Goal: Contribute content: Add original content to the website for others to see

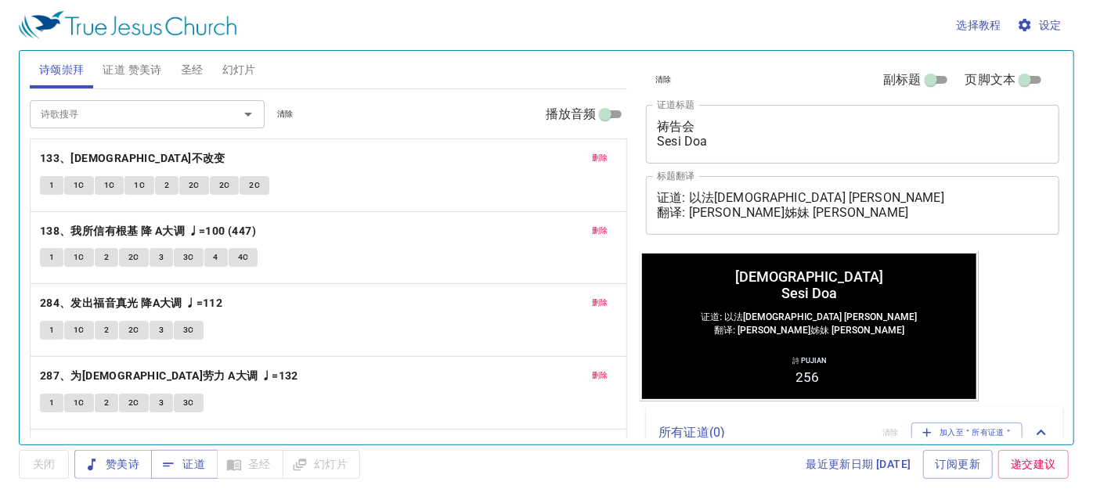
click at [592, 156] on span "删除" at bounding box center [600, 158] width 16 height 14
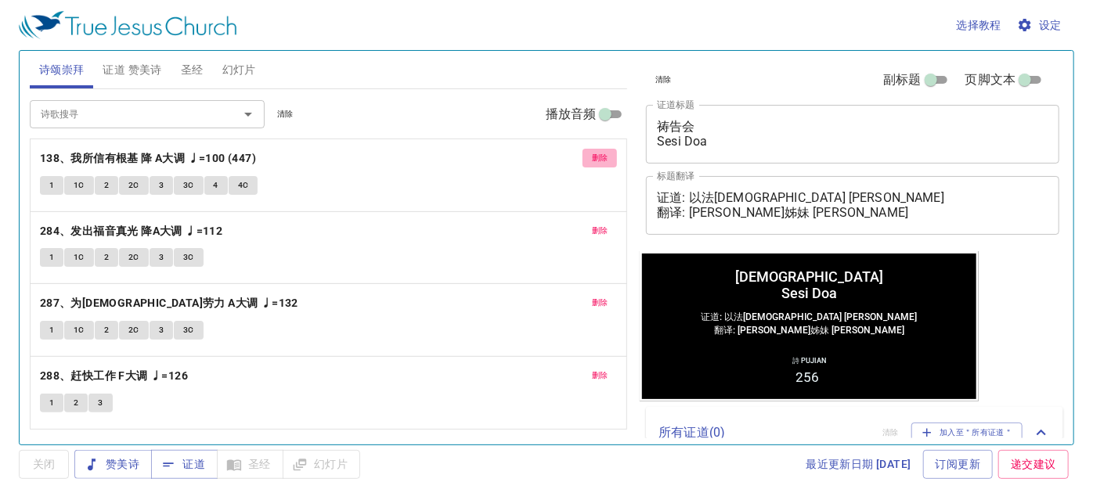
click at [601, 153] on span "删除" at bounding box center [600, 158] width 16 height 14
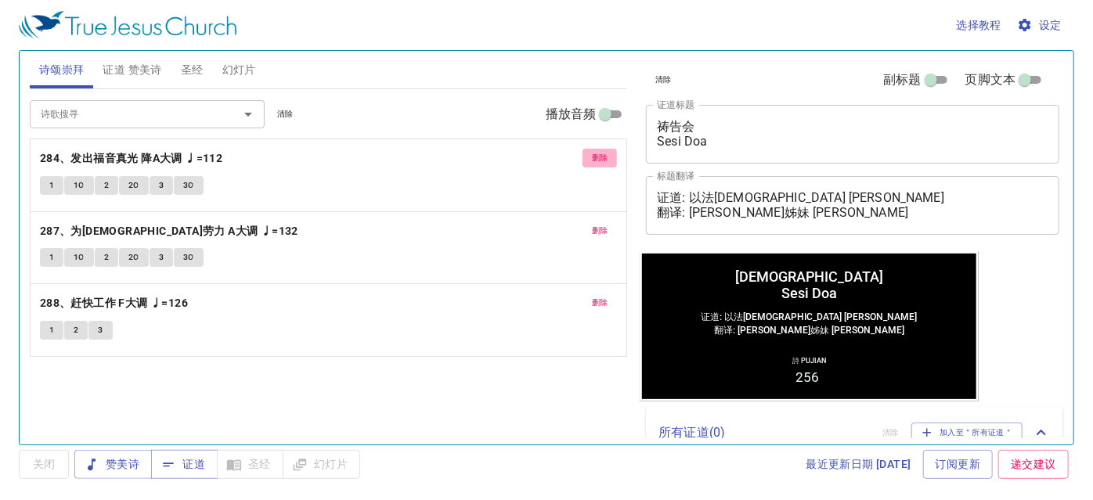
click at [601, 153] on span "删除" at bounding box center [600, 158] width 16 height 14
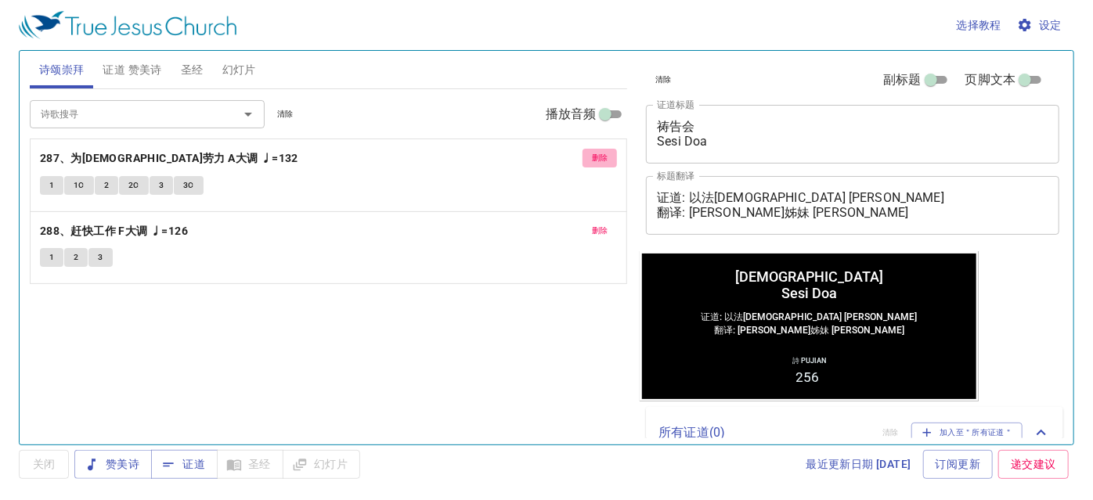
click at [601, 153] on span "删除" at bounding box center [600, 158] width 16 height 14
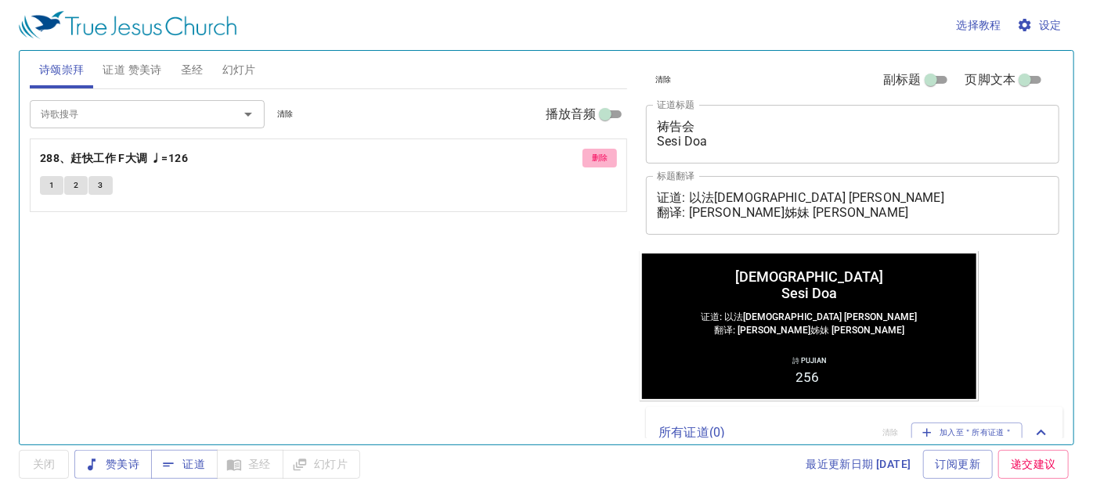
click at [601, 153] on span "删除" at bounding box center [600, 158] width 16 height 14
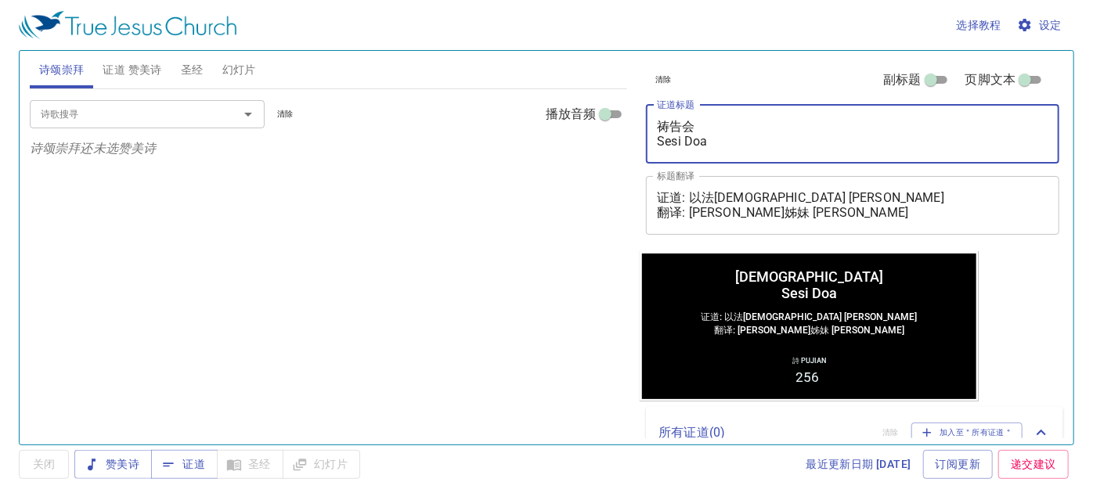
drag, startPoint x: 724, startPoint y: 143, endPoint x: 646, endPoint y: 122, distance: 81.1
click at [646, 122] on div "祷告会 Sesi Doa x 证道标题" at bounding box center [852, 134] width 413 height 59
click at [758, 122] on textarea "祷告会 Sesi Doa" at bounding box center [852, 134] width 391 height 30
click at [715, 127] on textarea "祷告会 Sesi Doa" at bounding box center [852, 134] width 391 height 30
click at [722, 143] on textarea "他们的声音得了胜 Sesi Doa" at bounding box center [852, 134] width 391 height 30
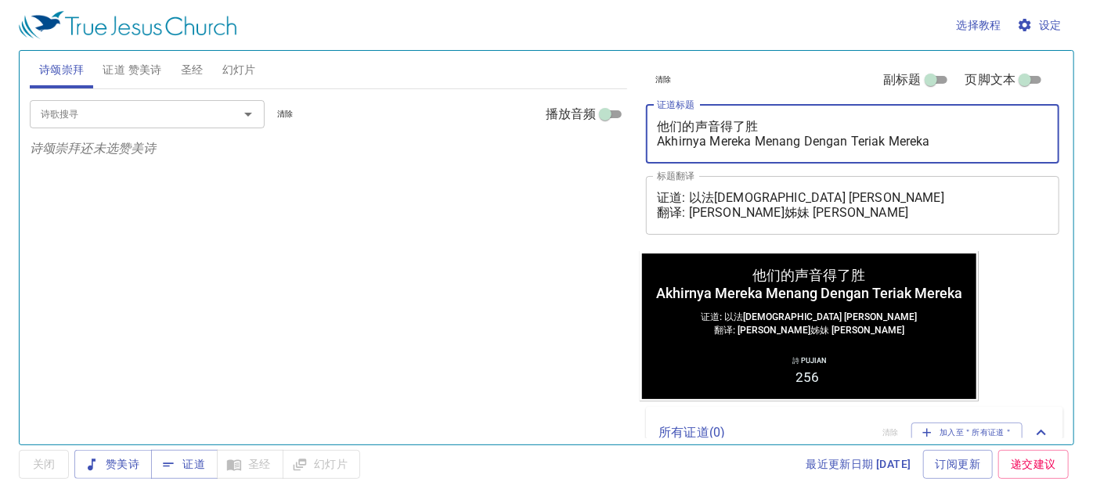
type textarea "他们的声音得了胜 Akhirnya Mereka Menang Dengan Teriak Mereka"
click at [135, 71] on span "证道 赞美诗" at bounding box center [132, 70] width 59 height 20
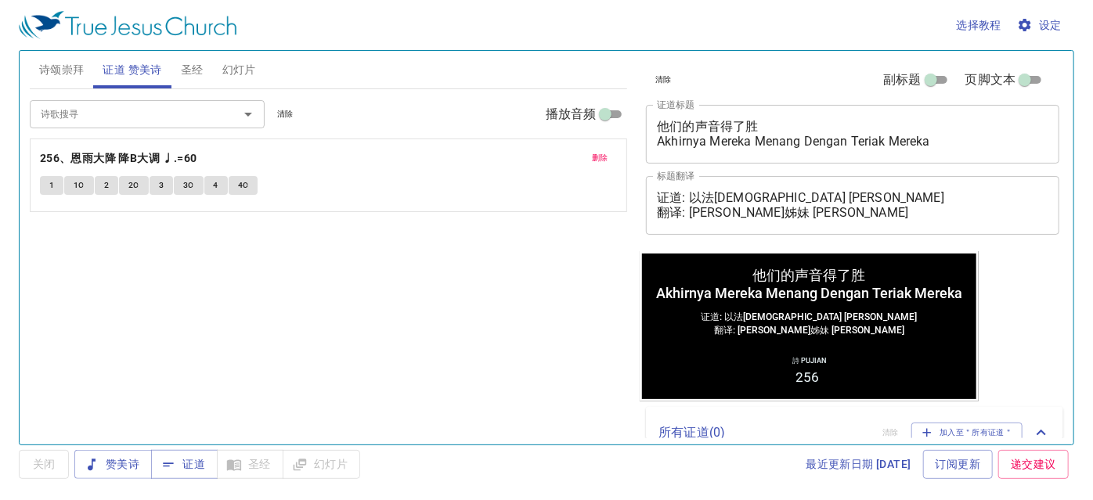
click at [599, 158] on span "删除" at bounding box center [600, 158] width 16 height 14
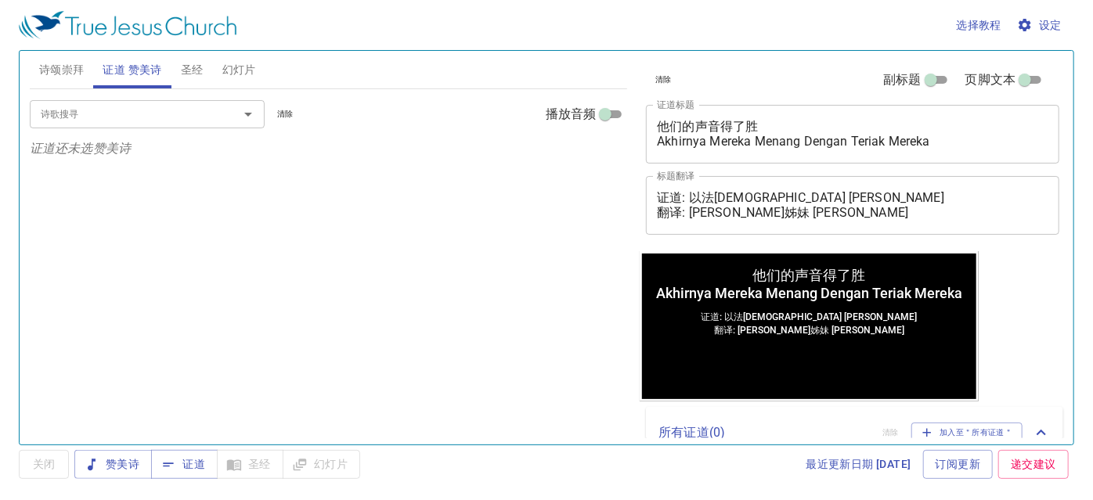
click at [118, 121] on input "诗歌搜寻" at bounding box center [123, 114] width 179 height 18
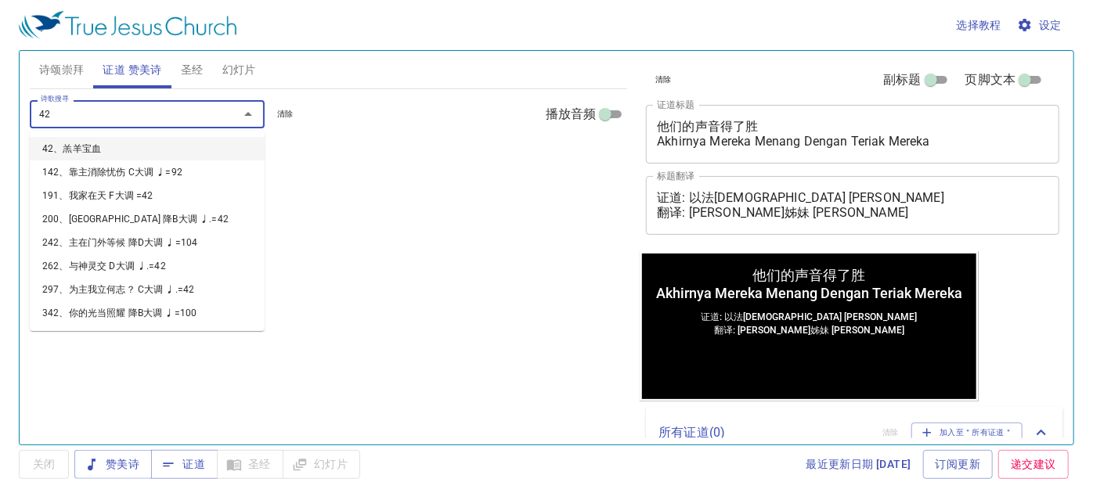
type input "424"
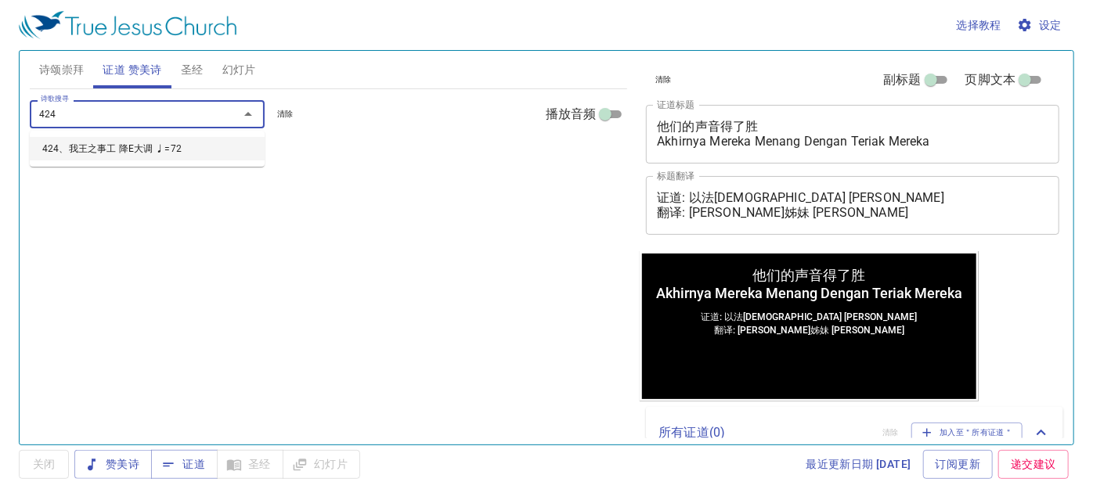
click at [81, 147] on li "424、我王之事工 降E大调 ♩=72" at bounding box center [147, 148] width 235 height 23
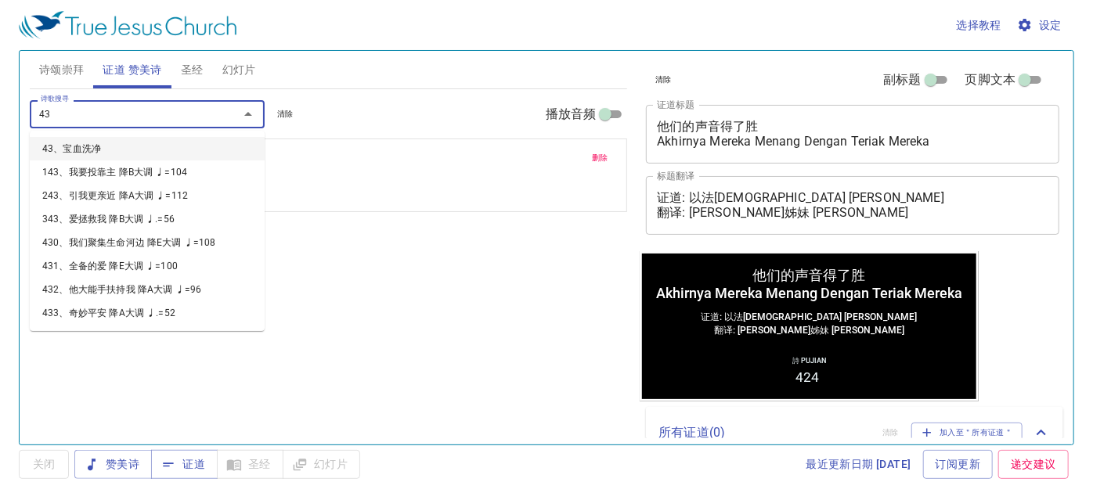
type input "434"
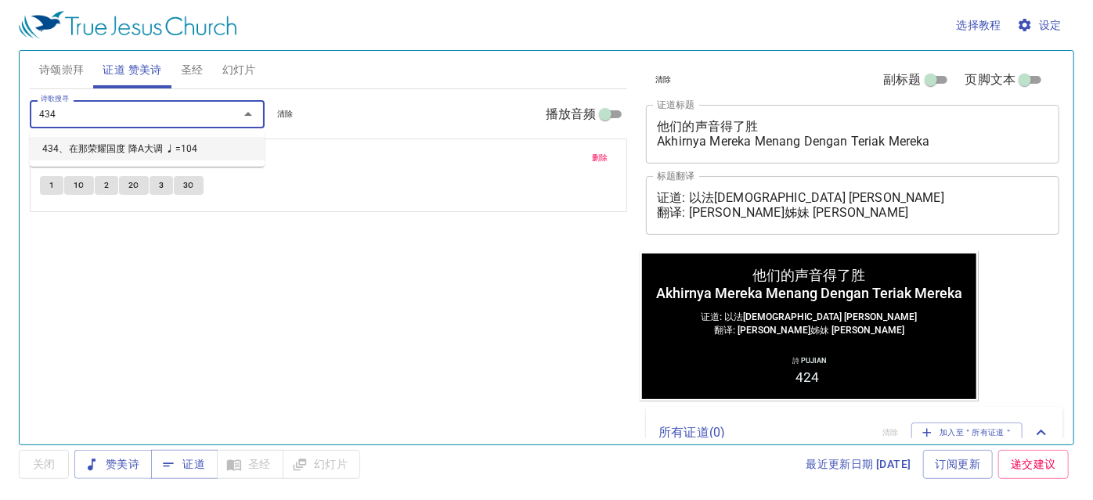
click at [131, 156] on li "434、在那荣耀国度 降A大调 ♩=104" at bounding box center [147, 148] width 235 height 23
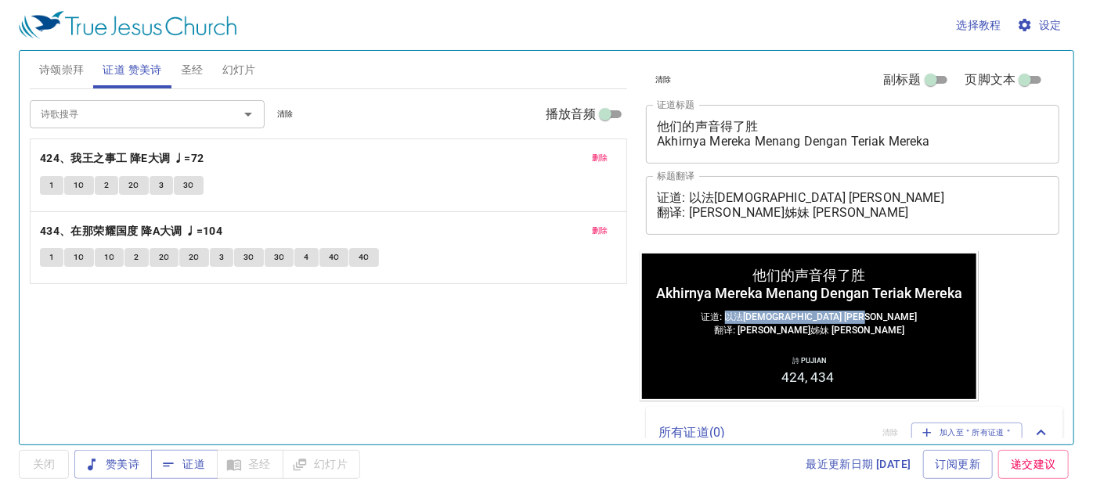
drag, startPoint x: 886, startPoint y: 317, endPoint x: 747, endPoint y: 321, distance: 138.6
click at [747, 321] on div "证道: 以法莲传道 Pendeta Efraim Yuam 翻译: 李晶莹姊妹 Saudari Lee Jing Ying" at bounding box center [809, 323] width 216 height 27
click at [899, 315] on div "证道: 以法莲传道 Pendeta Efraim Yuam 翻译: 李晶莹姊妹 Saudari Lee Jing Ying" at bounding box center [809, 320] width 334 height 32
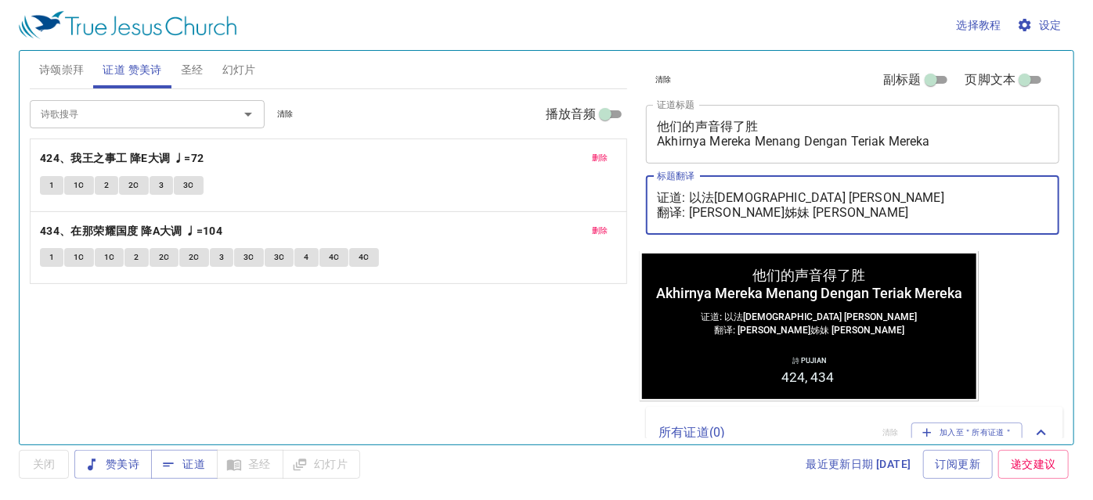
drag, startPoint x: 887, startPoint y: 191, endPoint x: 691, endPoint y: 195, distance: 196.5
click at [691, 195] on textarea "证道: 以法莲传道 Pendeta Efraim Yuam 翻译: 李晶莹姊妹 Saudari Lee Jing Ying" at bounding box center [852, 205] width 391 height 30
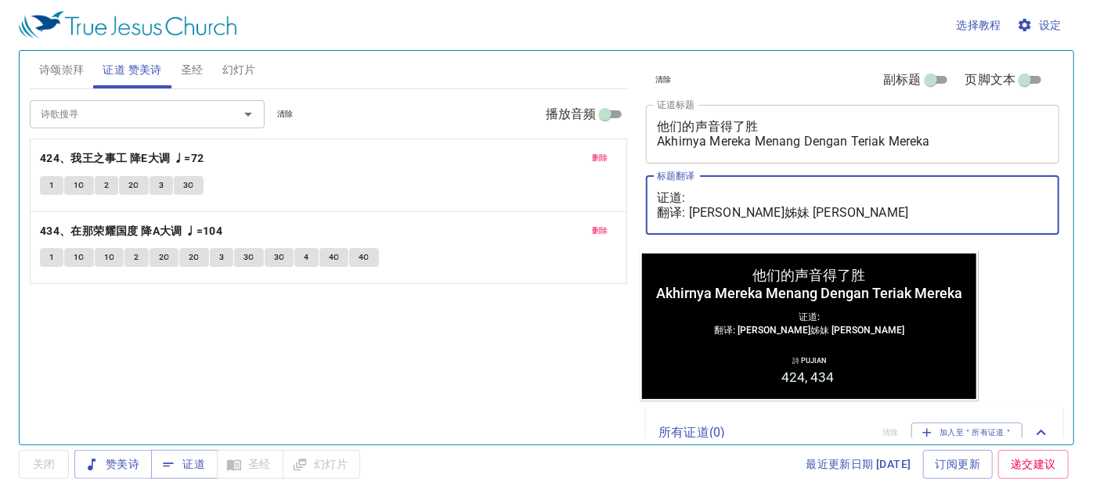
drag, startPoint x: 888, startPoint y: 210, endPoint x: 694, endPoint y: 211, distance: 194.1
click at [694, 211] on textarea "证道: 翻译: 李晶莹姊妹 Saudari Lee Jing Ying" at bounding box center [852, 205] width 391 height 30
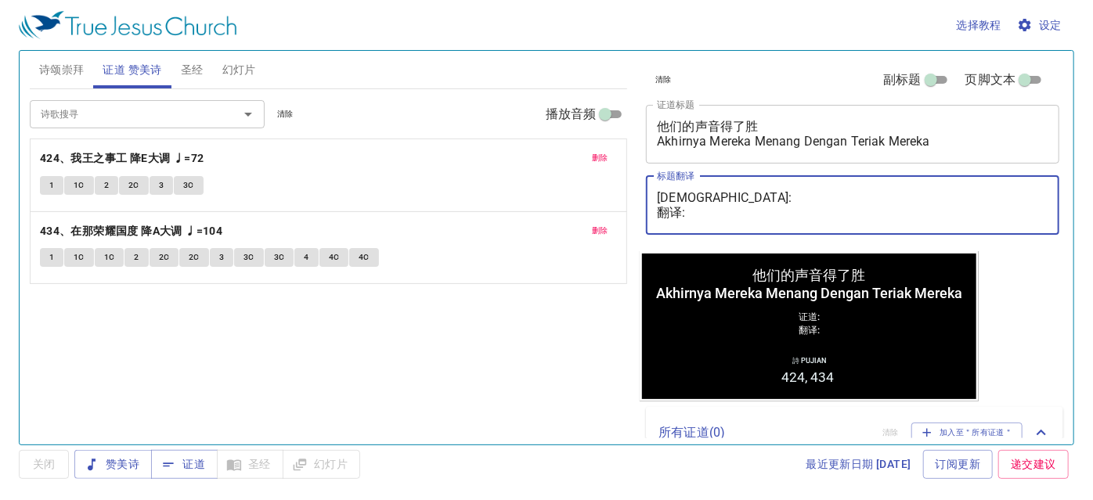
type textarea "证道: 翻译:"
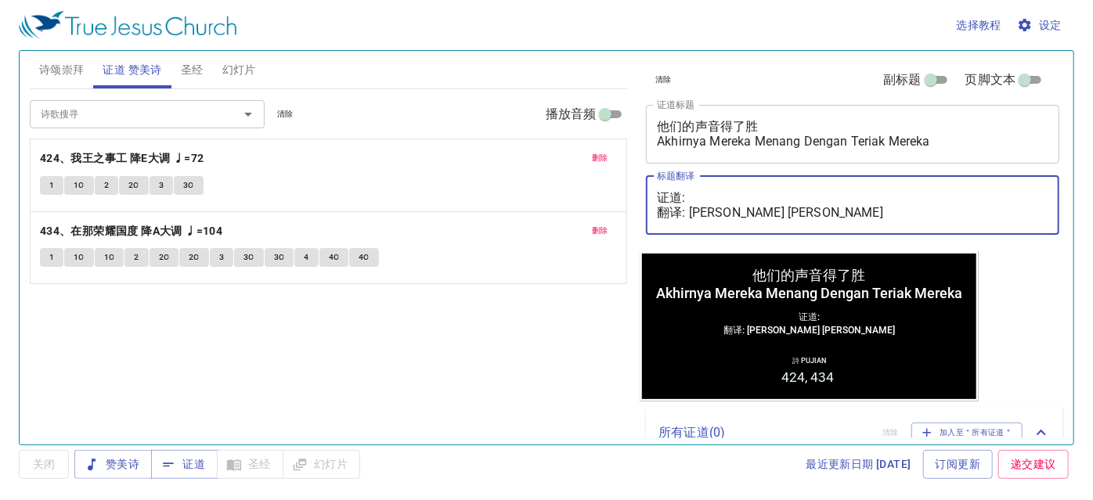
drag, startPoint x: 686, startPoint y: 195, endPoint x: 733, endPoint y: 221, distance: 53.6
click at [686, 194] on textarea "证道: 翻译: 吴明琼姊妹 Saudari Ng Min Kiun" at bounding box center [852, 205] width 391 height 30
paste textarea "魏迦玛列执事 Diaken Gamaliel Wai"
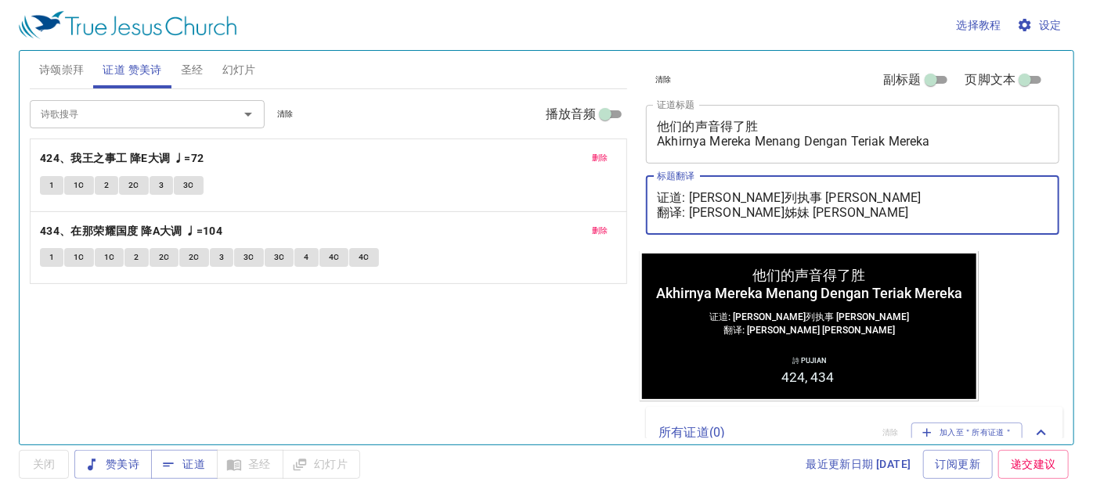
type textarea "证道: 魏迦玛列执事 [PERSON_NAME] 翻译: [PERSON_NAME] [PERSON_NAME]"
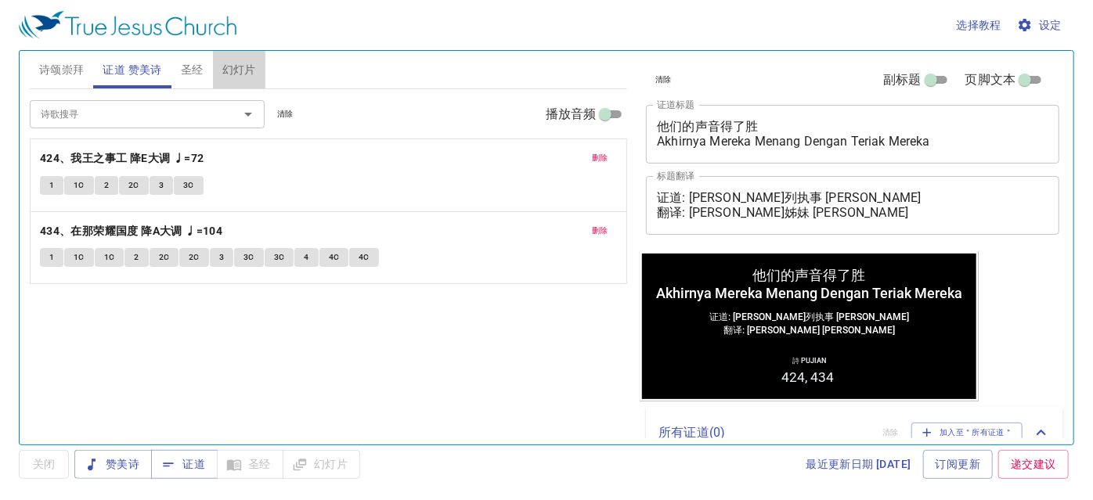
drag, startPoint x: 240, startPoint y: 56, endPoint x: 265, endPoint y: 62, distance: 25.1
click at [259, 56] on button "幻灯片" at bounding box center [239, 70] width 52 height 38
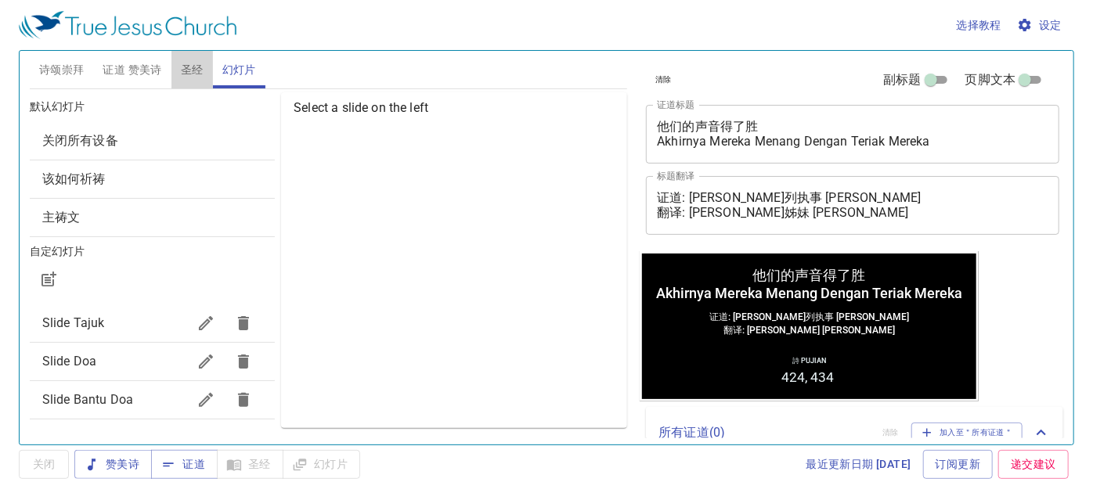
drag, startPoint x: 182, startPoint y: 97, endPoint x: 188, endPoint y: 76, distance: 21.8
click at [188, 76] on span "圣经" at bounding box center [192, 70] width 23 height 20
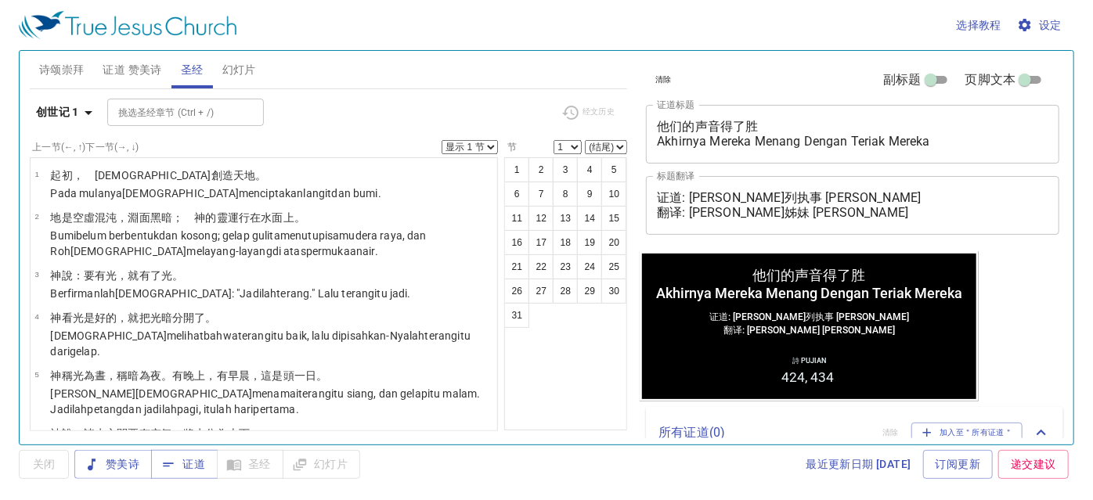
click at [189, 78] on span "圣经" at bounding box center [192, 70] width 23 height 20
click at [146, 77] on span "证道 赞美诗" at bounding box center [132, 70] width 59 height 20
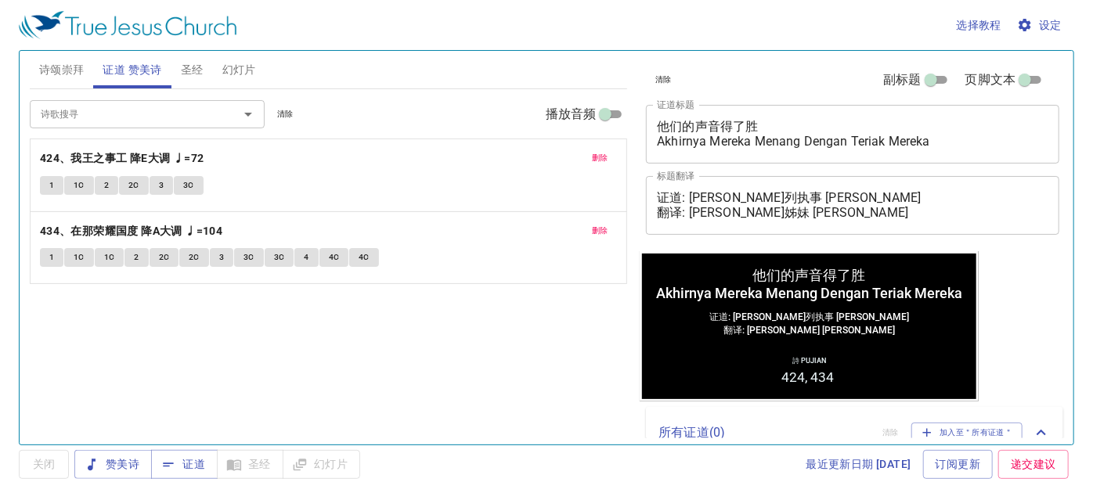
click at [238, 53] on button "幻灯片" at bounding box center [239, 70] width 52 height 38
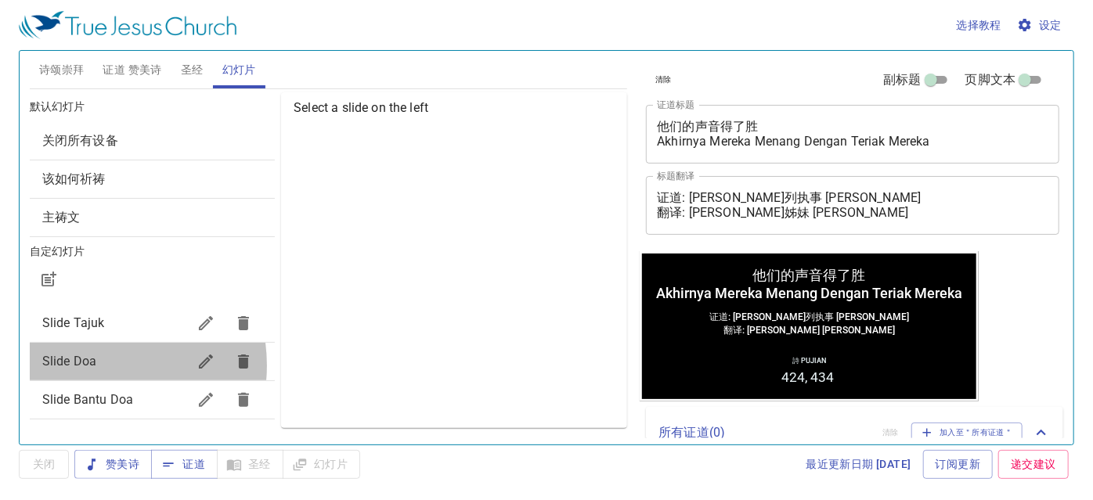
click at [94, 365] on span "Slide Doa" at bounding box center [69, 361] width 54 height 15
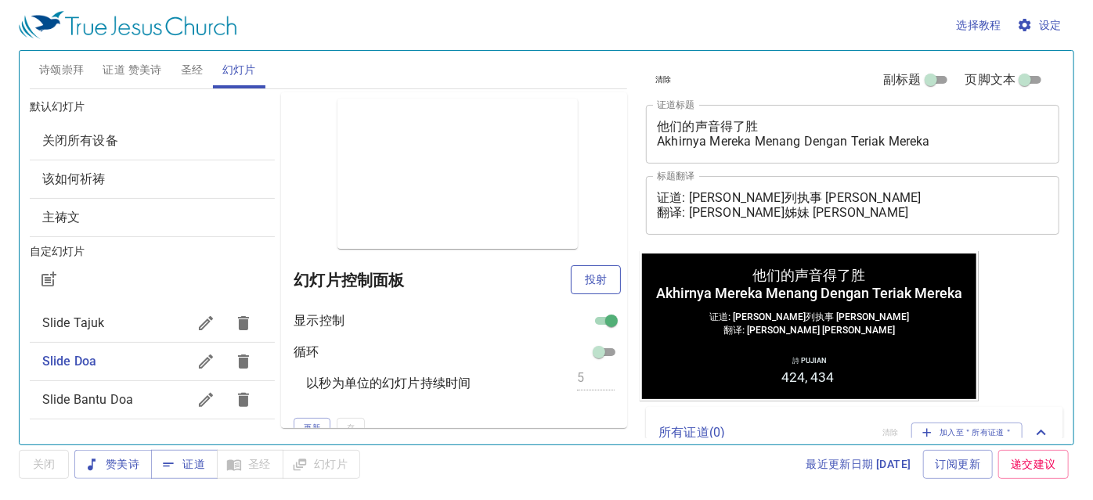
click at [571, 279] on button "投射" at bounding box center [596, 279] width 50 height 29
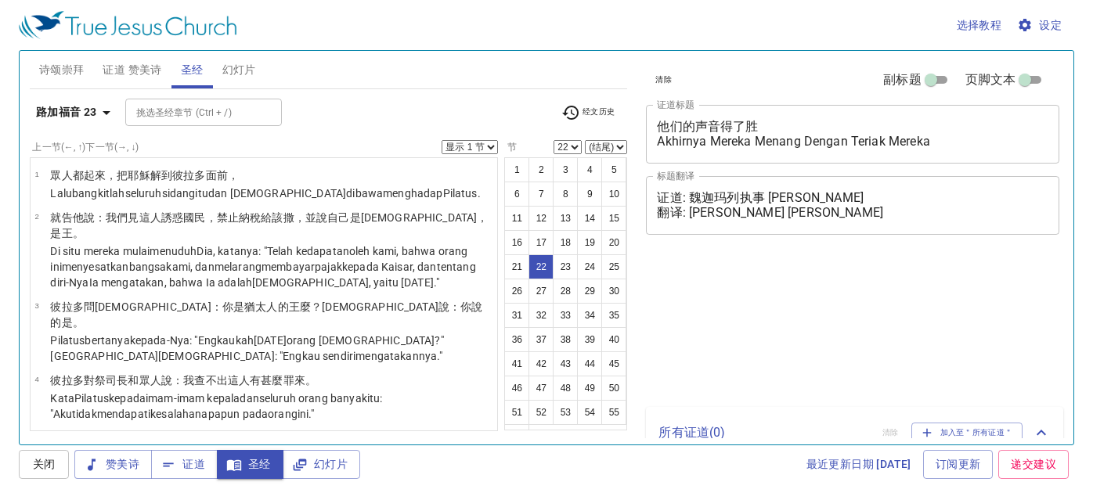
select select "22"
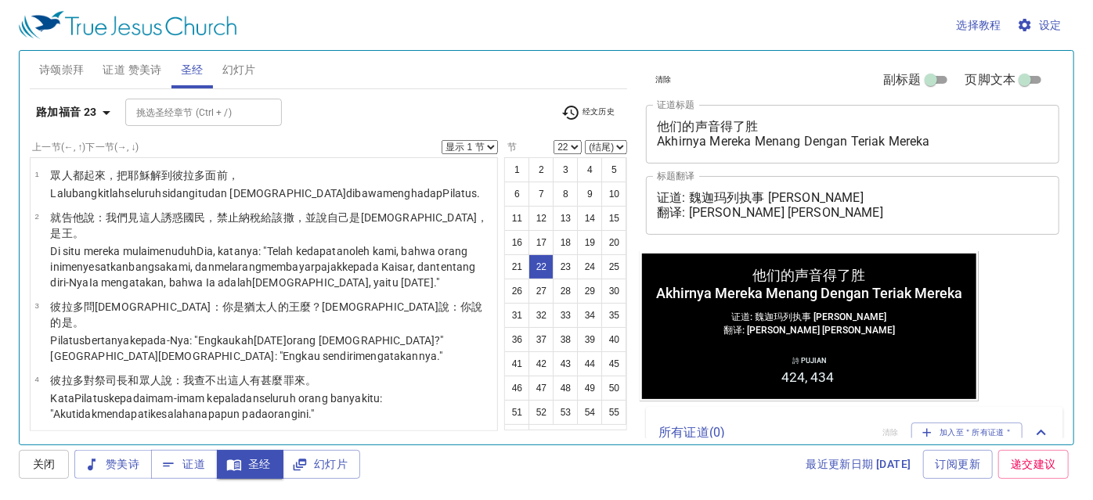
scroll to position [1154, 0]
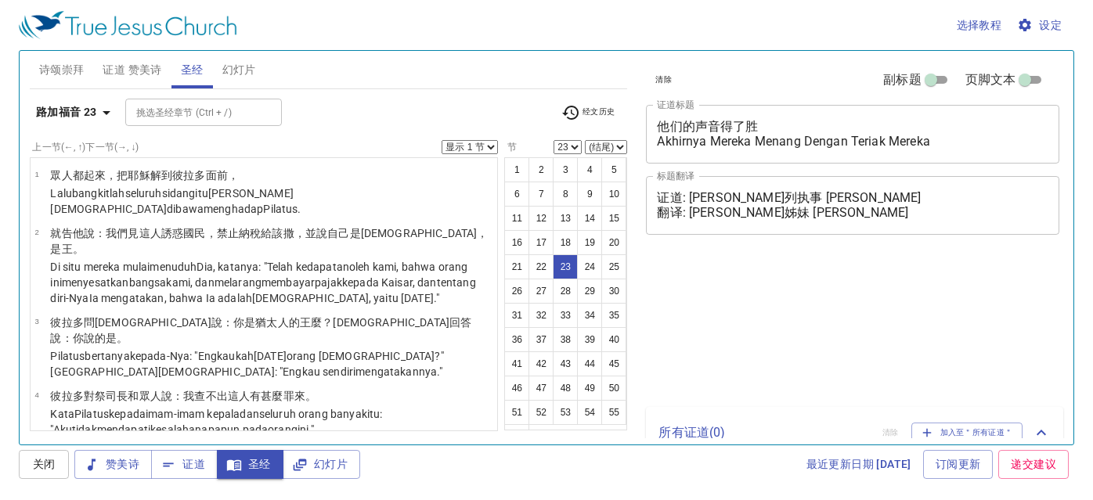
select select "23"
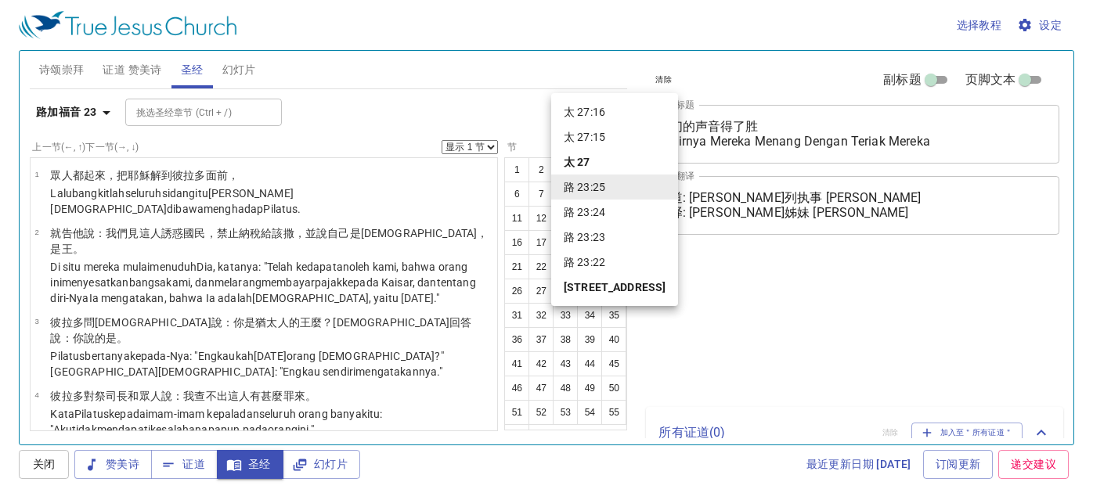
select select "25"
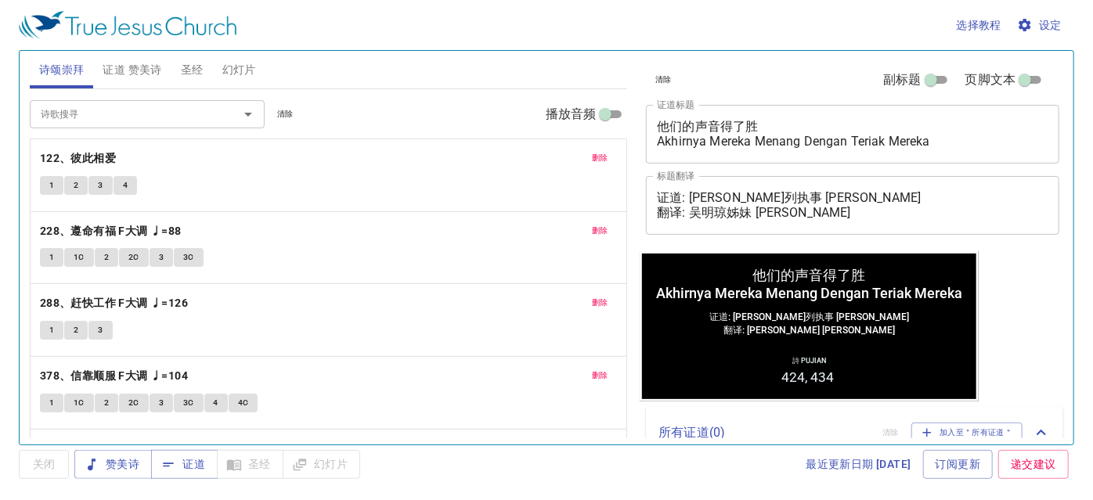
drag, startPoint x: 196, startPoint y: 460, endPoint x: 203, endPoint y: 439, distance: 22.3
click at [202, 448] on div "选择教程 设定 诗颂崇拜 证道 赞美诗 圣经 幻灯片 诗歌搜寻 诗歌搜寻 清除 播放音频 删除 122、彼此相爱 1 2 3 4 删除 228、遵命有福 F大…" at bounding box center [546, 250] width 1093 height 500
click at [195, 475] on button "证道" at bounding box center [184, 464] width 67 height 29
click at [142, 72] on span "证道 赞美诗" at bounding box center [132, 70] width 59 height 20
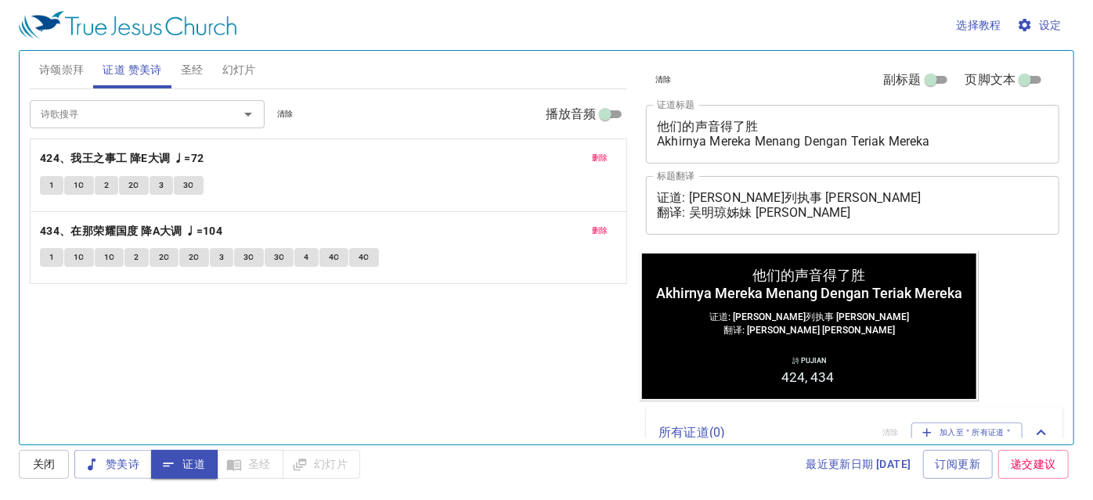
click at [205, 77] on button "圣经" at bounding box center [191, 70] width 41 height 38
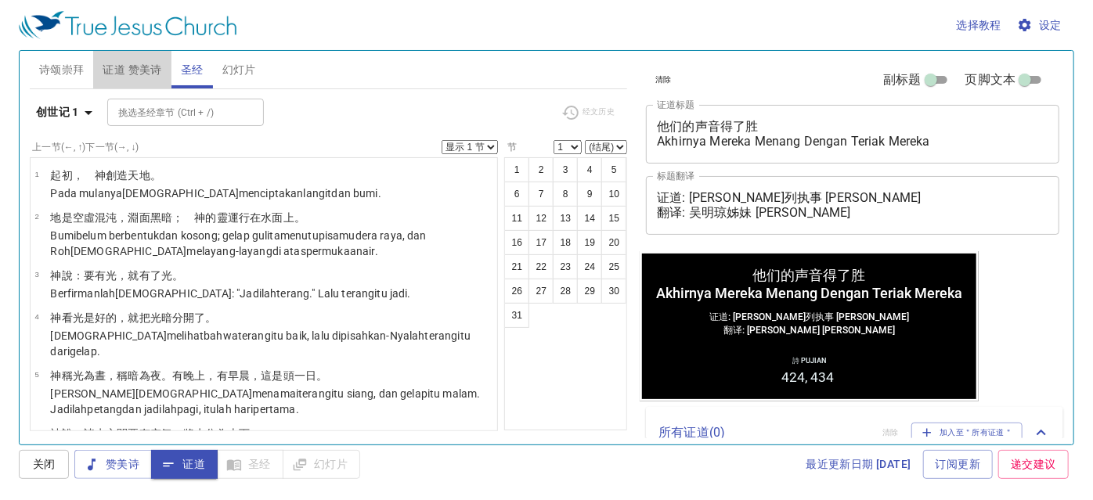
click at [143, 60] on span "证道 赞美诗" at bounding box center [132, 70] width 59 height 20
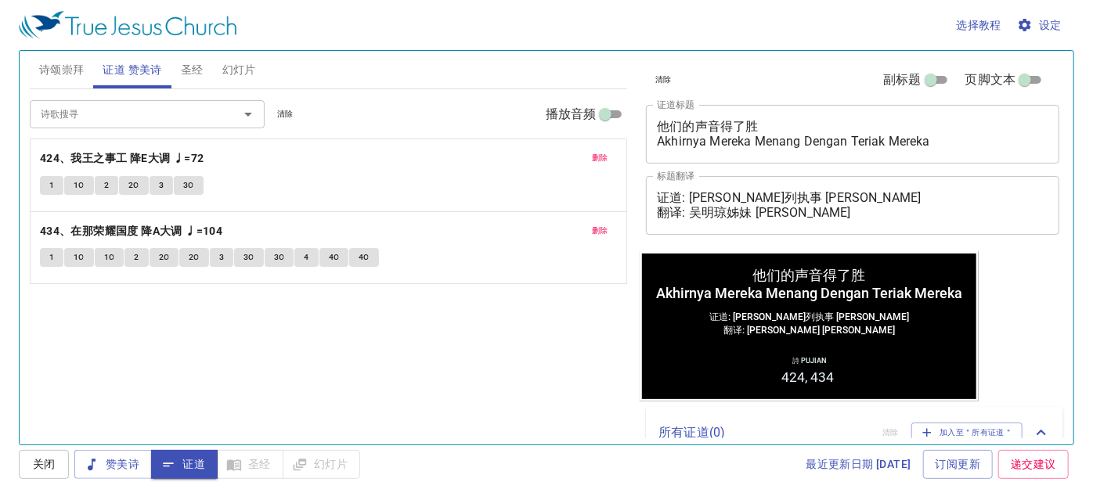
drag, startPoint x: 236, startPoint y: 18, endPoint x: 204, endPoint y: 49, distance: 44.3
click at [232, 21] on div "选择教程 设定" at bounding box center [543, 25] width 1049 height 50
click at [198, 58] on button "圣经" at bounding box center [191, 70] width 41 height 38
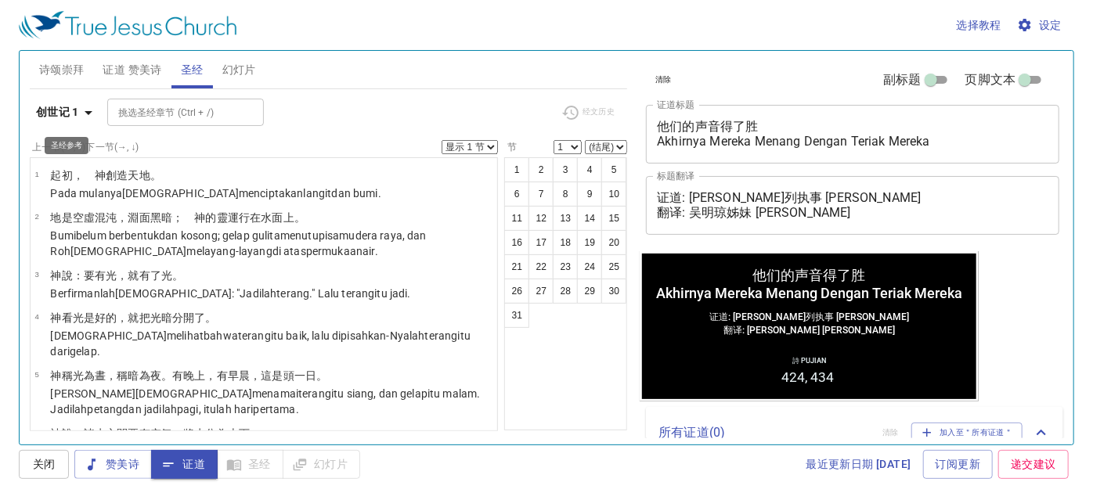
click at [74, 112] on b "创世记 1" at bounding box center [57, 113] width 43 height 20
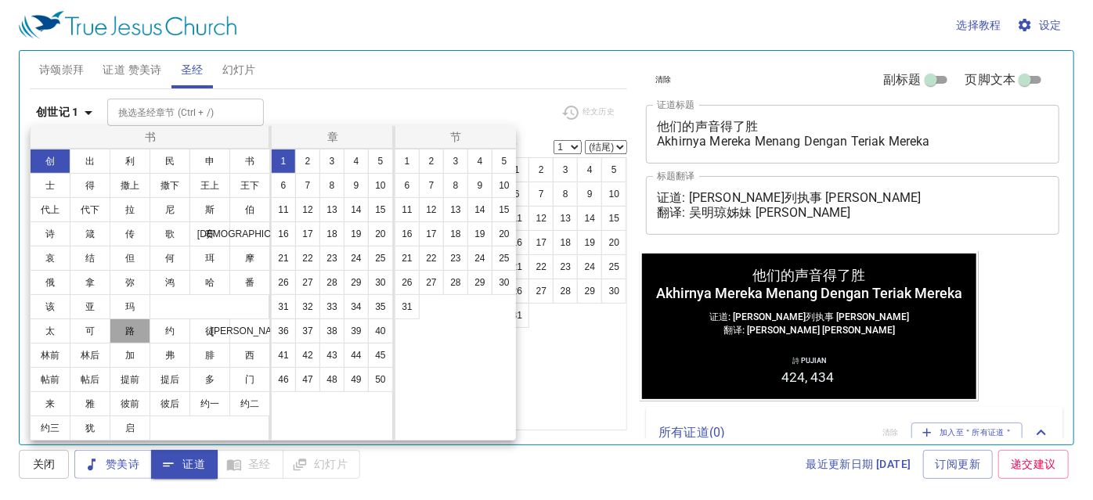
click at [139, 322] on button "路" at bounding box center [130, 331] width 41 height 25
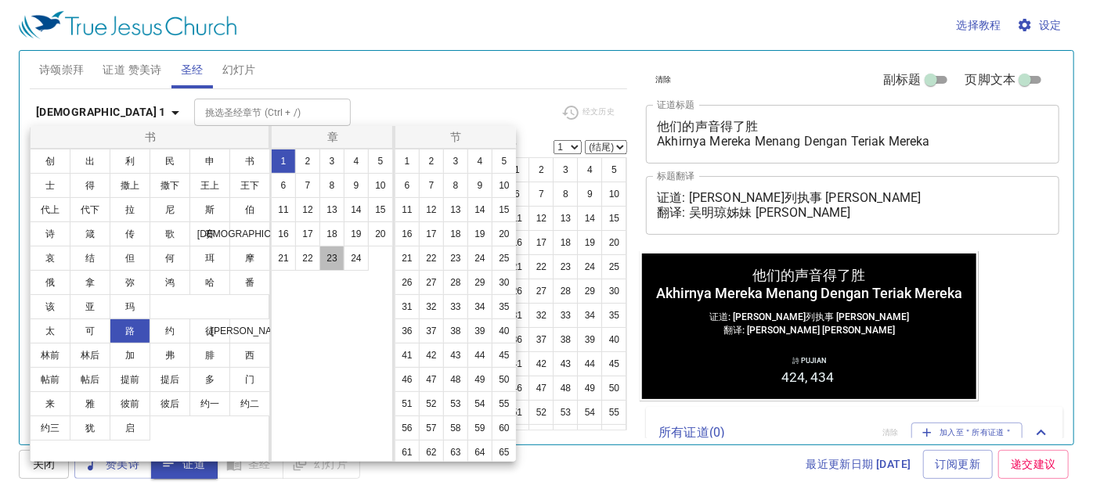
drag, startPoint x: 340, startPoint y: 259, endPoint x: 352, endPoint y: 80, distance: 179.7
click at [338, 259] on button "23" at bounding box center [331, 258] width 25 height 25
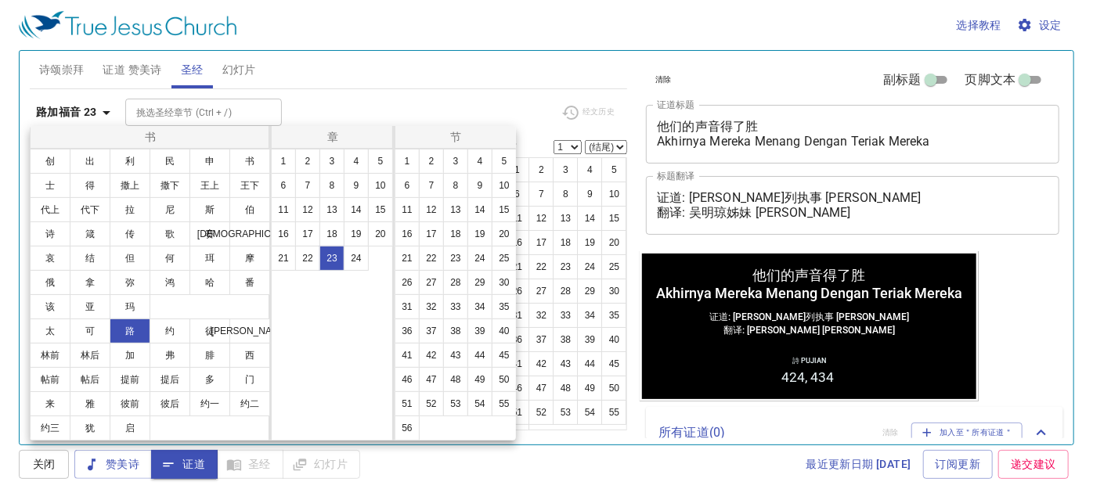
click at [423, 47] on div at bounding box center [546, 250] width 1093 height 500
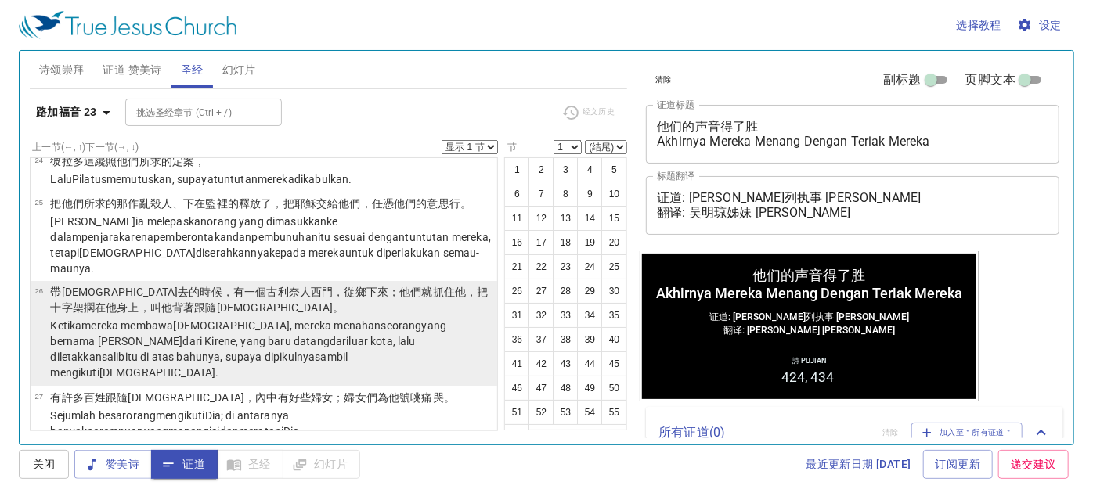
scroll to position [1494, 0]
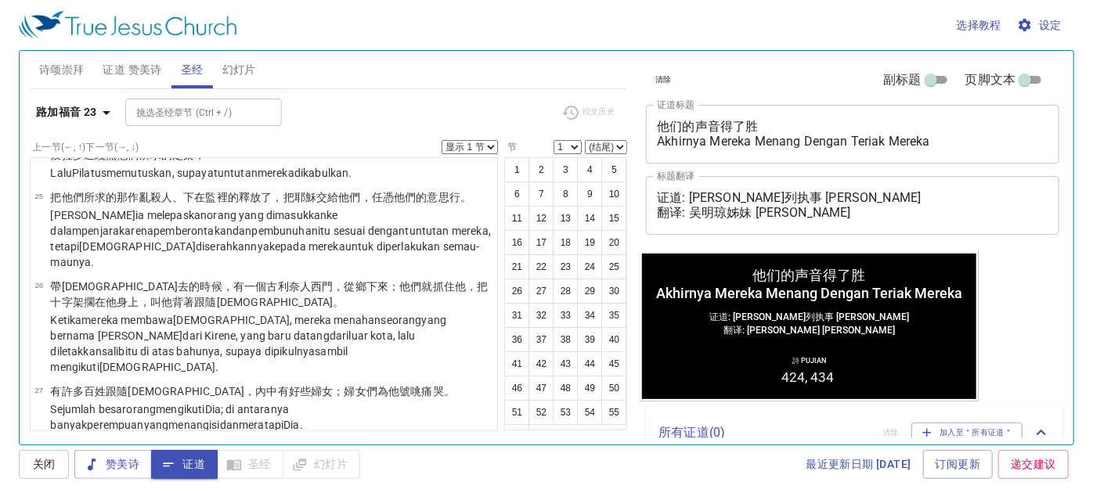
click at [56, 120] on b "路加福音 23" at bounding box center [66, 113] width 61 height 20
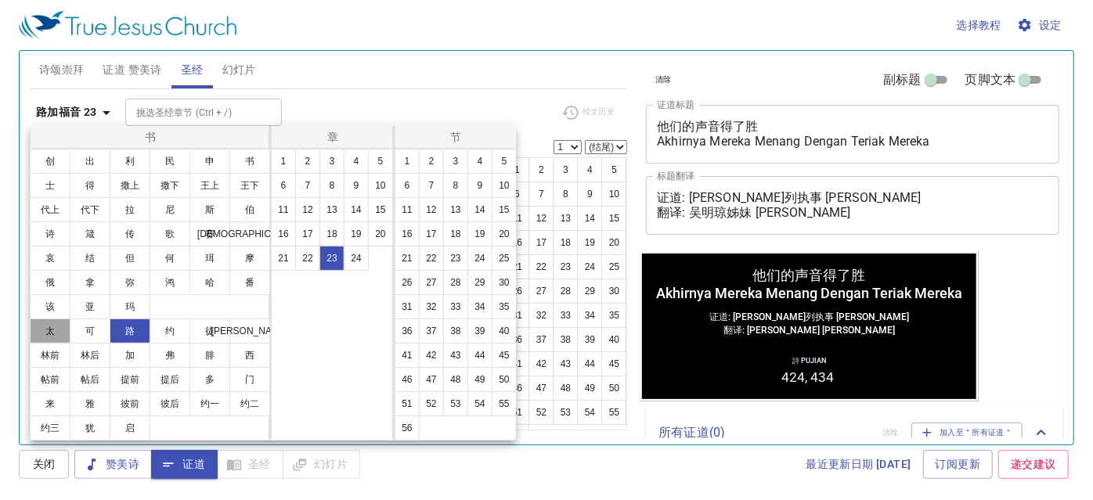
click at [38, 325] on button "太" at bounding box center [50, 331] width 41 height 25
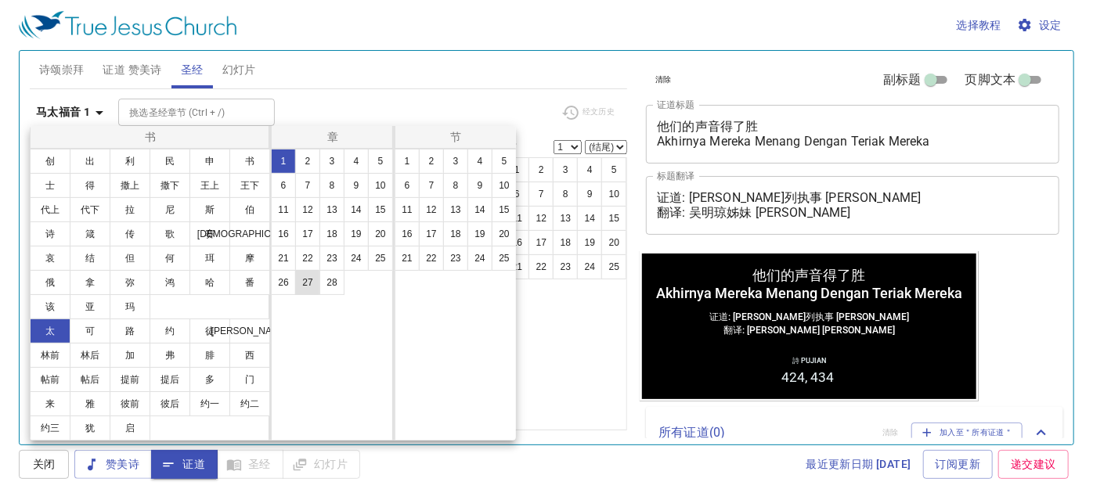
click at [314, 286] on button "27" at bounding box center [307, 282] width 25 height 25
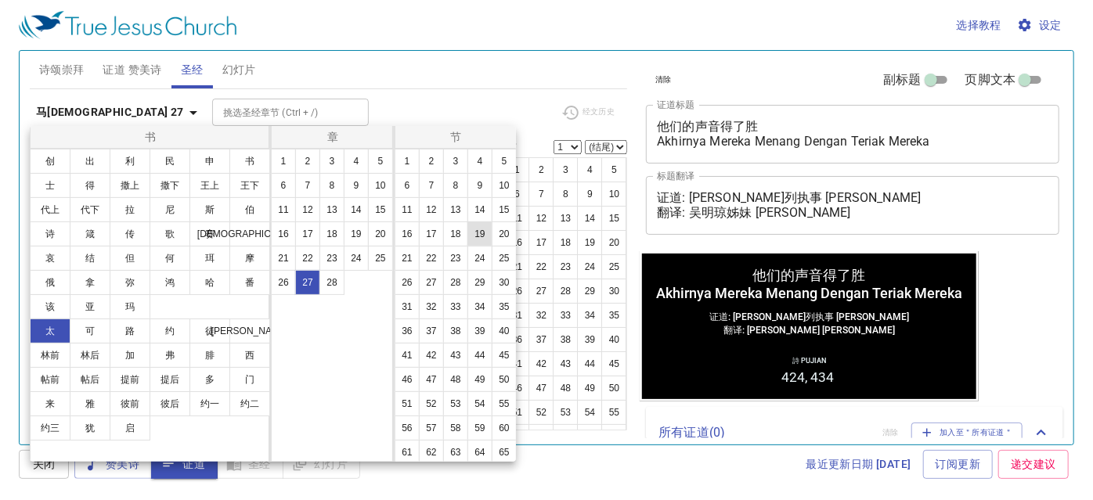
click at [467, 247] on button "19" at bounding box center [479, 233] width 25 height 25
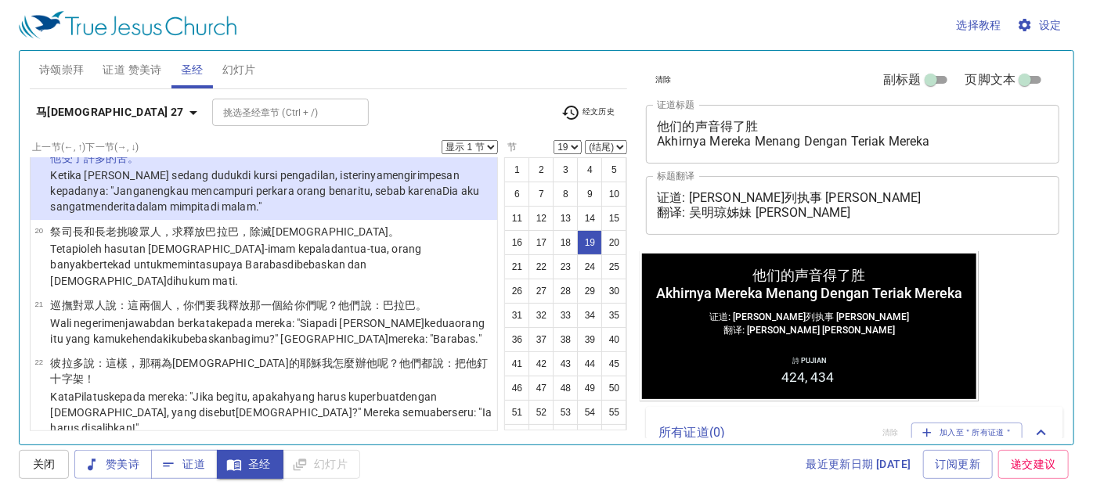
scroll to position [1288, 0]
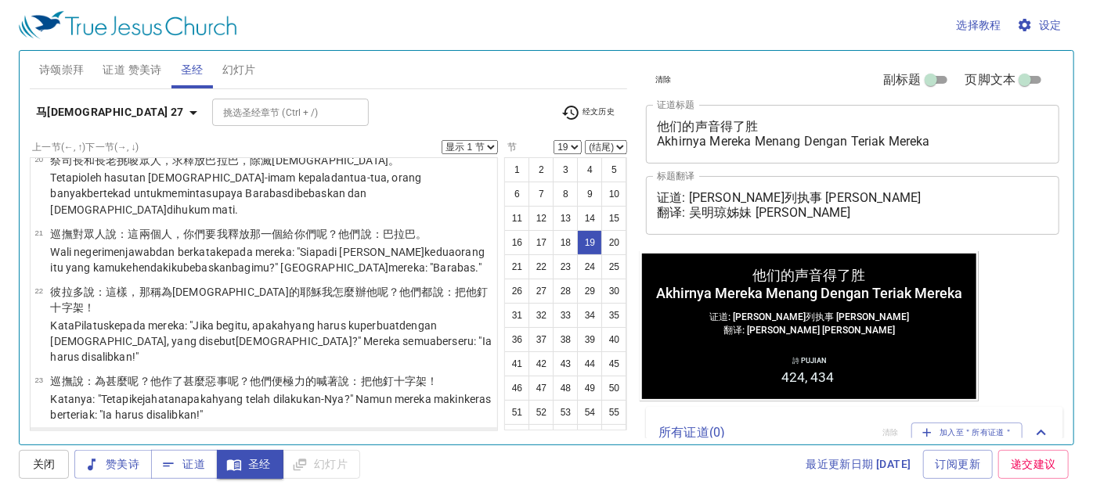
click at [319, 433] on wg561 "洗 手 ，說 ：流這 義人 的血 ，罪不在我，你們 承當罷 。" at bounding box center [266, 447] width 432 height 28
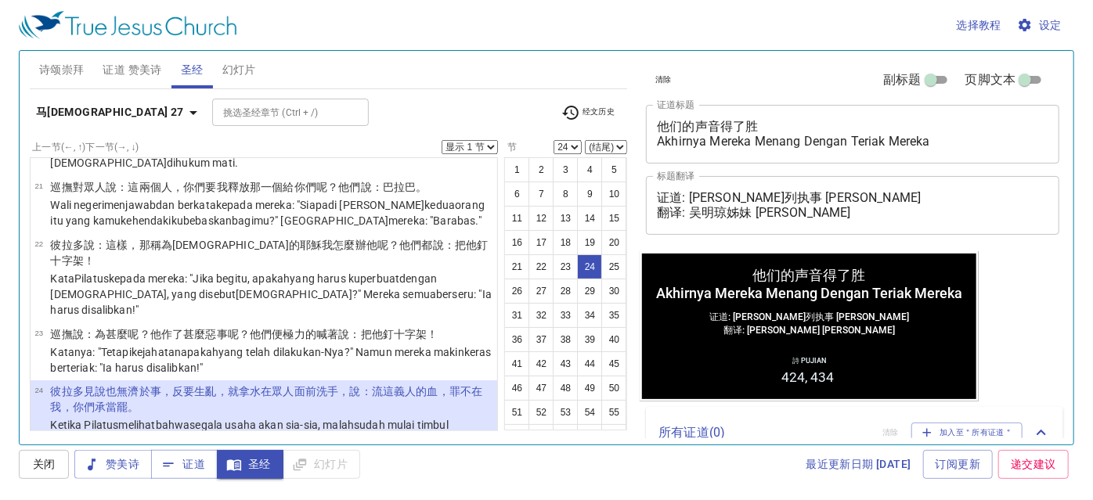
scroll to position [1359, 0]
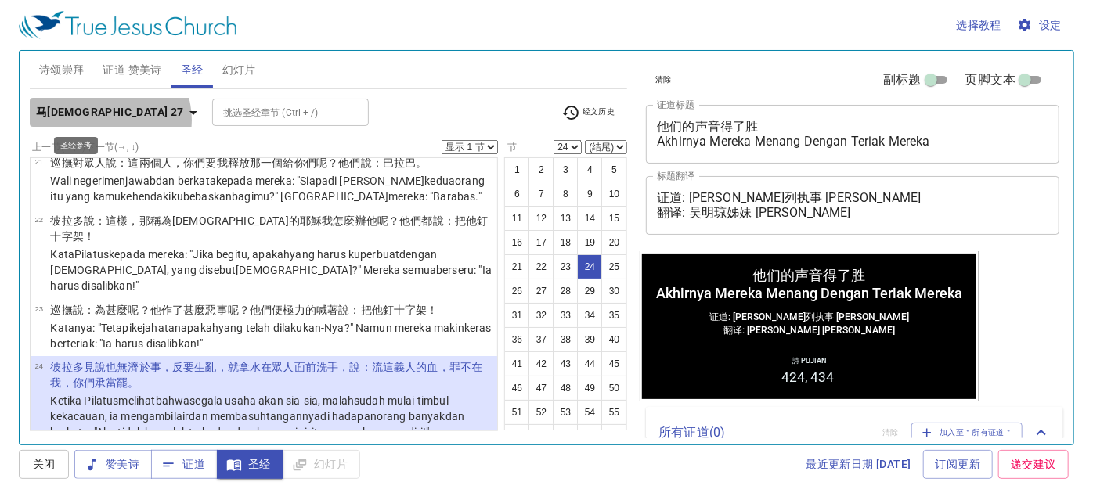
click at [184, 120] on icon "button" at bounding box center [193, 112] width 19 height 19
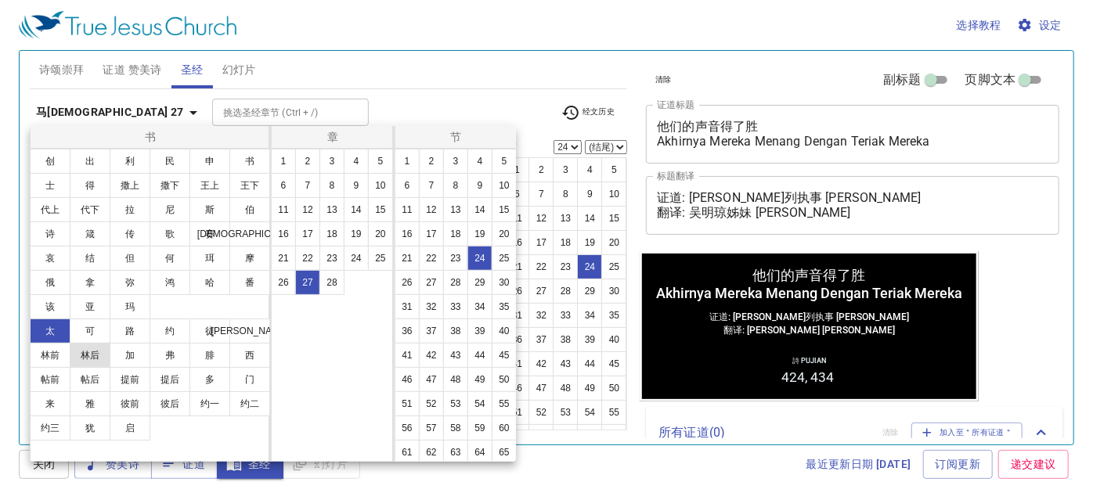
click at [75, 354] on button "林后" at bounding box center [90, 355] width 41 height 25
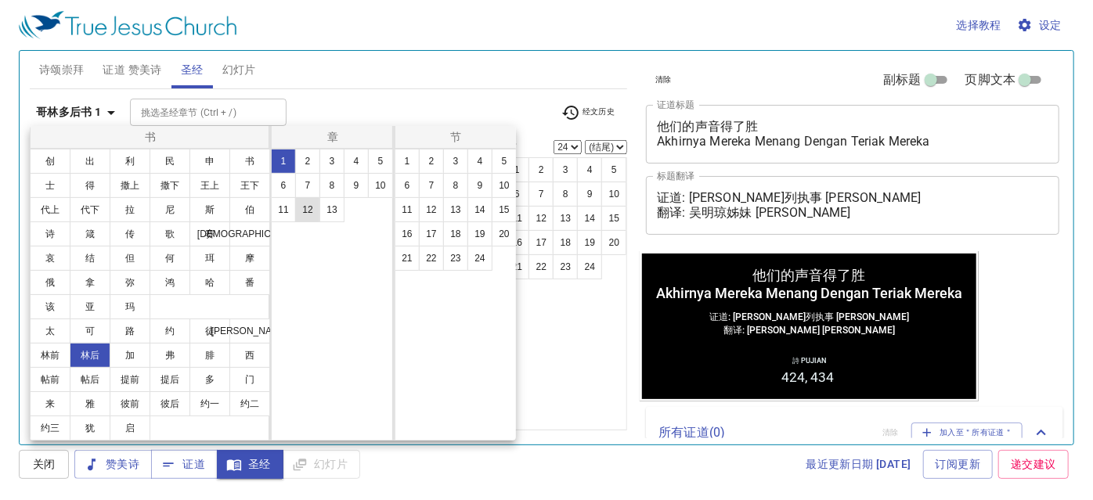
scroll to position [0, 0]
click at [344, 153] on ul "1 2 3 4 5 6 7 8 9 10 11 12 13" at bounding box center [332, 185] width 121 height 73
click at [351, 153] on button "4" at bounding box center [356, 161] width 25 height 25
click at [499, 187] on button "10" at bounding box center [503, 185] width 25 height 25
select select "10"
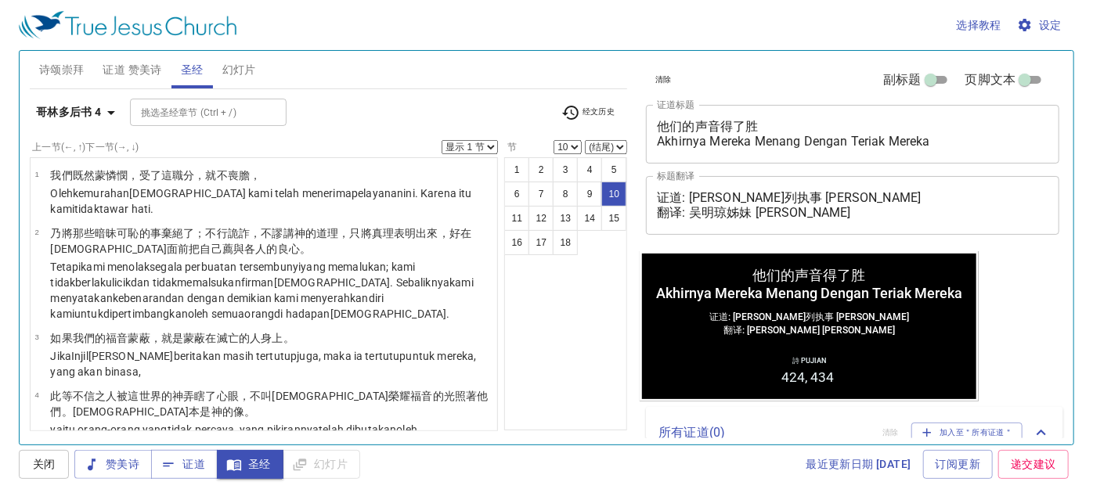
scroll to position [529, 0]
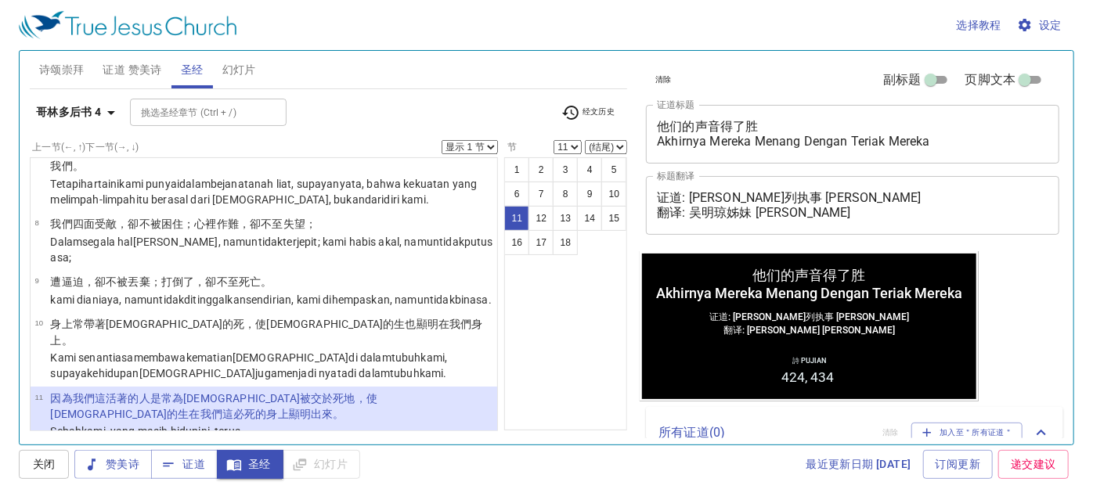
click at [80, 116] on b "哥林多后书 4" at bounding box center [69, 113] width 66 height 20
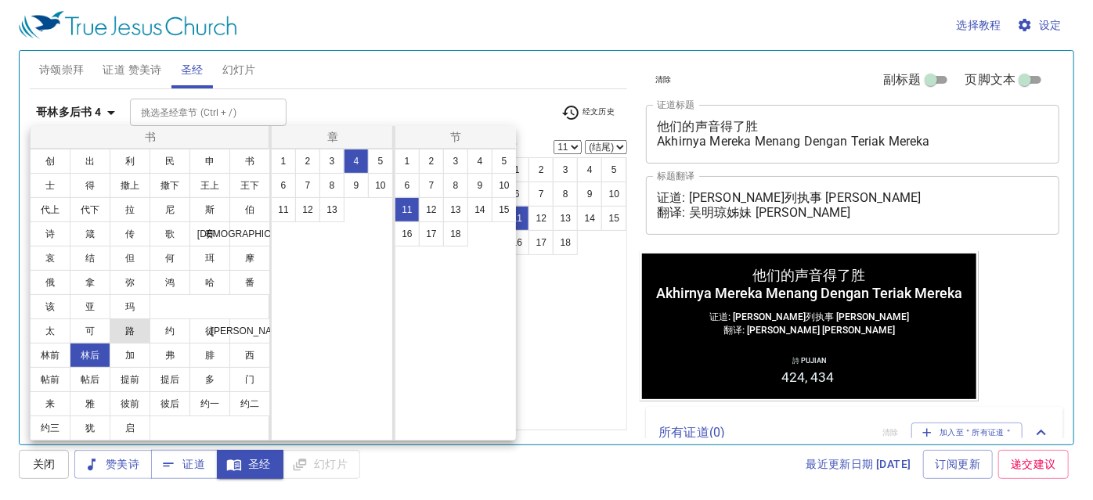
click at [130, 319] on button "路" at bounding box center [130, 331] width 41 height 25
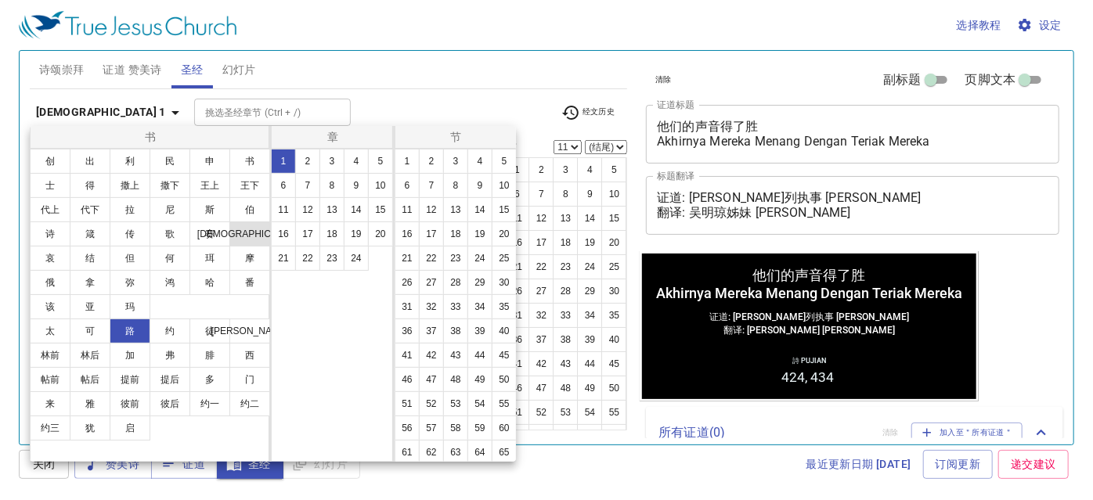
scroll to position [0, 0]
click at [329, 258] on button "23" at bounding box center [331, 258] width 25 height 25
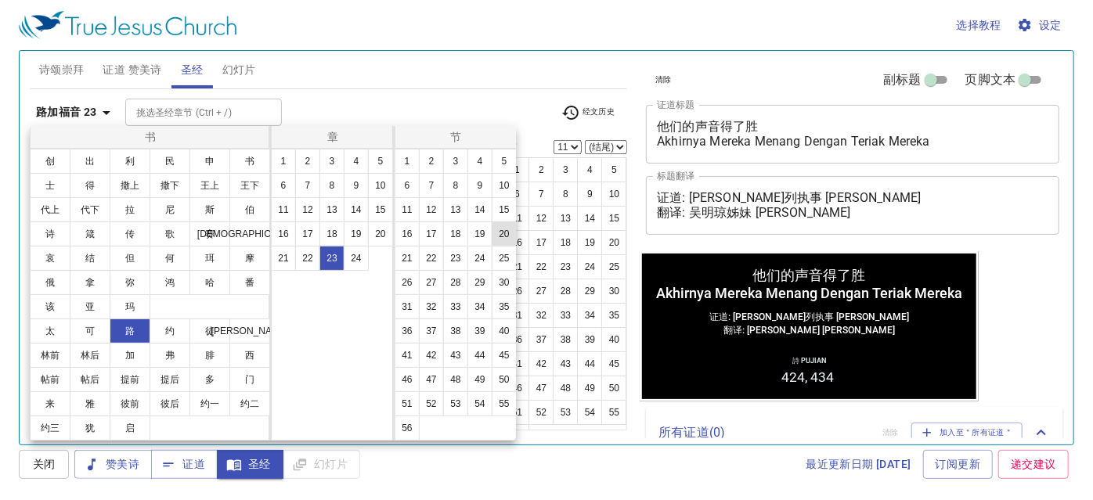
click at [491, 247] on button "20" at bounding box center [503, 233] width 25 height 25
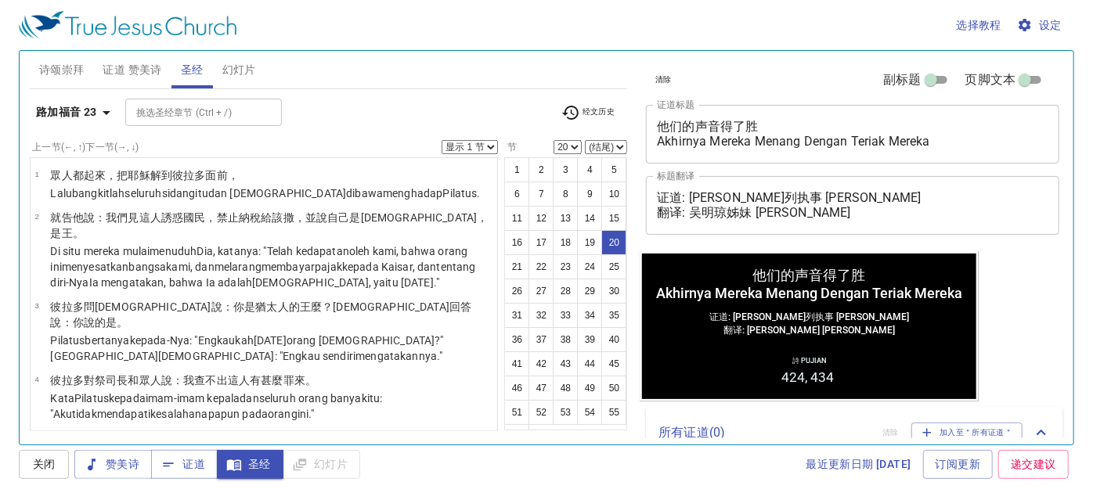
scroll to position [1030, 0]
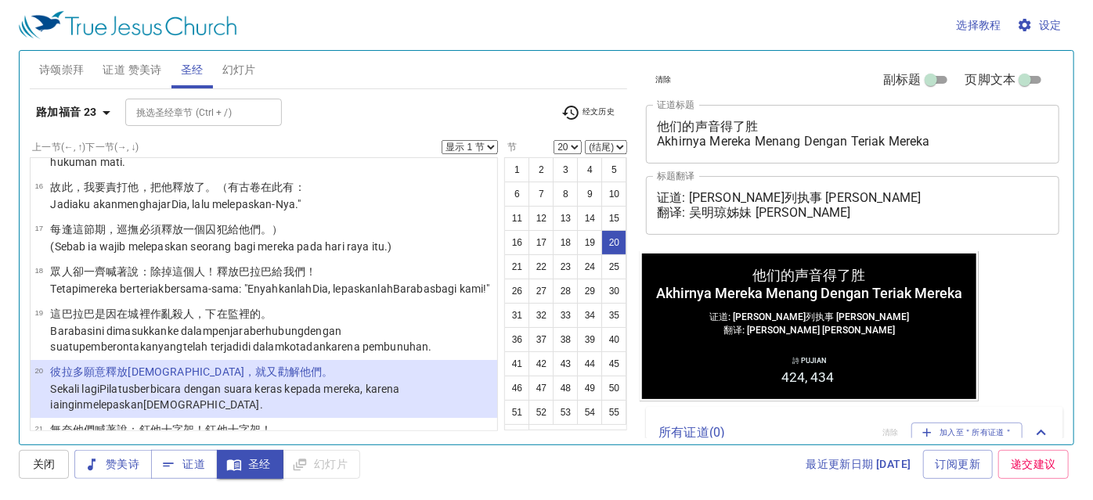
click at [81, 113] on b "路加福音 23" at bounding box center [66, 113] width 61 height 20
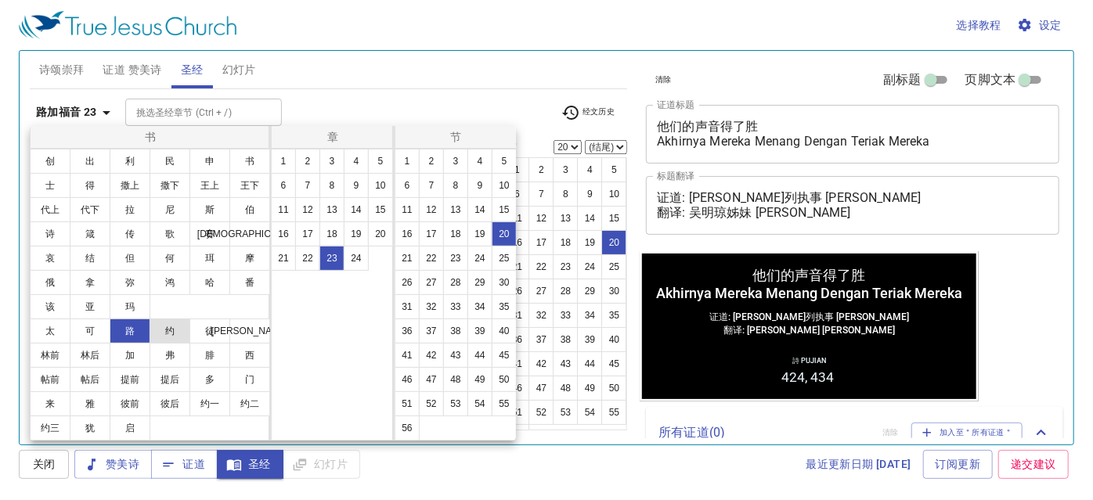
click at [171, 330] on button "约" at bounding box center [169, 331] width 41 height 25
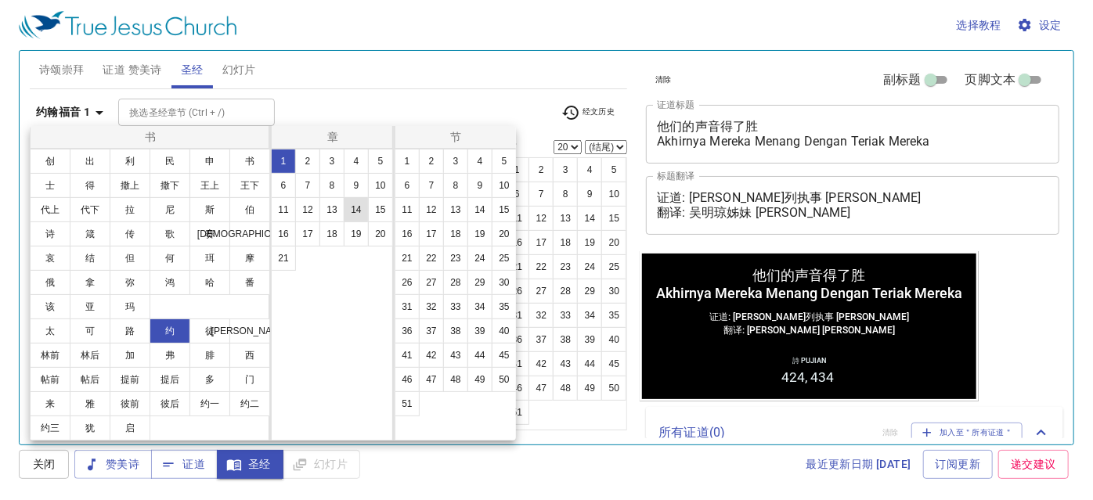
scroll to position [0, 0]
click at [361, 227] on button "19" at bounding box center [356, 233] width 25 height 25
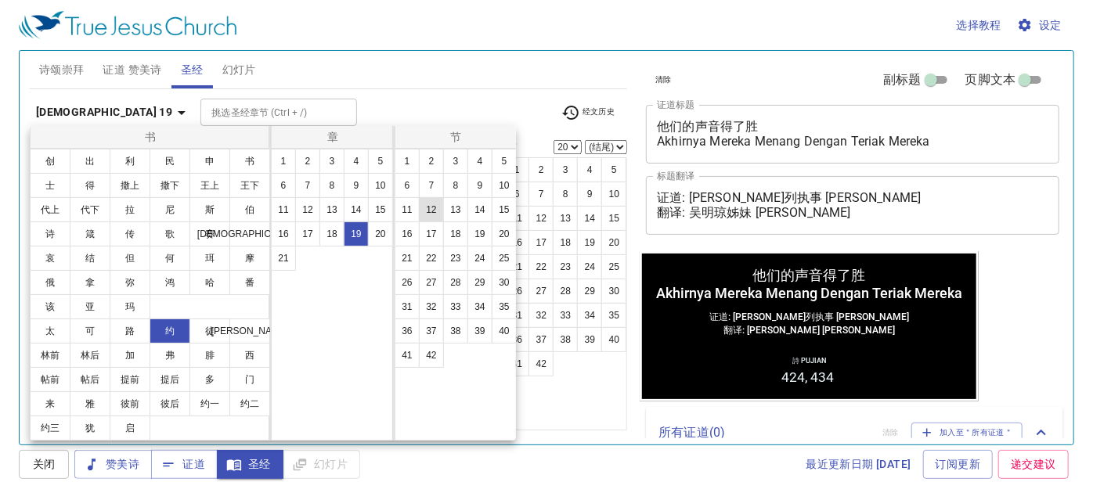
click at [429, 207] on button "12" at bounding box center [431, 209] width 25 height 25
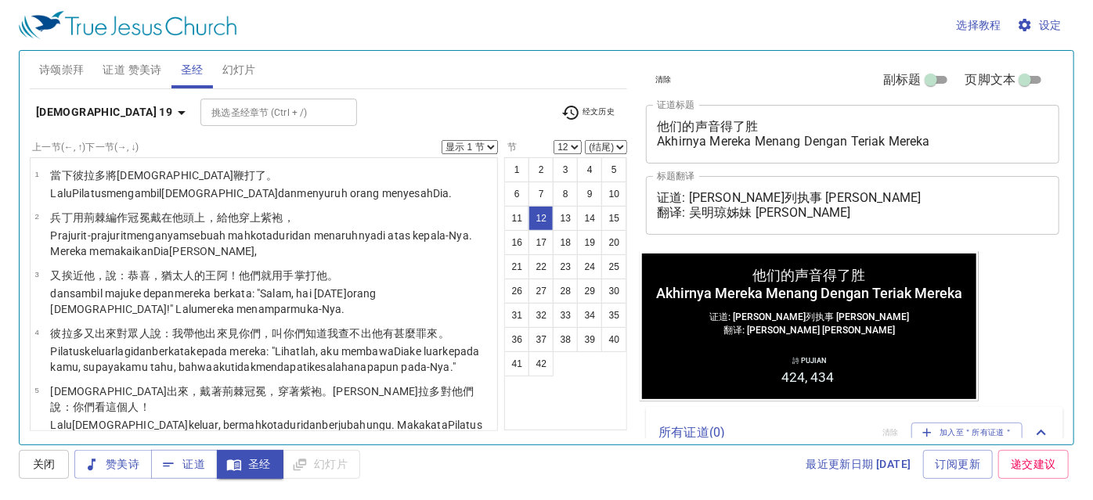
scroll to position [614, 0]
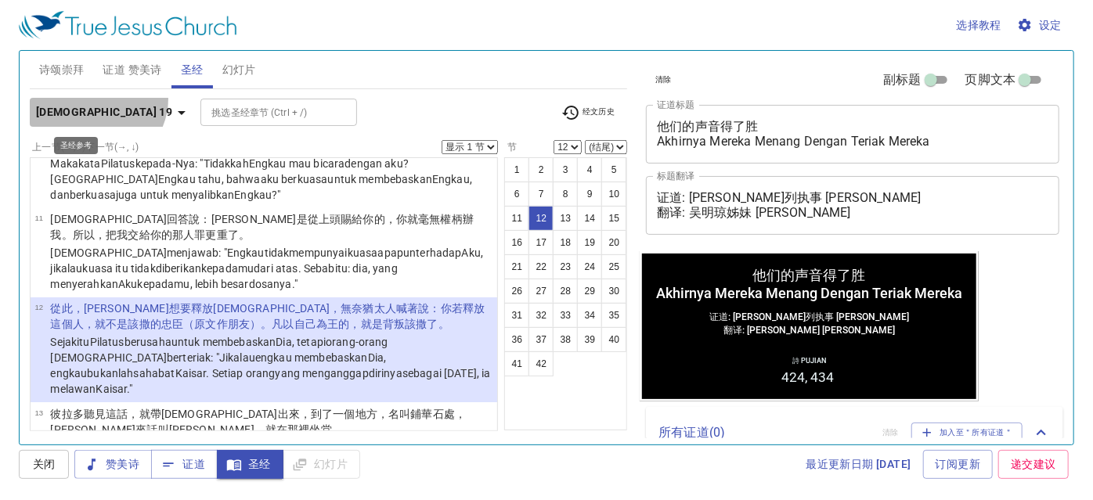
click at [95, 99] on button "约翰福音 19" at bounding box center [113, 112] width 167 height 29
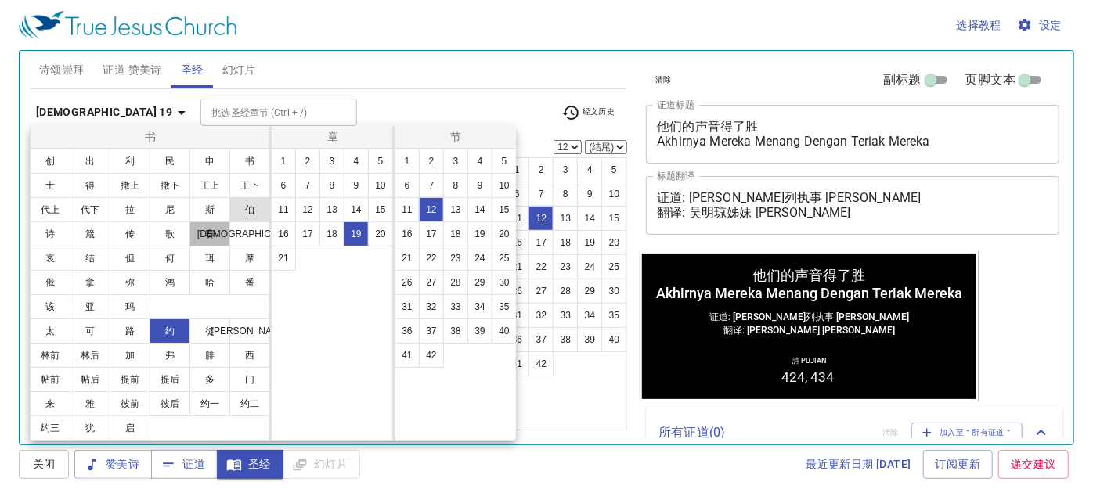
drag, startPoint x: 210, startPoint y: 228, endPoint x: 250, endPoint y: 208, distance: 45.2
click at [211, 227] on button "赛" at bounding box center [209, 233] width 41 height 25
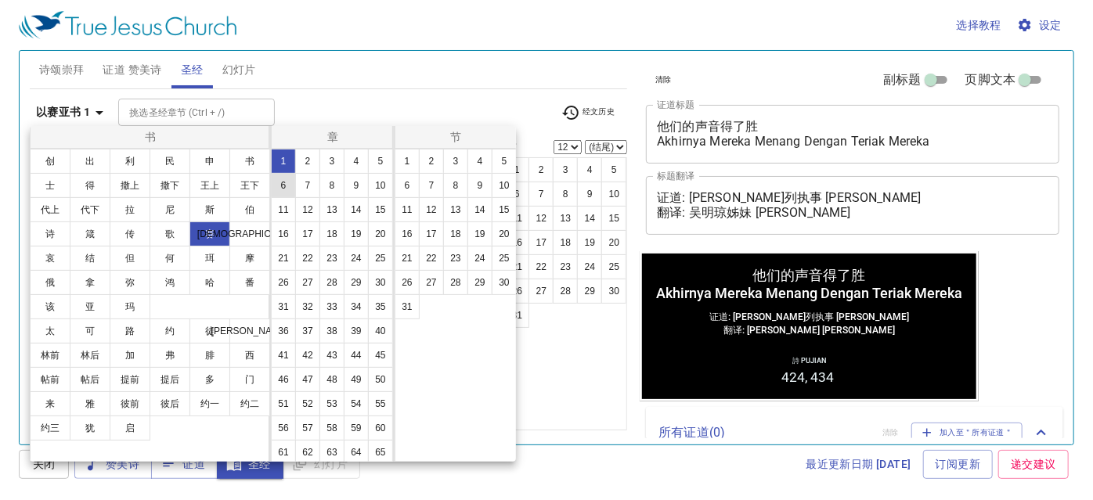
scroll to position [0, 0]
click at [354, 168] on button "4" at bounding box center [356, 161] width 25 height 25
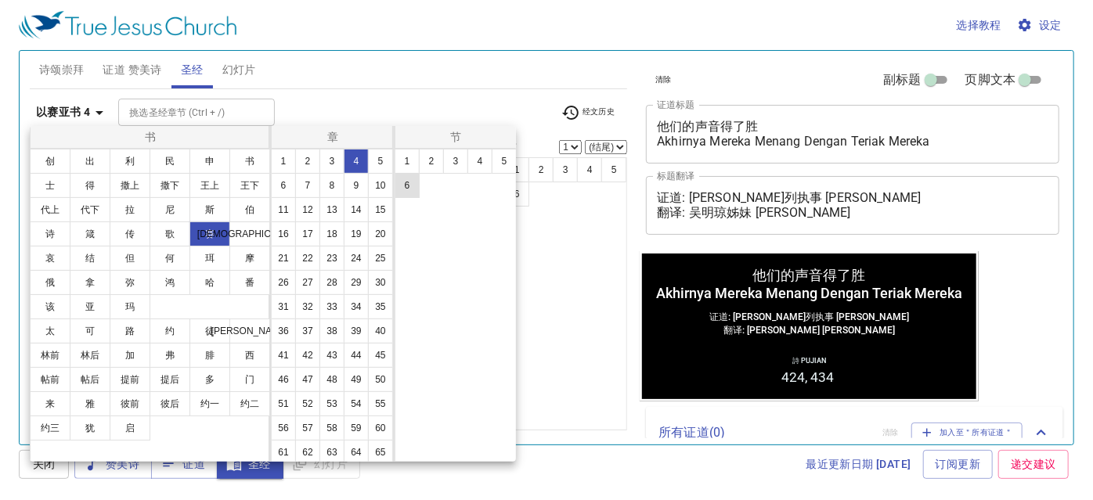
click at [396, 182] on button "6" at bounding box center [406, 185] width 25 height 25
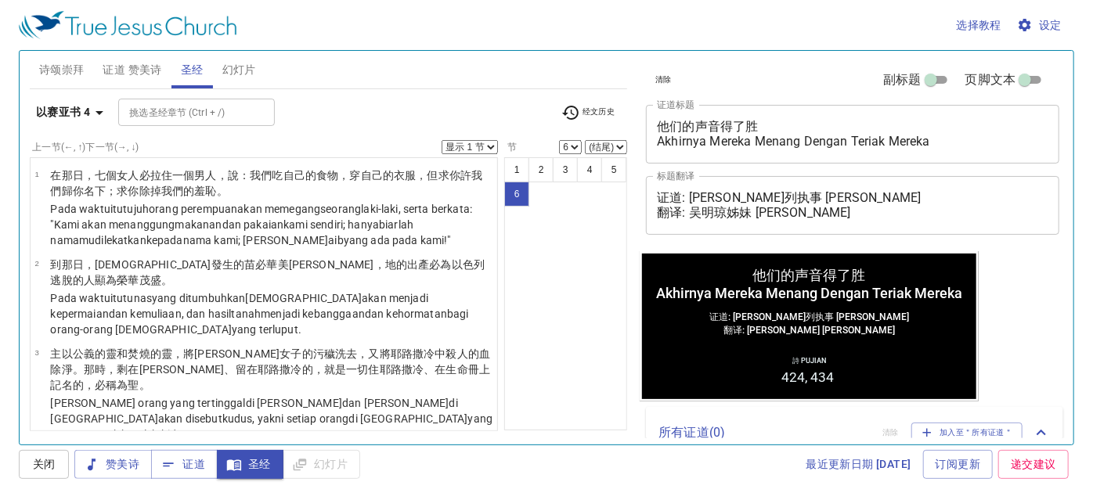
scroll to position [227, 0]
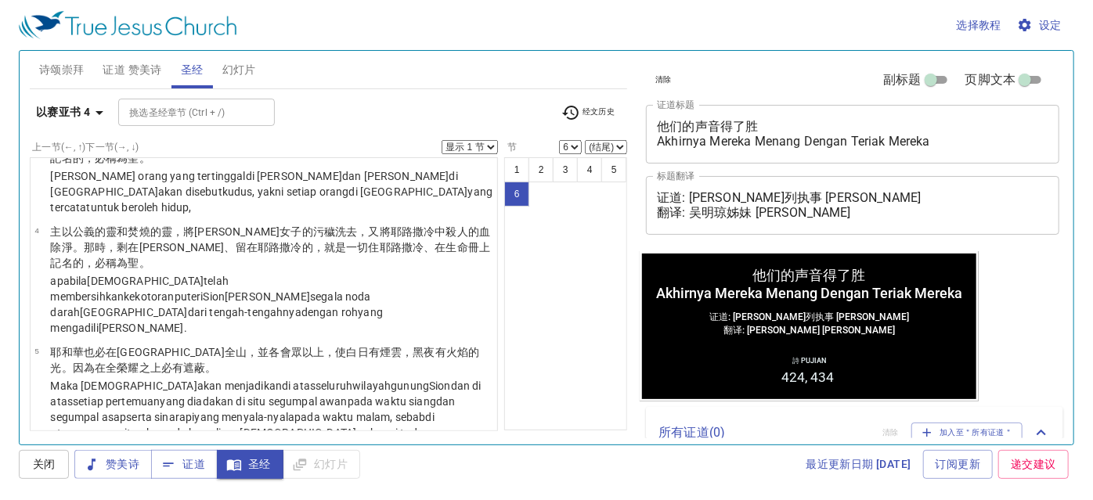
click at [50, 102] on button "以赛亚书 4" at bounding box center [72, 112] width 85 height 29
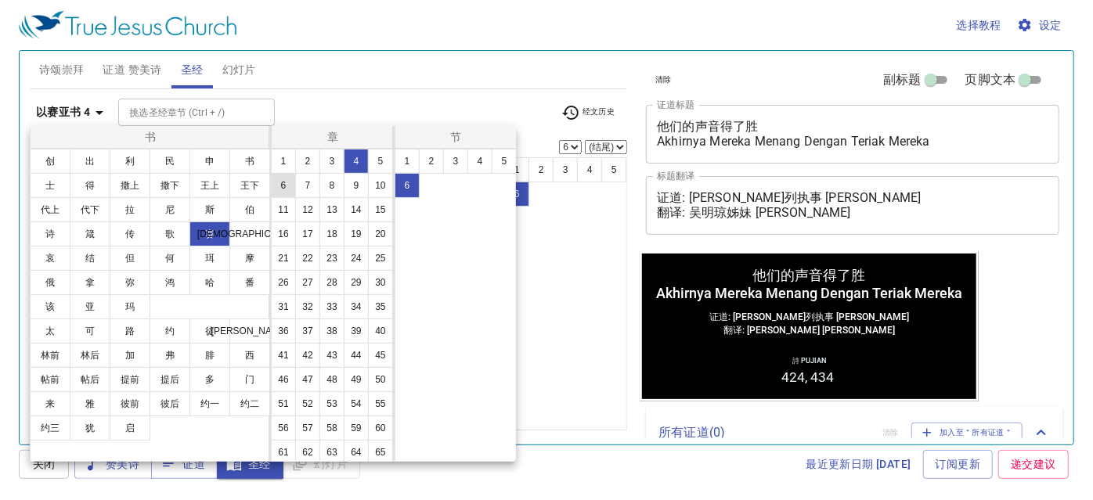
click at [296, 179] on button "6" at bounding box center [283, 185] width 25 height 25
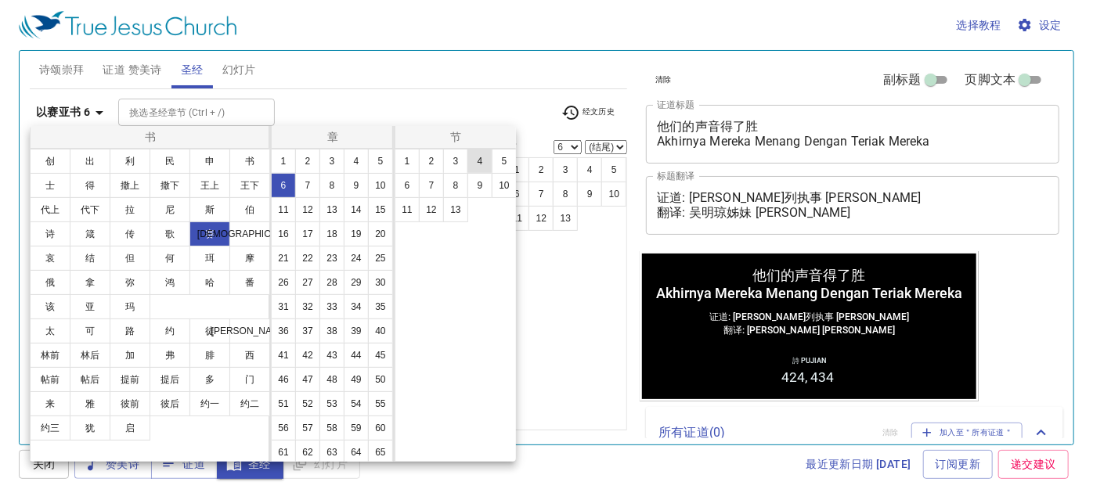
click at [482, 160] on button "4" at bounding box center [479, 161] width 25 height 25
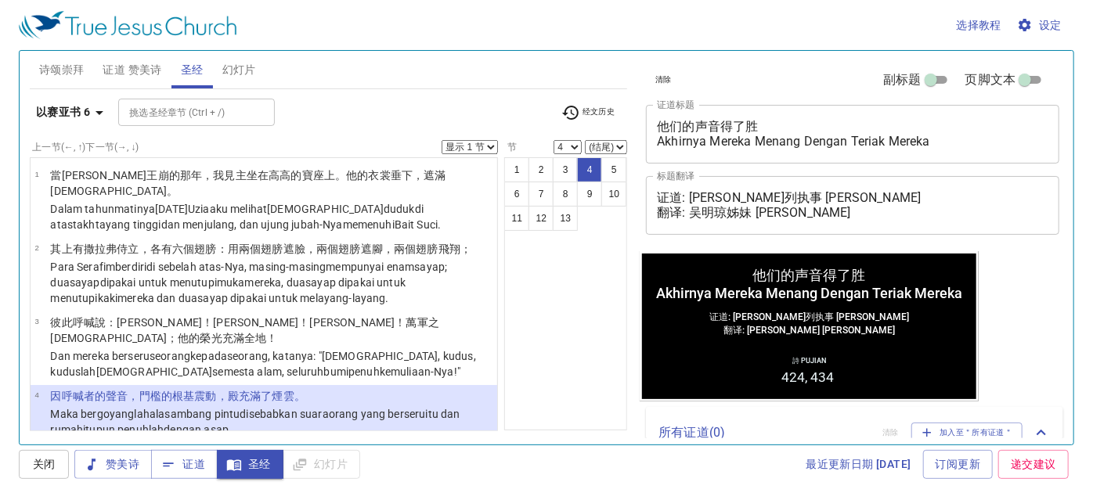
click at [83, 118] on b "以赛亚书 6" at bounding box center [63, 113] width 54 height 20
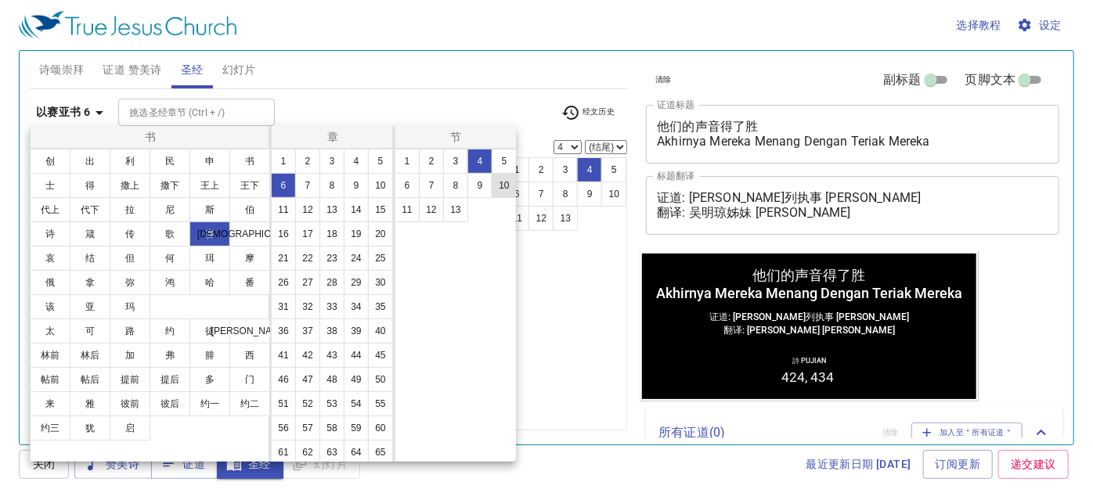
click at [502, 187] on button "10" at bounding box center [503, 185] width 25 height 25
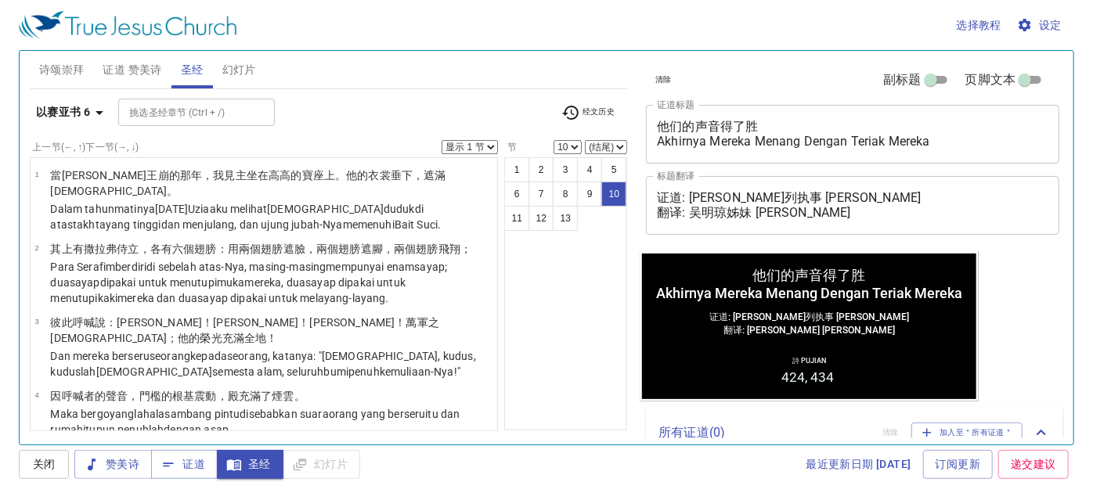
scroll to position [506, 0]
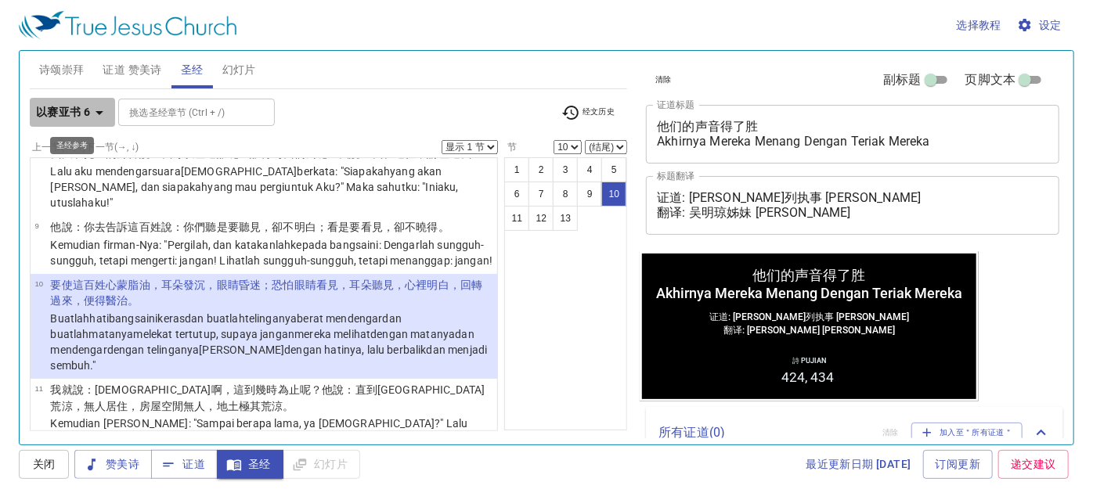
click at [98, 109] on icon "button" at bounding box center [99, 112] width 19 height 19
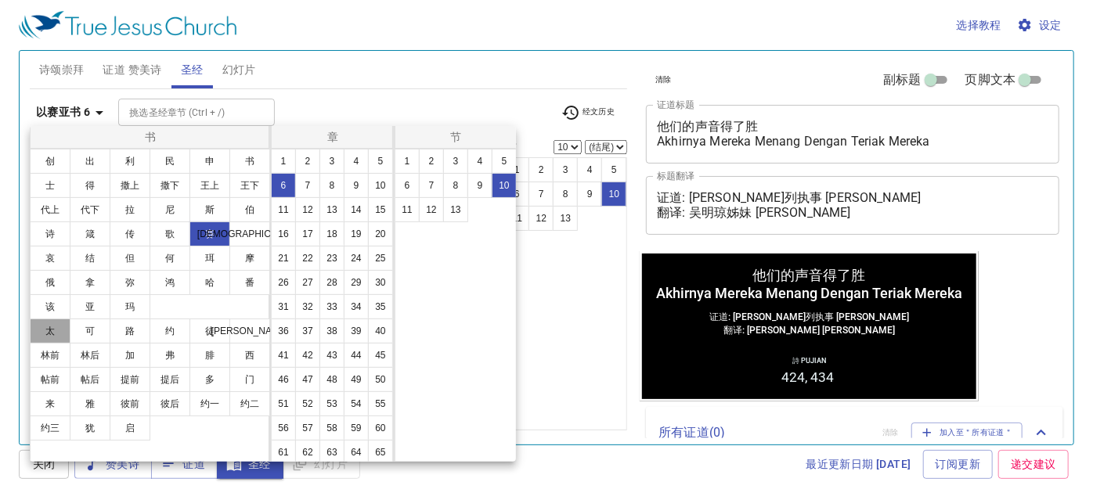
click at [41, 333] on button "太" at bounding box center [50, 331] width 41 height 25
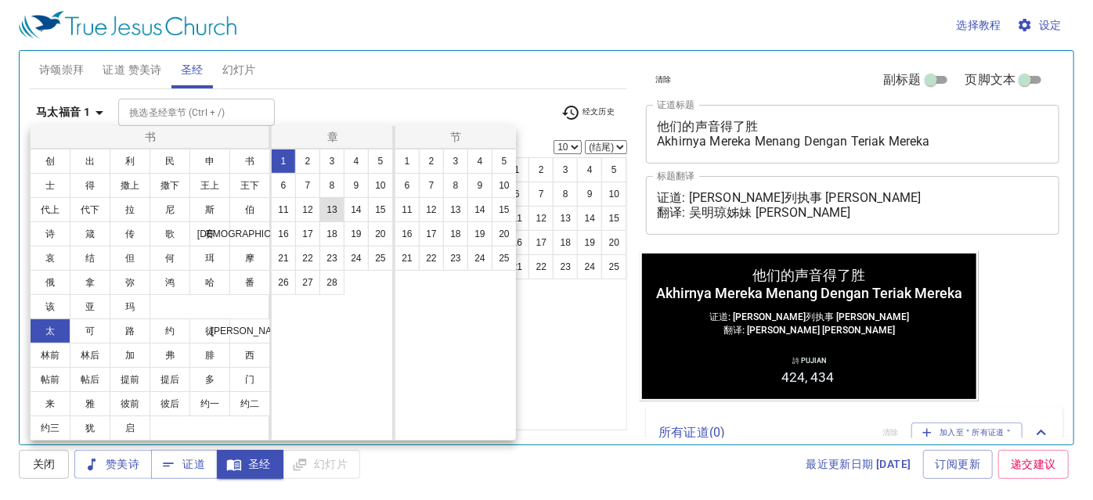
click at [333, 208] on button "13" at bounding box center [331, 209] width 25 height 25
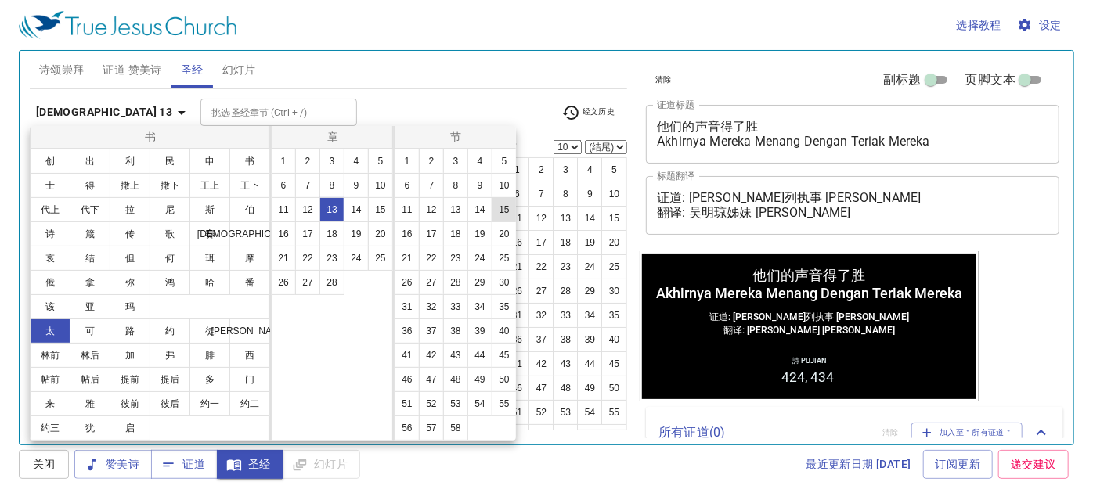
click at [506, 207] on button "15" at bounding box center [503, 209] width 25 height 25
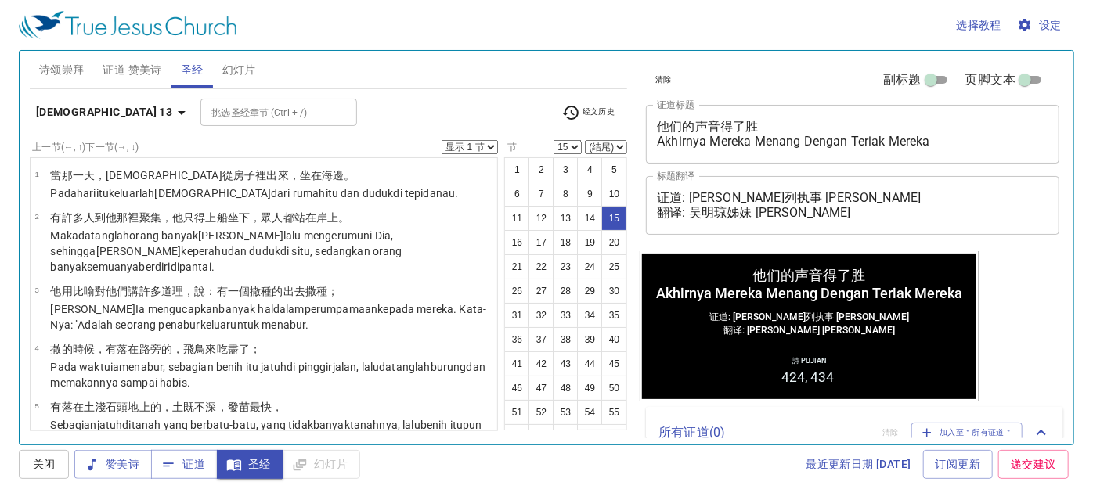
scroll to position [764, 0]
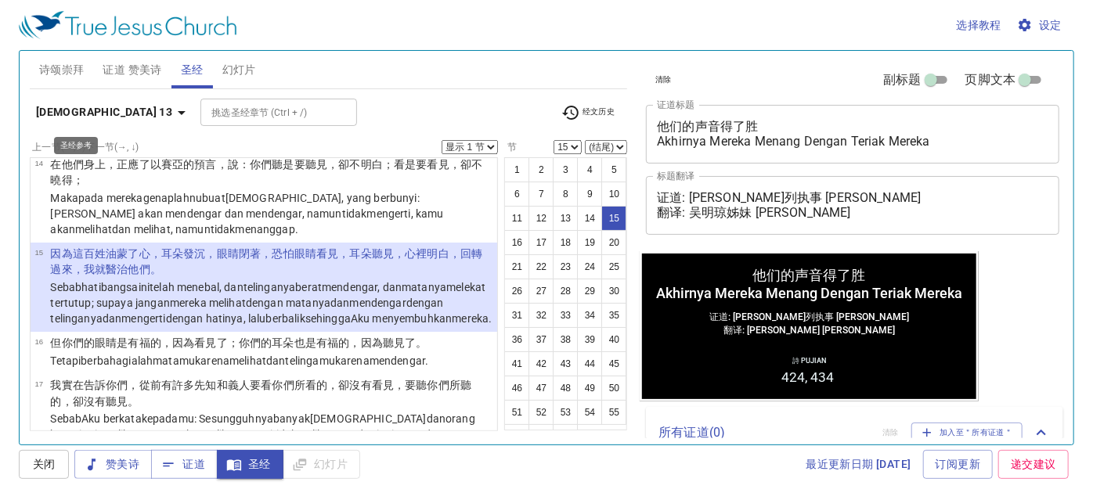
click at [71, 110] on b "马太福音 13" at bounding box center [104, 113] width 136 height 20
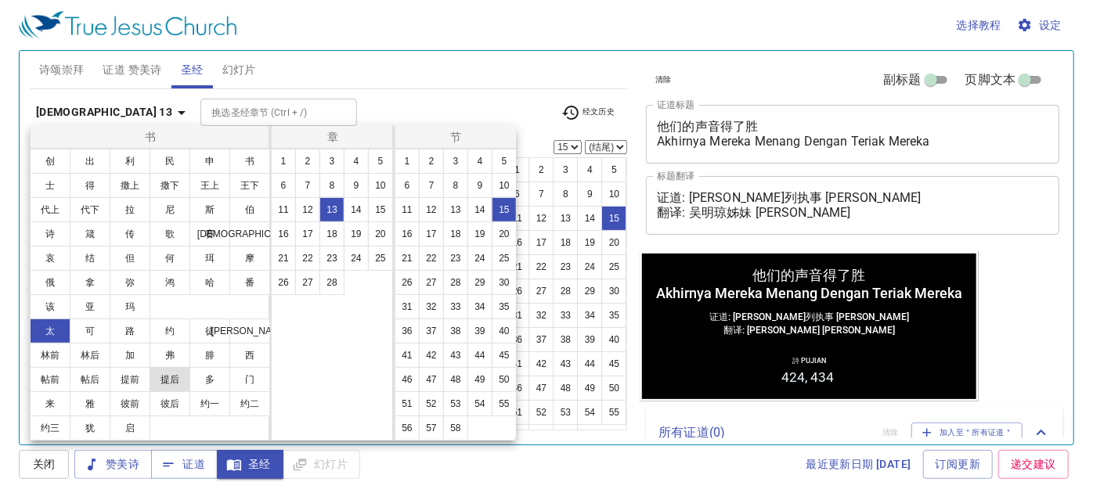
click at [165, 378] on button "提后" at bounding box center [169, 379] width 41 height 25
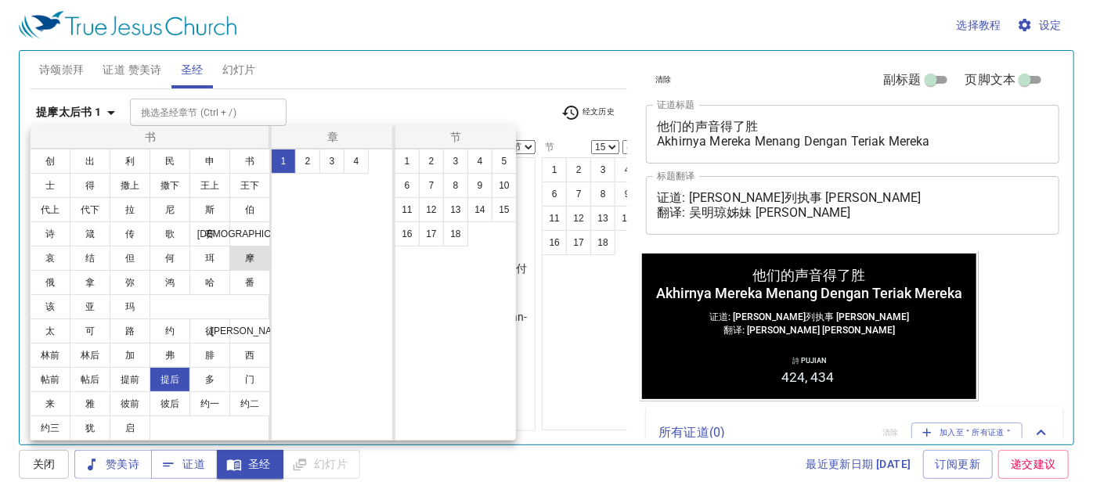
scroll to position [0, 0]
click at [358, 158] on div "1 2 3 4" at bounding box center [332, 295] width 123 height 292
click at [351, 148] on div "章 1 2 3 4" at bounding box center [330, 283] width 125 height 315
click at [358, 160] on button "4" at bounding box center [356, 161] width 25 height 25
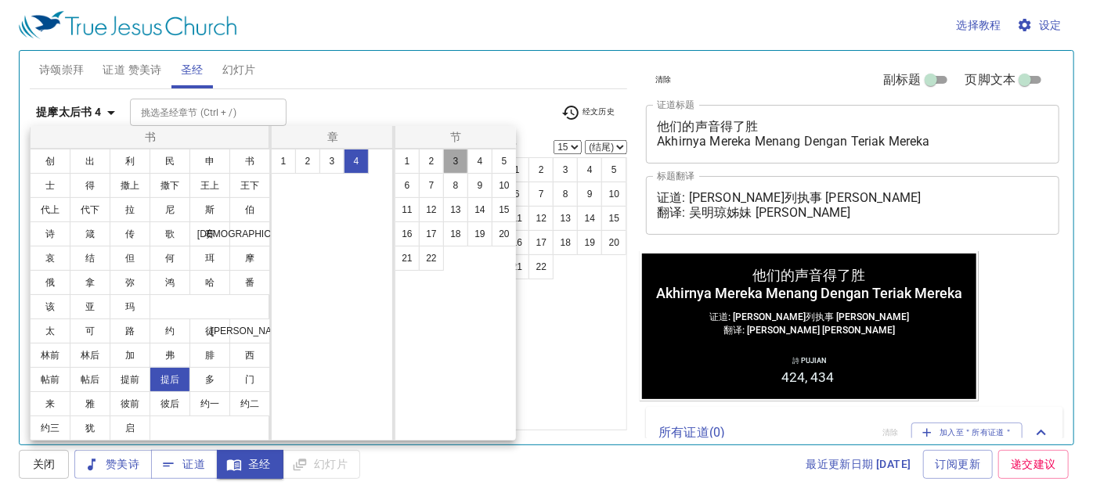
click at [459, 162] on button "3" at bounding box center [455, 161] width 25 height 25
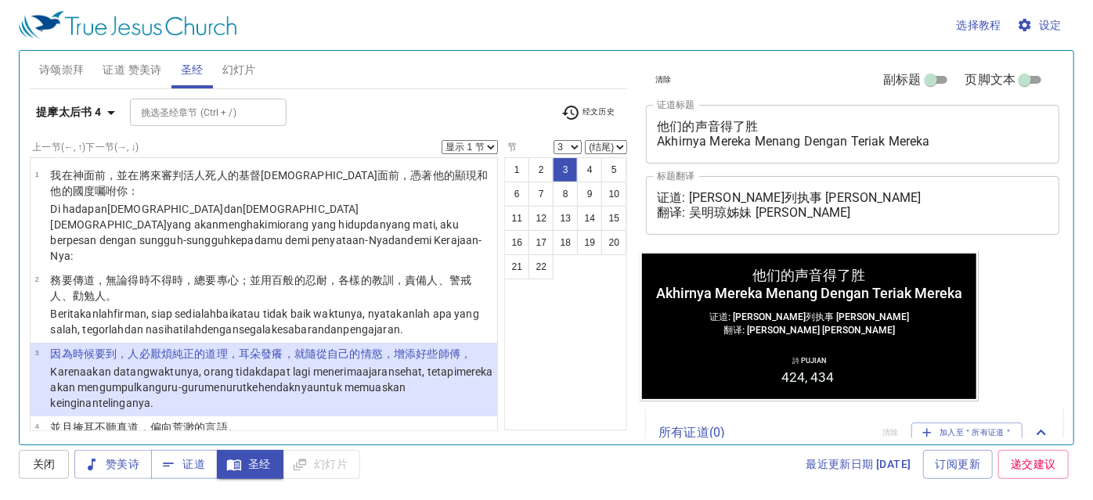
scroll to position [142, 0]
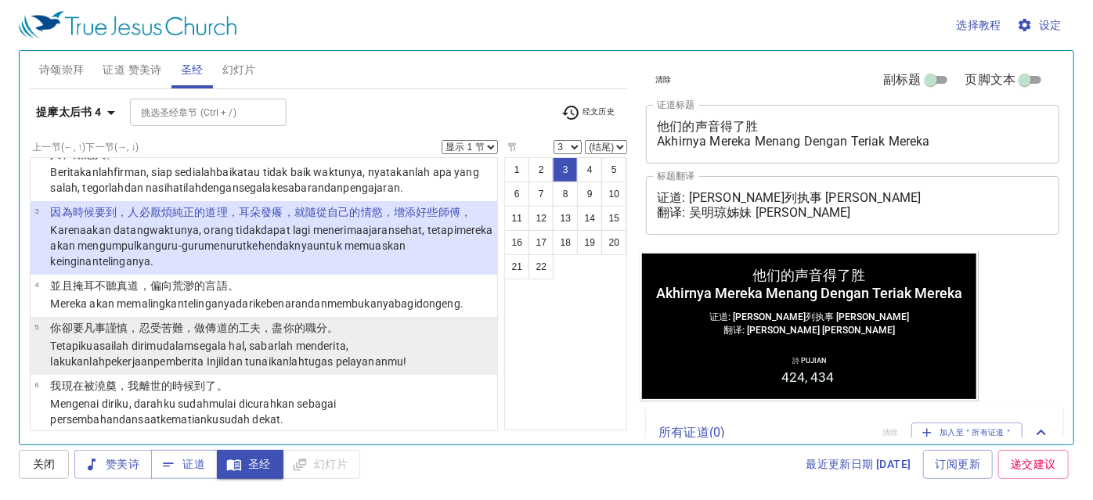
select select "4"
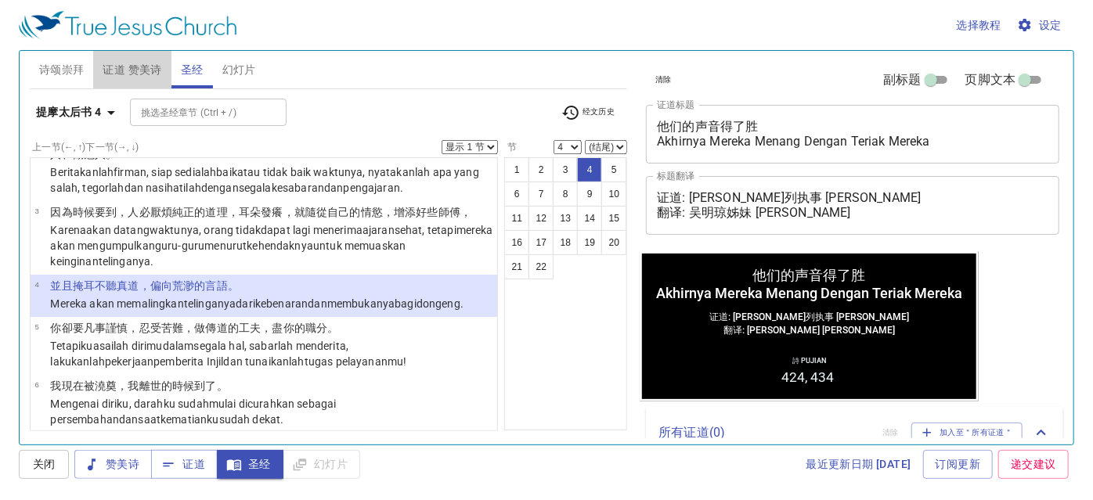
click at [131, 74] on span "证道 赞美诗" at bounding box center [132, 70] width 59 height 20
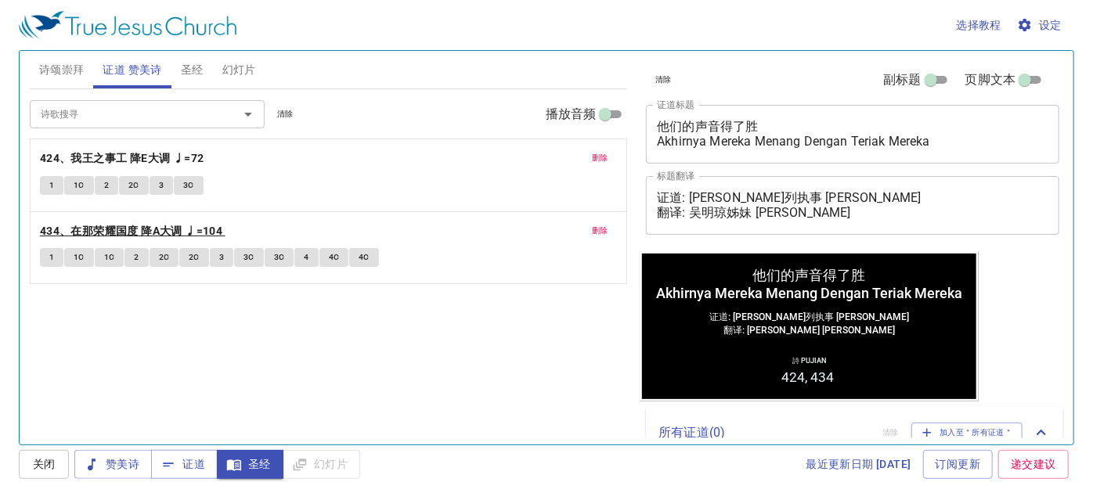
click at [114, 224] on b "434、在那荣耀国度 降A大调 ♩=104" at bounding box center [131, 231] width 182 height 20
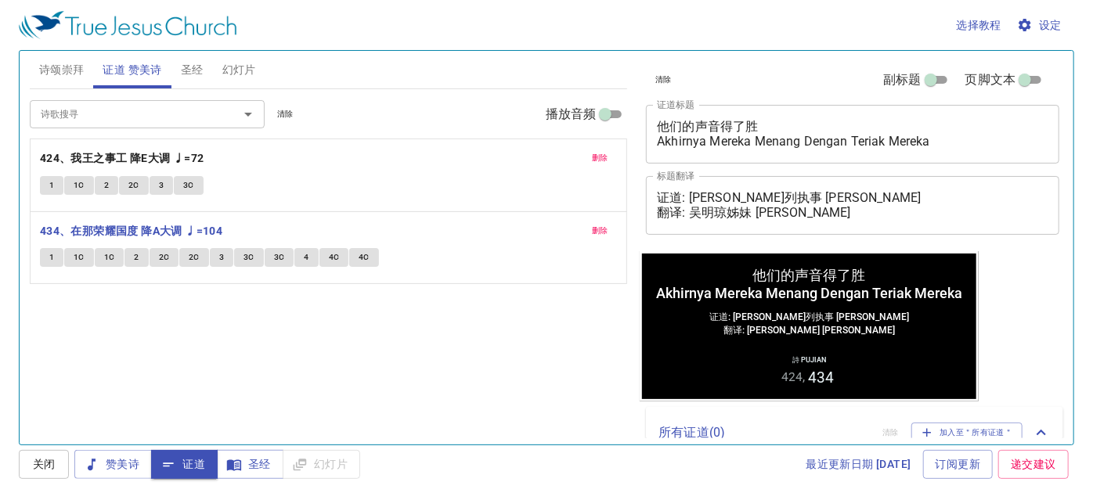
click at [49, 250] on span "1" at bounding box center [51, 257] width 5 height 14
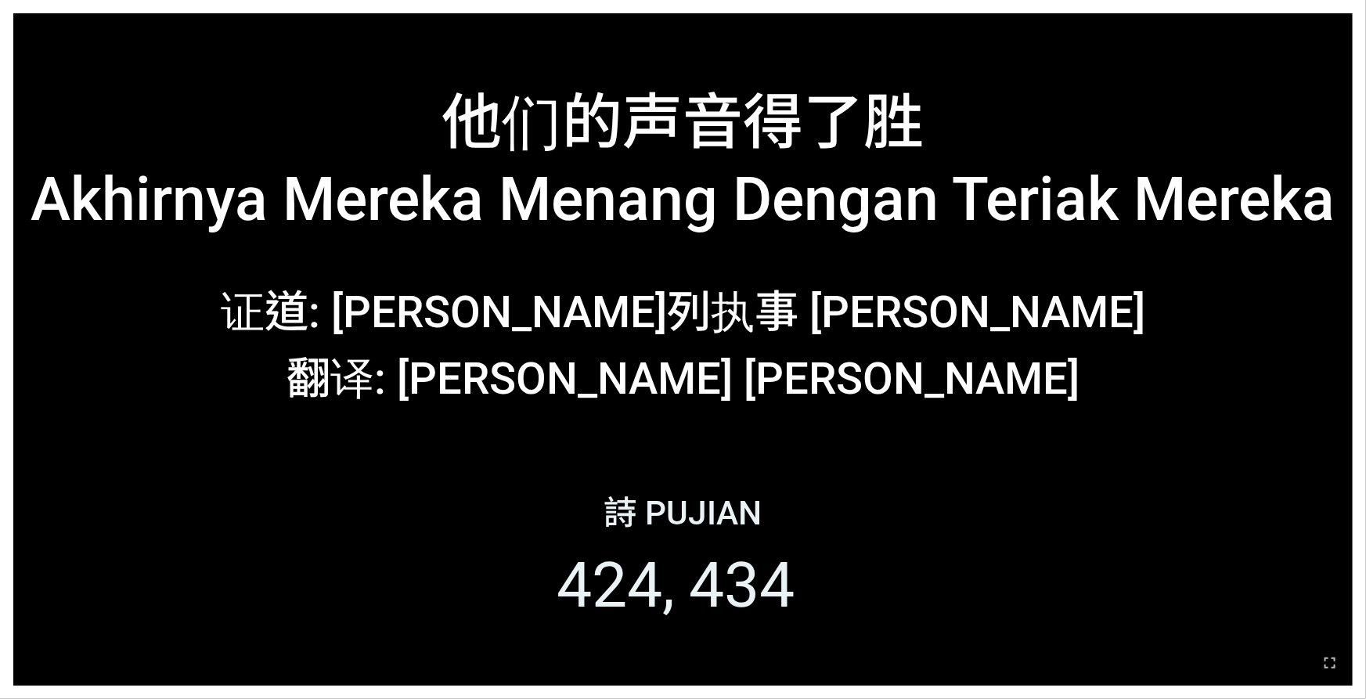
click at [1327, 653] on icon "button" at bounding box center [1329, 662] width 19 height 19
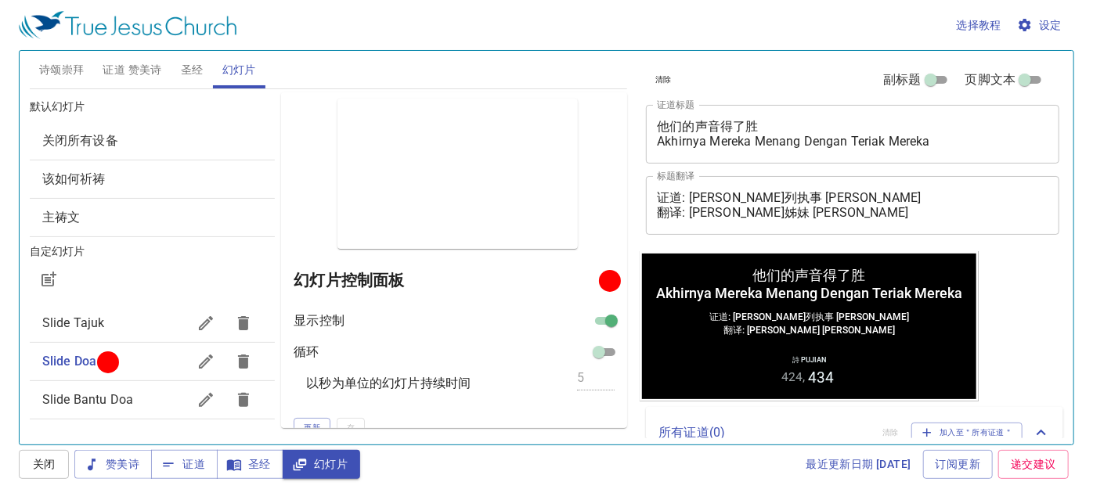
scroll to position [70, 0]
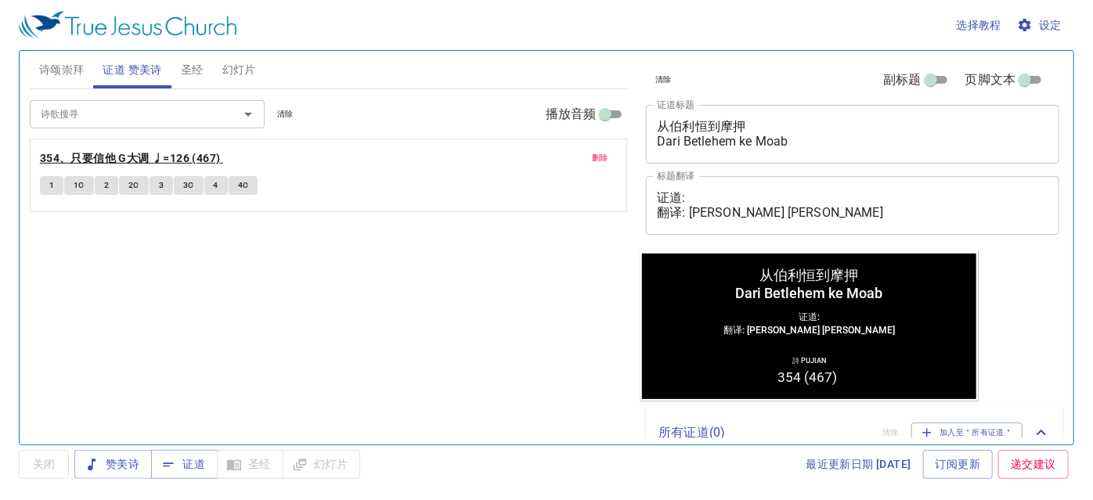
click at [135, 151] on b "354、只要信他 G大调 ♩=126 (467)" at bounding box center [130, 159] width 181 height 20
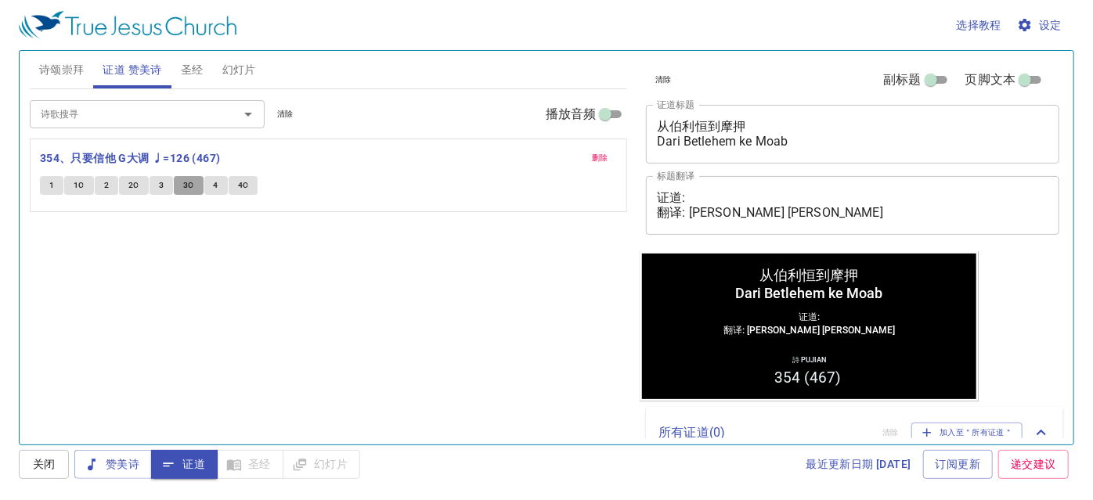
click at [200, 182] on button "3C" at bounding box center [189, 185] width 30 height 19
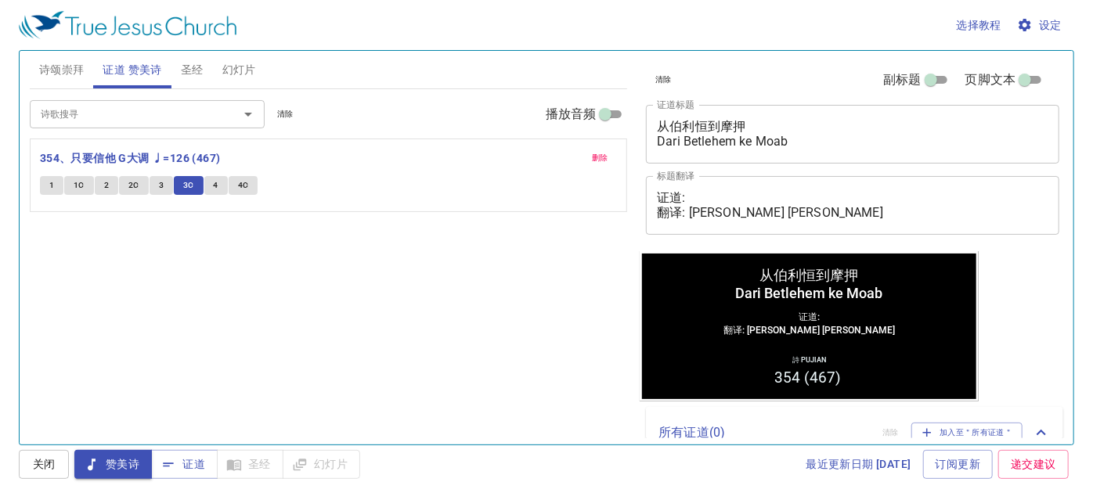
click at [217, 183] on button "4" at bounding box center [215, 185] width 23 height 19
click at [713, 190] on textarea "证道: 翻译: [PERSON_NAME] [PERSON_NAME]" at bounding box center [852, 205] width 391 height 30
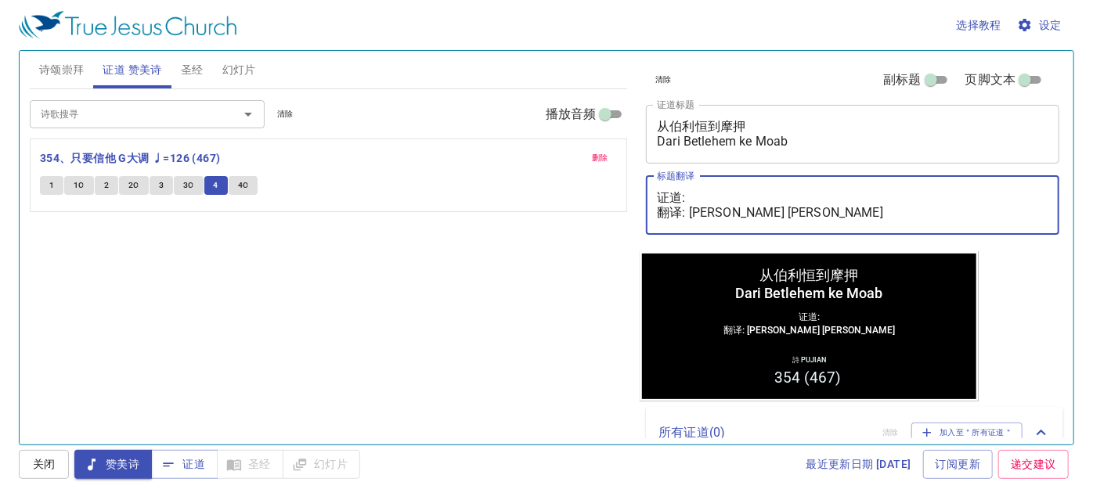
paste textarea "撒迦[PERSON_NAME]传道 [PERSON_NAME]"
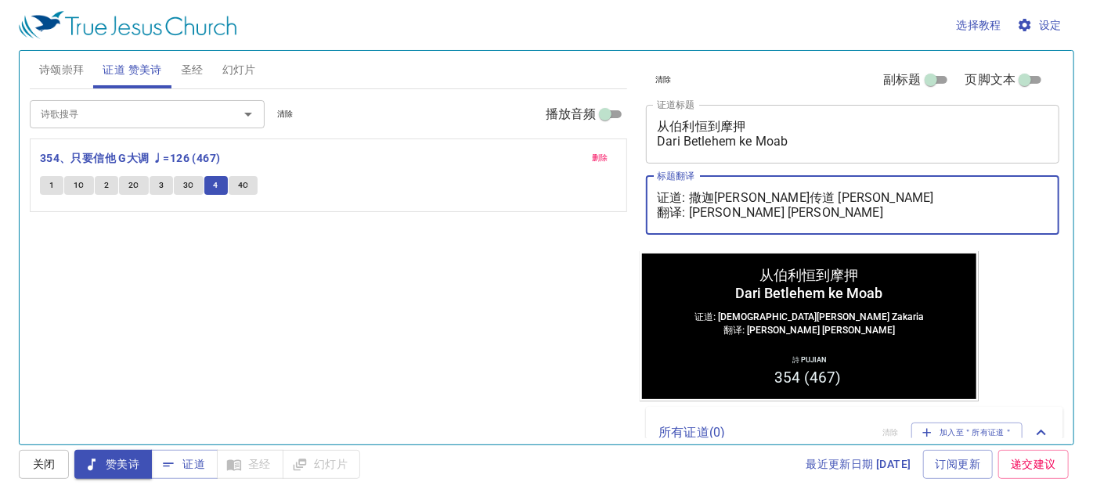
type textarea "证道: 撒迦[PERSON_NAME]传道 [PERSON_NAME] 翻译: [PERSON_NAME] [PERSON_NAME]"
click at [709, 143] on textarea "从伯利恒到摩押 Dari Betlehem ke Moab" at bounding box center [852, 134] width 391 height 30
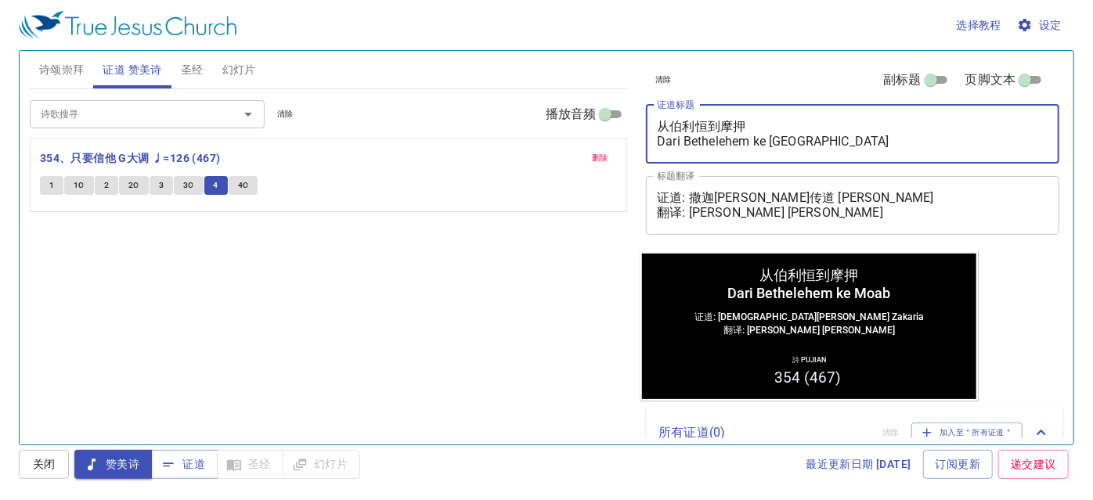
type textarea "从伯利恒到摩押 Dari Bethelehem ke [GEOGRAPHIC_DATA]"
click at [578, 278] on div "诗歌搜寻 诗歌搜寻 清除 播放音频 删除 354、只要信他 G大调 ♩=126 (467) 1 1C 2 2C 3 3C 4 4C" at bounding box center [329, 260] width 598 height 342
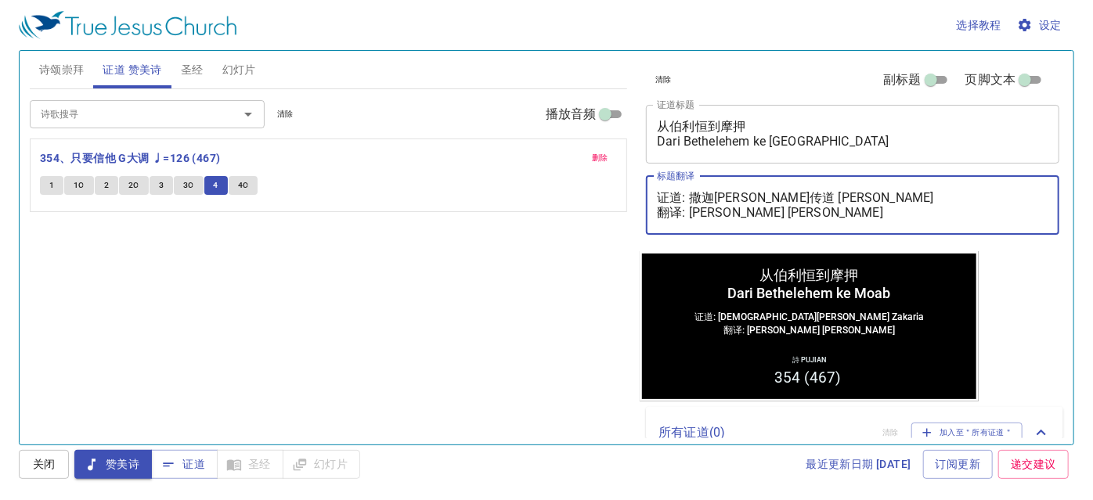
drag, startPoint x: 690, startPoint y: 213, endPoint x: 873, endPoint y: 208, distance: 183.2
click at [873, 208] on textarea "证道: 撒迦[PERSON_NAME]传道 [PERSON_NAME] 翻译: [PERSON_NAME] [PERSON_NAME]" at bounding box center [852, 205] width 391 height 30
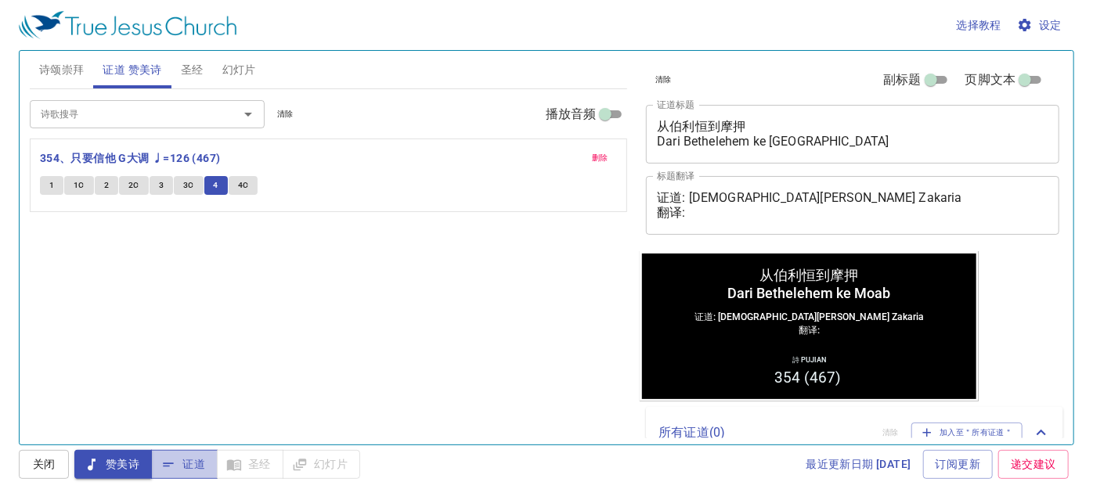
click at [206, 459] on button "证道" at bounding box center [184, 464] width 67 height 29
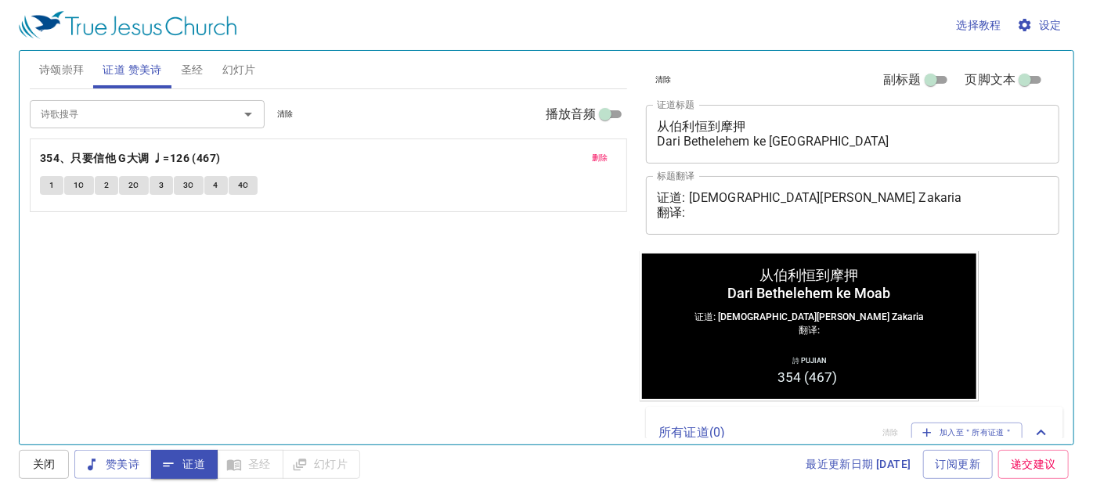
click at [700, 208] on textarea "证道: [DEMOGRAPHIC_DATA][PERSON_NAME] Zakaria 翻译:" at bounding box center [852, 205] width 391 height 30
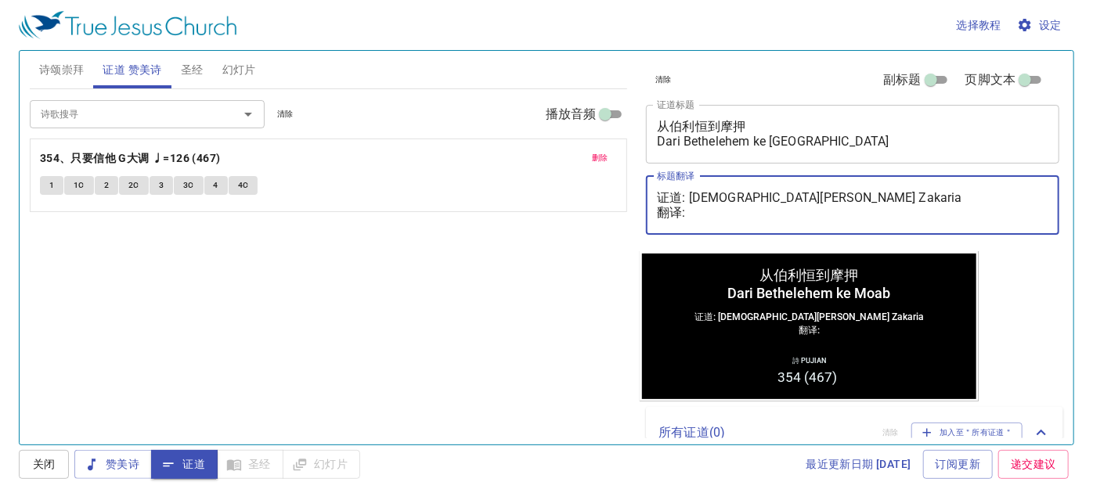
paste textarea "魏巴录执事 Diaken [PERSON_NAME]"
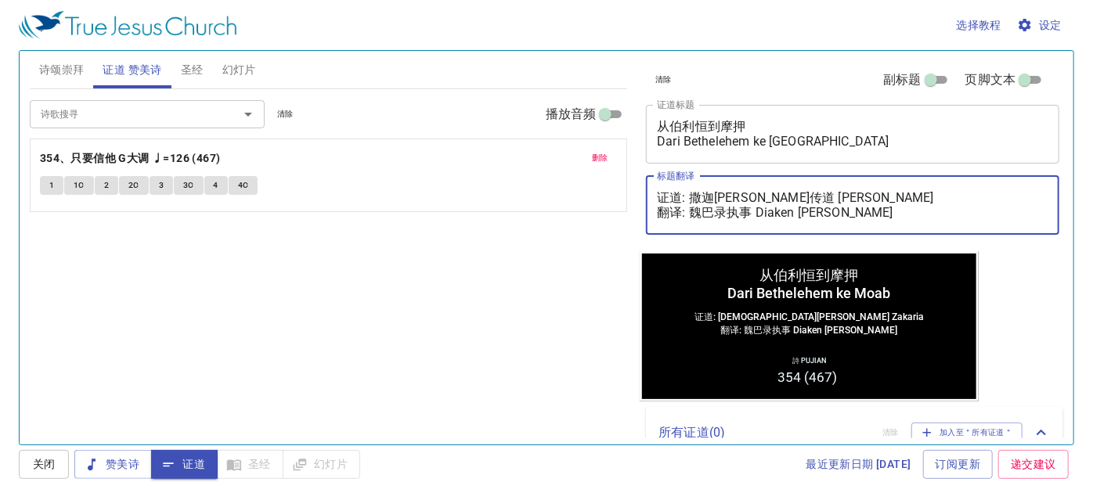
type textarea "证道: 撒迦[PERSON_NAME]传道 [PERSON_NAME] 翻译: 魏巴录执事 Diaken [PERSON_NAME]"
click at [519, 344] on div "诗歌搜寻 诗歌搜寻 清除 播放音频 删除 354、只要信他 G大调 ♩=126 (467) 1 1C 2 2C 3 3C 4 4C" at bounding box center [329, 260] width 598 height 342
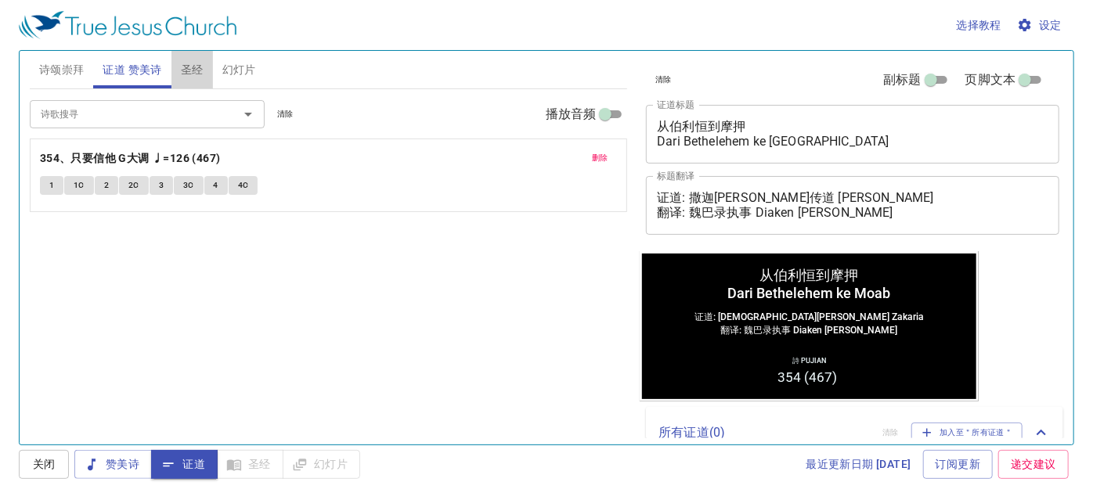
click at [181, 71] on span "圣经" at bounding box center [192, 70] width 23 height 20
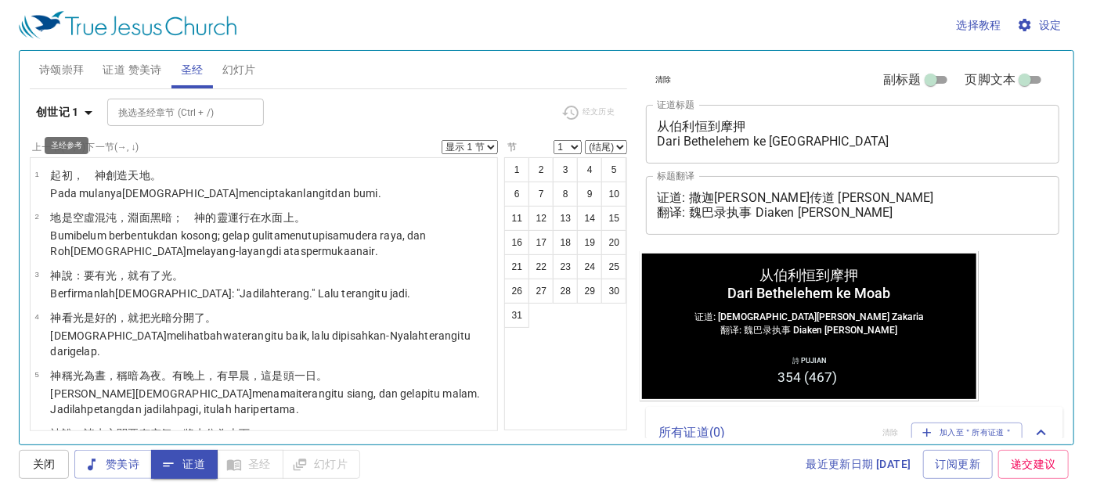
click at [68, 113] on b "创世记 1" at bounding box center [57, 113] width 43 height 20
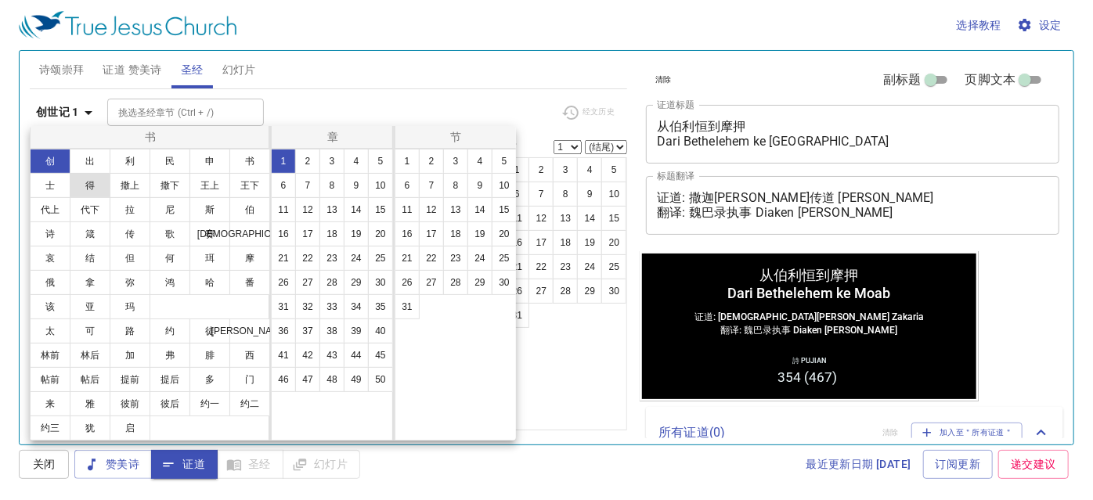
click at [89, 189] on button "得" at bounding box center [90, 185] width 41 height 25
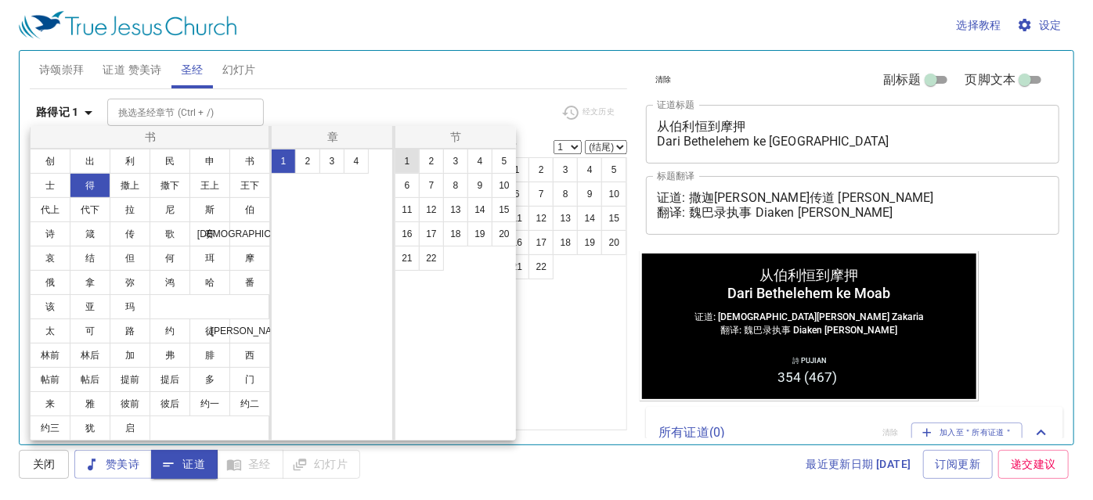
click at [411, 167] on button "1" at bounding box center [406, 161] width 25 height 25
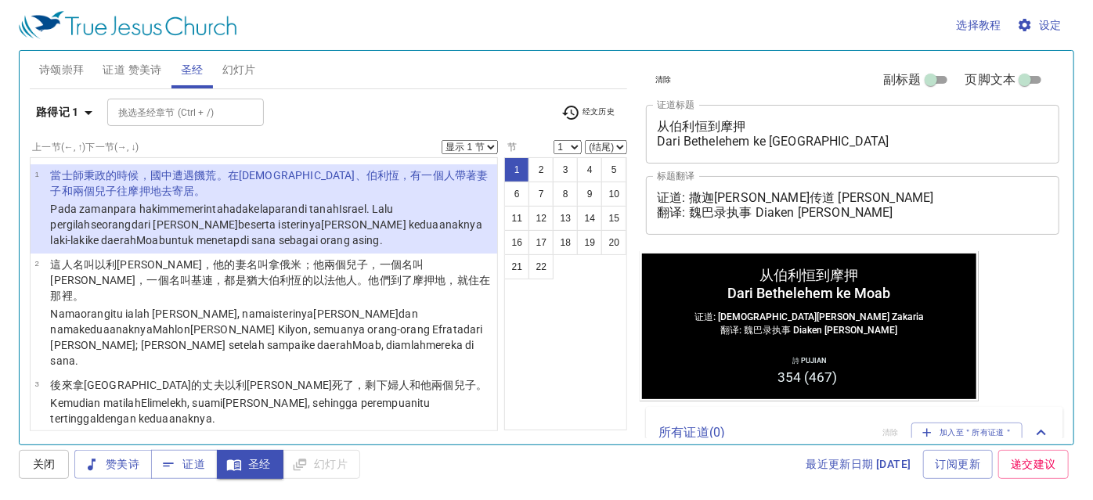
click at [607, 146] on select "(结尾) 2 3 4 5 6 7 8 9 10 11 12 13 14 15 16 17 18 19 20 21 22" at bounding box center [606, 147] width 42 height 14
select select "5"
click at [585, 140] on select "(结尾) 2 3 4 5 6 7 8 9 10 11 12 13 14 15 16 17 18 19 20 21 22" at bounding box center [606, 147] width 42 height 14
click at [724, 146] on textarea "从伯利恒到摩押 Dari Bethelehem ke Moab" at bounding box center [852, 134] width 391 height 30
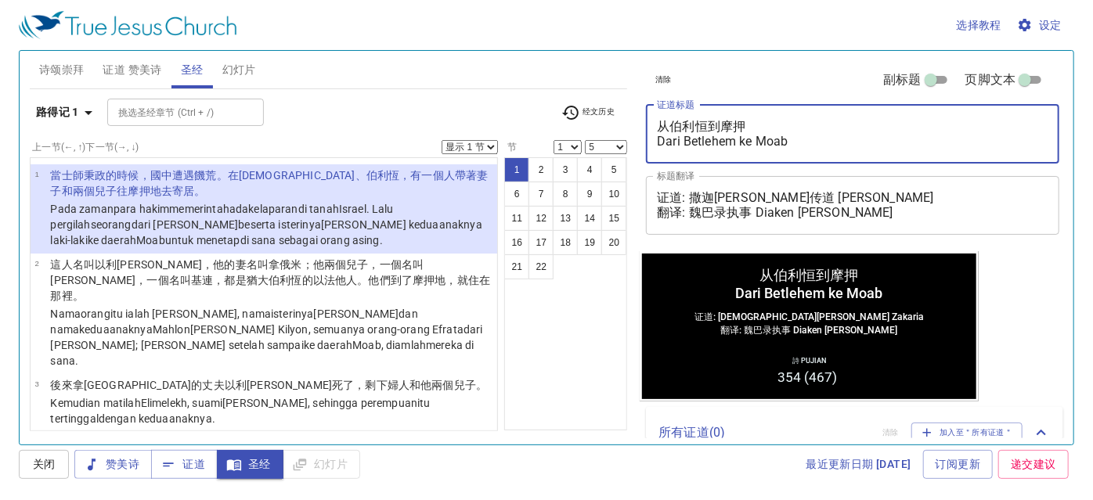
type textarea "从伯利恒到摩押 Dari Betlehem ke Moab"
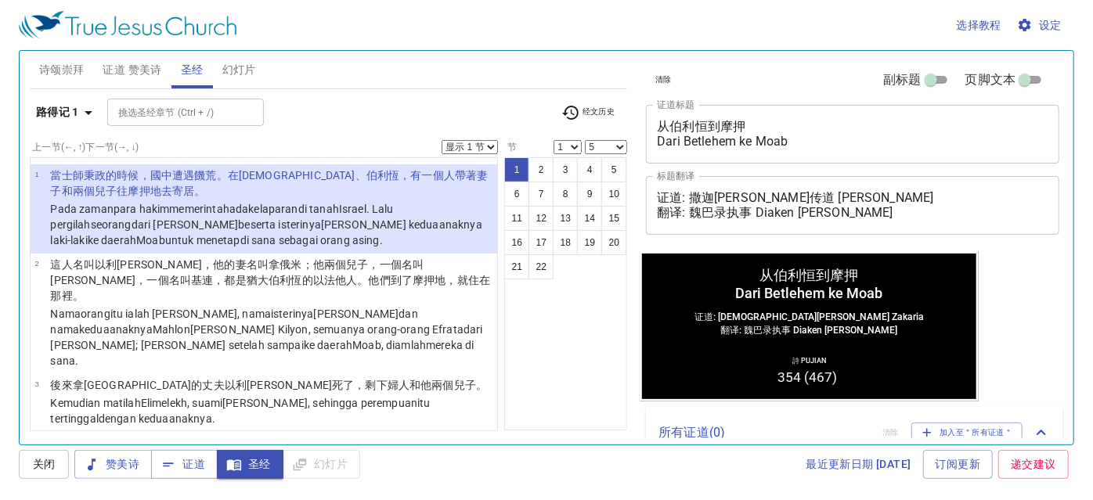
click at [527, 368] on div "1 2 3 4 5 6 7 8 9 10 11 12 13 14 15 16 17 18 19 20 21 22" at bounding box center [565, 293] width 123 height 273
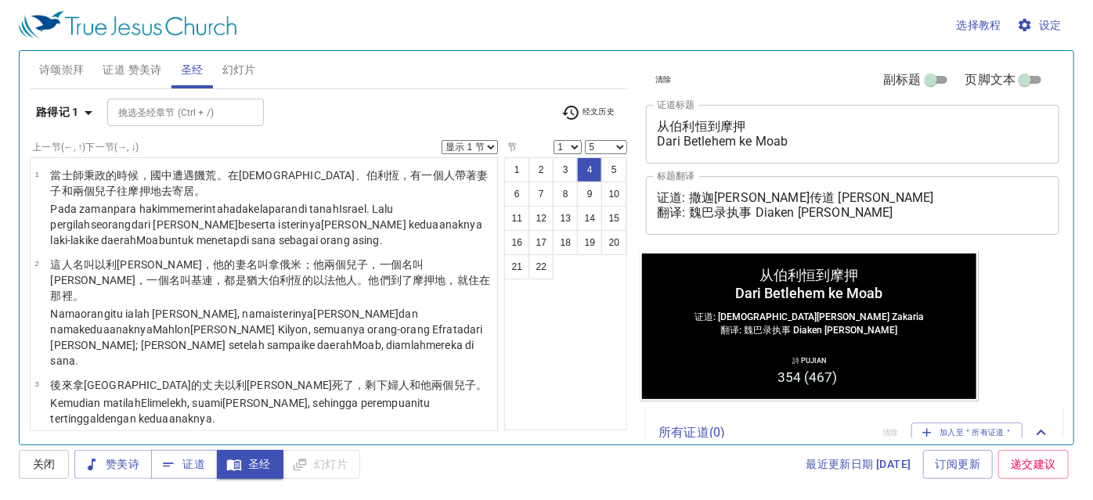
scroll to position [135, 0]
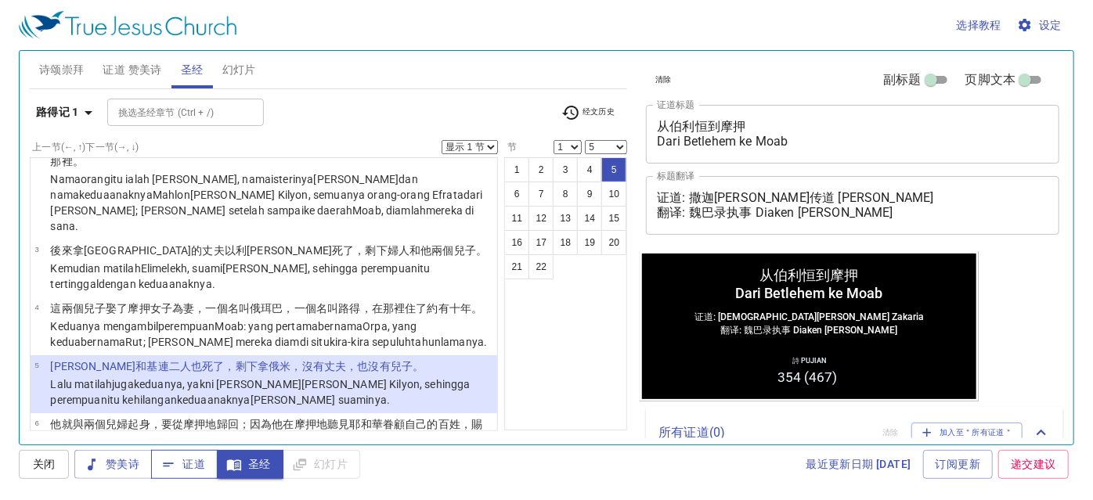
click at [177, 456] on span "证道" at bounding box center [184, 465] width 41 height 20
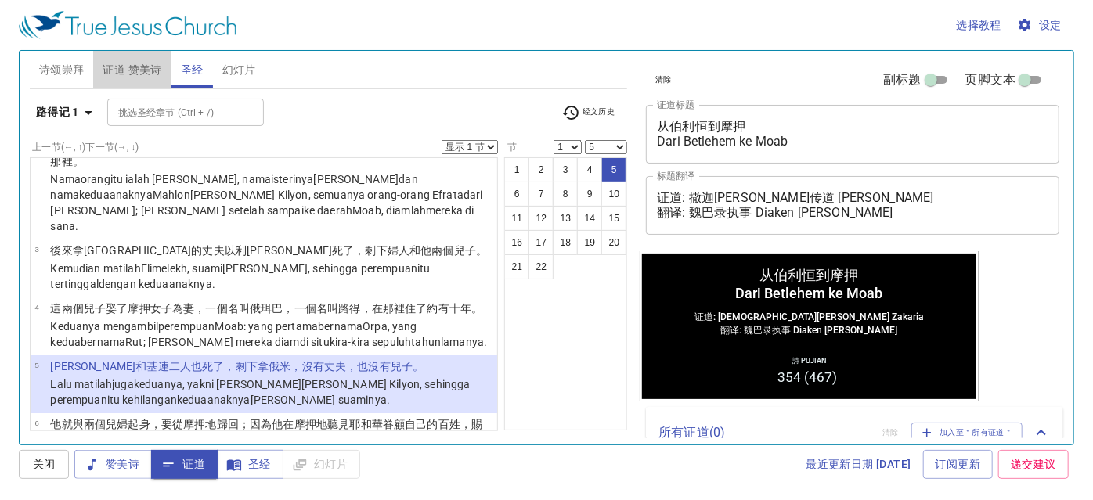
click at [149, 78] on span "证道 赞美诗" at bounding box center [132, 70] width 59 height 20
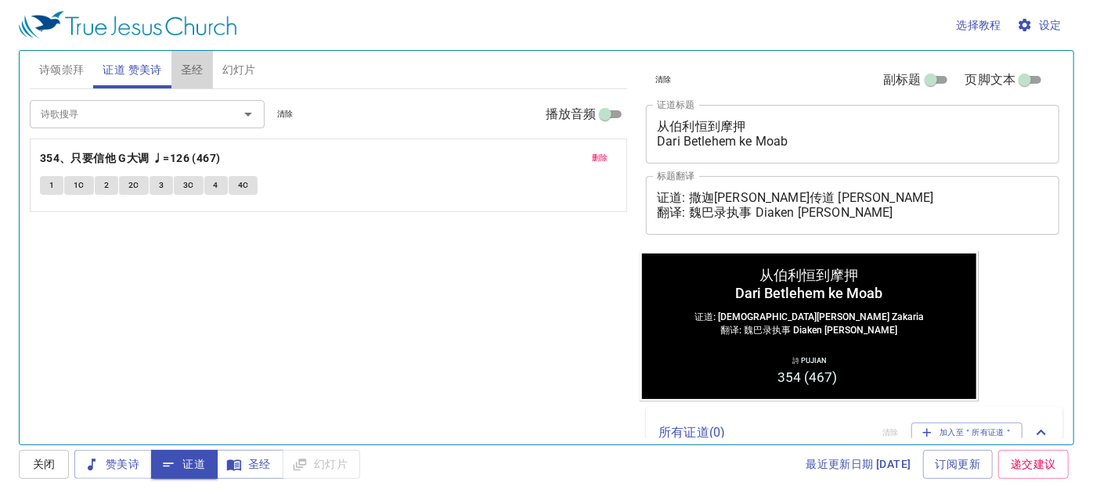
click at [185, 75] on span "圣经" at bounding box center [192, 70] width 23 height 20
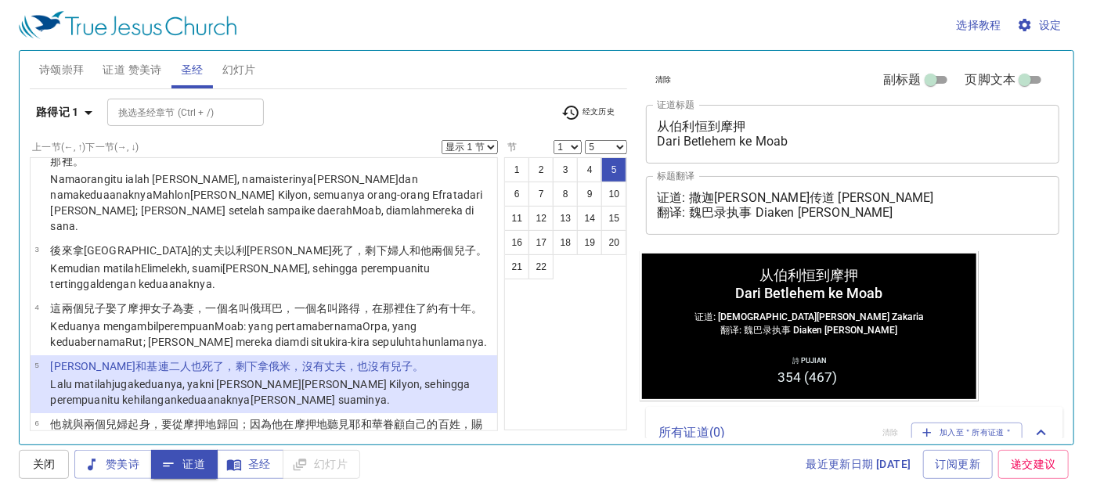
click at [532, 383] on div "1 2 3 4 5 6 7 8 9 10 11 12 13 14 15 16 17 18 19 20 21 22" at bounding box center [565, 293] width 123 height 273
drag, startPoint x: 557, startPoint y: 374, endPoint x: 536, endPoint y: 416, distance: 46.6
click at [536, 416] on div "1 2 3 4 5 6 7 8 9 10 11 12 13 14 15 16 17 18 19 20 21 22" at bounding box center [565, 293] width 123 height 273
click at [56, 113] on b "路得记 1" at bounding box center [57, 113] width 43 height 20
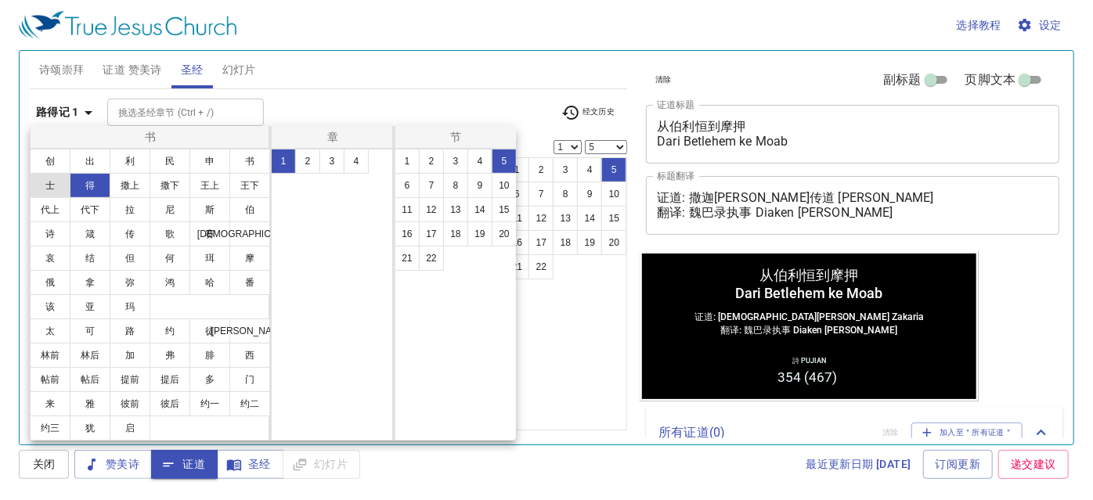
click at [54, 183] on button "士" at bounding box center [50, 185] width 41 height 25
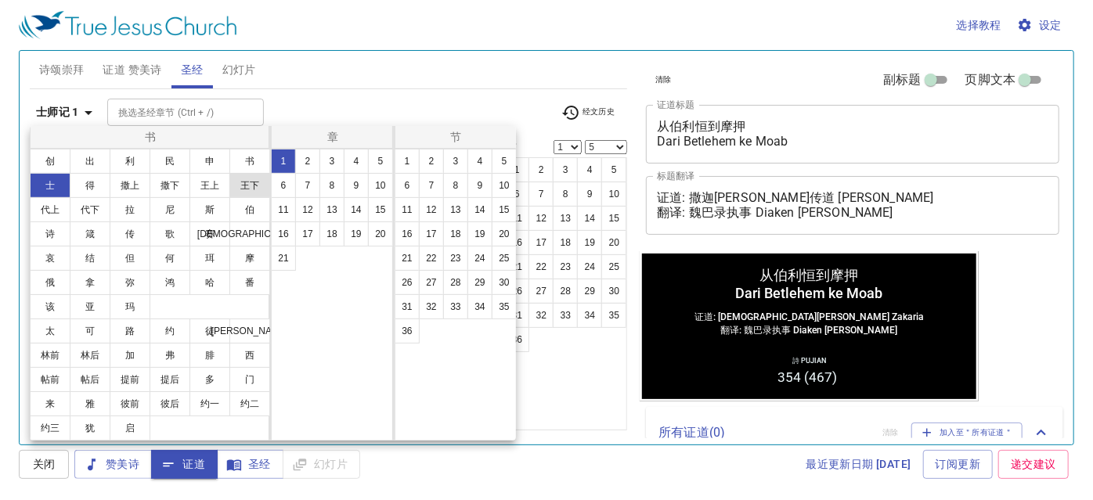
scroll to position [0, 0]
click at [308, 233] on button "17" at bounding box center [307, 233] width 25 height 25
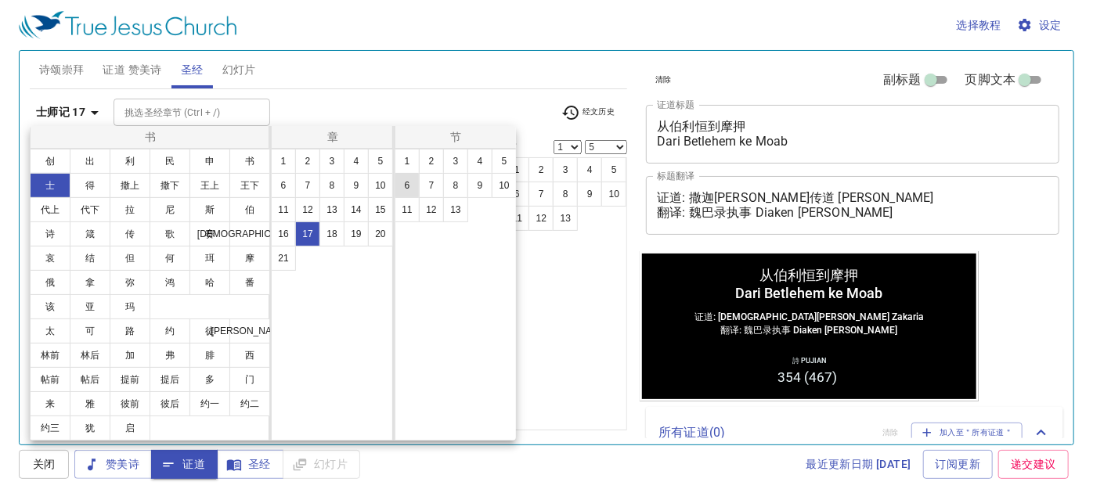
click at [399, 189] on button "6" at bounding box center [406, 185] width 25 height 25
select select "6"
select select
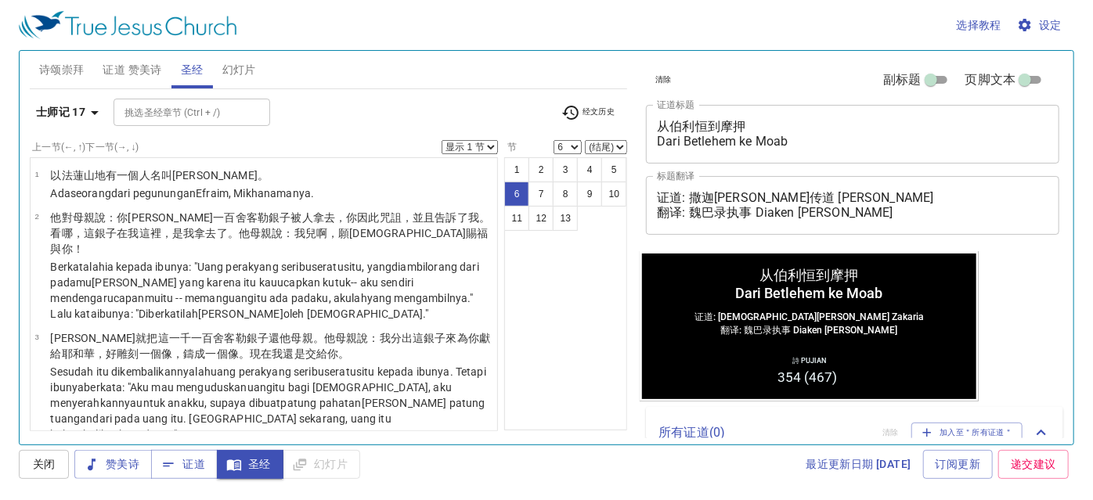
scroll to position [313, 0]
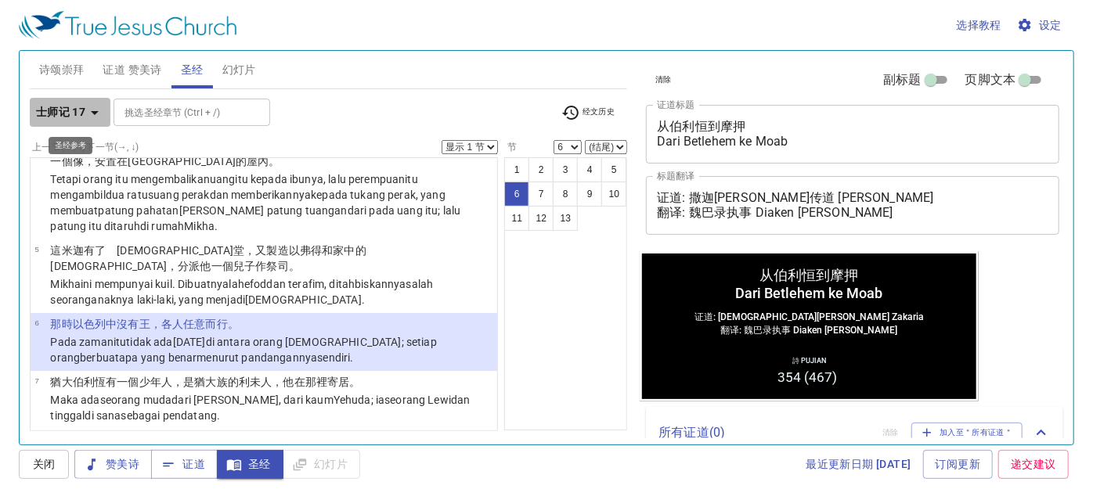
click at [62, 116] on b "士师记 17" at bounding box center [60, 113] width 49 height 20
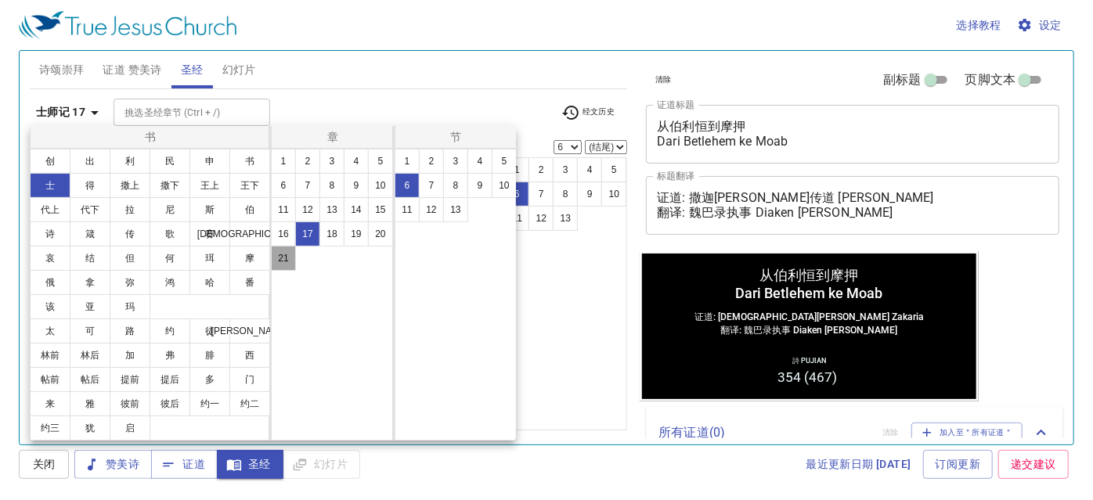
click at [290, 256] on button "21" at bounding box center [283, 258] width 25 height 25
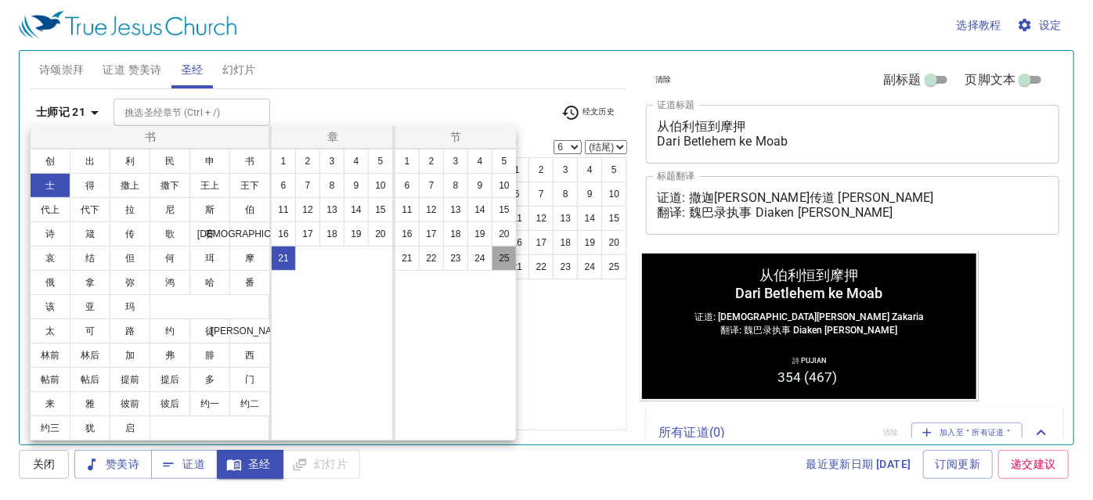
click at [499, 252] on button "25" at bounding box center [503, 258] width 25 height 25
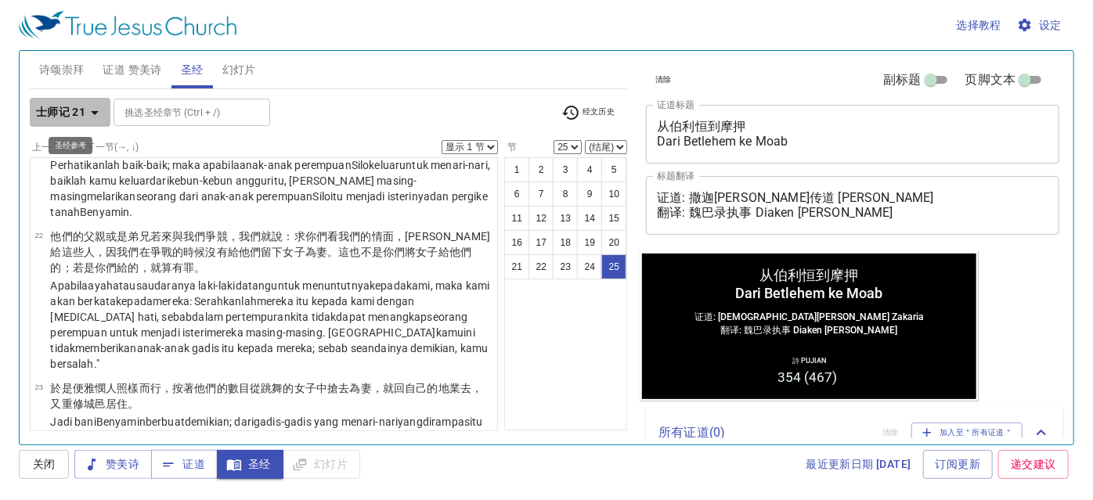
click at [79, 109] on b "士师记 21" at bounding box center [60, 113] width 49 height 20
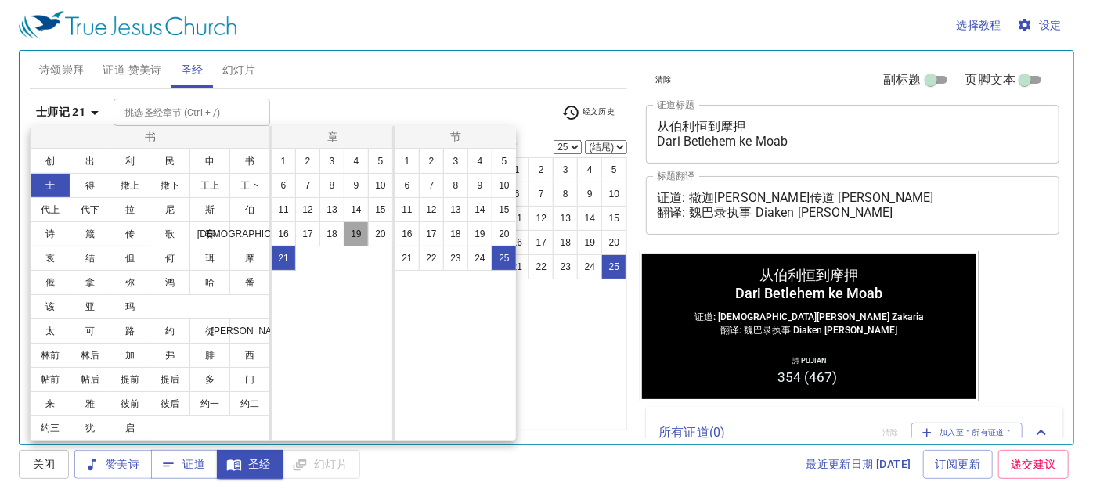
click at [351, 235] on button "19" at bounding box center [356, 233] width 25 height 25
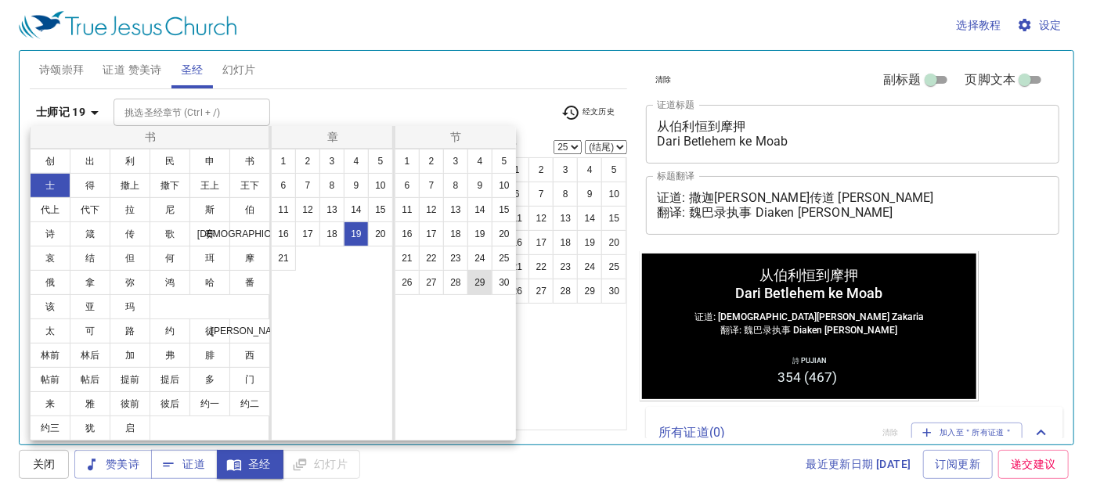
click at [484, 275] on button "29" at bounding box center [479, 282] width 25 height 25
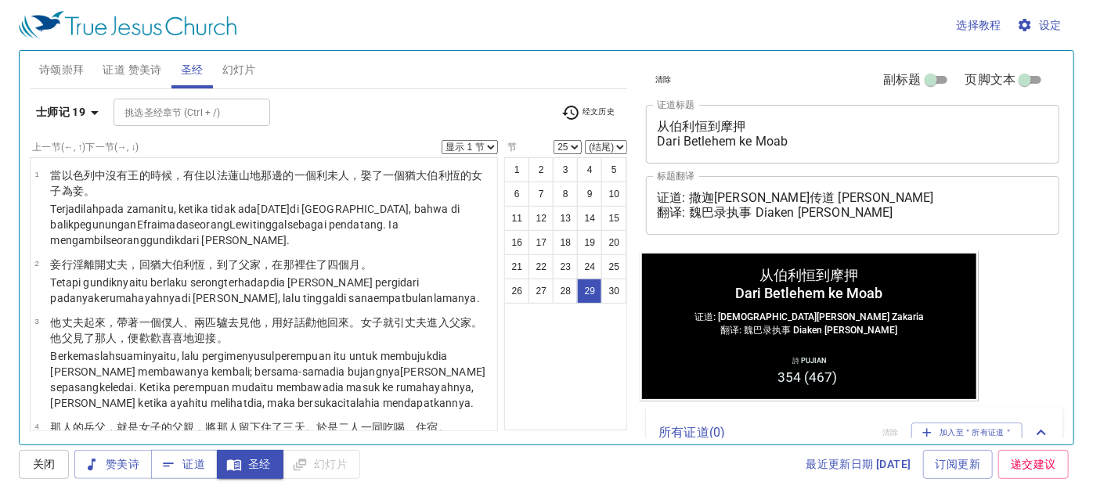
select select "29"
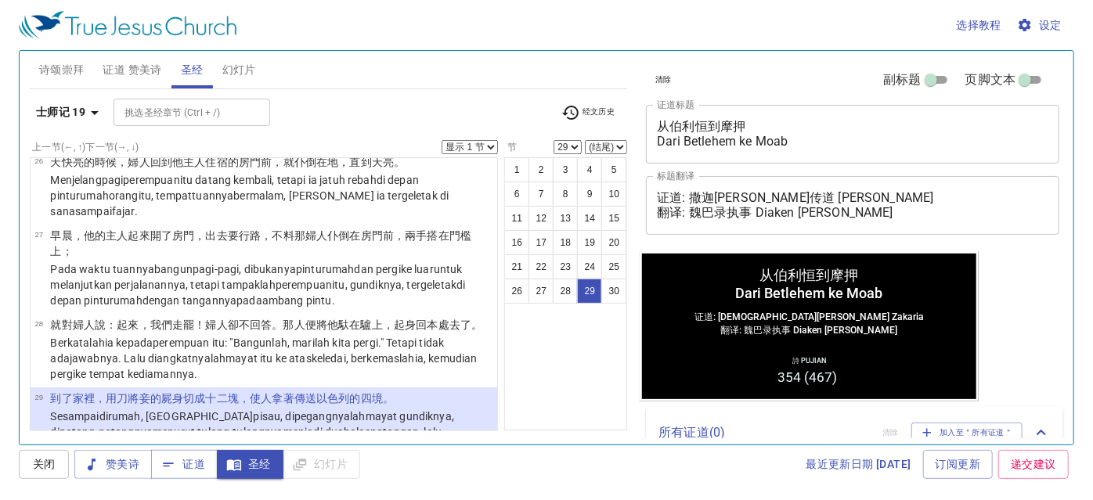
click at [607, 149] on select "(结尾) 30" at bounding box center [606, 147] width 42 height 14
select select "30"
click at [585, 140] on select "(结尾) 30" at bounding box center [606, 147] width 42 height 14
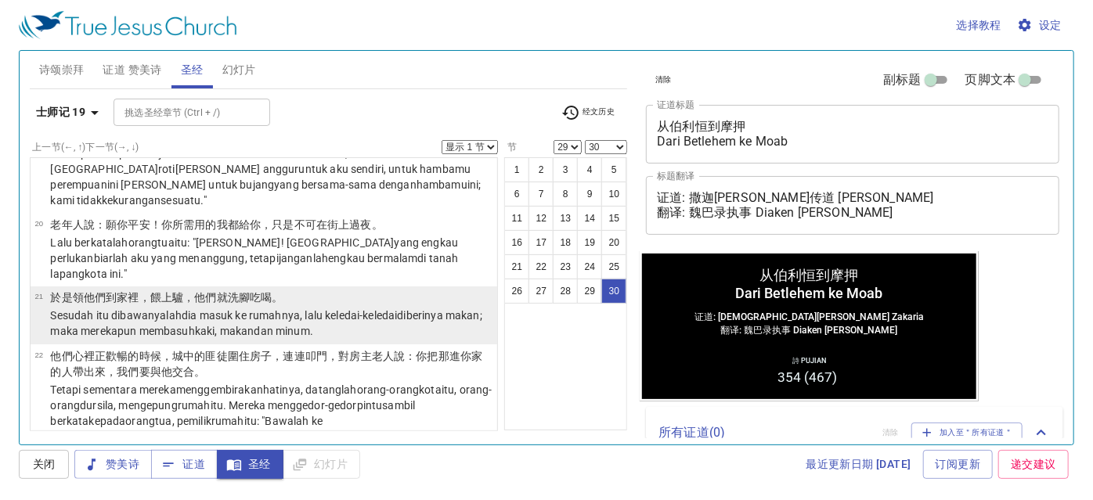
scroll to position [1494, 0]
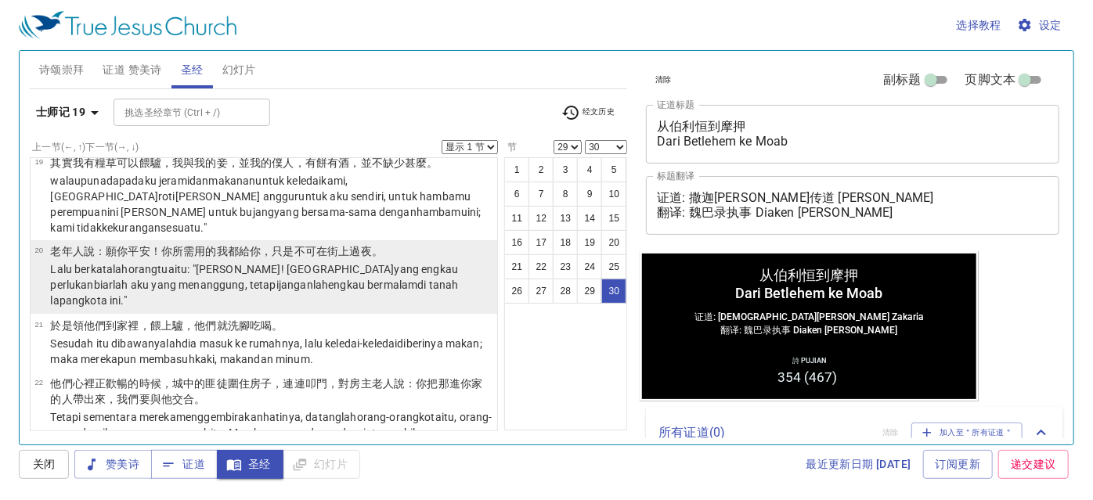
click at [106, 246] on wh559 "：願你平安 ！你所需用 的我都給你，只是 不可在街上 過夜 。" at bounding box center [239, 252] width 288 height 13
select select "20"
select select
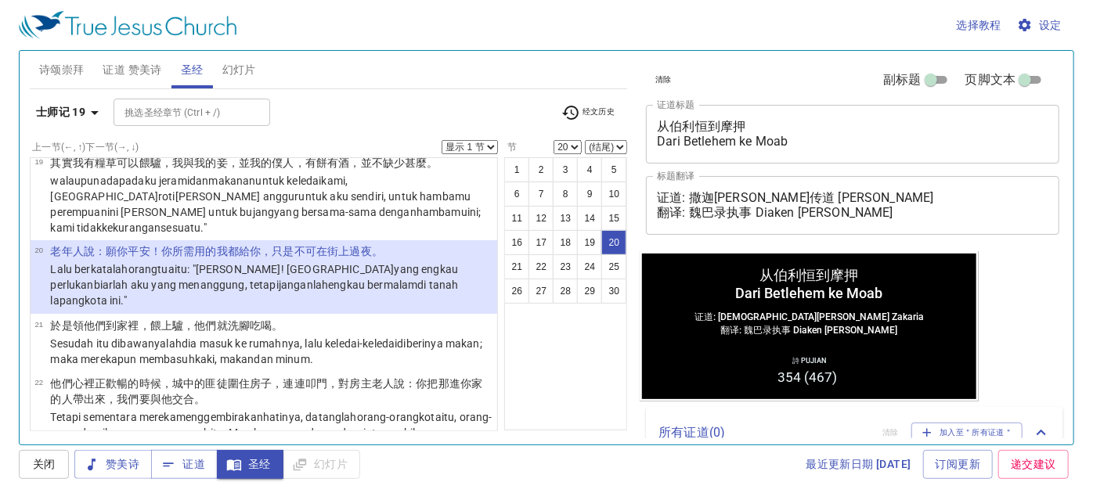
click at [86, 110] on icon "button" at bounding box center [94, 112] width 19 height 19
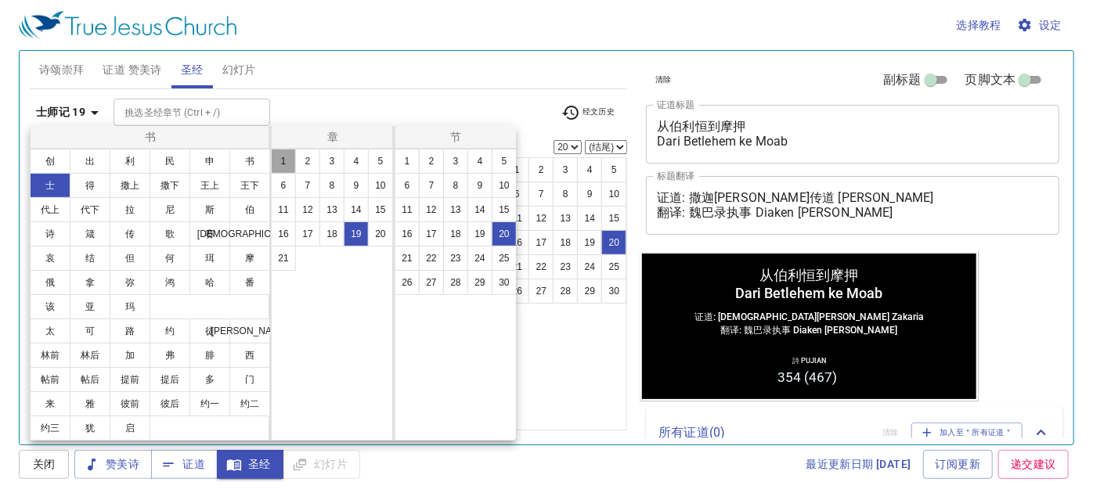
click at [276, 160] on button "1" at bounding box center [283, 161] width 25 height 25
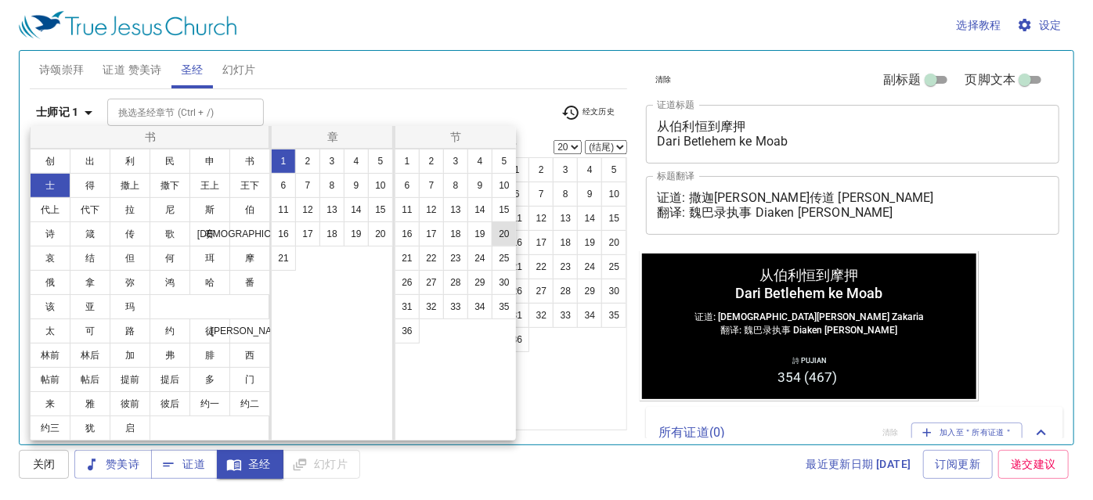
click at [498, 233] on button "20" at bounding box center [503, 233] width 25 height 25
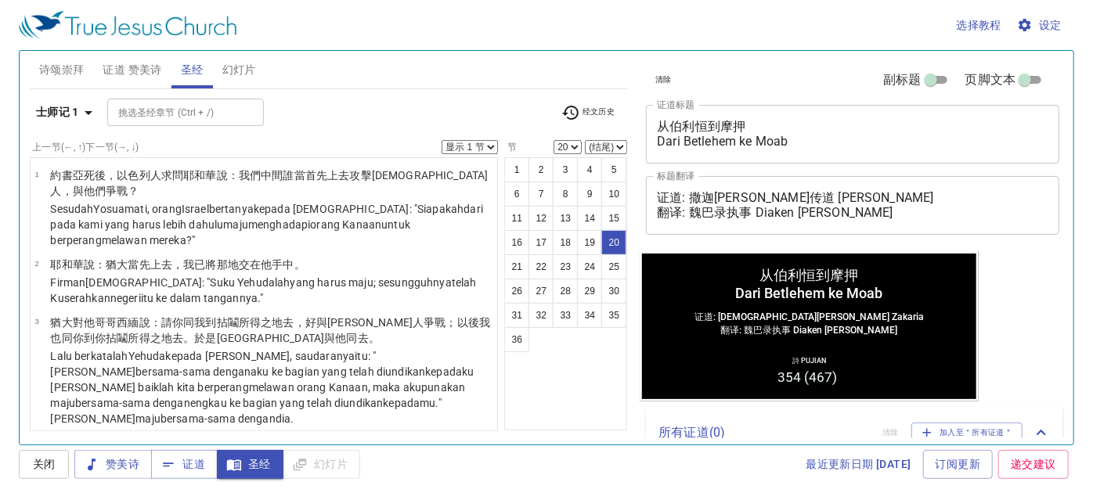
scroll to position [1265, 0]
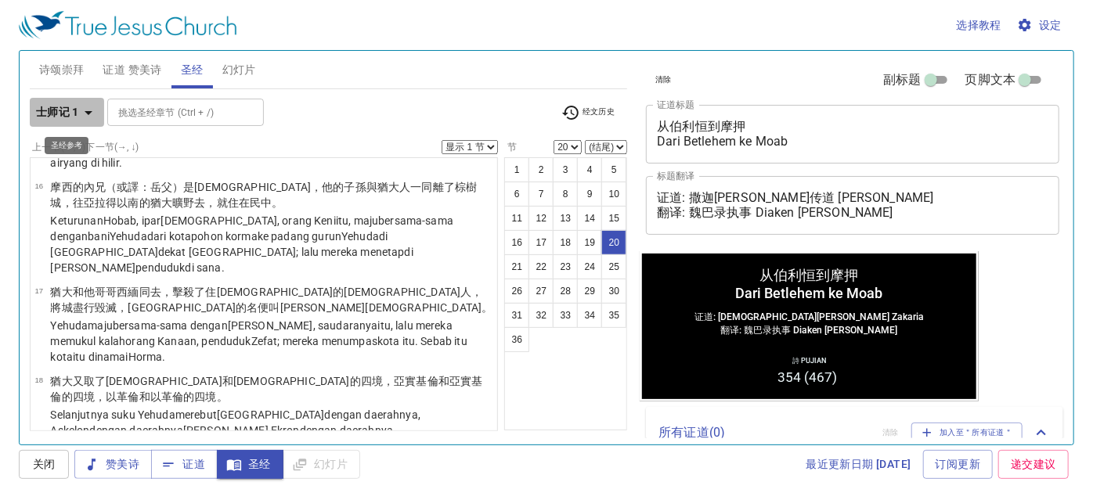
click at [79, 119] on icon "button" at bounding box center [88, 112] width 19 height 19
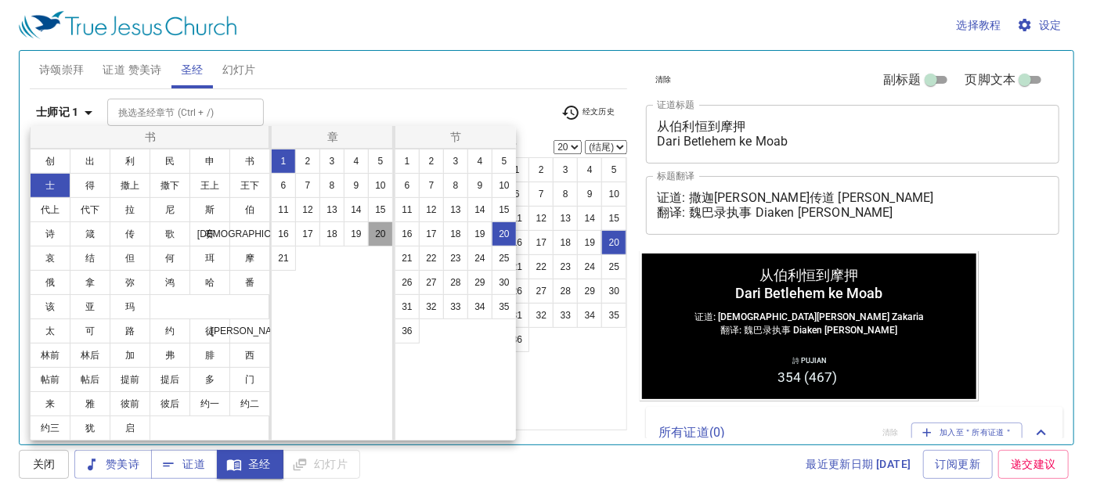
click at [373, 235] on button "20" at bounding box center [380, 233] width 25 height 25
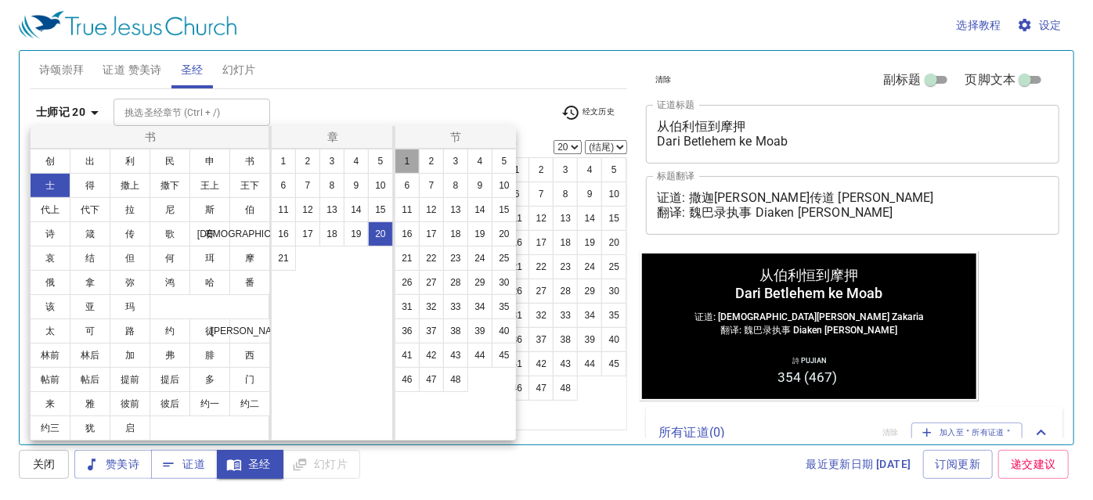
click at [405, 162] on button "1" at bounding box center [406, 161] width 25 height 25
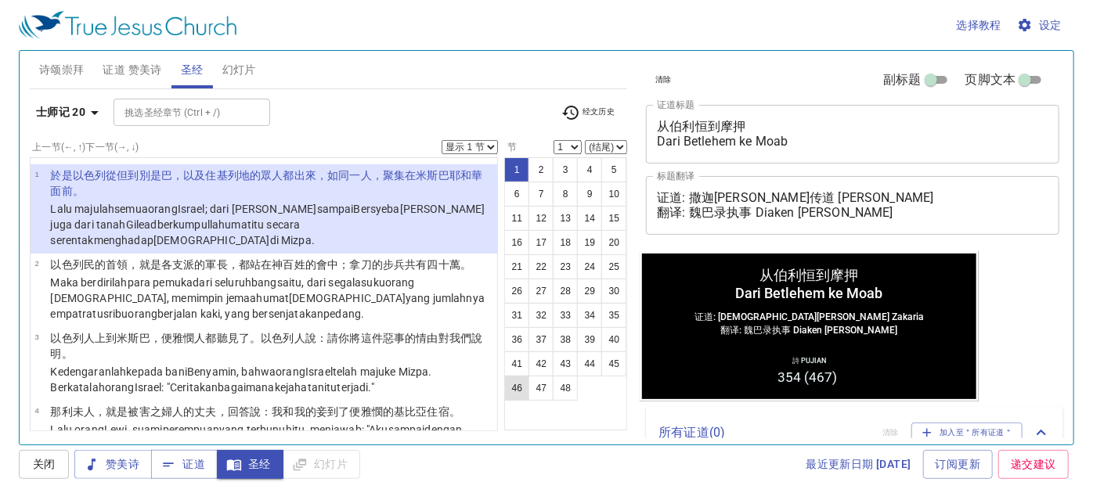
click at [510, 381] on button "46" at bounding box center [516, 388] width 25 height 25
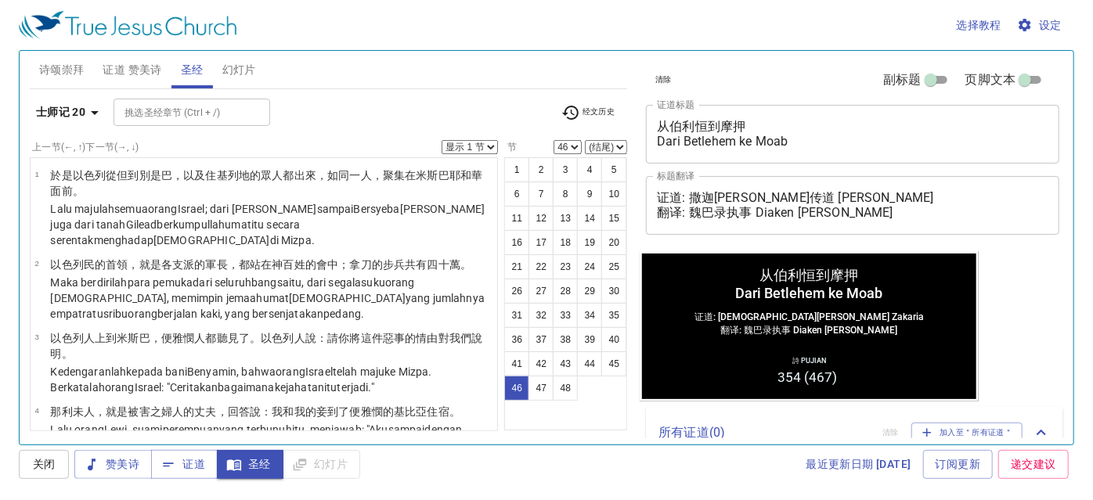
scroll to position [3225, 0]
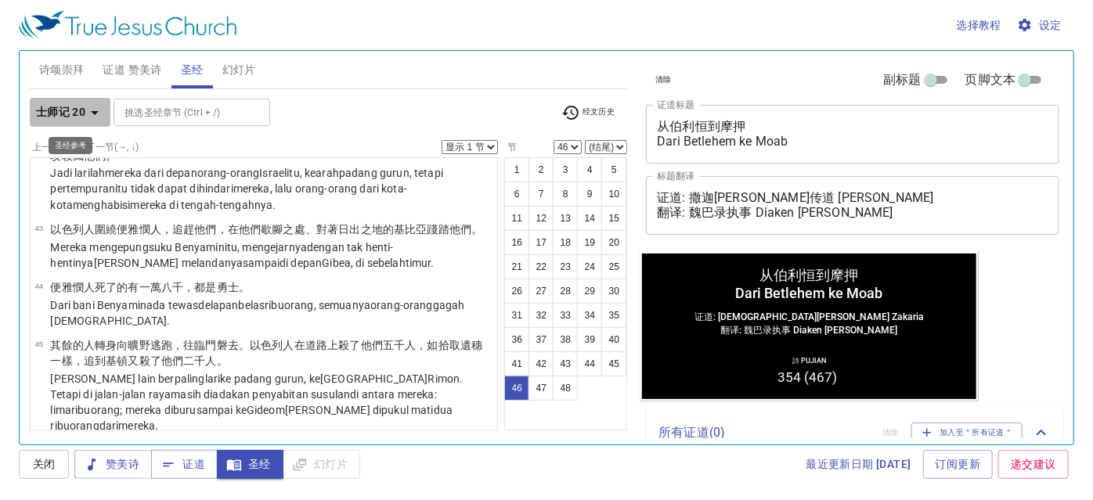
click at [60, 108] on b "士师记 20" at bounding box center [60, 113] width 49 height 20
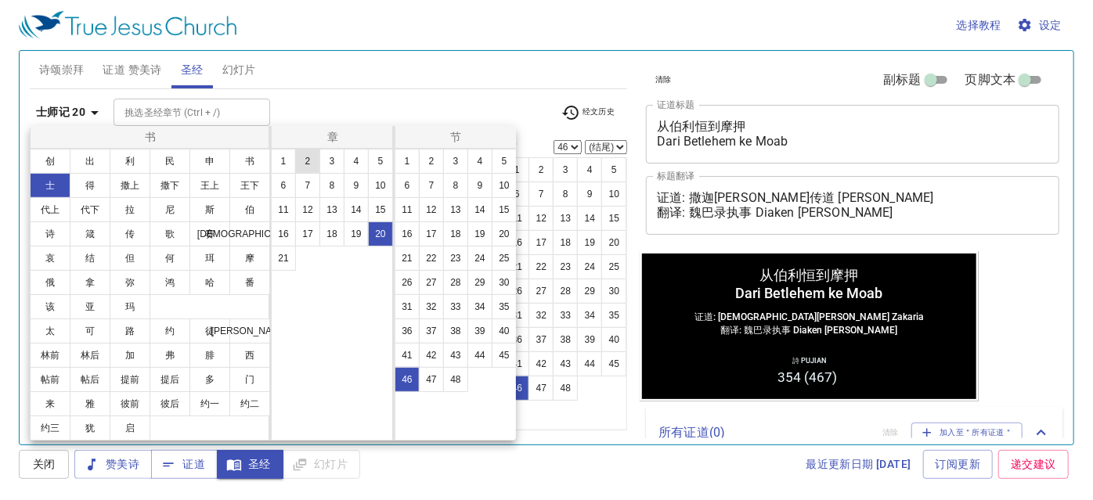
click at [308, 164] on button "2" at bounding box center [307, 161] width 25 height 25
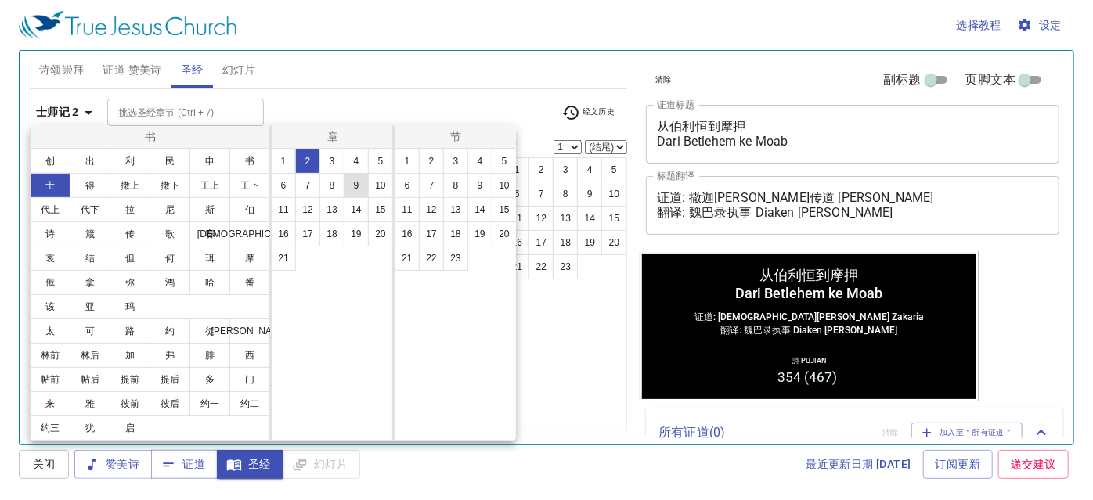
scroll to position [0, 0]
click at [402, 213] on button "11" at bounding box center [406, 209] width 25 height 25
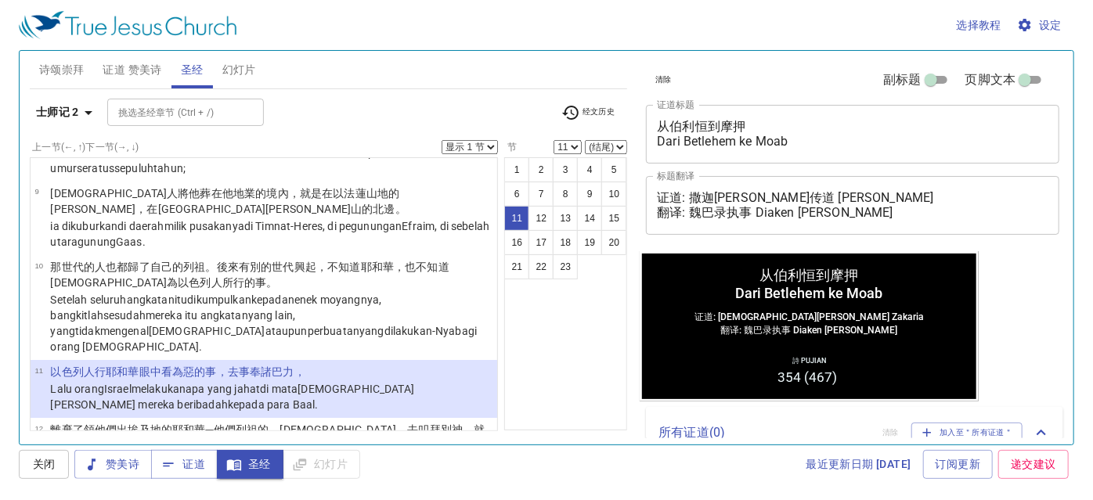
click at [79, 99] on button "士师记 2" at bounding box center [67, 112] width 74 height 29
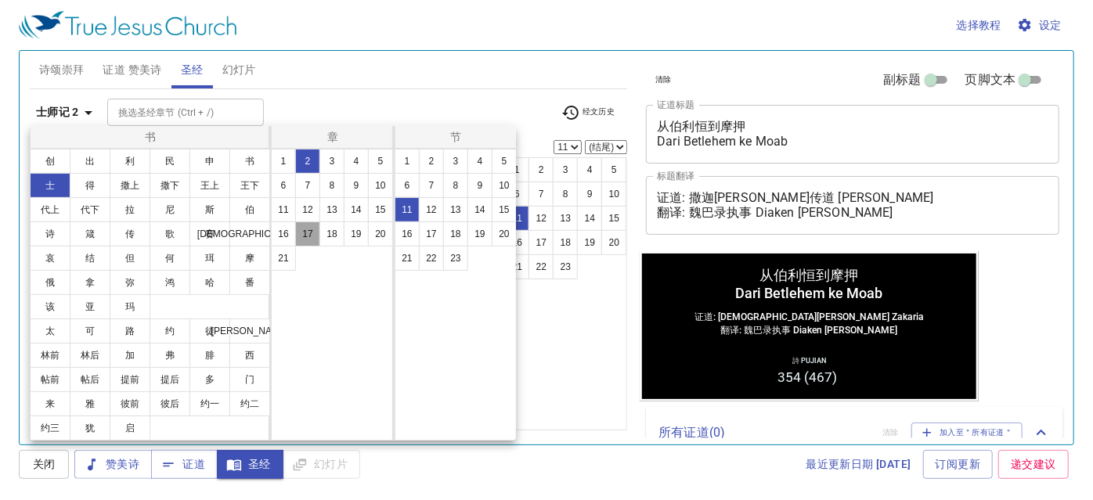
click at [311, 232] on button "17" at bounding box center [307, 233] width 25 height 25
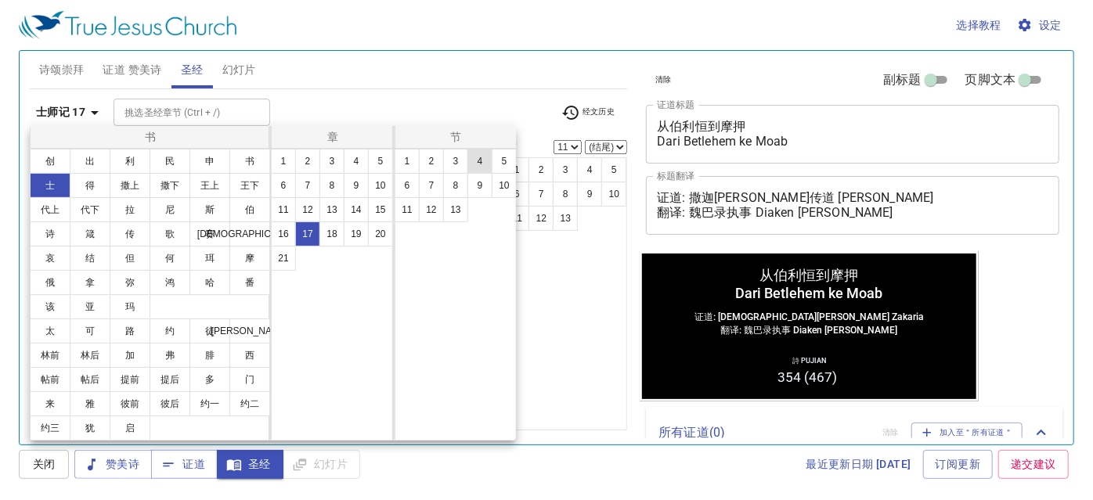
click at [468, 162] on button "4" at bounding box center [479, 161] width 25 height 25
select select "4"
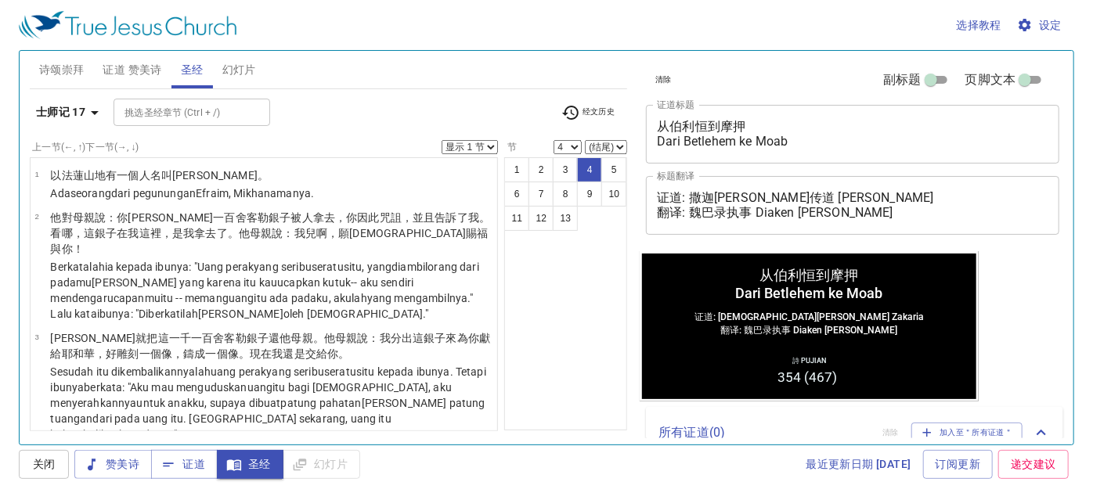
scroll to position [174, 0]
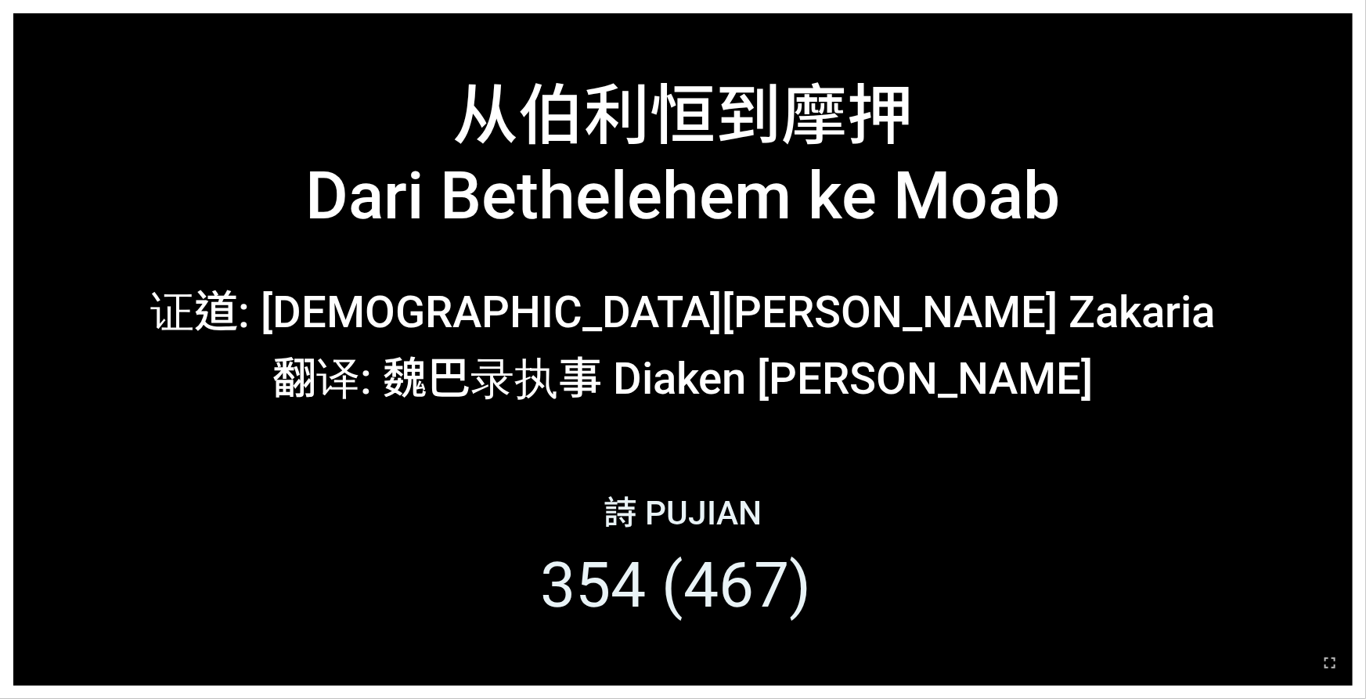
drag, startPoint x: 1328, startPoint y: 659, endPoint x: 1328, endPoint y: 700, distance: 41.5
click at [1082, 535] on icon "button" at bounding box center [1329, 662] width 19 height 19
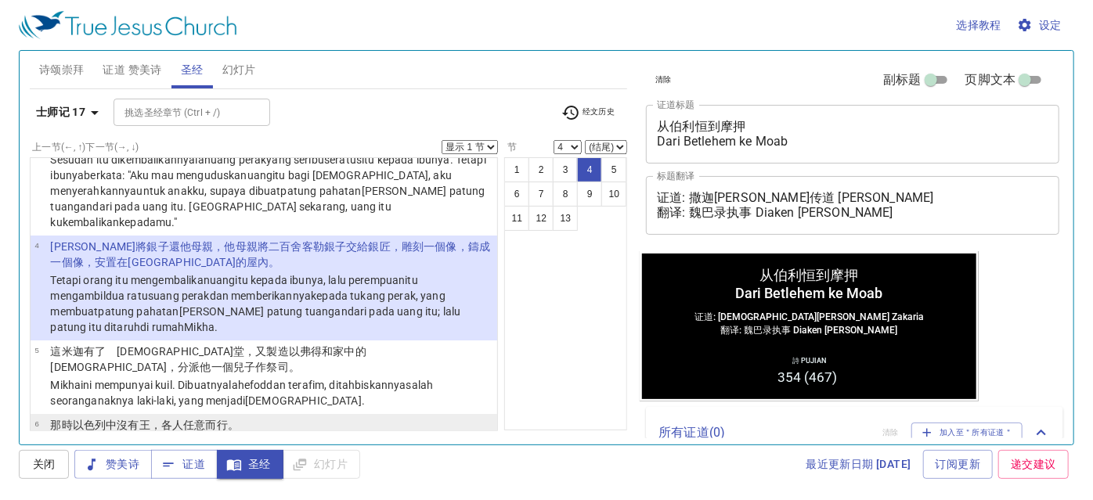
scroll to position [245, 0]
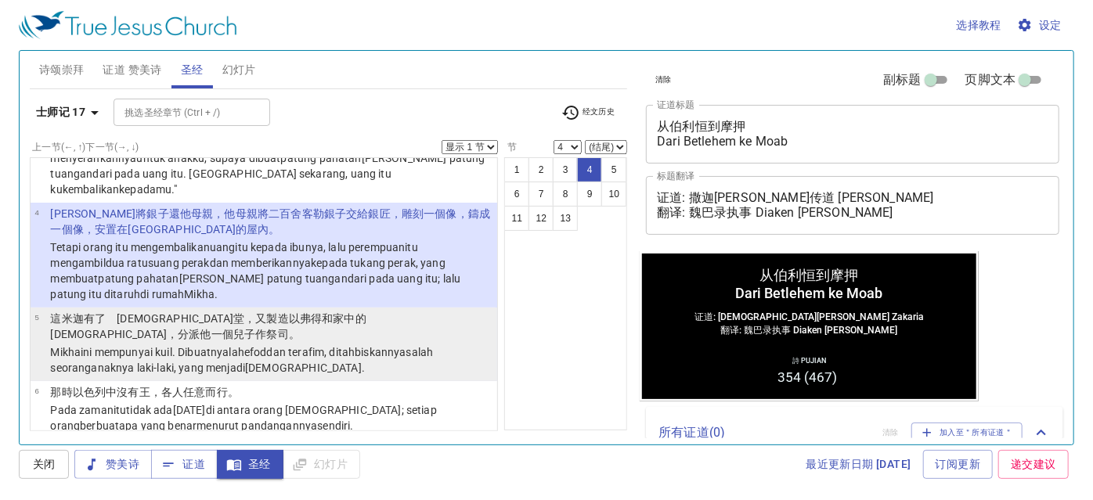
click at [233, 344] on p "Mikha ini mempunyai kuil . Dibuatnyalah efod [PERSON_NAME] terafim , ditahbiska…" at bounding box center [271, 359] width 442 height 31
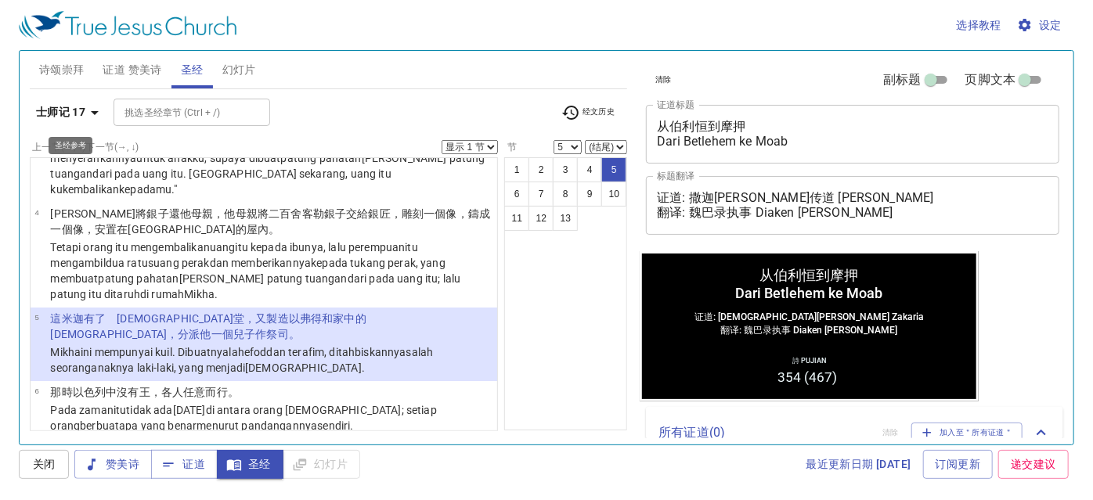
click at [41, 114] on b "士师记 17" at bounding box center [60, 113] width 49 height 20
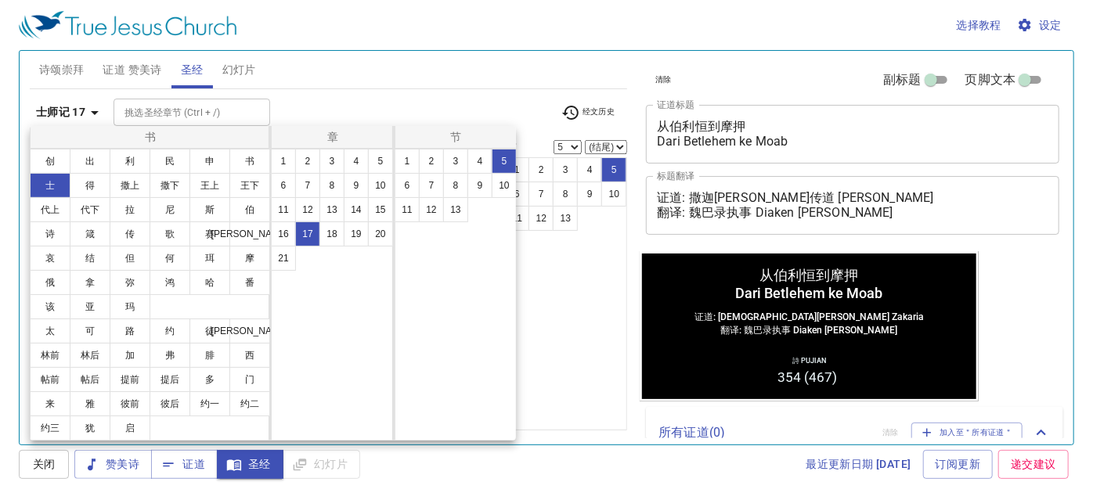
click at [298, 110] on div at bounding box center [546, 250] width 1093 height 500
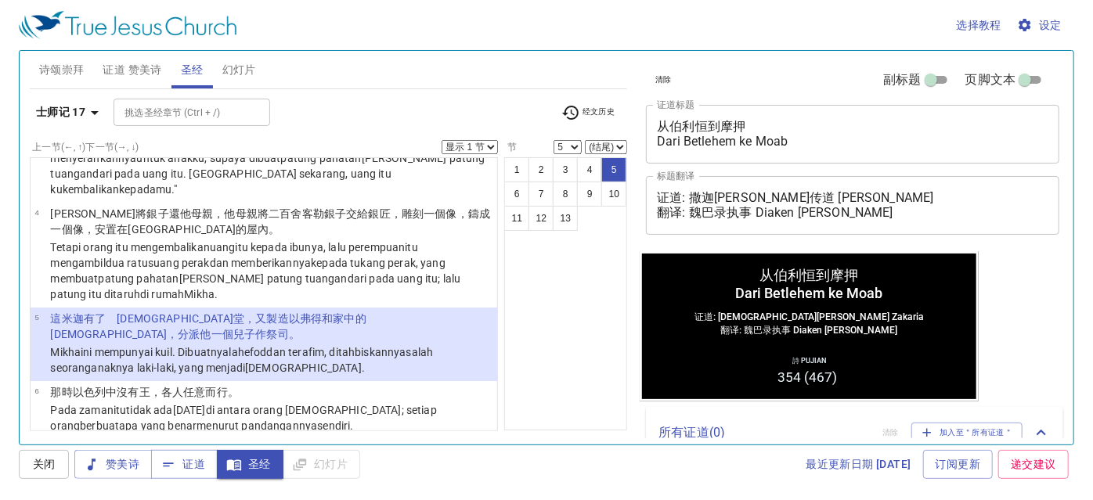
drag, startPoint x: 302, startPoint y: 108, endPoint x: 323, endPoint y: 92, distance: 26.3
click at [323, 92] on div "士师记 17 挑选圣经章节 (Ctrl + /) 挑选圣经章节 (Ctrl + /) 经文历史 上一节 (←, ↑) 下一节 (→, ↓) 显示 1 节 显示…" at bounding box center [329, 260] width 598 height 342
drag, startPoint x: 323, startPoint y: 94, endPoint x: 315, endPoint y: 96, distance: 8.9
click at [315, 96] on div "士师记 17 挑选圣经章节 (Ctrl + /) 挑选圣经章节 (Ctrl + /) 经文历史 上一节 (←, ↑) 下一节 (→, ↓) 显示 1 节 显示…" at bounding box center [329, 260] width 598 height 342
drag, startPoint x: 319, startPoint y: 81, endPoint x: 301, endPoint y: 71, distance: 21.0
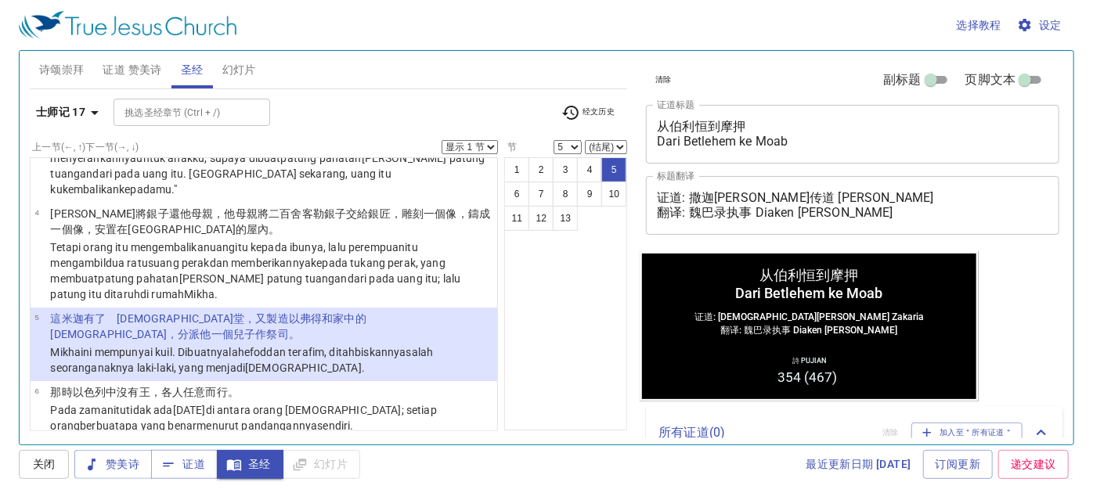
click at [301, 71] on div "诗颂崇拜 证道 赞美诗 圣经 幻灯片" at bounding box center [329, 70] width 598 height 38
drag, startPoint x: 560, startPoint y: 365, endPoint x: 556, endPoint y: 376, distance: 11.9
click at [556, 376] on div "1 2 3 4 5 6 7 8 9 10 11 12 13" at bounding box center [565, 293] width 123 height 273
click at [609, 316] on div "1 2 3 4 5 6 7 8 9 10 11 12 13" at bounding box center [565, 293] width 123 height 273
click at [609, 283] on div "1 2 3 4 5 6 7 8 9 10 11 12 13" at bounding box center [565, 293] width 123 height 273
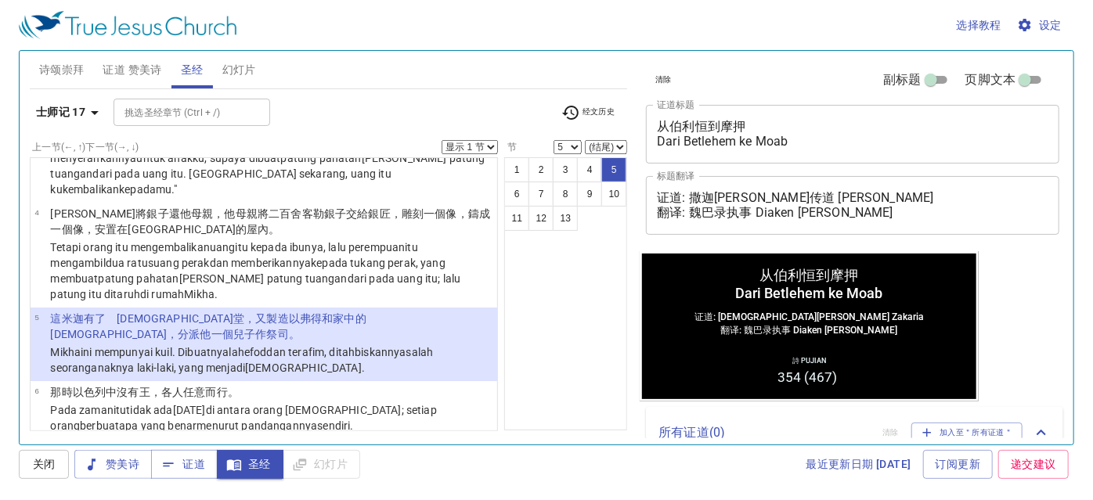
drag, startPoint x: 615, startPoint y: 231, endPoint x: 599, endPoint y: 241, distance: 19.3
click at [599, 241] on div "1 2 3 4 5 6 7 8 9 10 11 12 13" at bounding box center [565, 293] width 123 height 273
drag, startPoint x: 624, startPoint y: 124, endPoint x: 610, endPoint y: 247, distance: 124.5
click at [610, 247] on div "1 2 3 4 5 6 7 8 9 10 11 12 13" at bounding box center [565, 293] width 123 height 273
drag, startPoint x: 636, startPoint y: 147, endPoint x: 621, endPoint y: 250, distance: 103.6
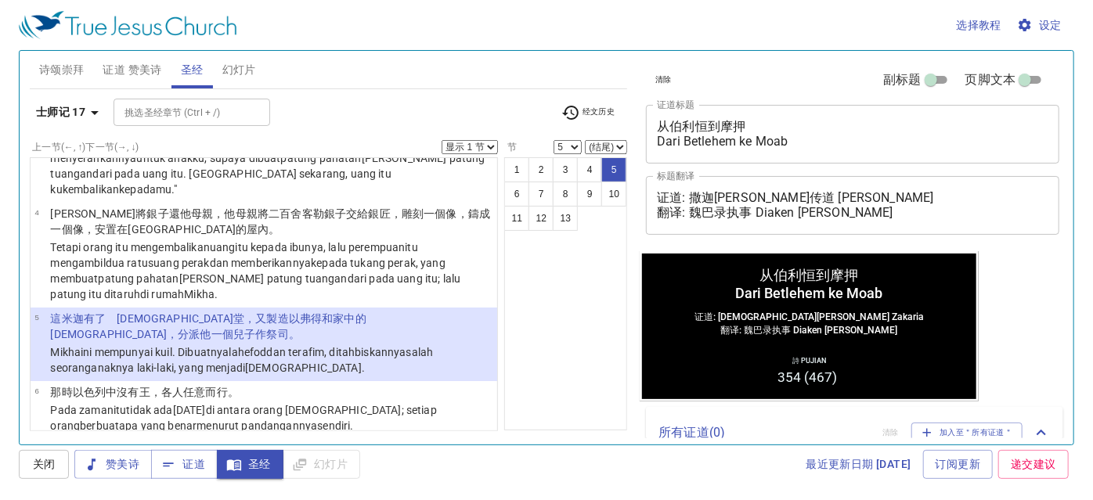
click at [621, 250] on div "1 2 3 4 5 6 7 8 9 10 11 12 13" at bounding box center [565, 293] width 123 height 273
drag, startPoint x: 632, startPoint y: 182, endPoint x: 596, endPoint y: 265, distance: 90.1
click at [600, 262] on div "1 2 3 4 5 6 7 8 9 10 11 12 13" at bounding box center [565, 293] width 123 height 273
drag, startPoint x: 635, startPoint y: 138, endPoint x: 631, endPoint y: 122, distance: 16.1
click at [631, 122] on div "诗颂崇拜 证道 赞美诗 圣经 幻灯片 诗歌搜寻 诗歌搜寻 清除 播放音频 诗颂崇拜还未选赞美诗 诗歌搜寻 诗歌搜寻 清除 播放音频 删除 354、只要信他 G…" at bounding box center [328, 242] width 610 height 394
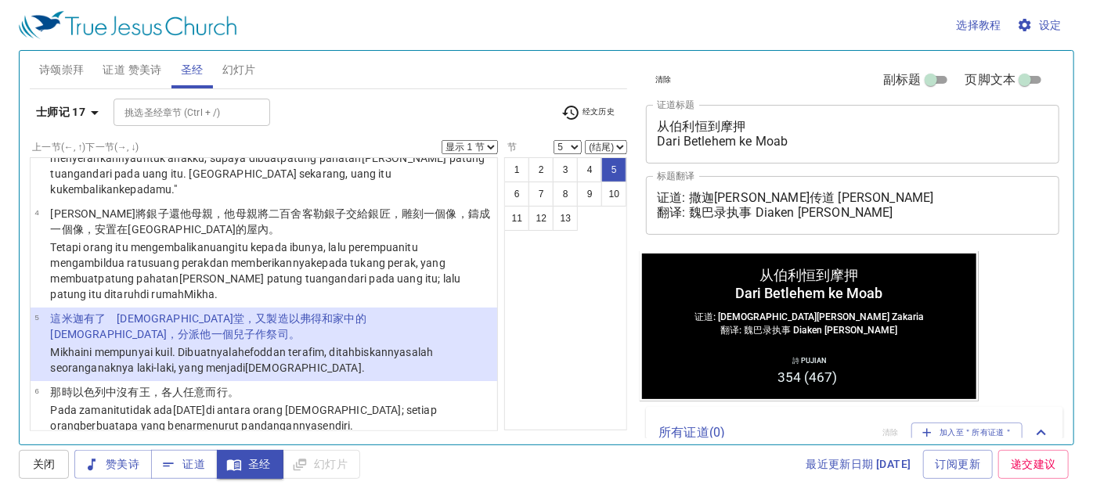
drag, startPoint x: 518, startPoint y: 265, endPoint x: 512, endPoint y: 288, distance: 24.3
click at [512, 288] on div "1 2 3 4 5 6 7 8 9 10 11 12 13" at bounding box center [565, 293] width 123 height 273
click at [92, 112] on icon "button" at bounding box center [94, 112] width 19 height 19
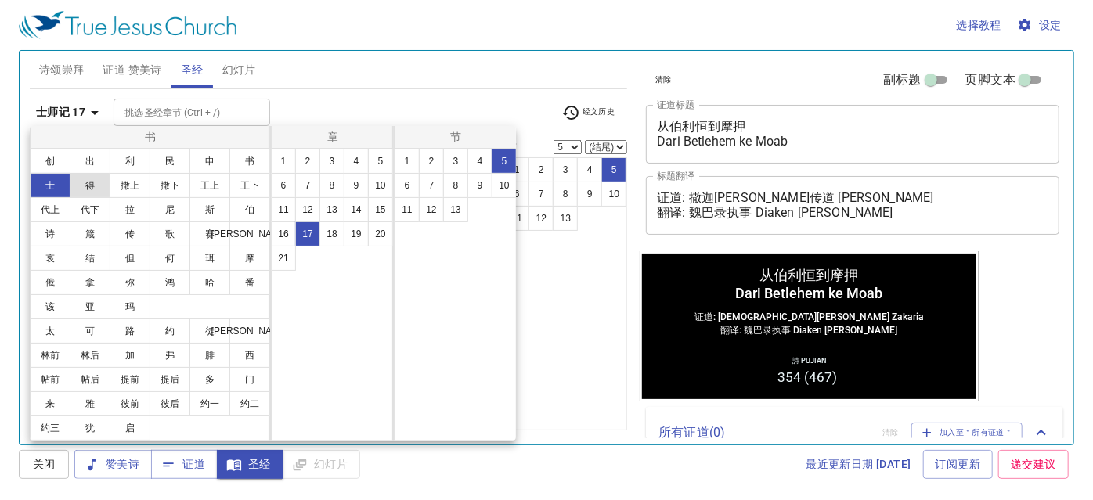
click at [92, 189] on button "得" at bounding box center [90, 185] width 41 height 25
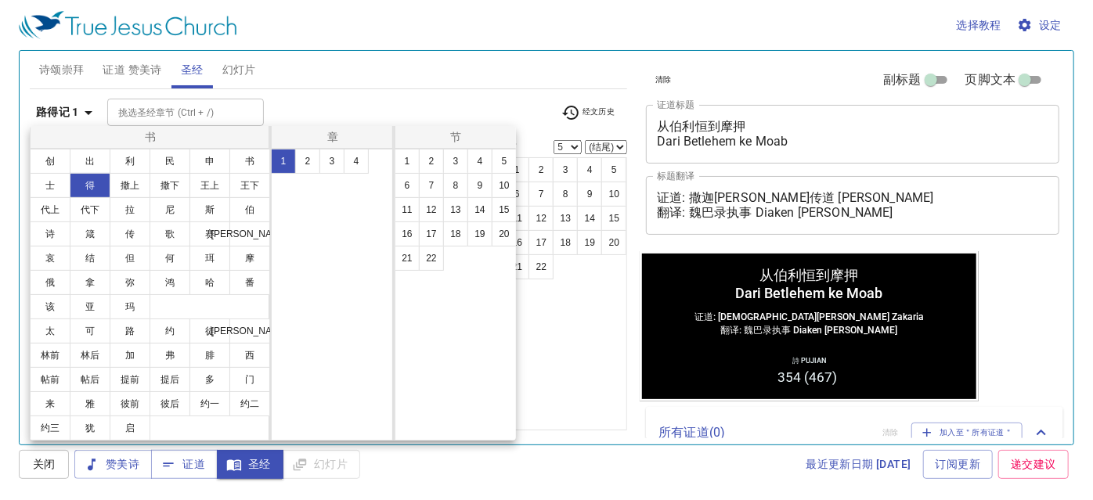
scroll to position [0, 0]
click at [322, 121] on div at bounding box center [546, 250] width 1093 height 500
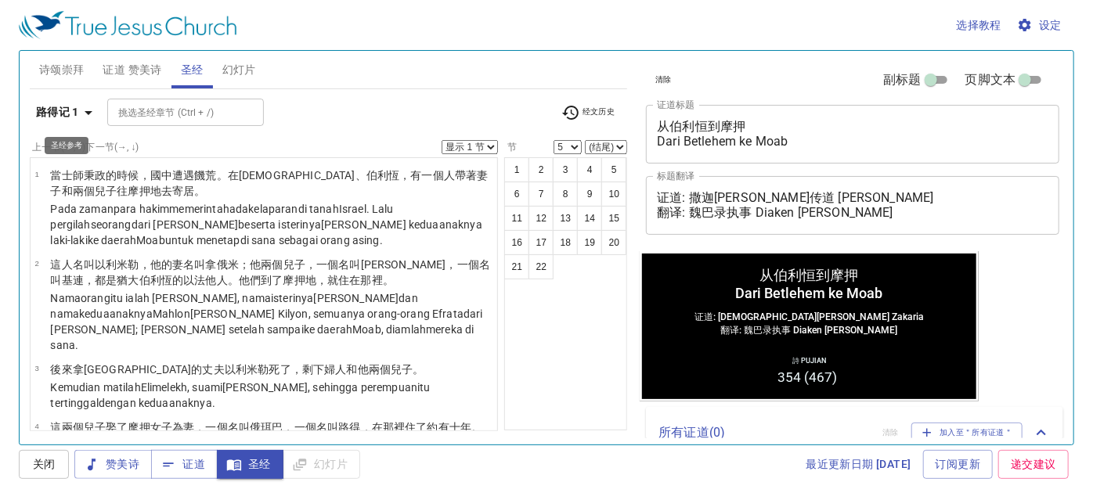
click at [69, 104] on b "路得记 1" at bounding box center [57, 113] width 43 height 20
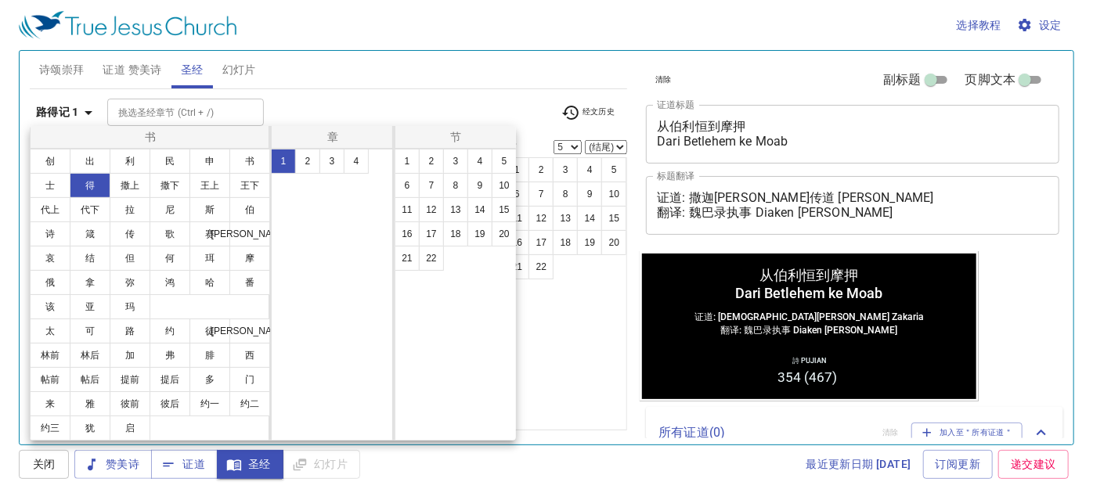
click at [461, 92] on div at bounding box center [546, 250] width 1093 height 500
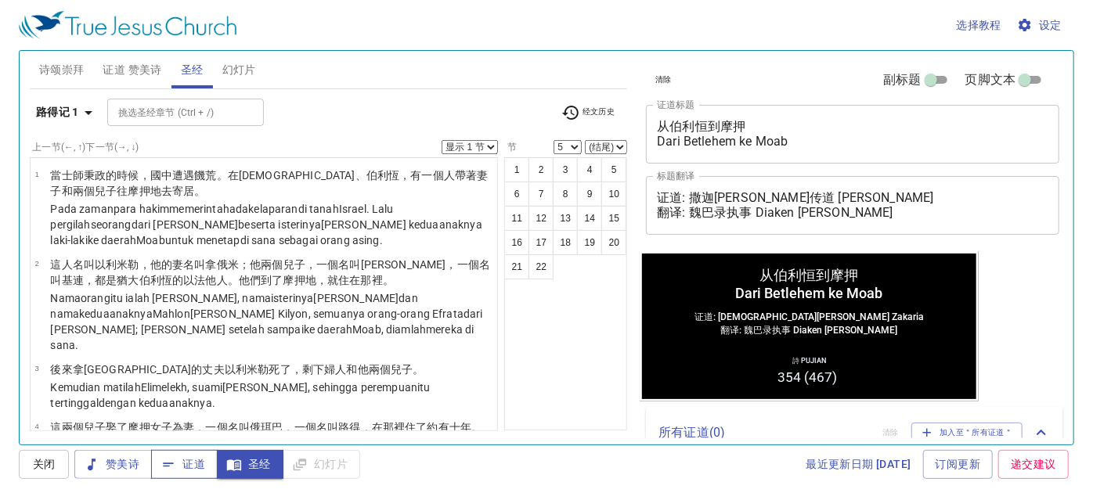
click at [192, 475] on button "证道" at bounding box center [184, 464] width 67 height 29
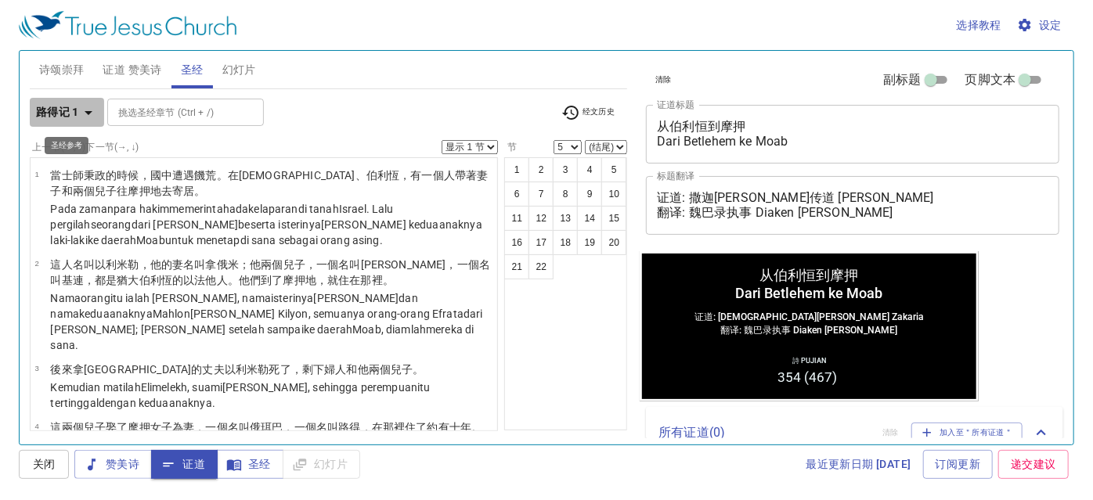
click at [54, 114] on b "路得记 1" at bounding box center [57, 113] width 43 height 20
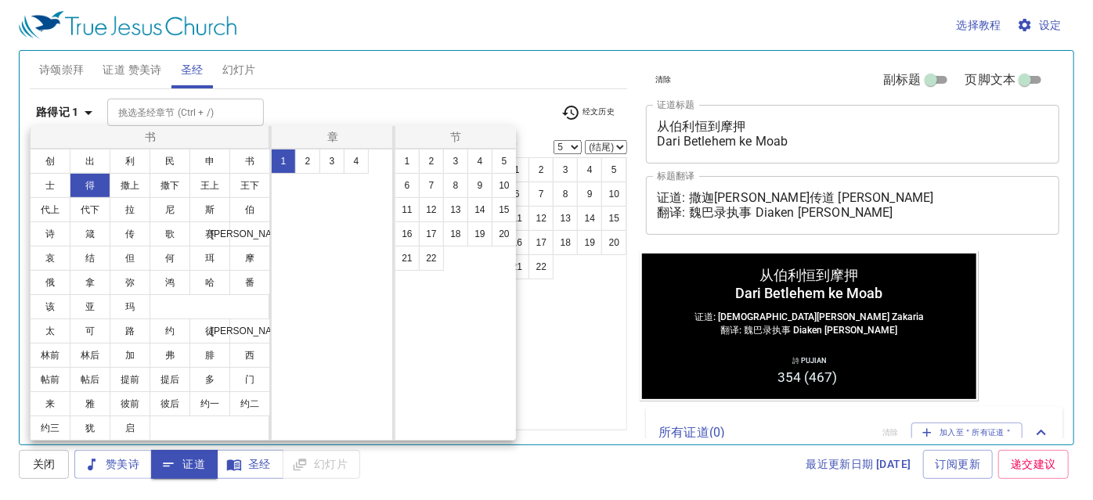
click at [94, 179] on button "得" at bounding box center [90, 185] width 41 height 25
click at [286, 154] on button "1" at bounding box center [283, 161] width 25 height 25
click at [346, 92] on div at bounding box center [546, 250] width 1093 height 500
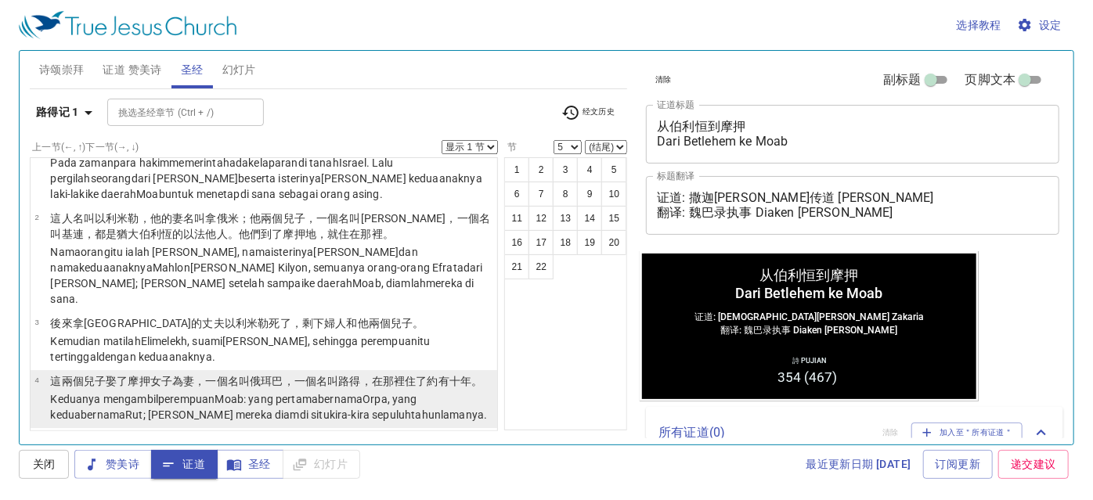
scroll to position [70, 0]
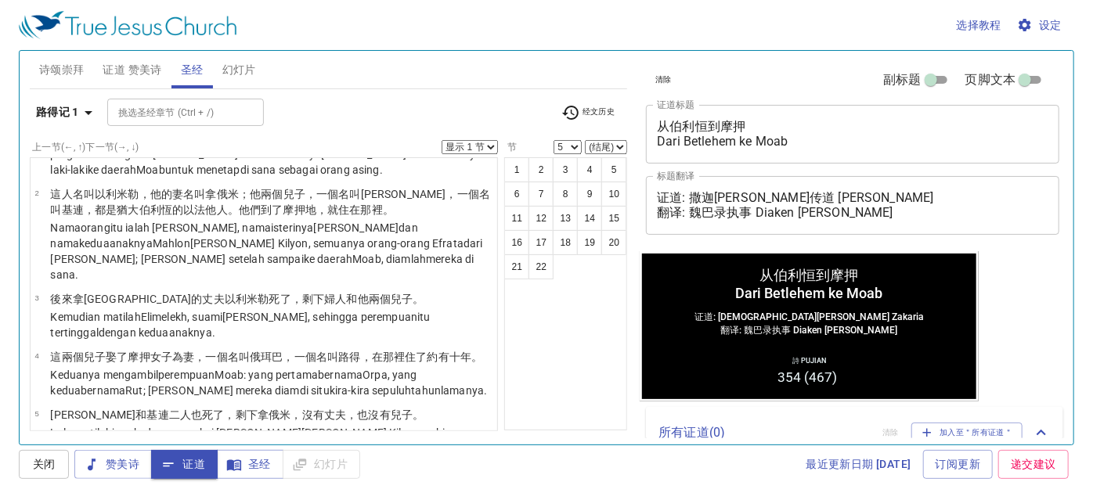
drag, startPoint x: 596, startPoint y: 343, endPoint x: 589, endPoint y: 352, distance: 11.7
click at [589, 352] on div "1 2 3 4 5 6 7 8 9 10 11 12 13 14 15 16 17 18 19 20 21 22" at bounding box center [565, 293] width 123 height 273
drag, startPoint x: 639, startPoint y: 189, endPoint x: 634, endPoint y: 198, distance: 10.2
click at [634, 198] on div "清除 副标题 页脚文本 证道标题 从伯利恒到摩押 Dari Betlehem ke Moab x 证道标题 标题翻译 证道: 撒迦利亚传道 Pendeta Z…" at bounding box center [851, 242] width 436 height 394
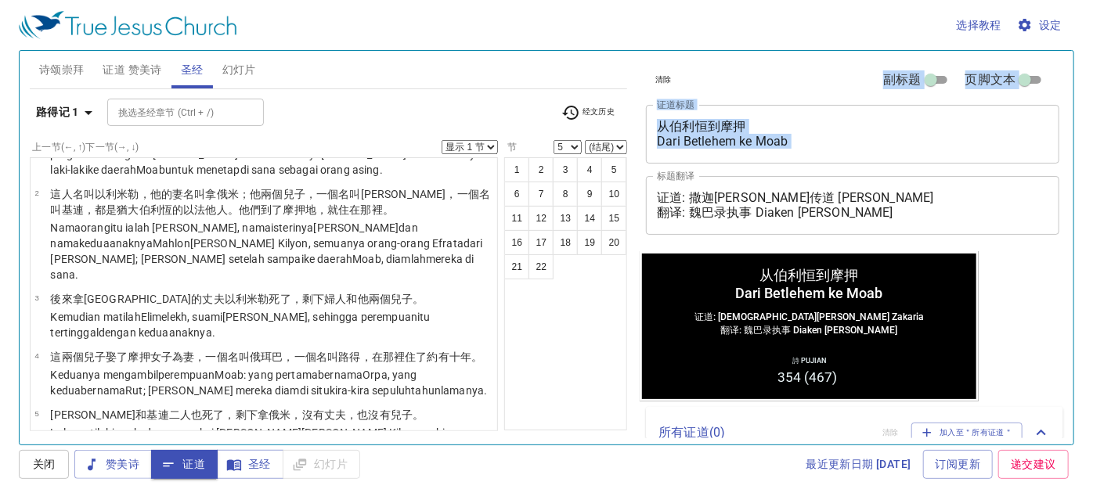
click at [633, 172] on div "诗颂崇拜 证道 赞美诗 圣经 幻灯片 诗歌搜寻 诗歌搜寻 清除 播放音频 诗颂崇拜还未选赞美诗 诗歌搜寻 诗歌搜寻 清除 播放音频 删除 354、只要信他 G…" at bounding box center [546, 242] width 1046 height 394
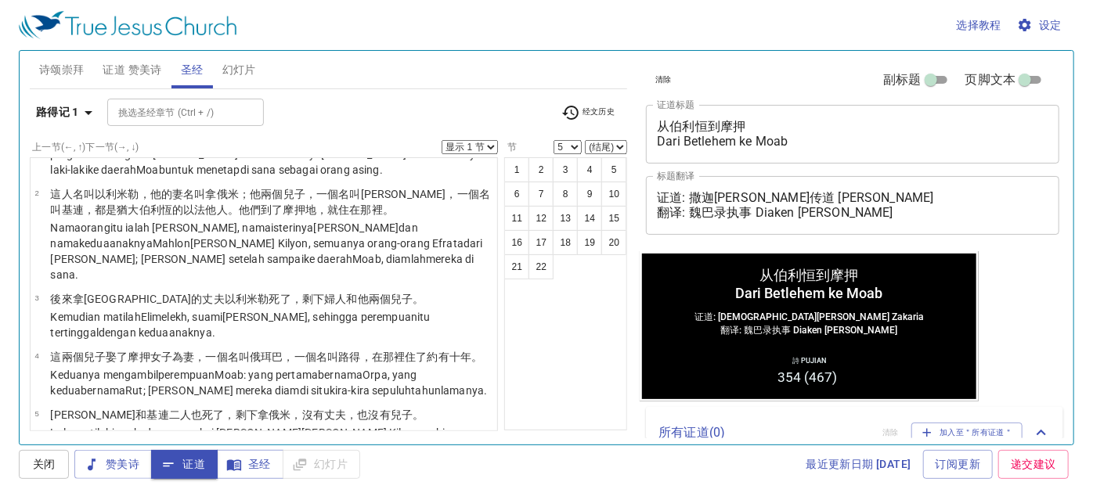
click at [624, 73] on div "诗颂崇拜 证道 赞美诗 圣经 幻灯片" at bounding box center [329, 70] width 598 height 38
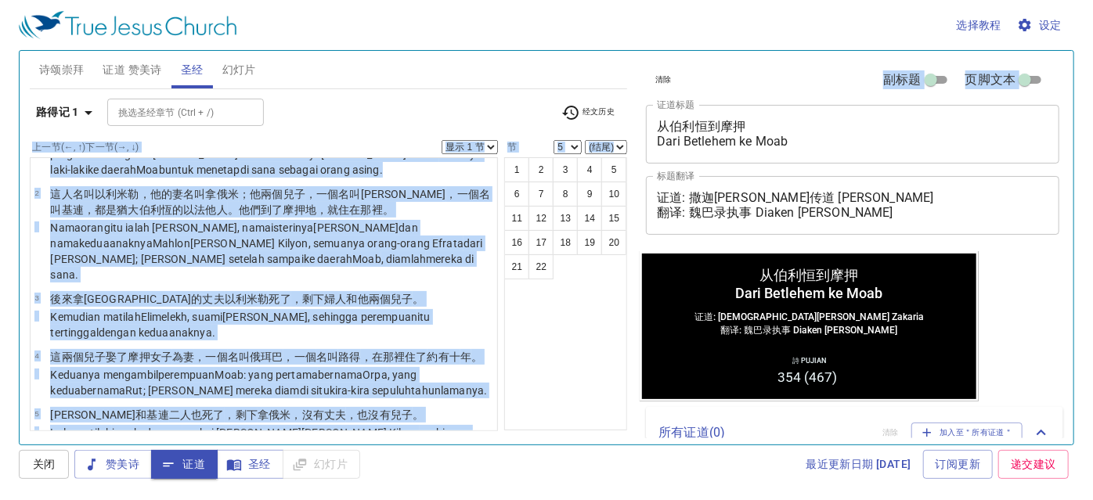
drag, startPoint x: 641, startPoint y: 160, endPoint x: 633, endPoint y: 137, distance: 24.0
click at [633, 137] on div "诗颂崇拜 证道 赞美诗 圣经 幻灯片 诗歌搜寻 诗歌搜寻 清除 播放音频 诗颂崇拜还未选赞美诗 诗歌搜寻 诗歌搜寻 清除 播放音频 删除 354、只要信他 G…" at bounding box center [546, 242] width 1046 height 394
click at [633, 100] on div "清除 副标题 页脚文本 证道标题 从伯利恒到摩押 Dari Betlehem ke Moab x 证道标题 标题翻译 证道: 撒迦利亚传道 Pendeta Z…" at bounding box center [851, 242] width 436 height 394
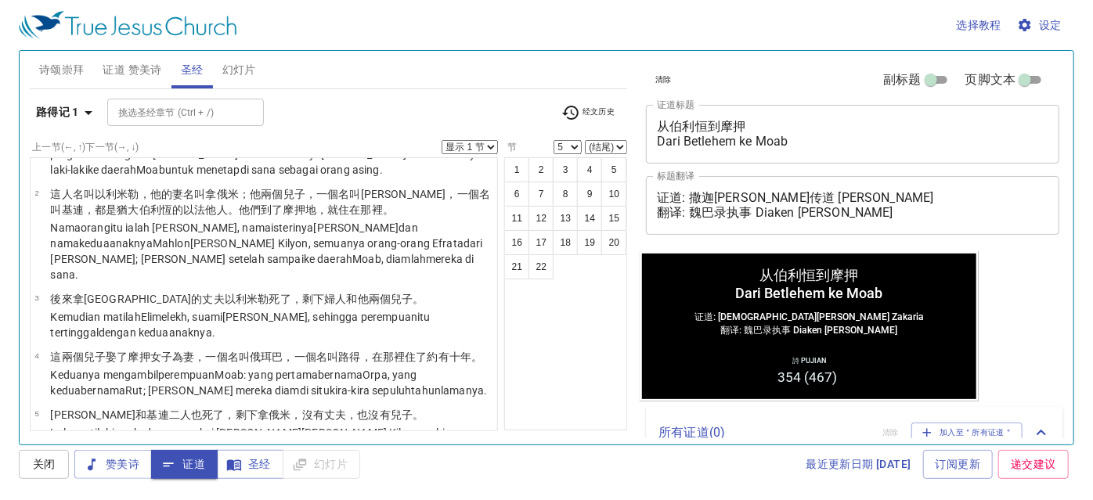
click at [41, 119] on b "路得记 1" at bounding box center [57, 113] width 43 height 20
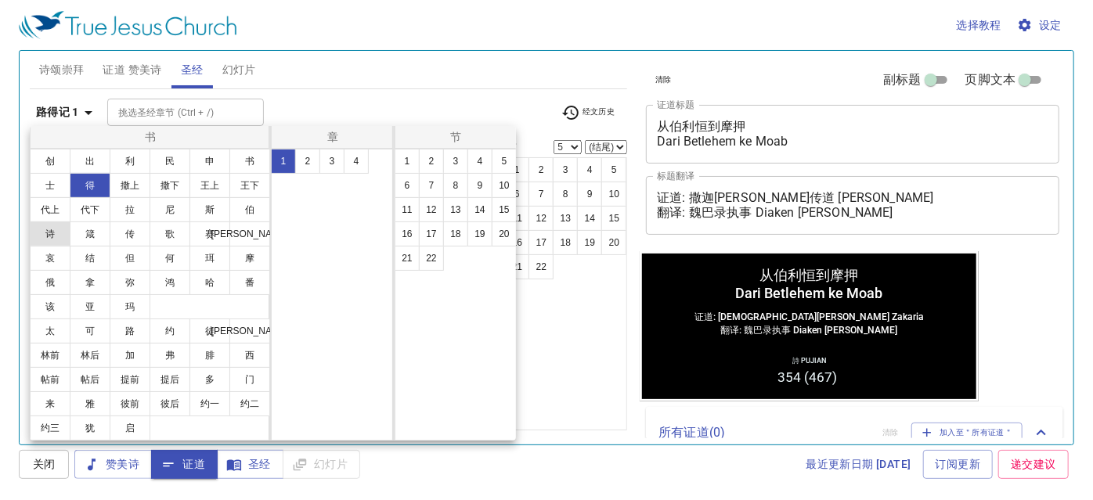
click at [52, 235] on button "诗" at bounding box center [50, 233] width 41 height 25
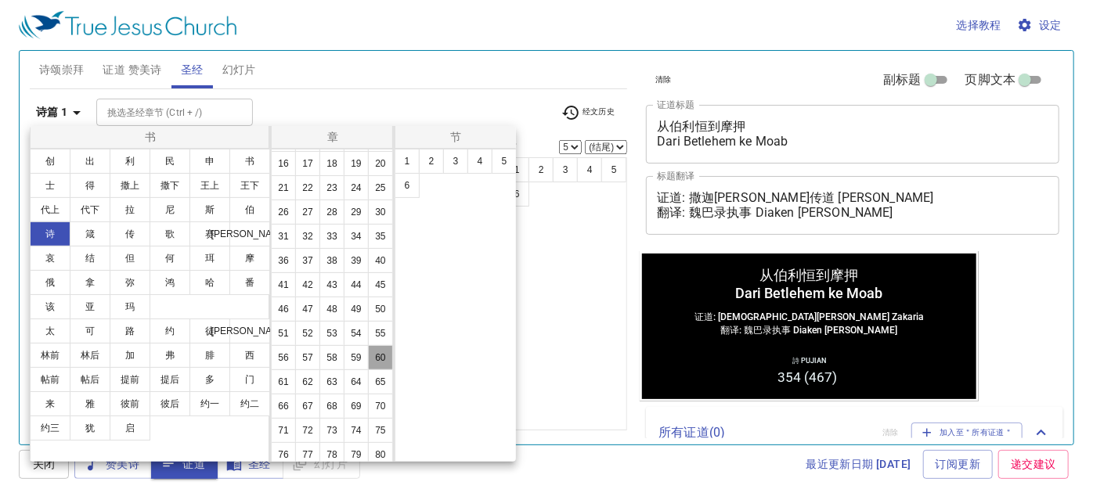
click at [368, 370] on button "60" at bounding box center [380, 357] width 25 height 25
click at [496, 186] on button "10" at bounding box center [503, 185] width 25 height 25
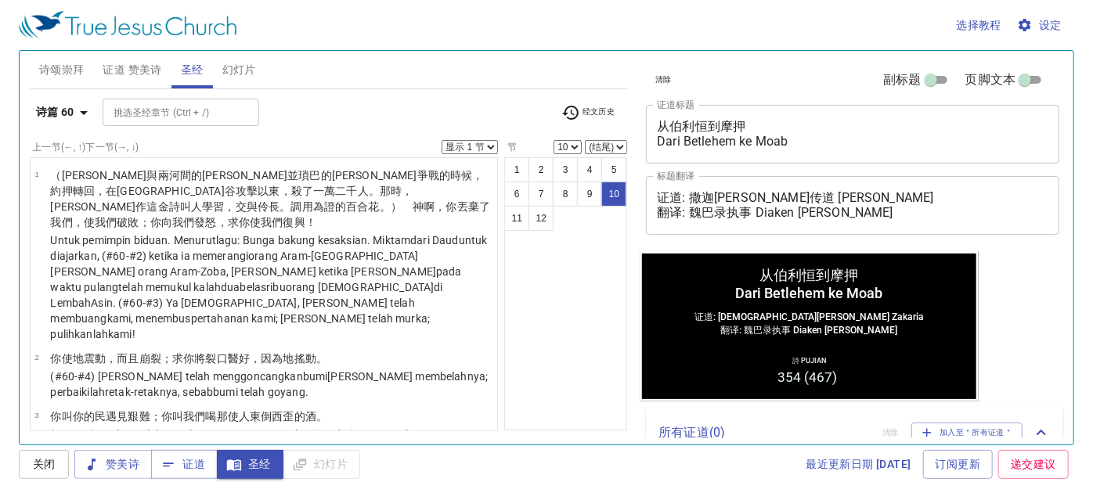
scroll to position [498, 0]
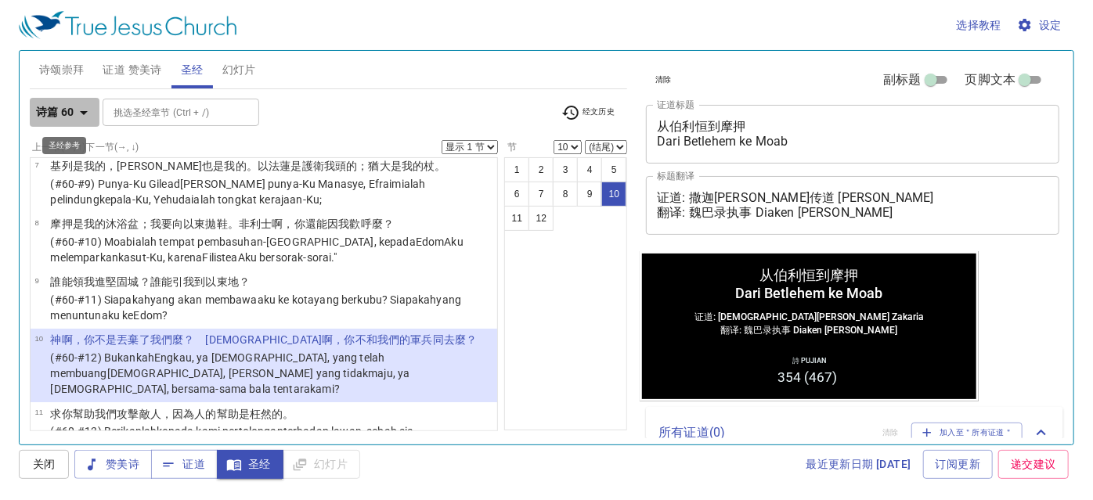
click at [52, 117] on b "诗篇 60" at bounding box center [55, 113] width 38 height 20
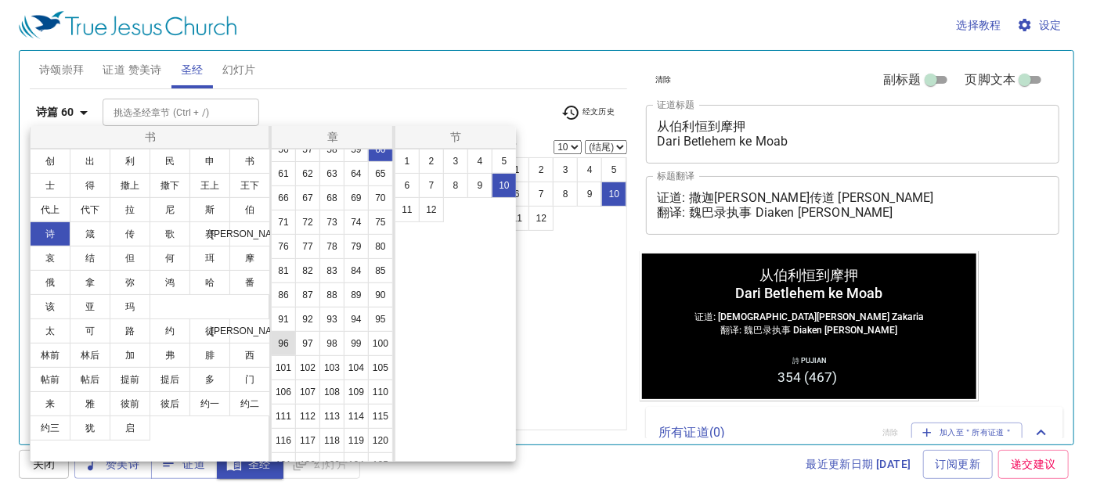
scroll to position [355, 0]
drag, startPoint x: 358, startPoint y: 435, endPoint x: 370, endPoint y: 415, distance: 23.9
click at [344, 328] on button "108" at bounding box center [331, 315] width 25 height 25
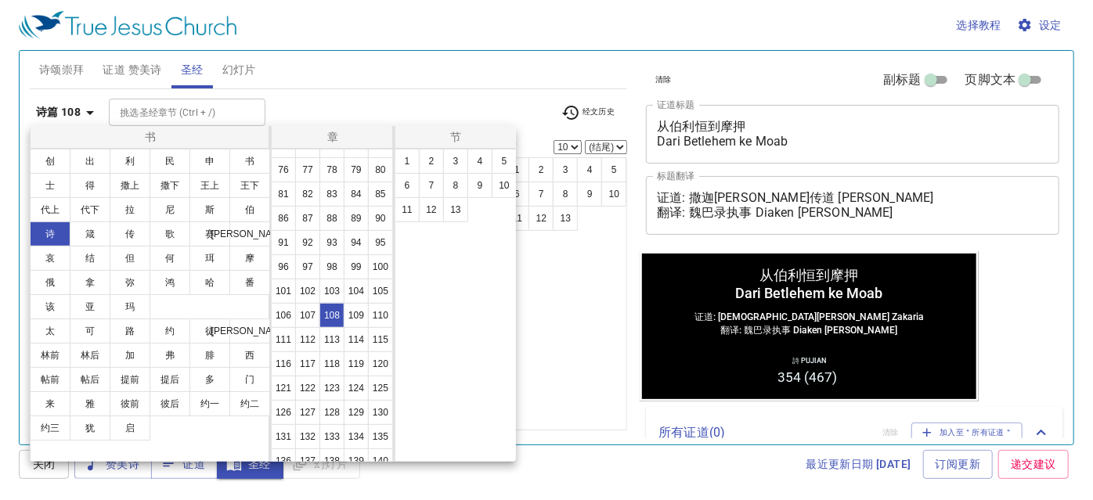
scroll to position [0, 0]
click at [503, 183] on button "10" at bounding box center [503, 185] width 25 height 25
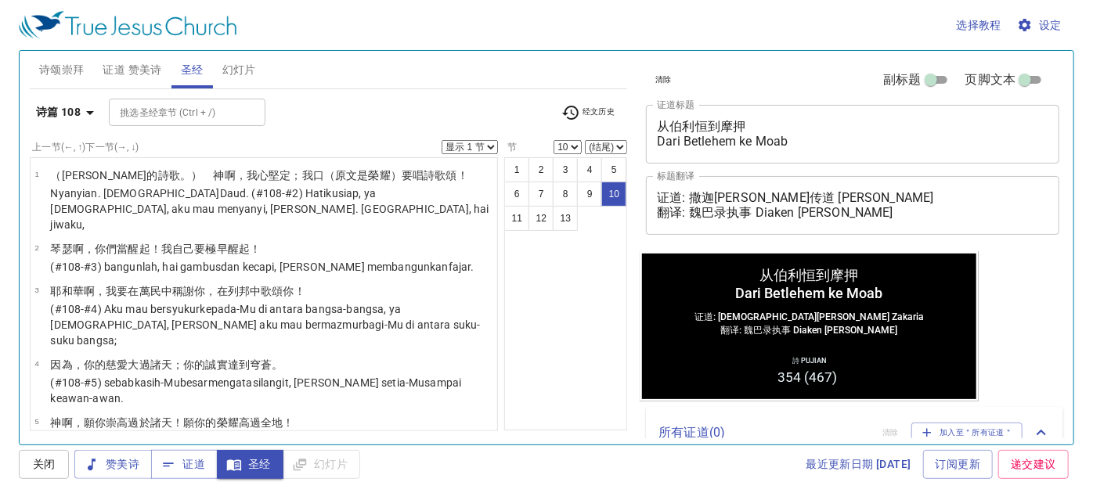
scroll to position [404, 0]
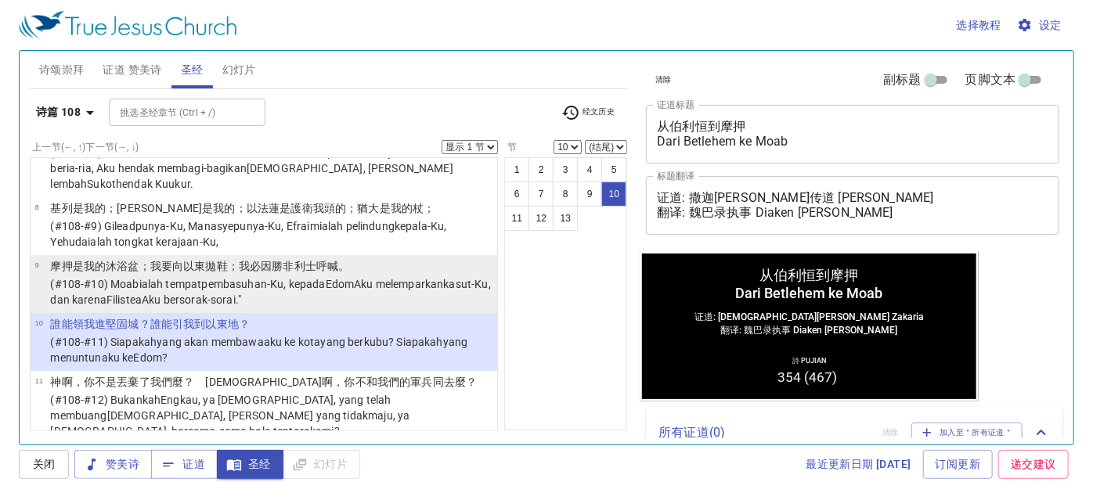
click at [294, 278] on wh7366 ", kepada Edom Aku melemparkan kasut-Ku , dan karena Filistea Aku bersorak-sorai…" at bounding box center [270, 292] width 440 height 28
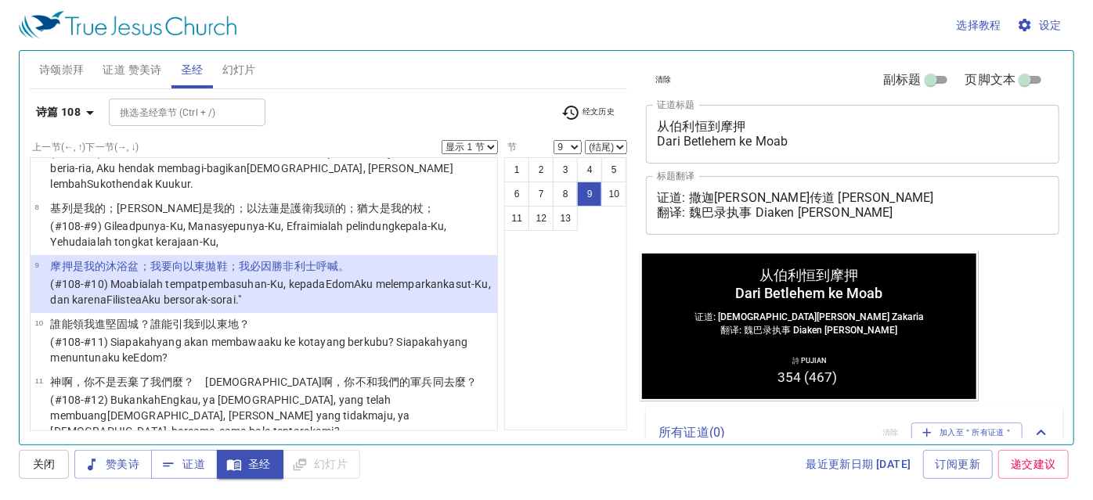
click at [54, 97] on div "诗篇 108 挑选圣经章节 (Ctrl + /) 挑选圣经章节 (Ctrl + /) 经文历史" at bounding box center [329, 118] width 598 height 43
click at [56, 115] on b "诗篇 108" at bounding box center [58, 113] width 45 height 20
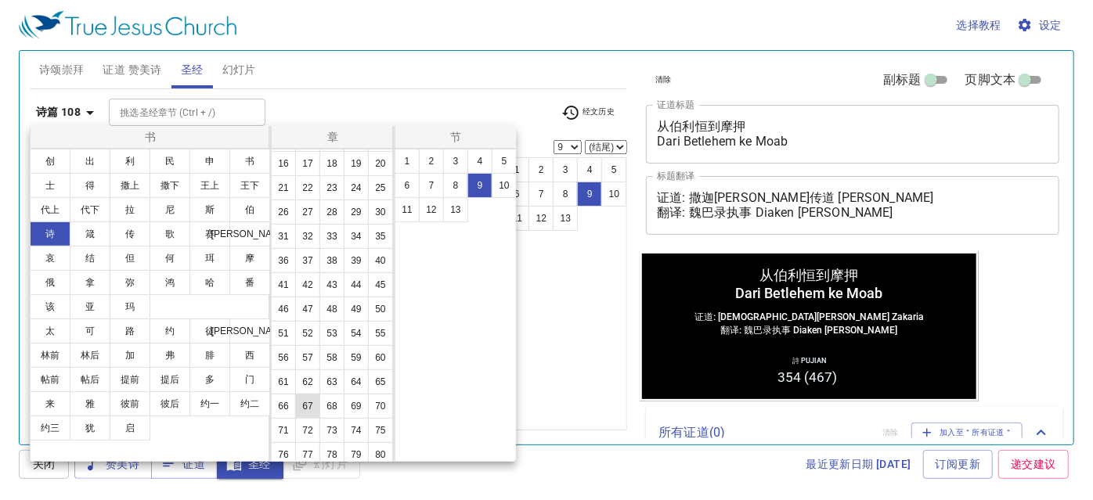
scroll to position [142, 0]
click at [368, 299] on button "60" at bounding box center [380, 286] width 25 height 25
click at [482, 187] on button "9" at bounding box center [479, 185] width 25 height 25
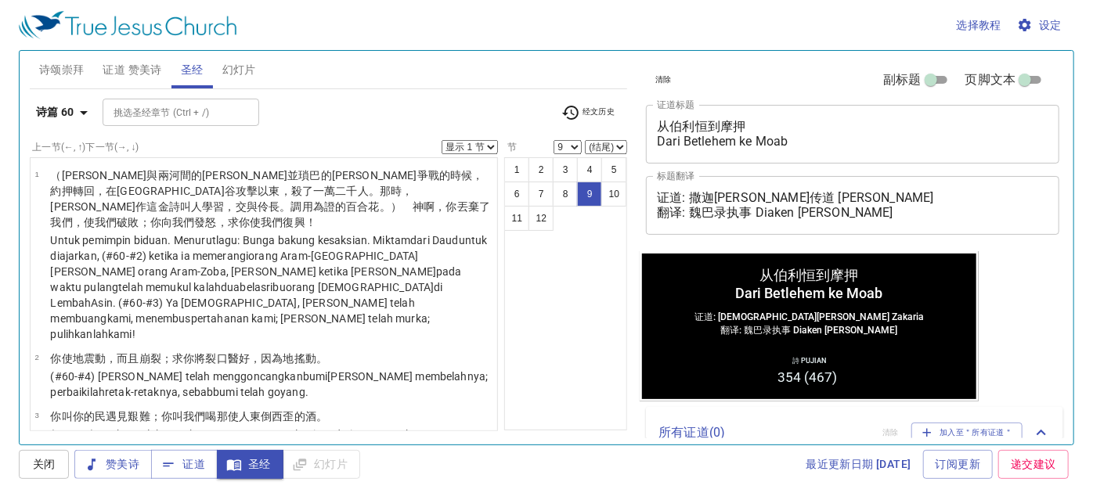
scroll to position [440, 0]
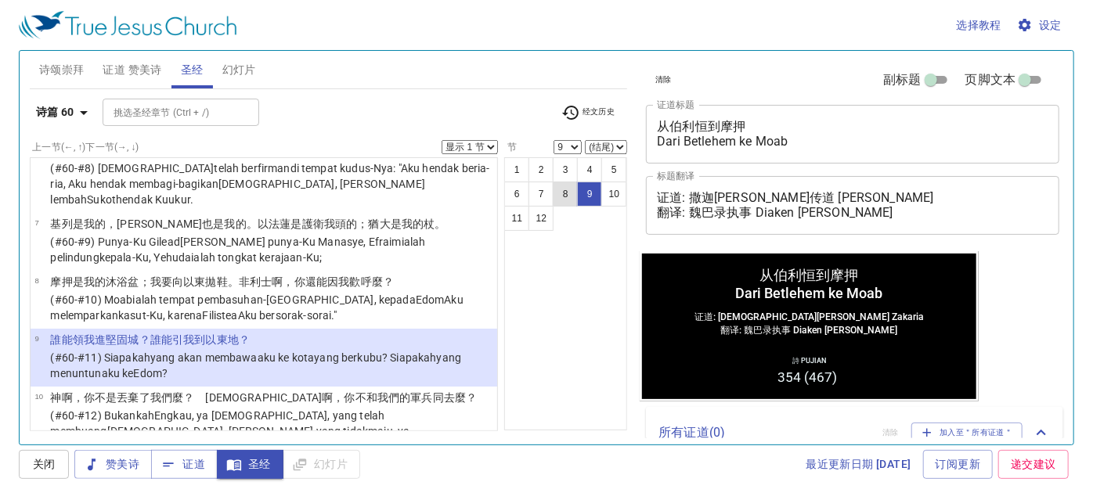
click at [562, 185] on button "8" at bounding box center [565, 194] width 25 height 25
select select "8"
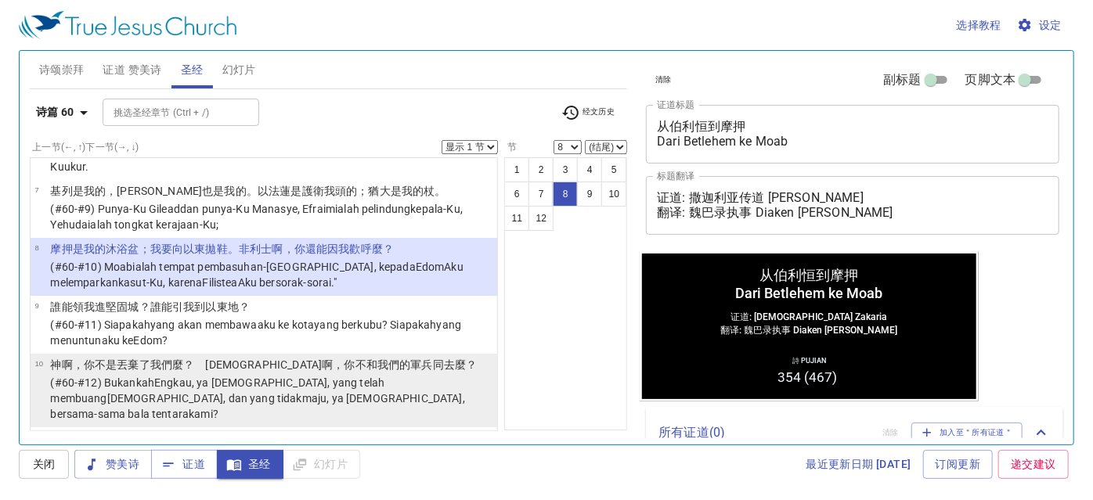
scroll to position [498, 0]
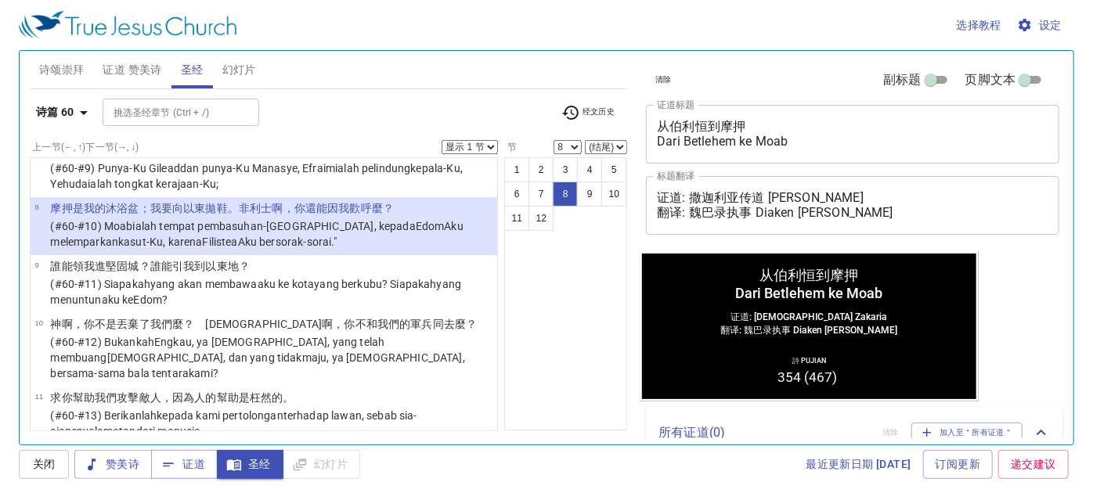
drag, startPoint x: 572, startPoint y: 297, endPoint x: 571, endPoint y: 311, distance: 13.3
click at [571, 311] on div "1 2 3 4 5 6 7 8 9 10 11 12" at bounding box center [565, 293] width 123 height 273
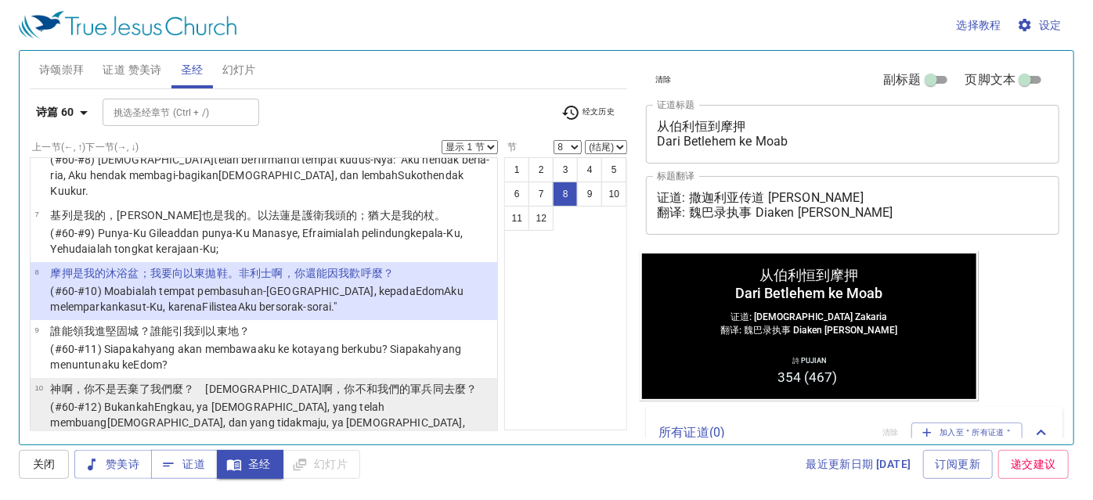
scroll to position [355, 0]
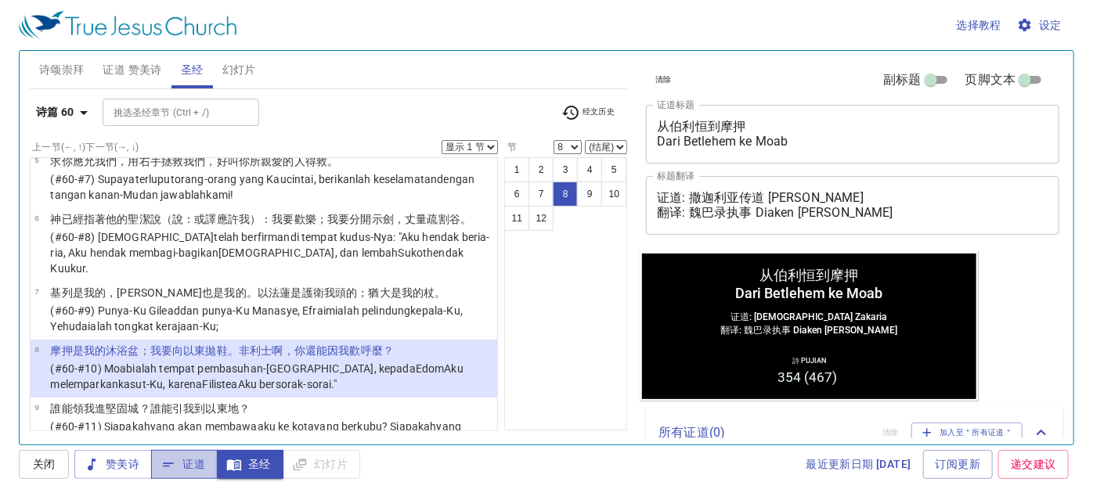
click at [181, 451] on button "证道" at bounding box center [184, 464] width 67 height 29
click at [50, 115] on b "诗篇 60" at bounding box center [55, 113] width 38 height 20
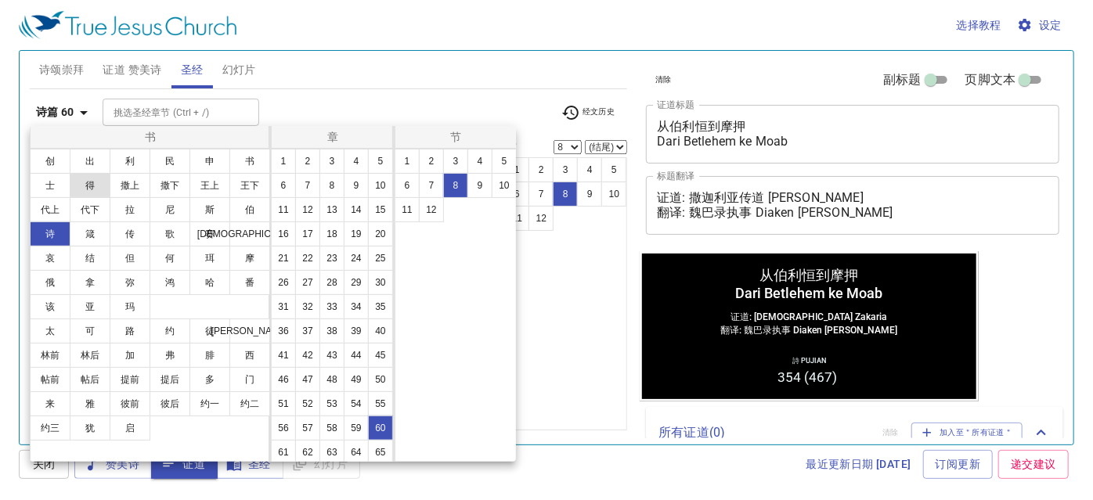
click at [92, 183] on button "得" at bounding box center [90, 185] width 41 height 25
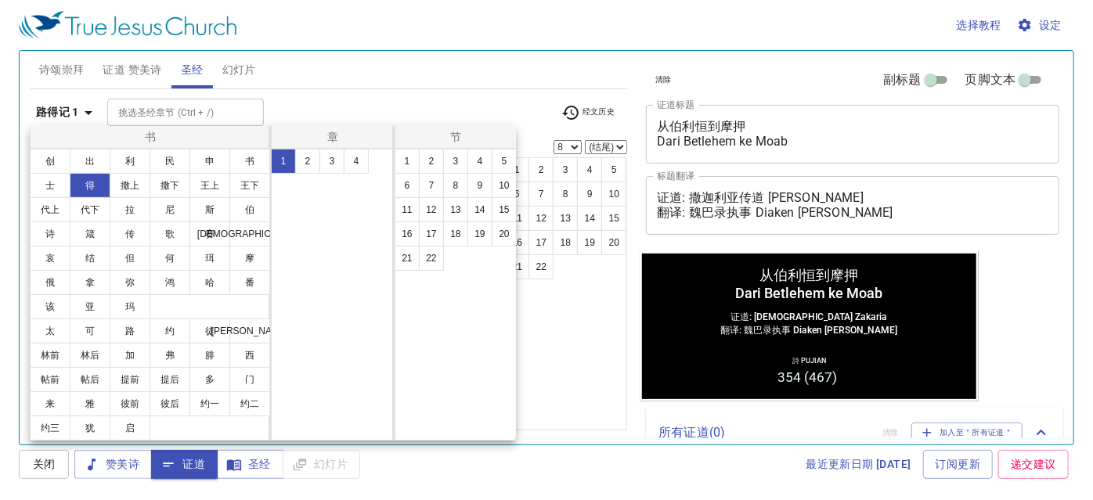
scroll to position [0, 0]
click at [398, 162] on button "1" at bounding box center [406, 161] width 25 height 25
select select "1"
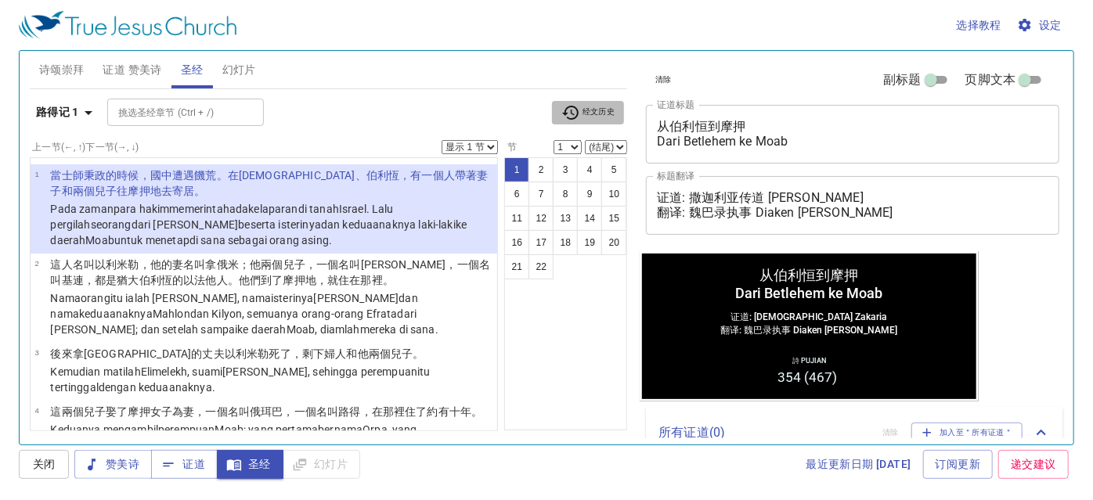
click at [590, 120] on span "经文历史" at bounding box center [588, 112] width 54 height 19
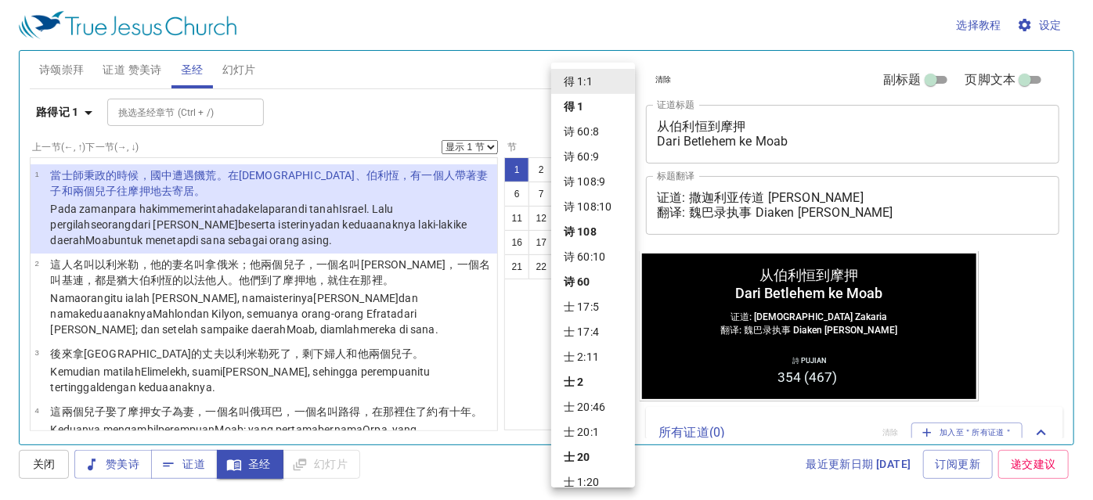
drag, startPoint x: 582, startPoint y: 114, endPoint x: 513, endPoint y: 118, distance: 69.8
click at [513, 118] on div at bounding box center [546, 250] width 1093 height 500
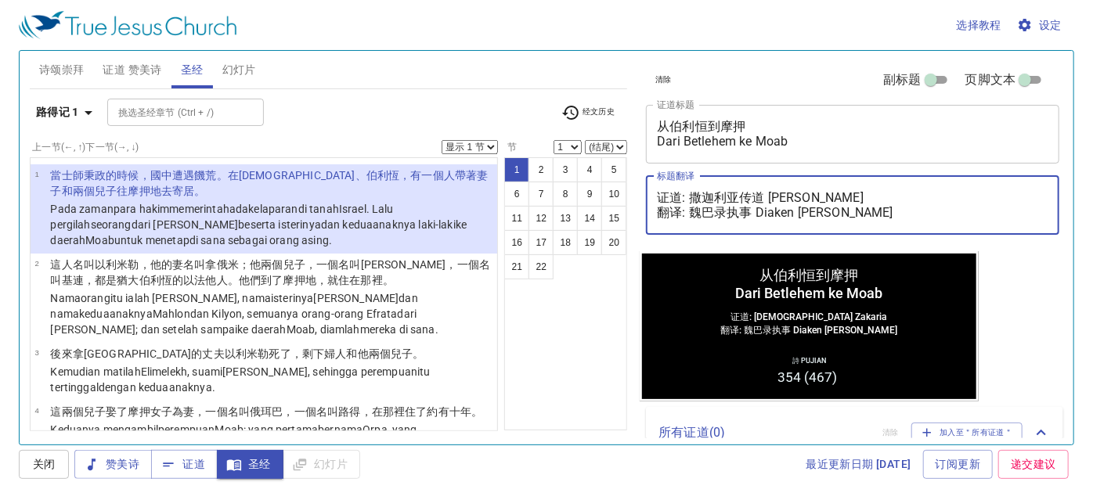
drag, startPoint x: 938, startPoint y: 214, endPoint x: 954, endPoint y: 215, distance: 16.5
click at [954, 215] on textarea "证道: 撒迦利亚传道 [PERSON_NAME] 翻译: 魏巴录执事 Diaken [PERSON_NAME]" at bounding box center [852, 205] width 391 height 30
click at [983, 269] on div "清除 副标题 页脚文本 证道标题 从伯利恒到摩押 [PERSON_NAME] ke Moab x 证道标题 标题翻译 证道: 撒迦利亚传道 [PERSON_N…" at bounding box center [851, 242] width 436 height 394
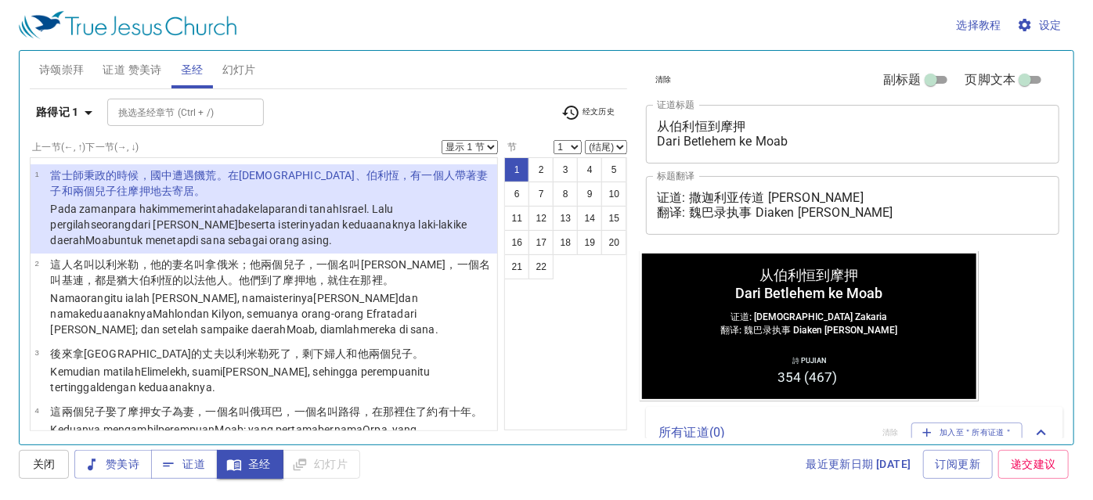
drag, startPoint x: 628, startPoint y: 137, endPoint x: 624, endPoint y: 122, distance: 15.6
click at [624, 122] on div "经文历史" at bounding box center [588, 112] width 73 height 23
drag, startPoint x: 509, startPoint y: 124, endPoint x: 492, endPoint y: 116, distance: 18.6
click at [492, 116] on div "挑选[DEMOGRAPHIC_DATA] ([DEMOGRAPHIC_DATA] + /) 挑选[DEMOGRAPHIC_DATA] ([DEMOGRAPHI…" at bounding box center [327, 112] width 441 height 27
click at [575, 315] on div "1 2 3 4 5 6 7 8 9 10 11 12 13 14 15 16 17 18 19 20 21 22" at bounding box center [565, 293] width 123 height 273
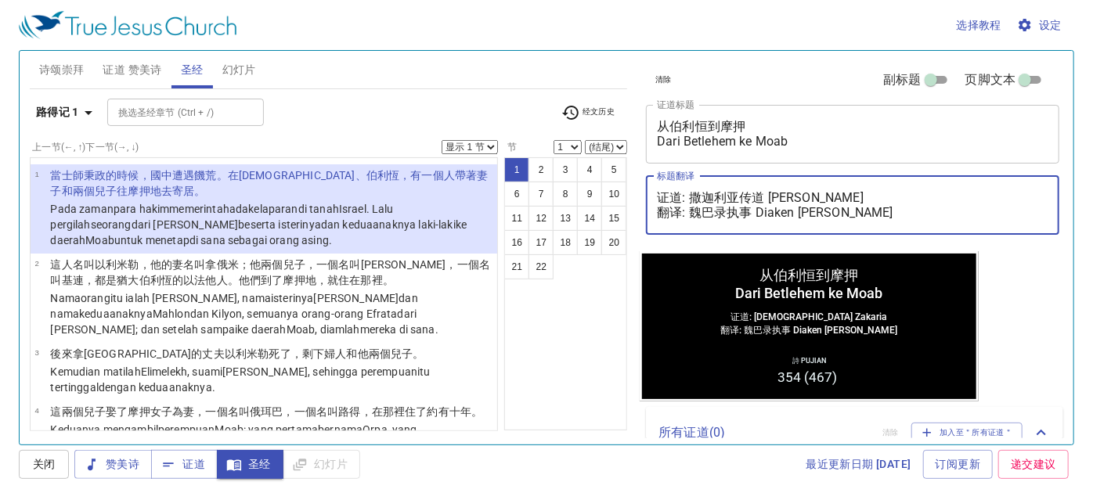
drag, startPoint x: 690, startPoint y: 194, endPoint x: 729, endPoint y: 201, distance: 39.0
click at [729, 201] on textarea "证道: 撒迦利亚传道 [PERSON_NAME] 翻译: 魏巴录执事 Diaken [PERSON_NAME]" at bounding box center [852, 205] width 391 height 30
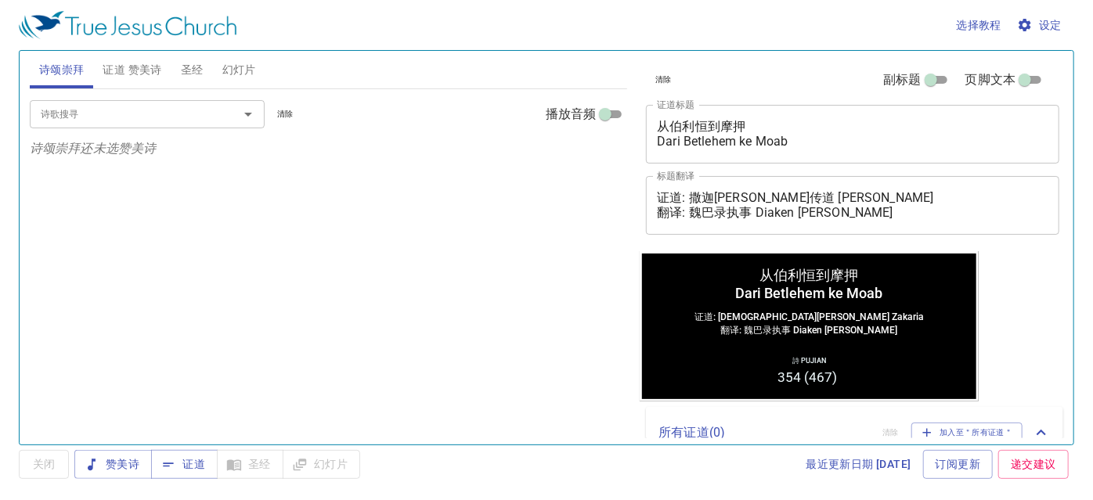
drag, startPoint x: 842, startPoint y: 153, endPoint x: 674, endPoint y: 122, distance: 171.2
click at [670, 122] on div "从伯利恒到摩押 Dari Betlehem ke Moab x 证道标题" at bounding box center [852, 134] width 413 height 59
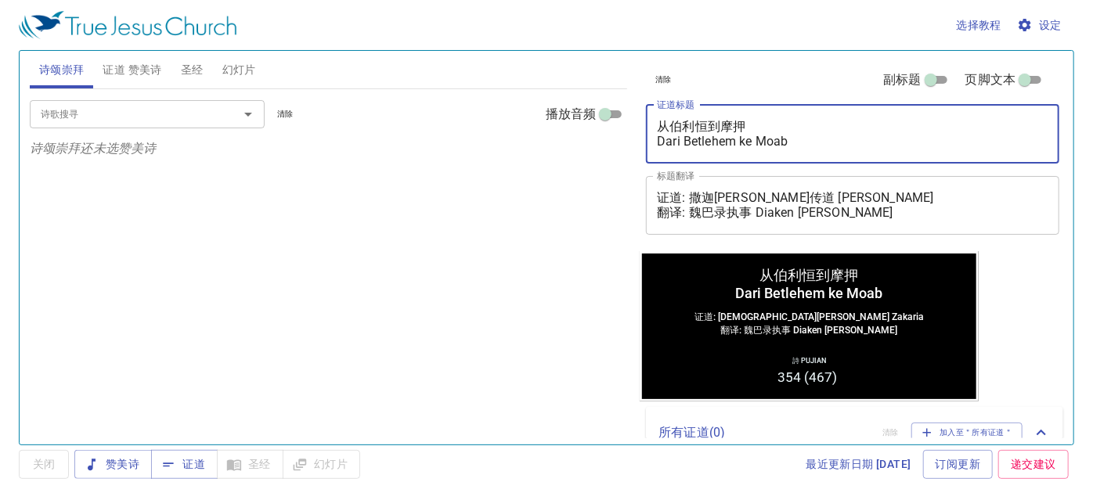
drag, startPoint x: 690, startPoint y: 146, endPoint x: 981, endPoint y: 171, distance: 291.4
click at [999, 193] on div "清除 副标题 页脚文本 证道标题 从伯利恒到摩押 [PERSON_NAME] ke Moab x 证道标题 标题翻译 证道: 撒迦[PERSON_NAME]传…" at bounding box center [850, 151] width 423 height 200
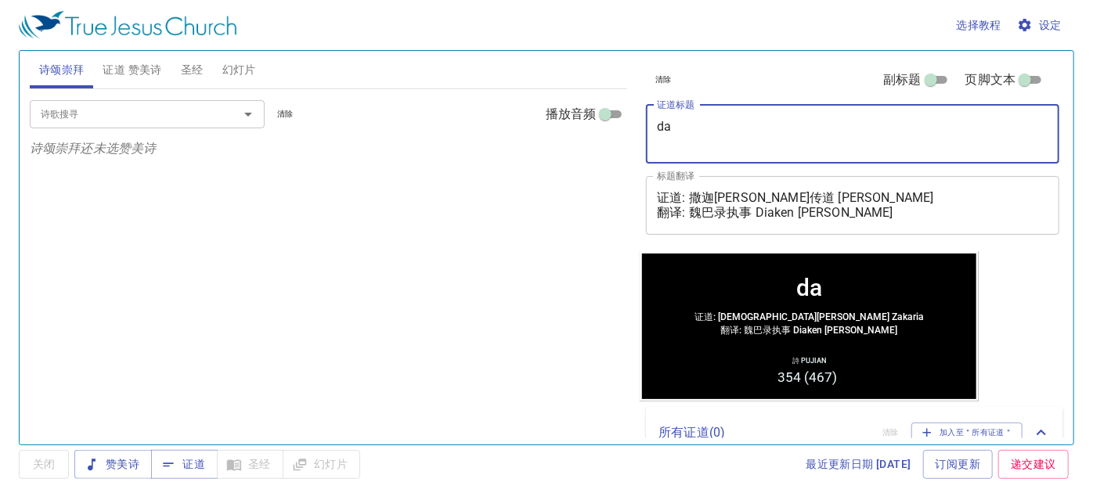
type textarea "d"
type textarea "祷告会 Sesi Doa"
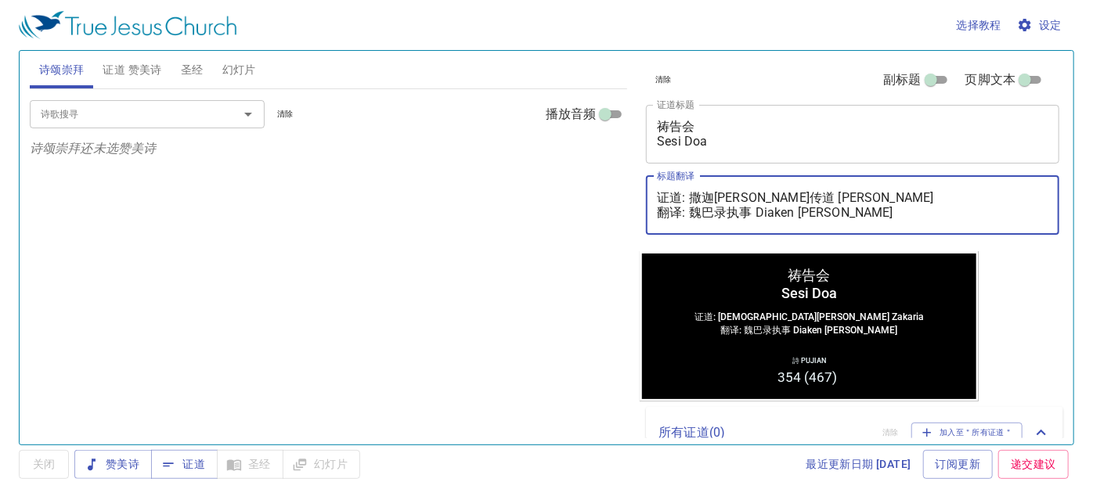
drag, startPoint x: 689, startPoint y: 194, endPoint x: 1017, endPoint y: 198, distance: 327.2
click at [1017, 198] on textarea "证道: 撒迦[PERSON_NAME]传道 [PERSON_NAME] 翻译: 魏巴录执事 Diaken [PERSON_NAME]" at bounding box center [852, 205] width 391 height 30
click at [869, 207] on textarea "证道: 撒迦利亚传道 Pendeta Zakaria 翻译: 魏巴录执事 Diaken Baruch Wai" at bounding box center [852, 205] width 391 height 30
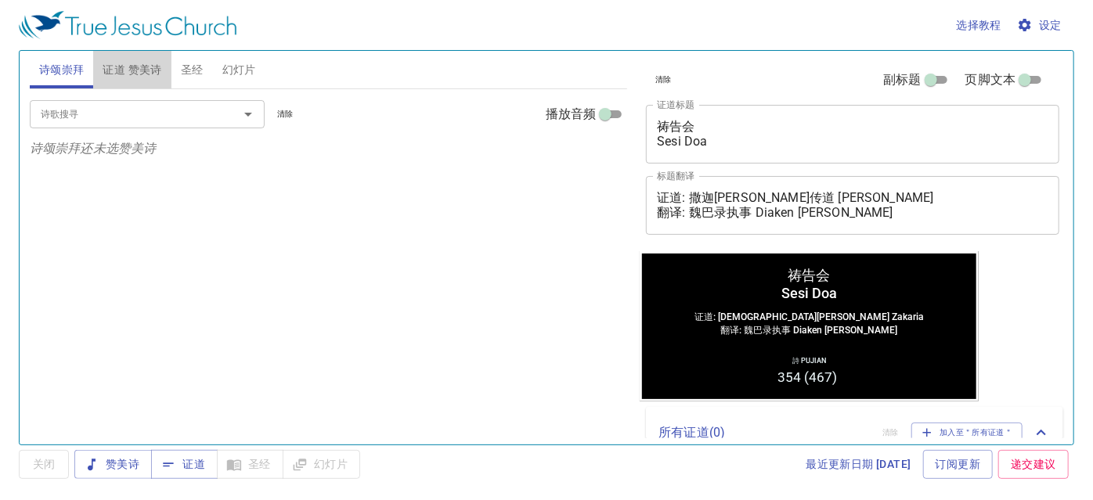
click at [128, 74] on span "证道 赞美诗" at bounding box center [132, 70] width 59 height 20
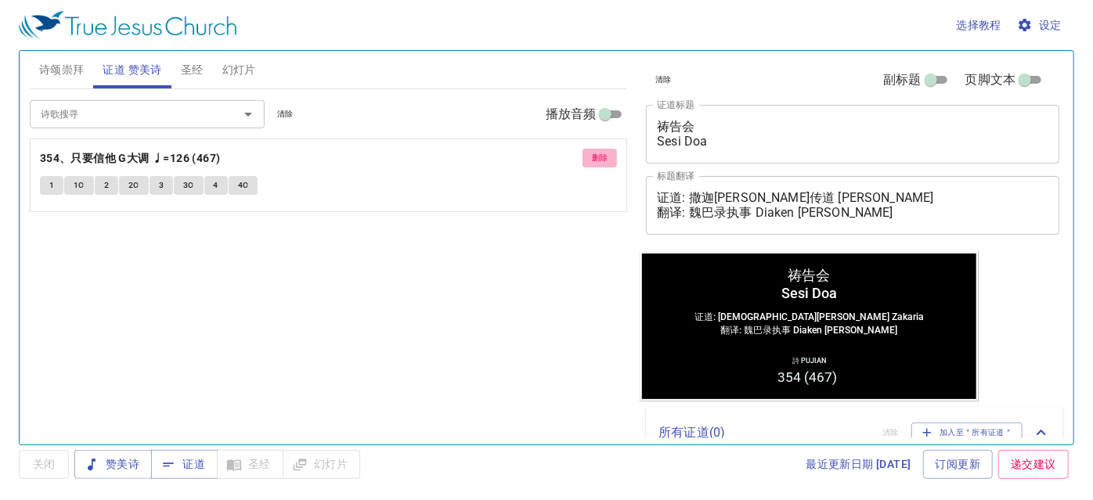
click at [589, 149] on button "删除" at bounding box center [599, 158] width 35 height 19
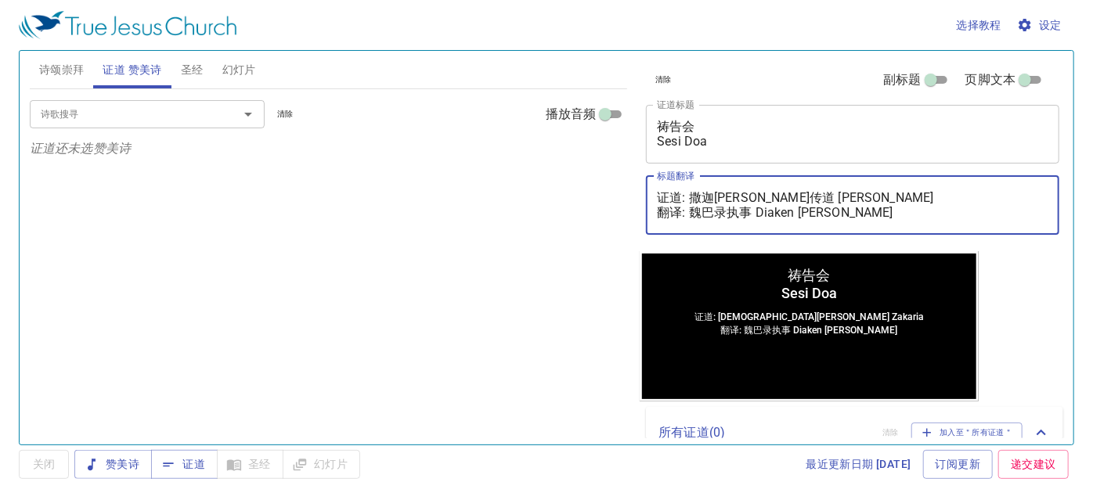
drag, startPoint x: 700, startPoint y: 218, endPoint x: 938, endPoint y: 225, distance: 238.0
click at [939, 225] on div "证道: 撒迦利亚传道 Pendeta Zakaria 翻译: 魏巴录执事 Diaken Baruch Wai x 标题翻译" at bounding box center [852, 205] width 413 height 59
paste textarea "麦殷敬弟兄 Saudara Alvis Mak"
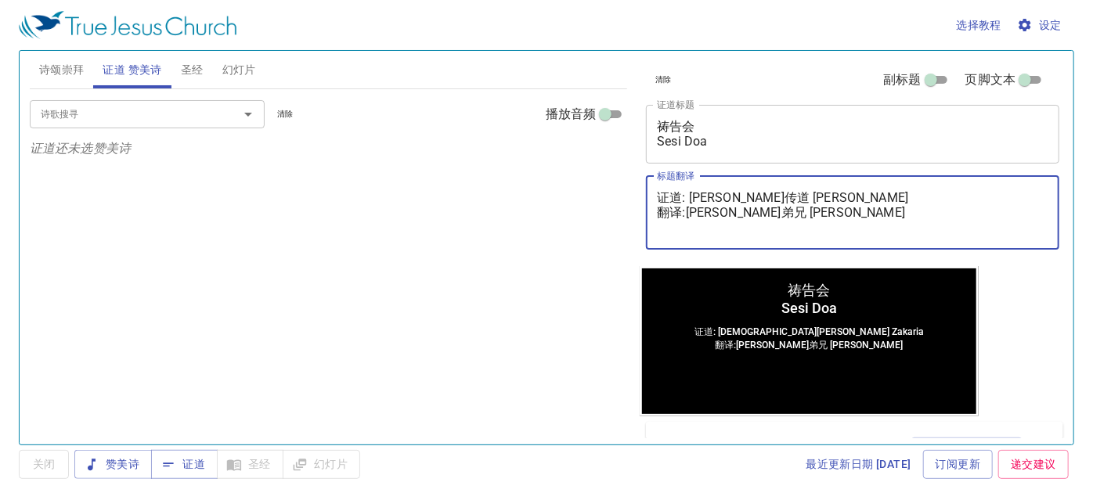
drag, startPoint x: 683, startPoint y: 198, endPoint x: 845, endPoint y: 168, distance: 164.7
click at [850, 195] on textarea "证道: 撒迦利亚传道 Pendeta Zakaria 翻译:麦殷敬弟兄 Saudara Alvis Mak" at bounding box center [852, 212] width 391 height 45
click at [690, 197] on textarea "证道: 撒迦利亚传道 Pendeta Zakaria 翻译:麦殷敬弟兄 Saudara Alvis Mak" at bounding box center [852, 212] width 391 height 45
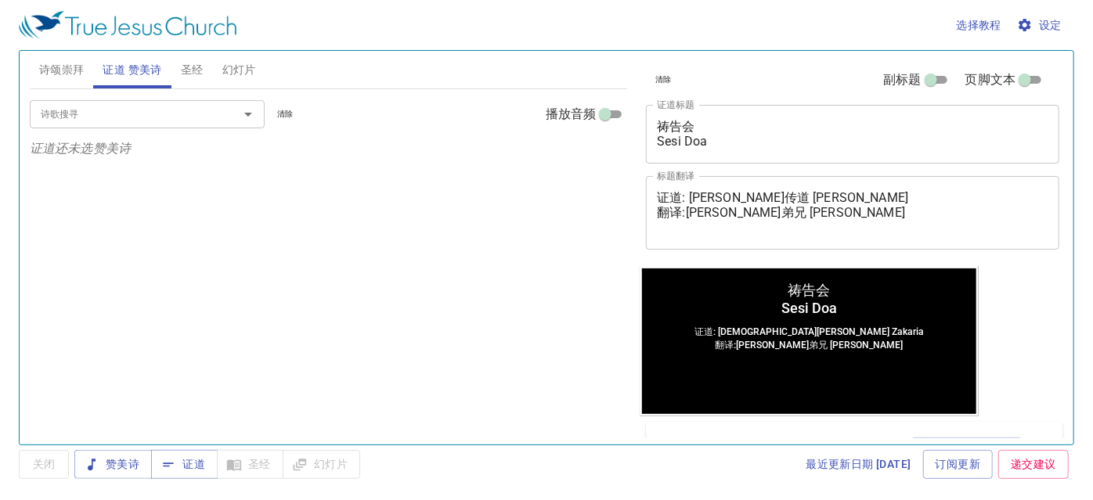
click at [684, 189] on div "证道: 撒迦利亚传道 Pendeta Zakaria 翻译:麦殷敬弟兄 Saudara Alvis Mak x 标题翻译" at bounding box center [852, 213] width 413 height 74
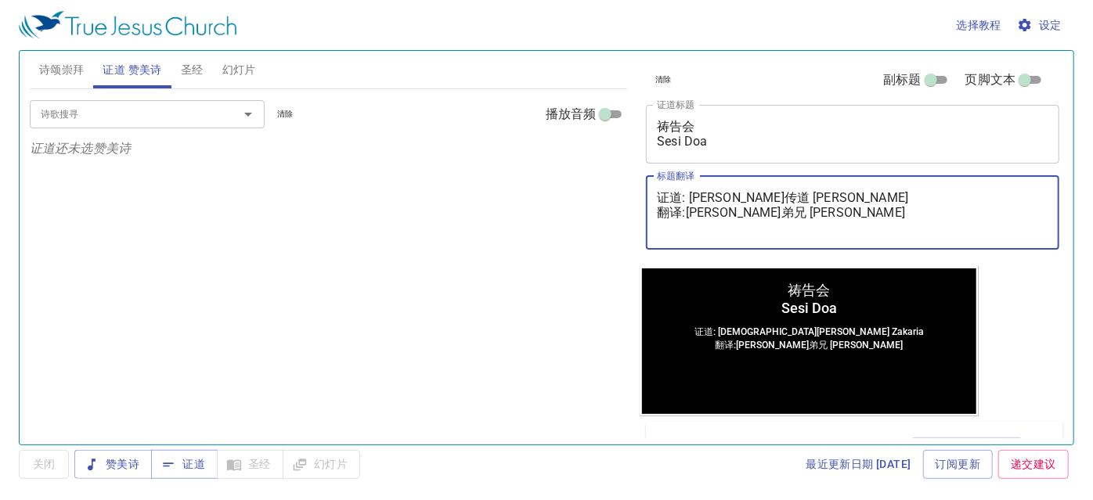
click at [690, 196] on textarea "证道: 撒迦利亚传道 Pendeta Zakaria 翻译:麦殷敬弟兄 Saudara Alvis Mak" at bounding box center [852, 212] width 391 height 45
click at [680, 200] on textarea "证道: 撒迦利亚传道 Pendeta Zakaria 翻译:麦殷敬弟兄 Saudara Alvis Mak" at bounding box center [852, 212] width 391 height 45
click at [753, 182] on div "证道: 撒迦利亚传道 Pendeta Zakaria 翻译:麦殷敬弟兄 Saudara Alvis Mak x 标题翻译" at bounding box center [852, 213] width 413 height 74
click at [705, 190] on textarea "证道: 撒迦利亚传道 Pendeta Zakaria 翻译:麦殷敬弟兄 Saudara Alvis Mak" at bounding box center [852, 212] width 391 height 45
drag, startPoint x: 689, startPoint y: 199, endPoint x: 864, endPoint y: 196, distance: 175.3
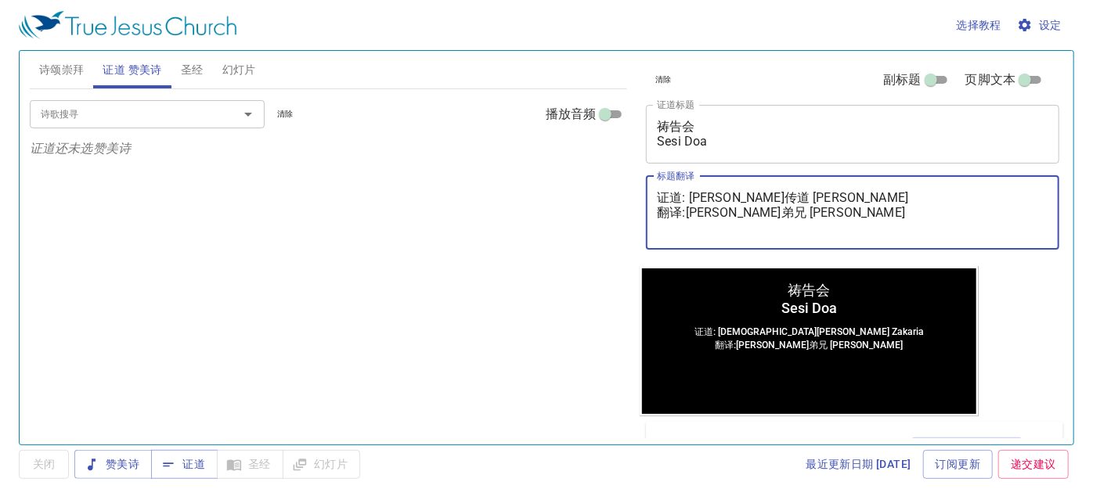
click at [864, 196] on textarea "证道: 撒迦利亚传道 Pendeta Zakaria 翻译:麦殷敬弟兄 Saudara Alvis Mak" at bounding box center [852, 212] width 391 height 45
paste textarea "玛拉基传道 Pendeta Maleakhi Lee"
click at [204, 466] on span "证道" at bounding box center [184, 465] width 41 height 20
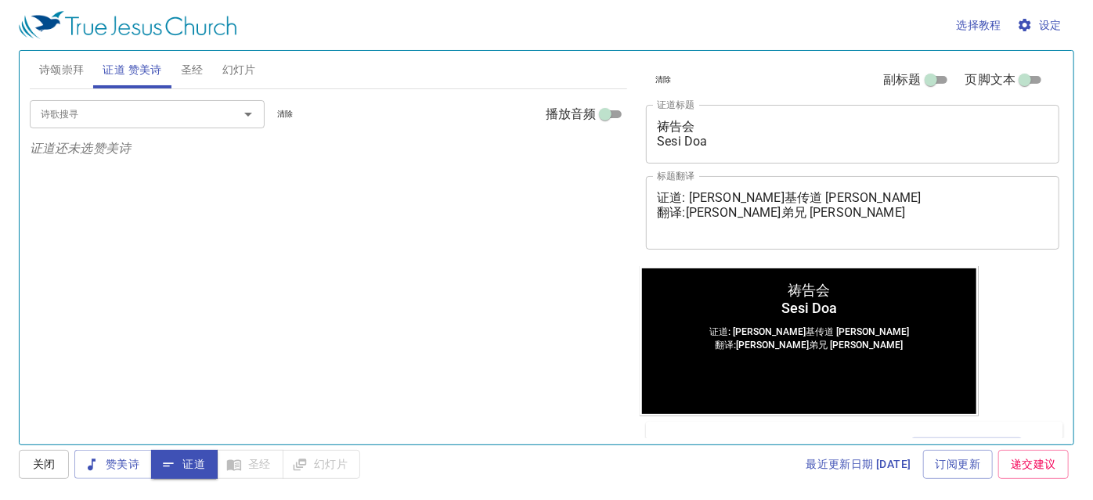
drag, startPoint x: 209, startPoint y: 70, endPoint x: 195, endPoint y: 68, distance: 14.2
click at [209, 70] on button "圣经" at bounding box center [191, 70] width 41 height 38
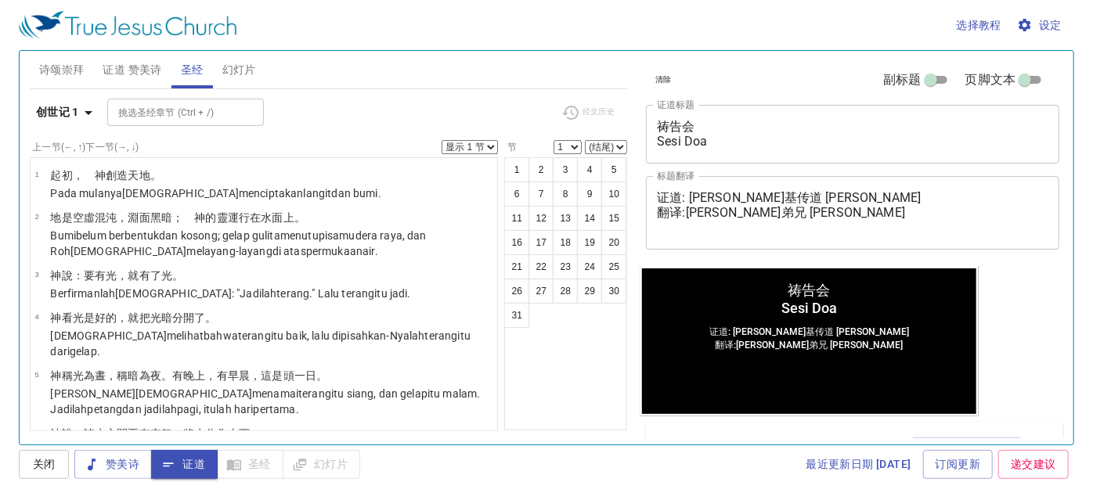
click at [690, 236] on div "证道: 李玛拉基传道 Pendeta Maleakhi Lee 翻译:麦殷敬弟兄 Saudara Alvis Mak x 标题翻译" at bounding box center [852, 213] width 413 height 74
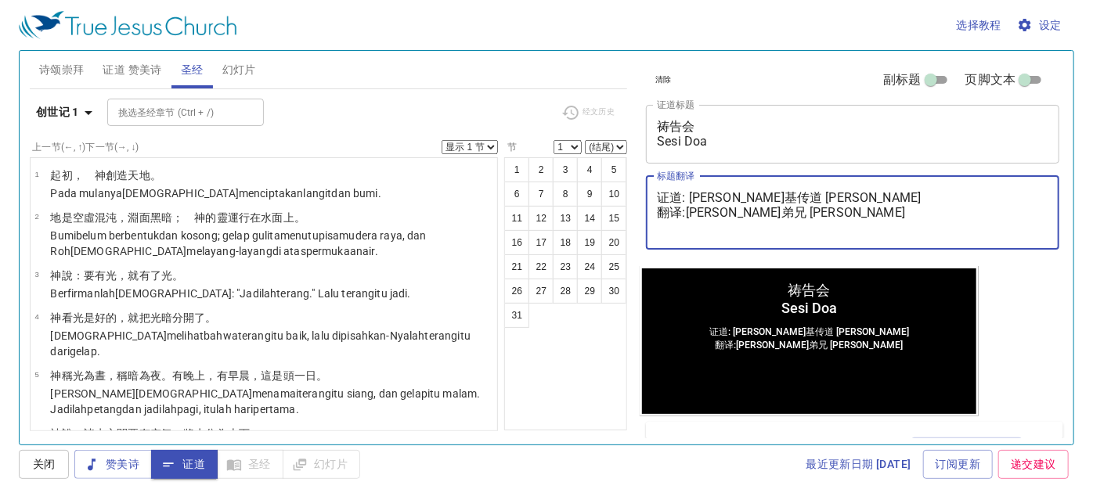
click at [690, 233] on textarea "证道: 李玛拉基传道 Pendeta Maleakhi Lee 翻译:麦殷敬弟兄 Saudara Alvis Mak" at bounding box center [852, 212] width 391 height 45
click at [686, 238] on div "证道: 李玛拉基传道 Pendeta Maleakhi Lee 翻译:麦殷敬弟兄 Saudara Alvis Mak x 标题翻译" at bounding box center [852, 213] width 413 height 74
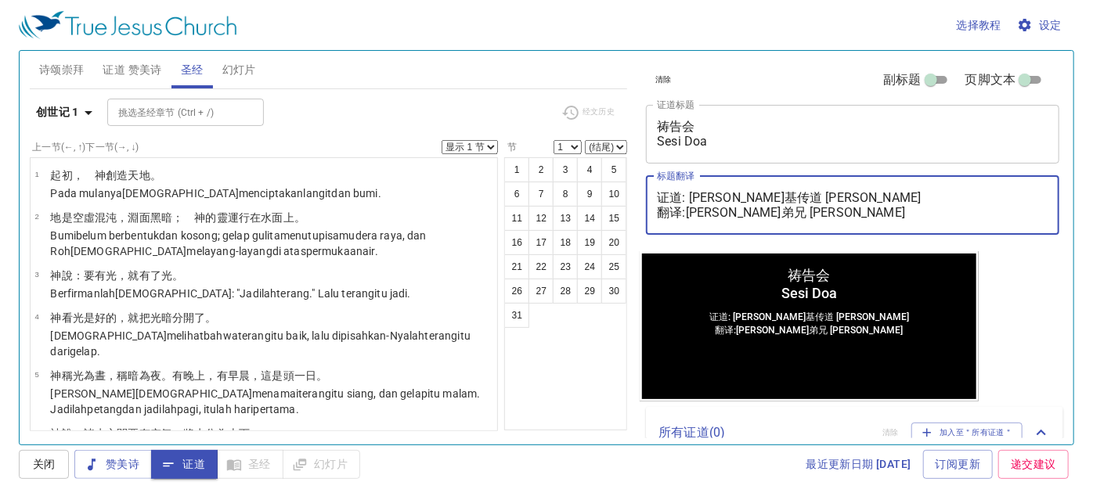
type textarea "证道: 李玛拉基传道 Pendeta Maleakhi Lee 翻译:麦殷敬弟兄 Saudara Alvis Mak"
click at [81, 62] on span "诗颂崇拜" at bounding box center [61, 70] width 45 height 20
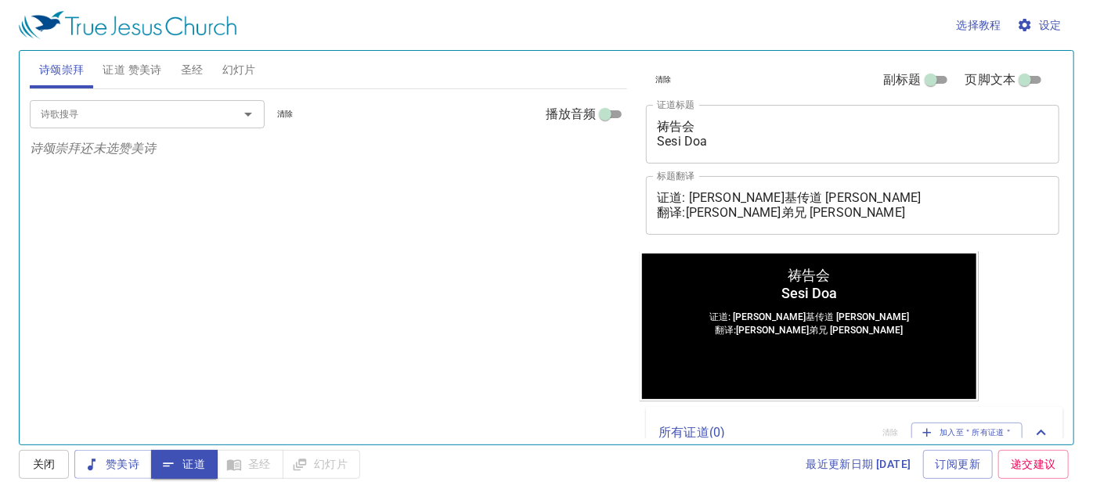
click at [125, 64] on span "证道 赞美诗" at bounding box center [132, 70] width 59 height 20
drag, startPoint x: 259, startPoint y: 131, endPoint x: 261, endPoint y: 77, distance: 54.0
click at [265, 113] on div "诗歌搜寻 诗歌搜寻 清除 播放音频" at bounding box center [329, 114] width 598 height 50
click at [257, 75] on button "幻灯片" at bounding box center [239, 70] width 52 height 38
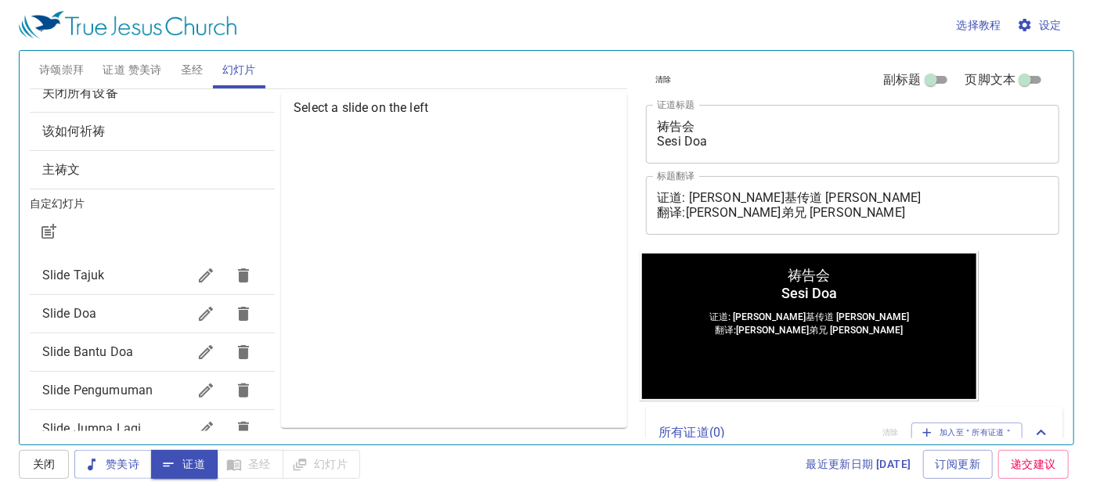
scroll to position [70, 0]
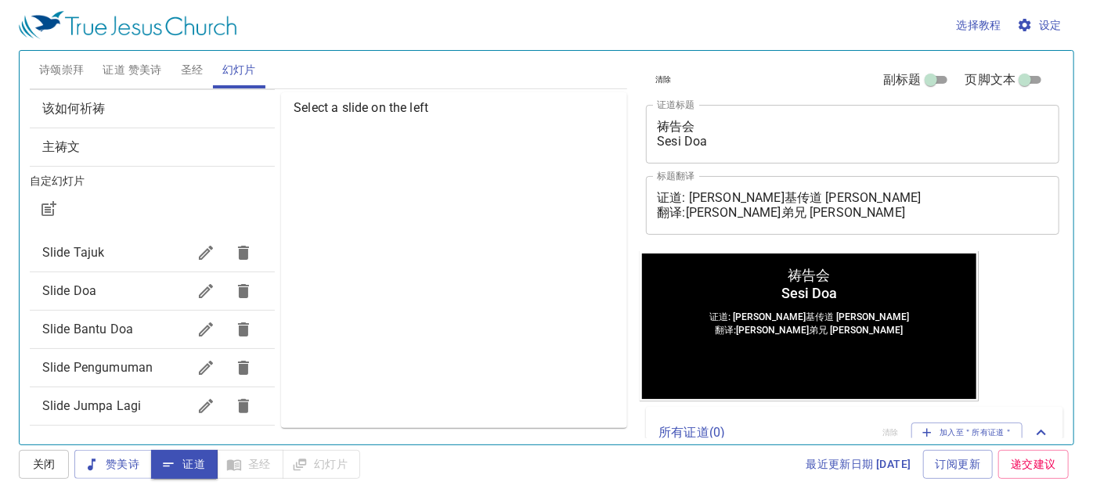
click at [113, 56] on button "证道 赞美诗" at bounding box center [131, 70] width 77 height 38
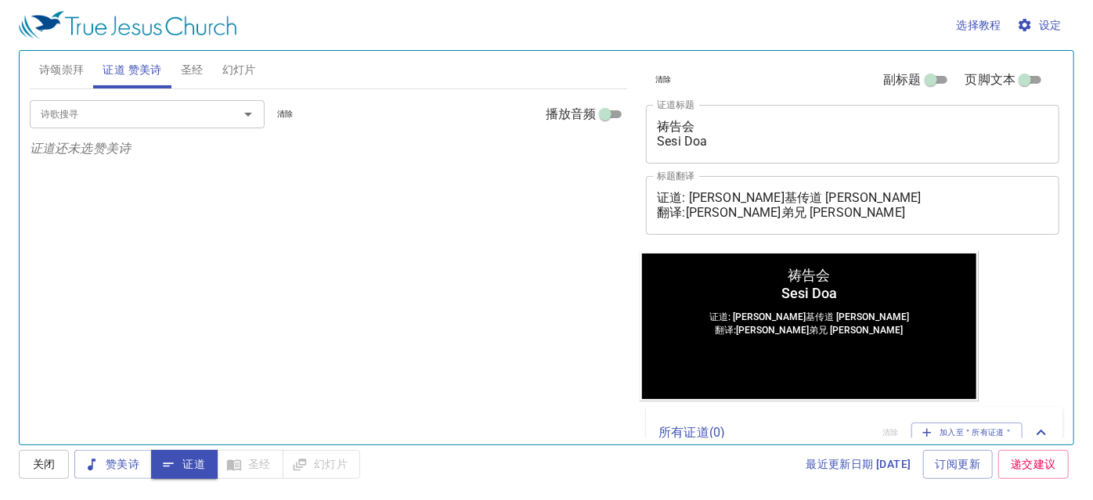
click at [127, 106] on input "诗歌搜寻" at bounding box center [123, 114] width 179 height 18
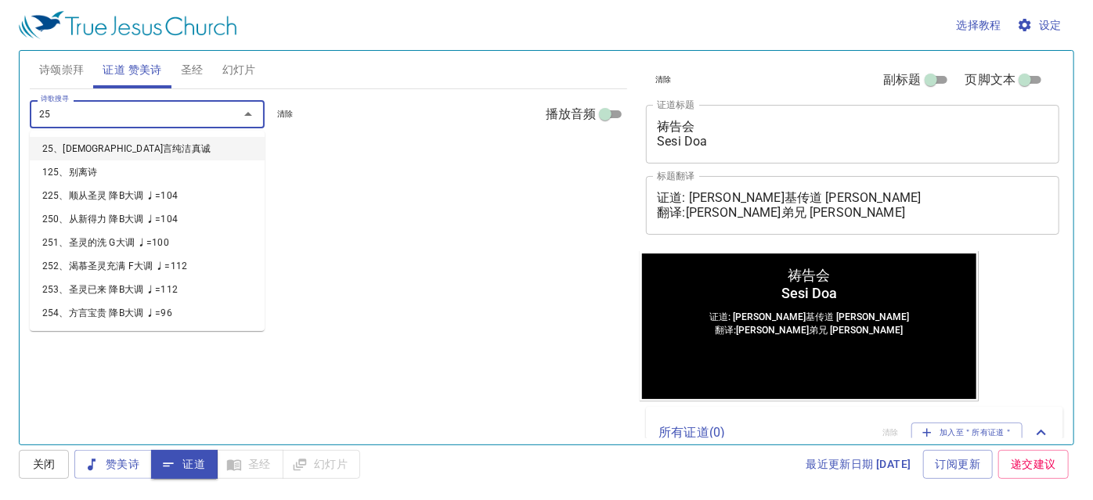
type input "257"
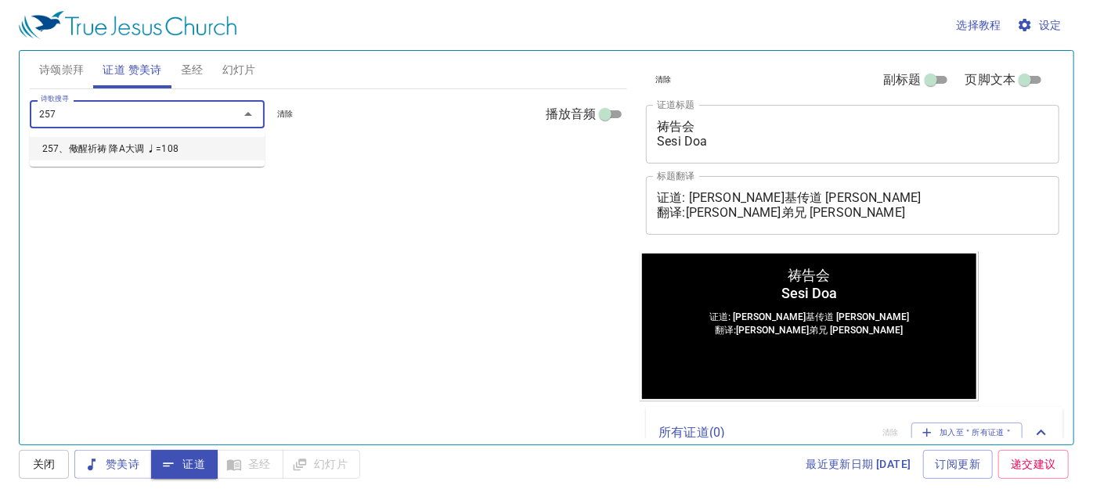
click at [88, 145] on li "257、儆醒祈祷 降A大调 ♩=108" at bounding box center [147, 148] width 235 height 23
click at [88, 154] on b "257、儆醒祈祷 降A大调 ♩=108" at bounding box center [120, 159] width 160 height 20
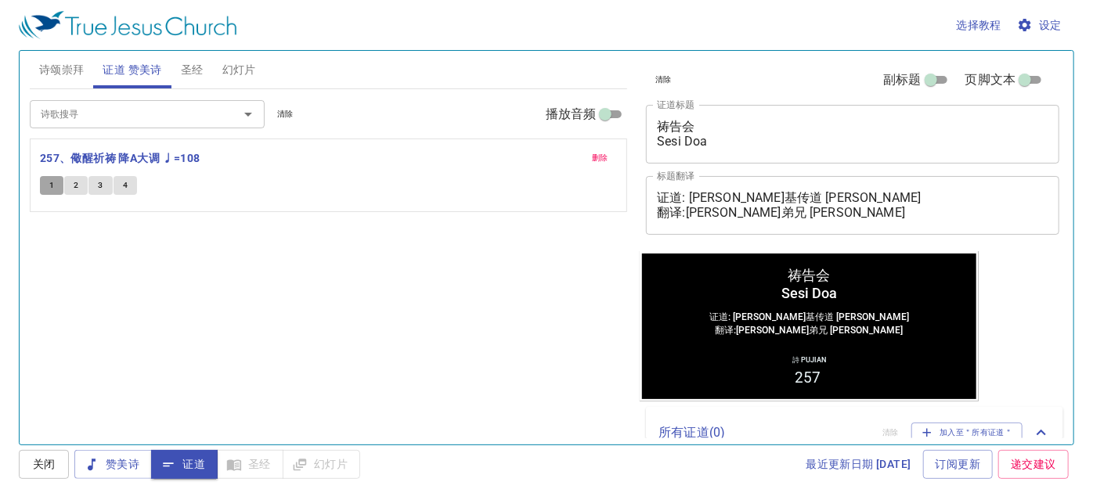
click at [45, 181] on button "1" at bounding box center [51, 185] width 23 height 19
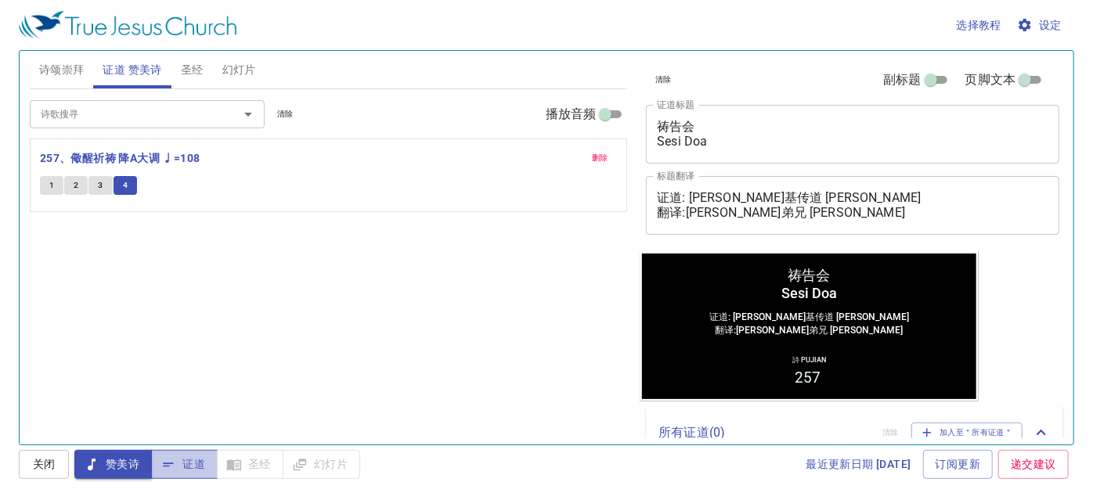
drag, startPoint x: 189, startPoint y: 473, endPoint x: 195, endPoint y: 464, distance: 10.9
click at [190, 473] on span "证道" at bounding box center [184, 465] width 41 height 20
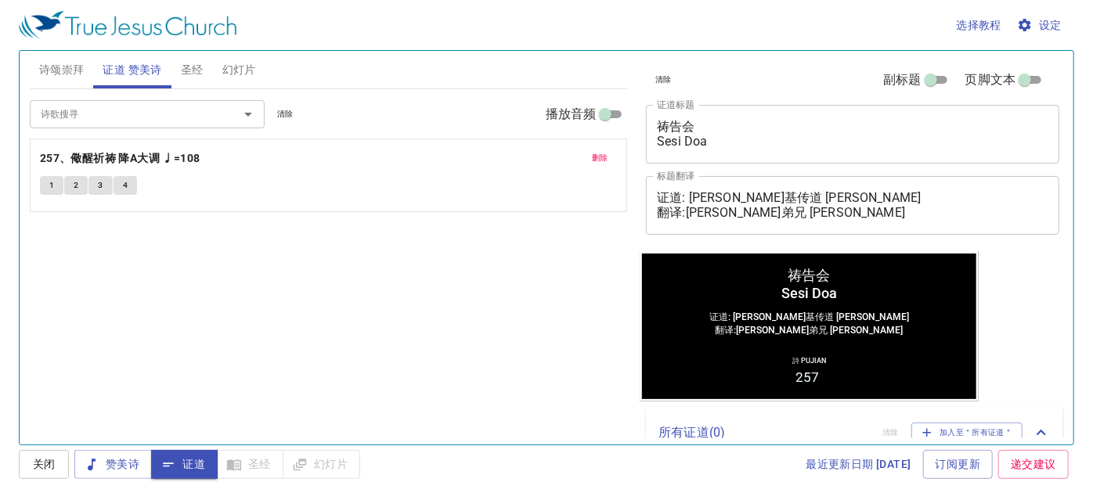
click at [192, 46] on div "选择教程 设定" at bounding box center [543, 25] width 1049 height 50
click at [193, 68] on span "圣经" at bounding box center [192, 70] width 23 height 20
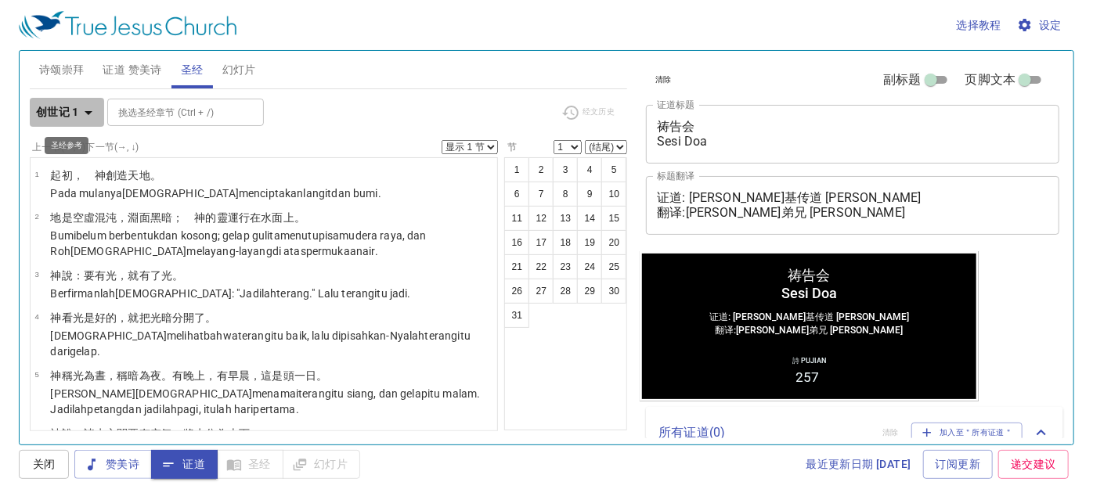
click at [56, 115] on b "创世记 1" at bounding box center [57, 113] width 43 height 20
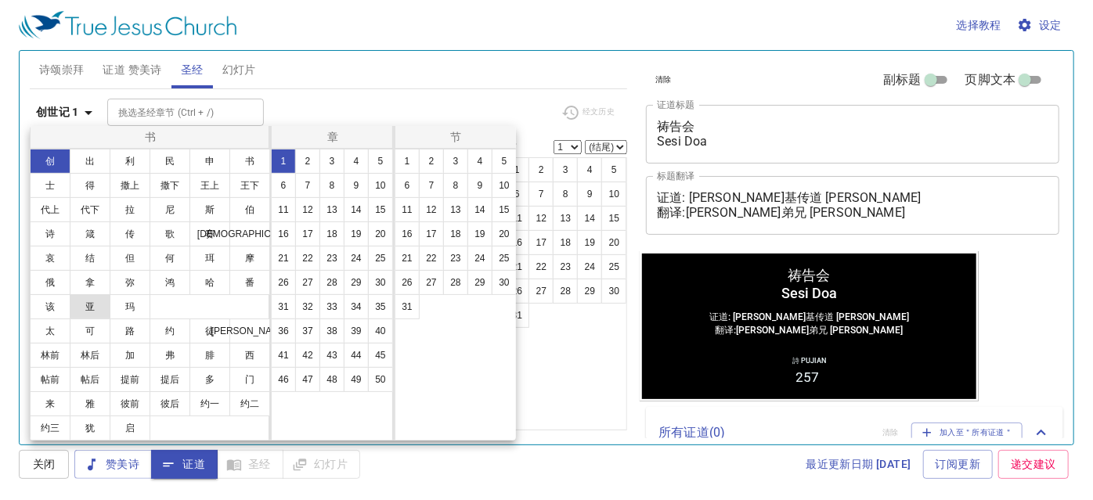
drag, startPoint x: 92, startPoint y: 304, endPoint x: 99, endPoint y: 299, distance: 8.5
click at [92, 304] on button "亚" at bounding box center [90, 306] width 41 height 25
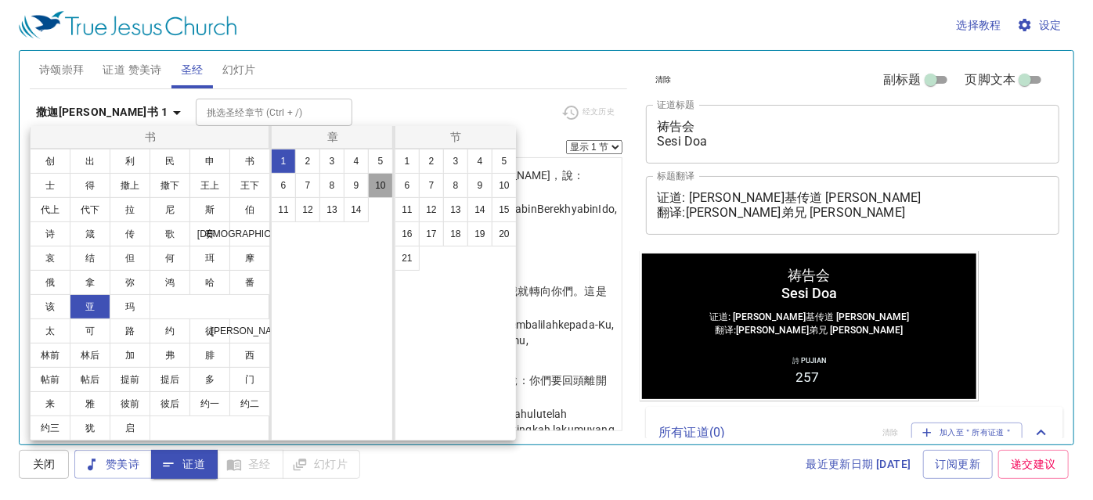
click at [383, 178] on button "10" at bounding box center [380, 185] width 25 height 25
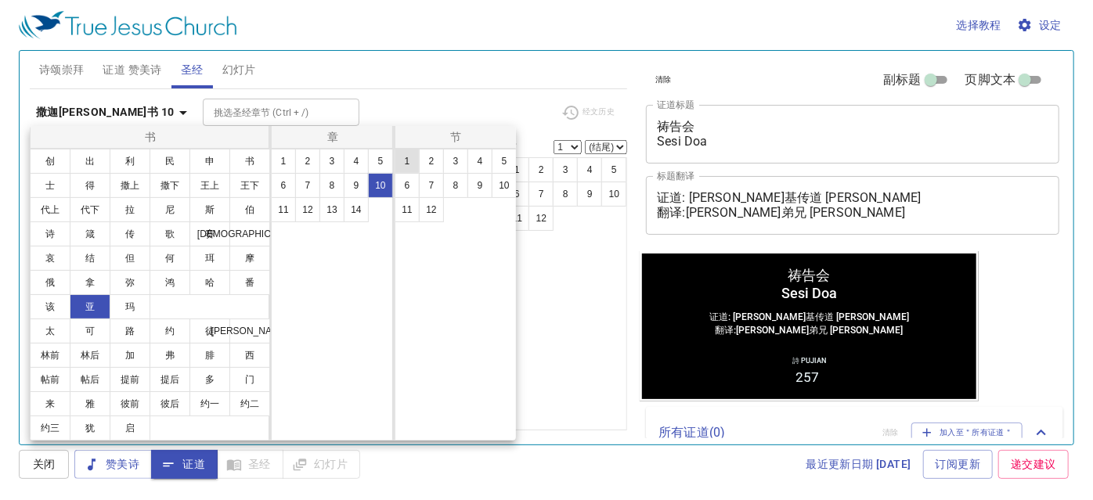
click at [413, 160] on button "1" at bounding box center [406, 161] width 25 height 25
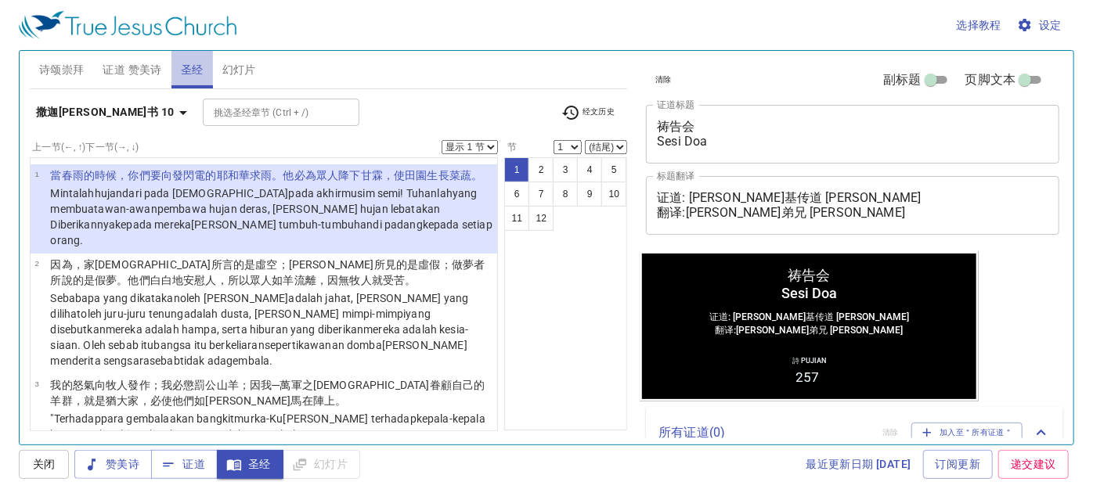
click at [185, 63] on span "圣经" at bounding box center [192, 70] width 23 height 20
click at [188, 62] on span "圣经" at bounding box center [192, 70] width 23 height 20
click at [174, 106] on icon "button" at bounding box center [183, 112] width 19 height 19
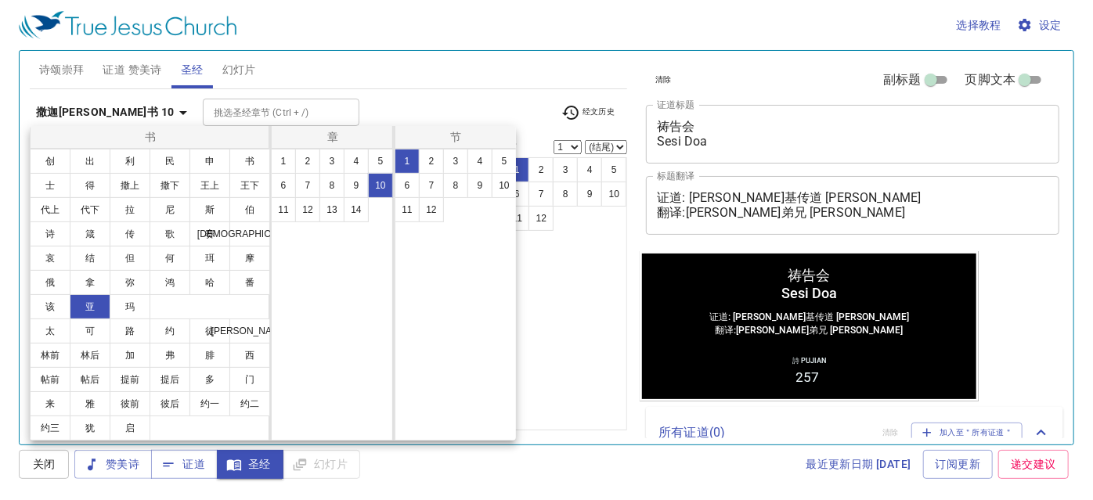
click at [201, 70] on div at bounding box center [546, 250] width 1093 height 500
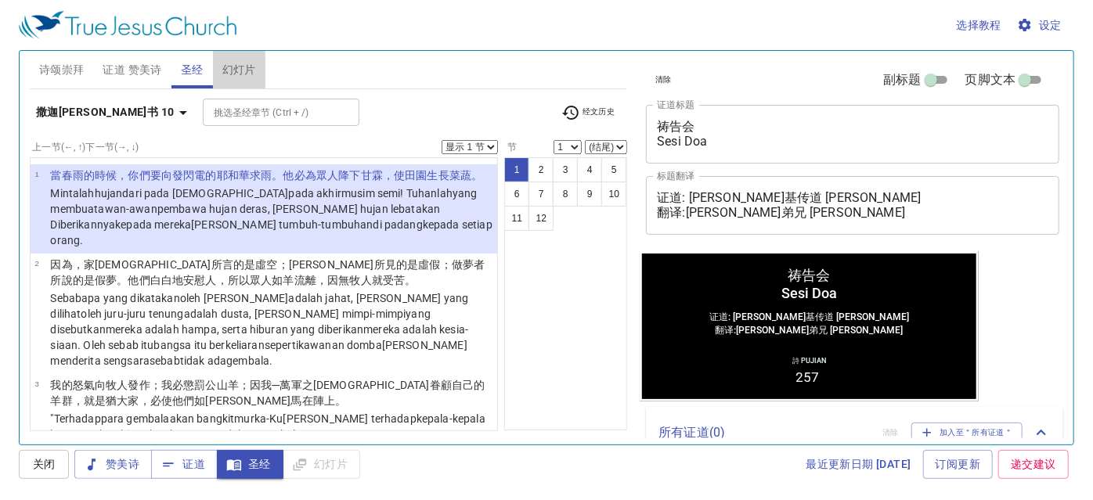
click at [250, 60] on span "幻灯片" at bounding box center [239, 70] width 34 height 20
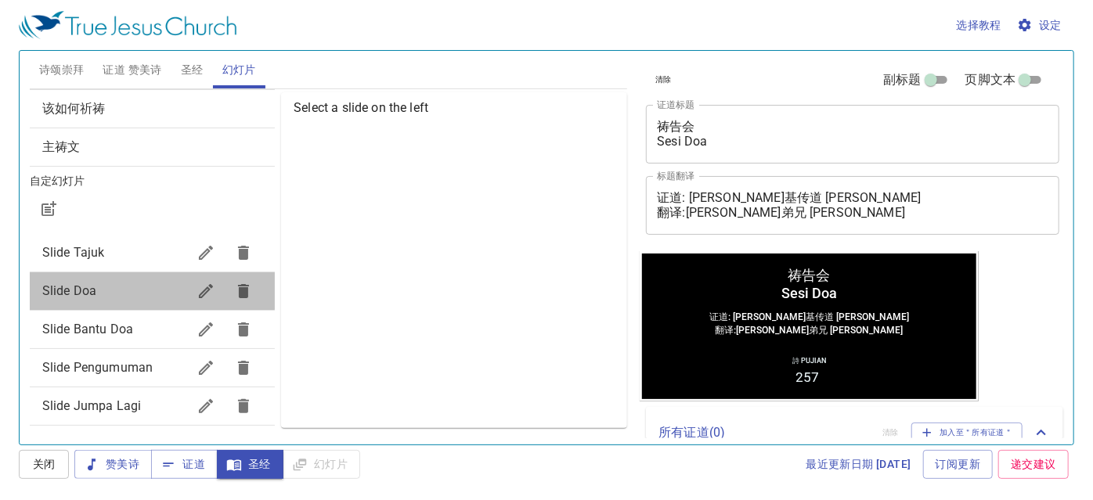
click at [152, 282] on span "Slide Doa" at bounding box center [114, 291] width 145 height 19
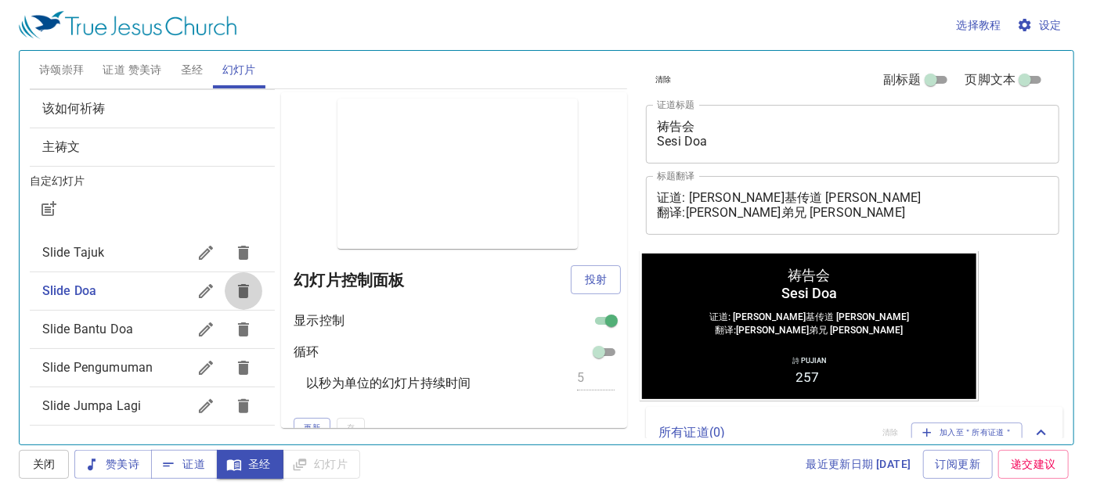
click at [238, 290] on icon "button" at bounding box center [243, 291] width 11 height 14
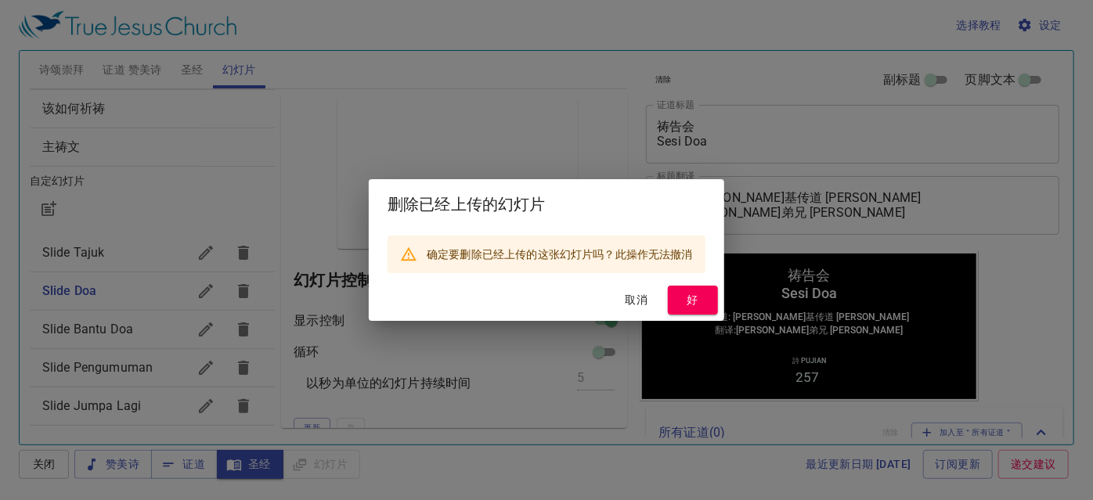
click at [639, 300] on span "取消" at bounding box center [636, 300] width 38 height 20
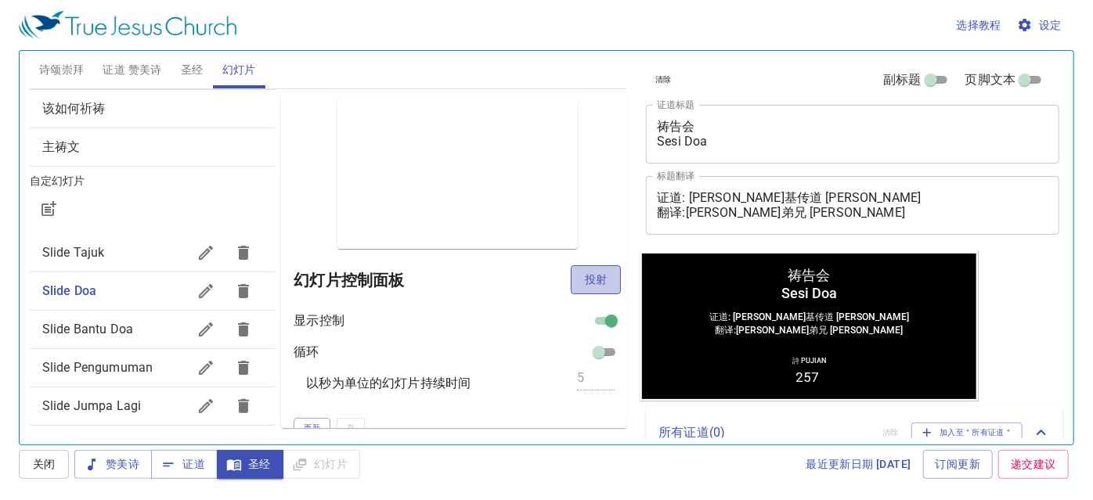
click at [589, 272] on span "投射" at bounding box center [595, 280] width 25 height 20
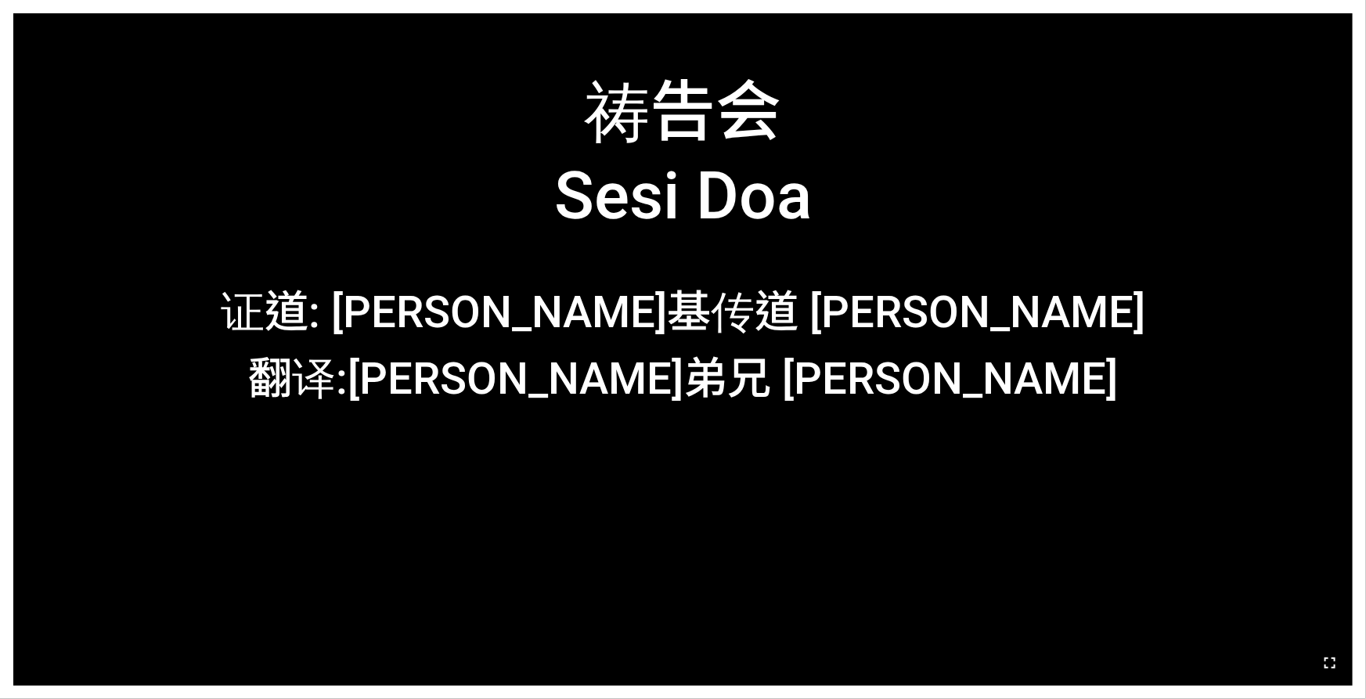
click at [1322, 650] on button "button" at bounding box center [1330, 663] width 38 height 38
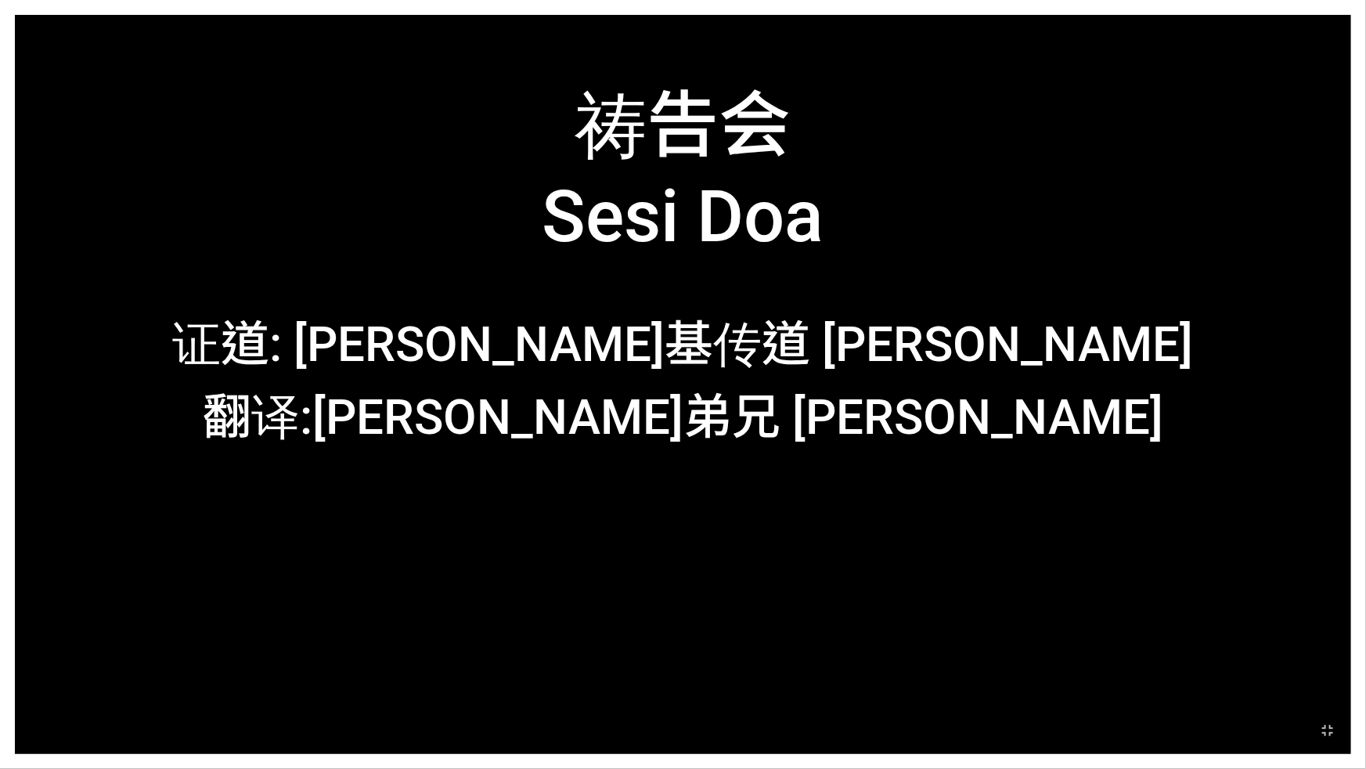
click at [1178, 585] on div "祷告会 Sesi Doa 祷告会 Sesi Doa 证道: [PERSON_NAME]基传道 [PERSON_NAME] 翻译:[PERSON_NAME]弟兄…" at bounding box center [683, 384] width 1336 height 739
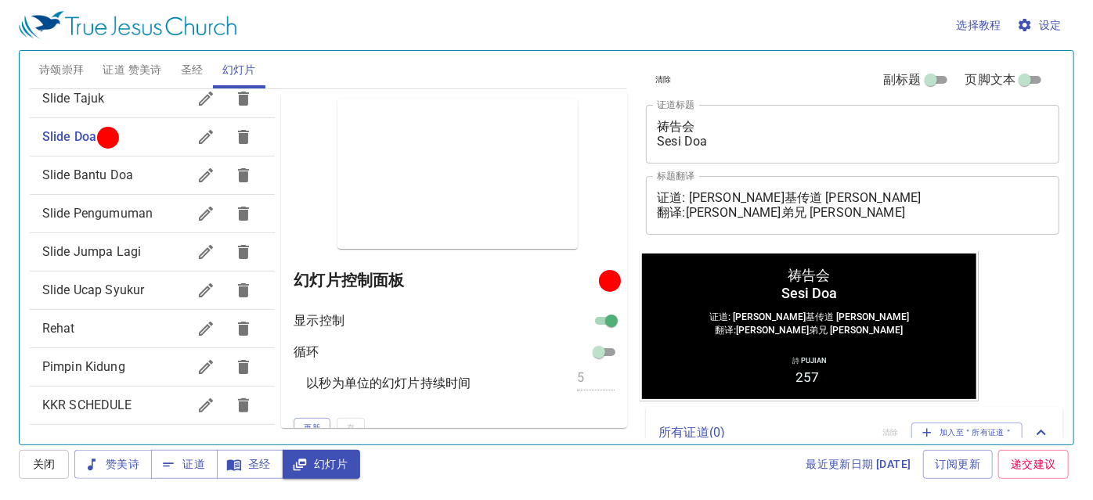
scroll to position [233, 0]
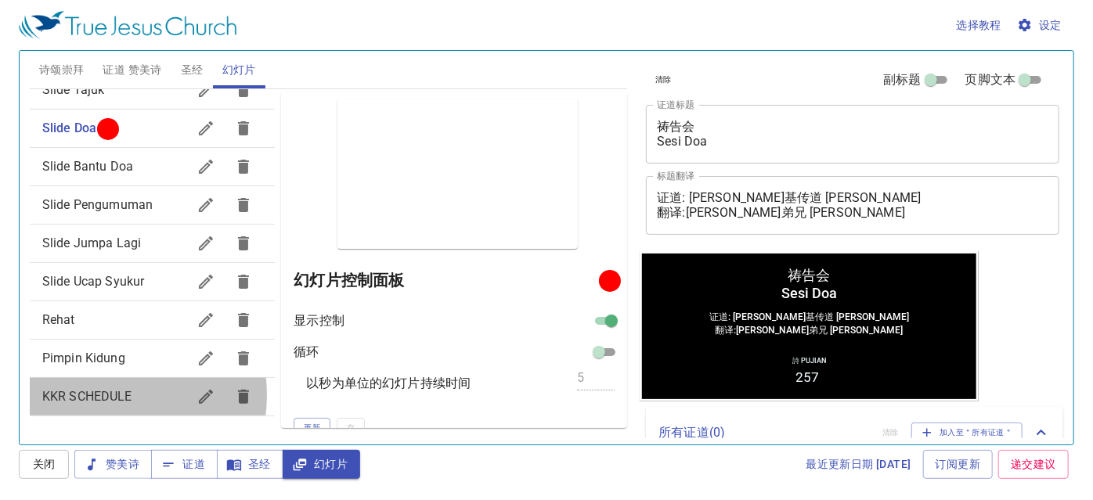
click at [106, 394] on span "KKR SCHEDULE" at bounding box center [87, 396] width 90 height 15
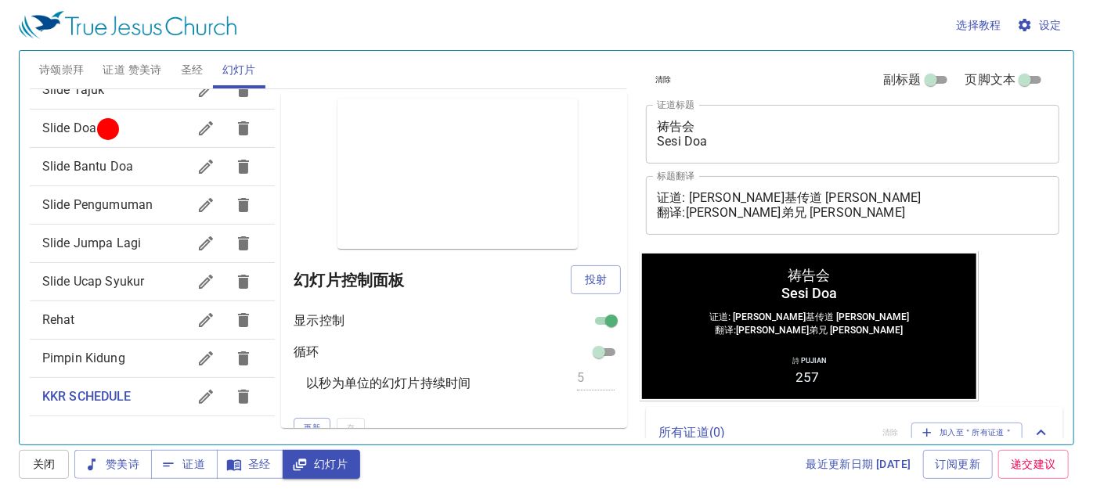
click at [84, 357] on span "Pimpin Kidung" at bounding box center [83, 358] width 83 height 15
click at [89, 398] on span "KKR SCHEDULE" at bounding box center [87, 396] width 90 height 15
click at [586, 276] on span "投射" at bounding box center [595, 280] width 25 height 20
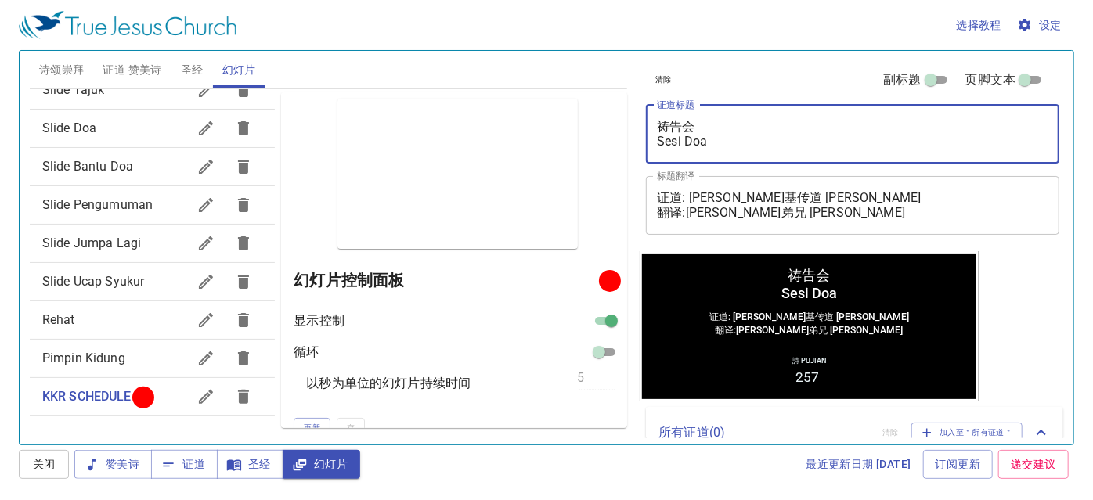
drag, startPoint x: 693, startPoint y: 124, endPoint x: 650, endPoint y: 124, distance: 43.8
click at [651, 124] on div "祷告会 Sesi Doa x 证道标题" at bounding box center [852, 134] width 413 height 59
paste textarea "赐喜乐的神"
drag, startPoint x: 709, startPoint y: 141, endPoint x: 653, endPoint y: 147, distance: 56.7
click at [653, 147] on div "赐喜乐的神 Sesi Doa x 证道标题" at bounding box center [852, 134] width 413 height 59
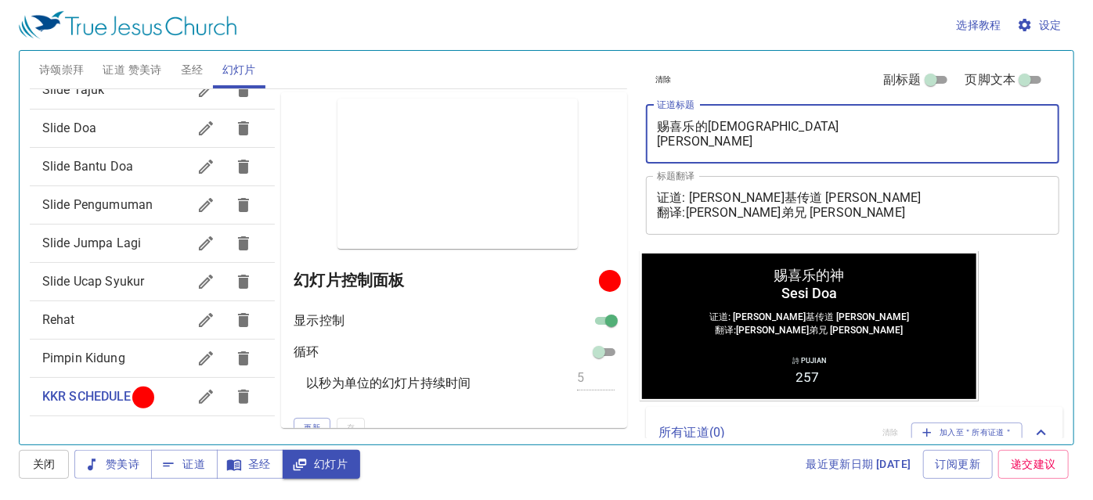
paste textarea "[DEMOGRAPHIC_DATA] yang Memberi Kesukacitaan"
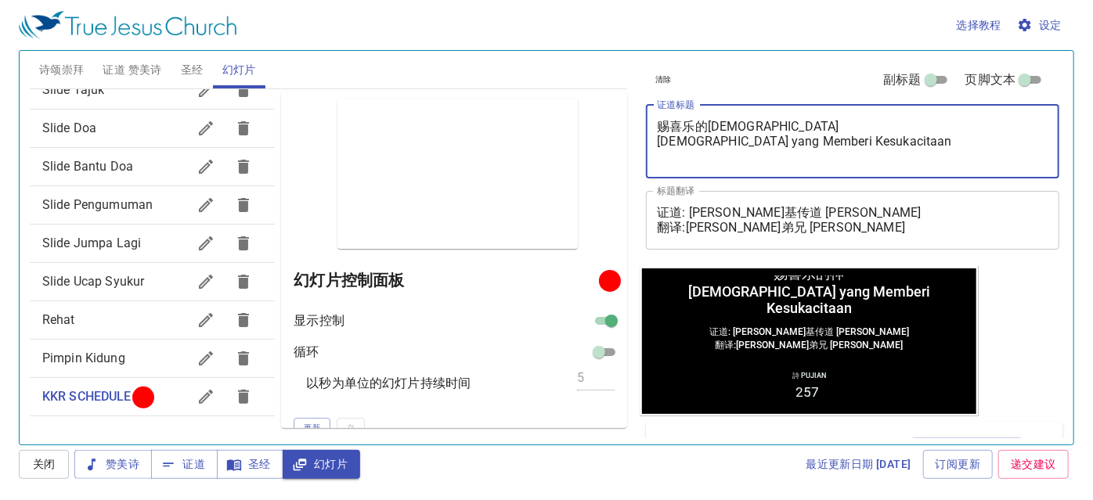
click at [711, 161] on textarea "赐喜乐的[DEMOGRAPHIC_DATA] [DEMOGRAPHIC_DATA] yang Memberi Kesukacitaan" at bounding box center [852, 141] width 391 height 45
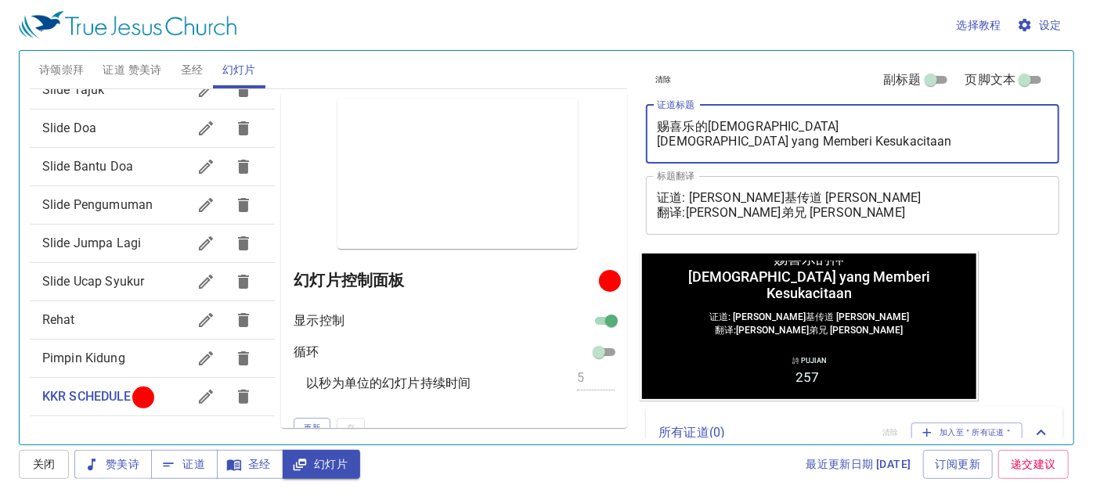
type textarea "赐喜乐的[DEMOGRAPHIC_DATA] [DEMOGRAPHIC_DATA] yang Memberi Kesukacitaan"
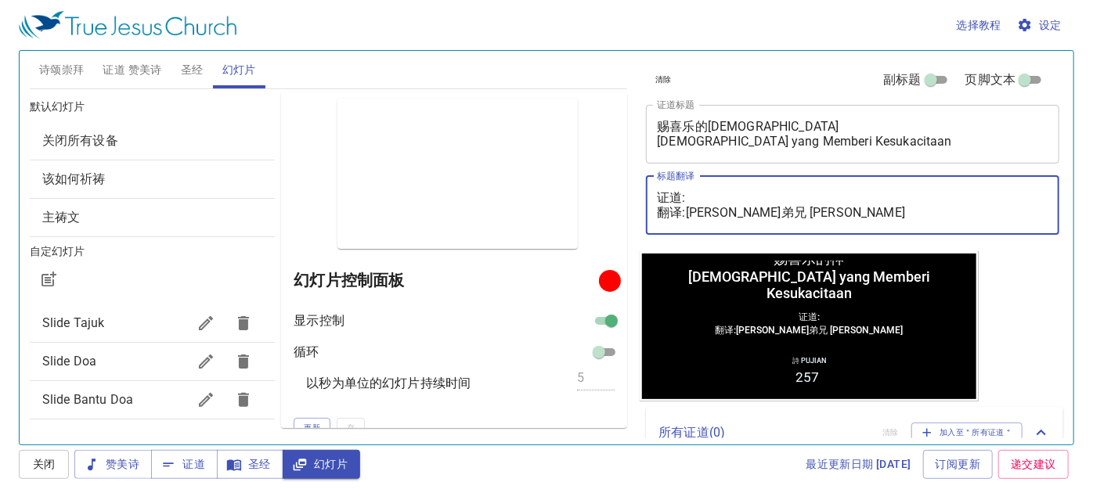
click at [853, 211] on textarea "证道: 翻译:[PERSON_NAME]弟兄 [PERSON_NAME]" at bounding box center [852, 205] width 391 height 30
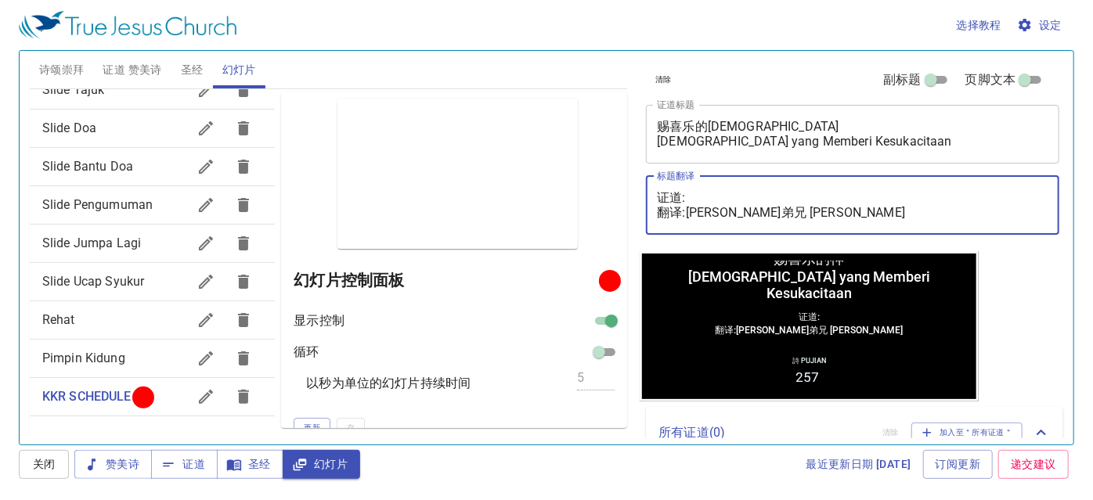
click at [858, 211] on textarea "证道: 翻译:[PERSON_NAME]弟兄 [PERSON_NAME]" at bounding box center [852, 205] width 391 height 30
drag, startPoint x: 859, startPoint y: 211, endPoint x: 687, endPoint y: 214, distance: 172.2
click at [687, 214] on textarea "证道: 翻译:[PERSON_NAME]弟兄 [PERSON_NAME]" at bounding box center [852, 205] width 391 height 30
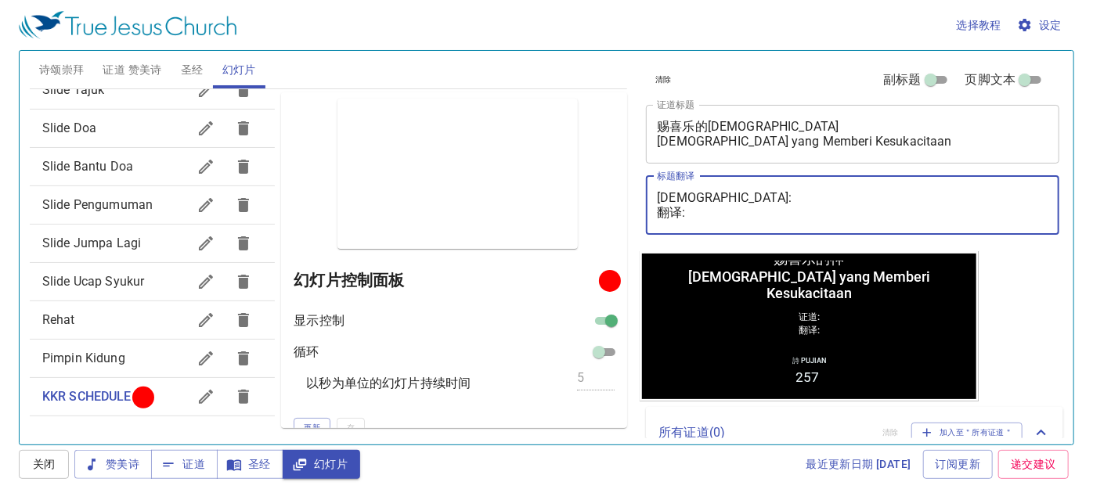
drag, startPoint x: 659, startPoint y: 194, endPoint x: 690, endPoint y: 211, distance: 35.4
click at [690, 211] on textarea "证道: 翻译:" at bounding box center [852, 205] width 391 height 30
paste textarea "张以撒传道 Pendeta Isaac Chong 翻译: 李玉凤姊妹 Saudari Lee Nyuk Fung"
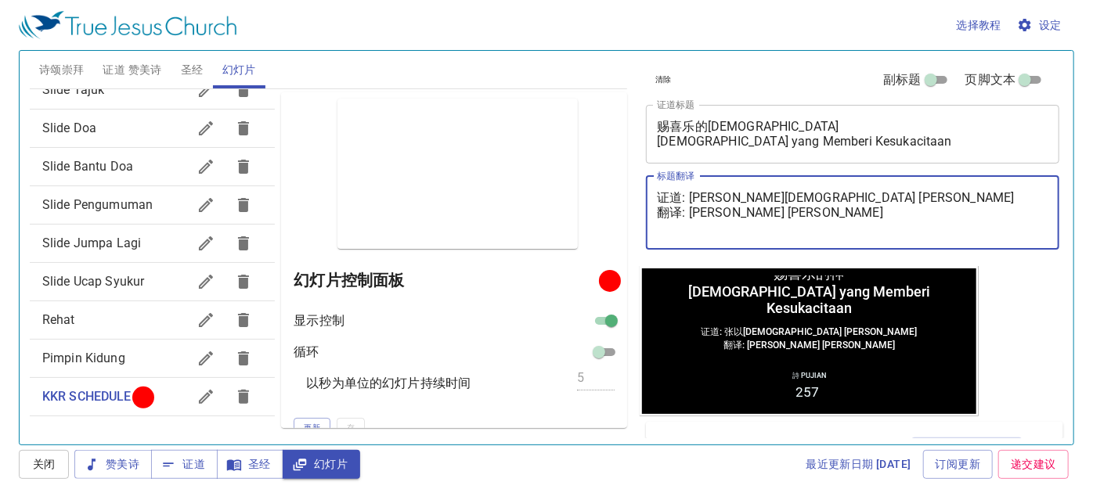
click at [685, 225] on textarea "证道: [PERSON_NAME][DEMOGRAPHIC_DATA] [PERSON_NAME] 翻译: [PERSON_NAME] [PERSON_NAM…" at bounding box center [852, 212] width 391 height 45
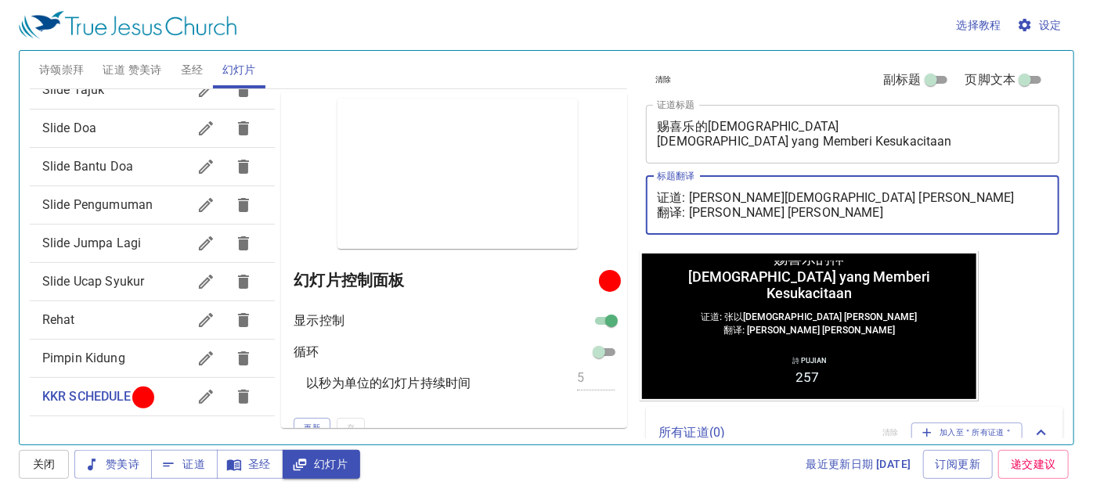
type textarea "证道: [PERSON_NAME][DEMOGRAPHIC_DATA] [PERSON_NAME] 翻译: [PERSON_NAME] [PERSON_NAM…"
click at [686, 229] on div "证道: 张以撒传道 Pendeta Isaac Chong 翻译: 李玉凤姊妹 Saudari Lee Nyuk Fung x 标题翻译" at bounding box center [852, 205] width 413 height 59
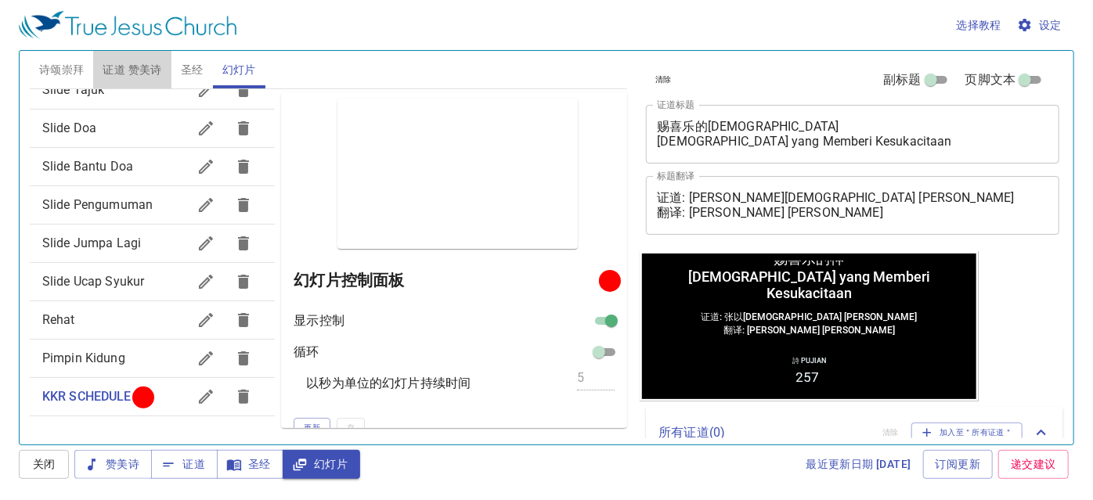
click at [131, 62] on span "证道 赞美诗" at bounding box center [132, 70] width 59 height 20
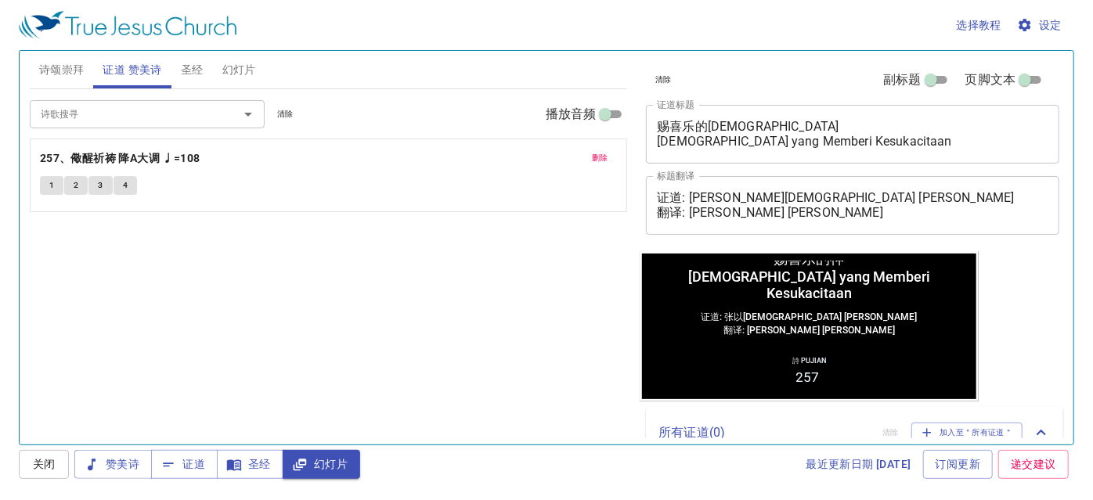
click at [603, 153] on span "删除" at bounding box center [600, 158] width 16 height 14
